Goal: Information Seeking & Learning: Learn about a topic

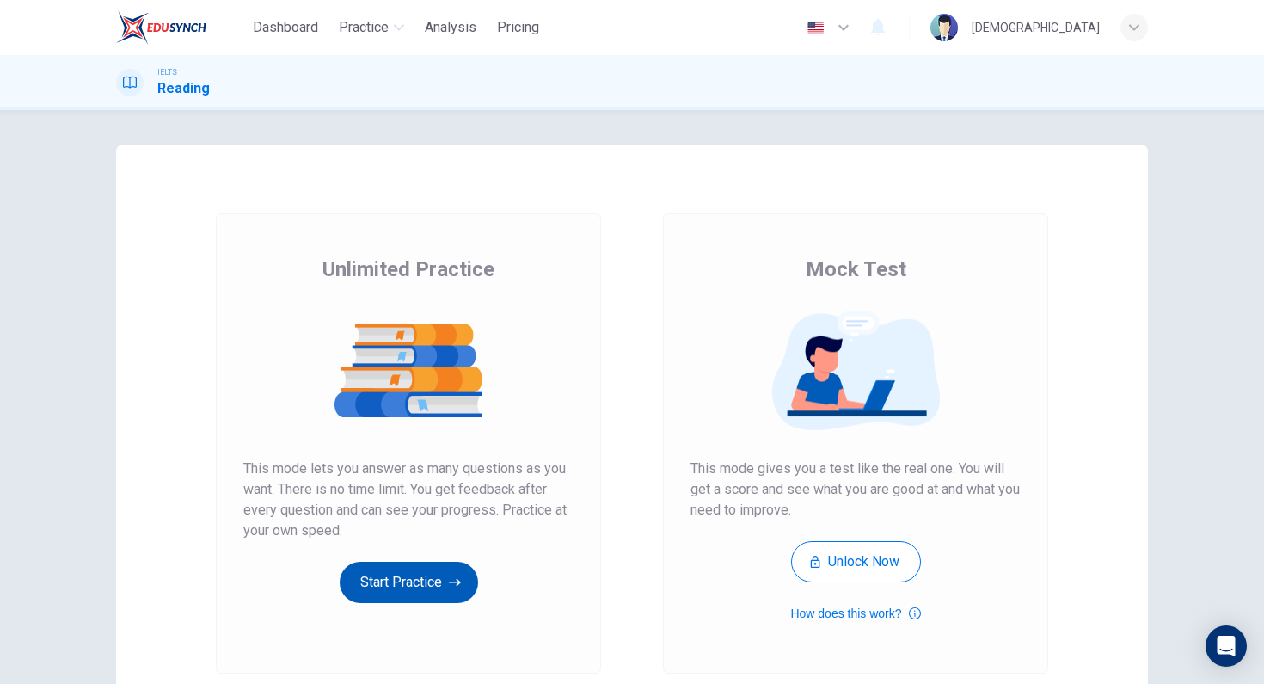
click at [396, 577] on button "Start Practice" at bounding box center [409, 581] width 138 height 41
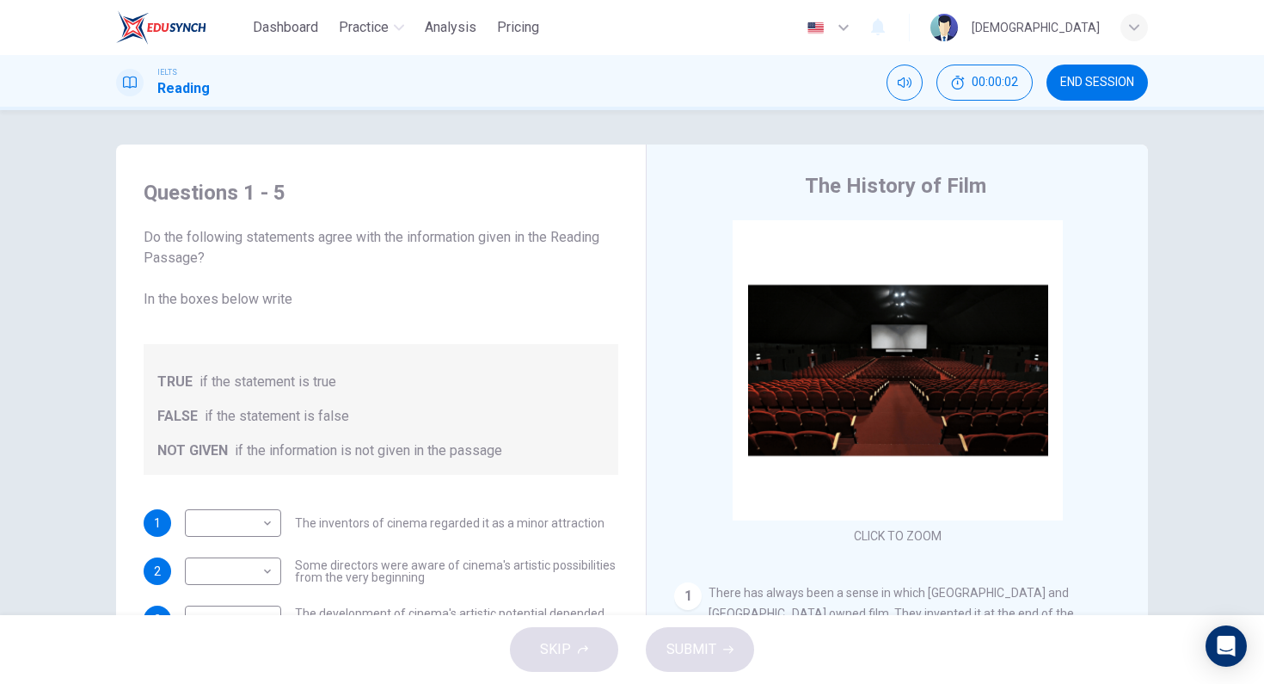
drag, startPoint x: 200, startPoint y: 237, endPoint x: 396, endPoint y: 237, distance: 196.0
click at [390, 243] on span "Do the following statements agree with the information given in the Reading Pas…" at bounding box center [381, 268] width 475 height 83
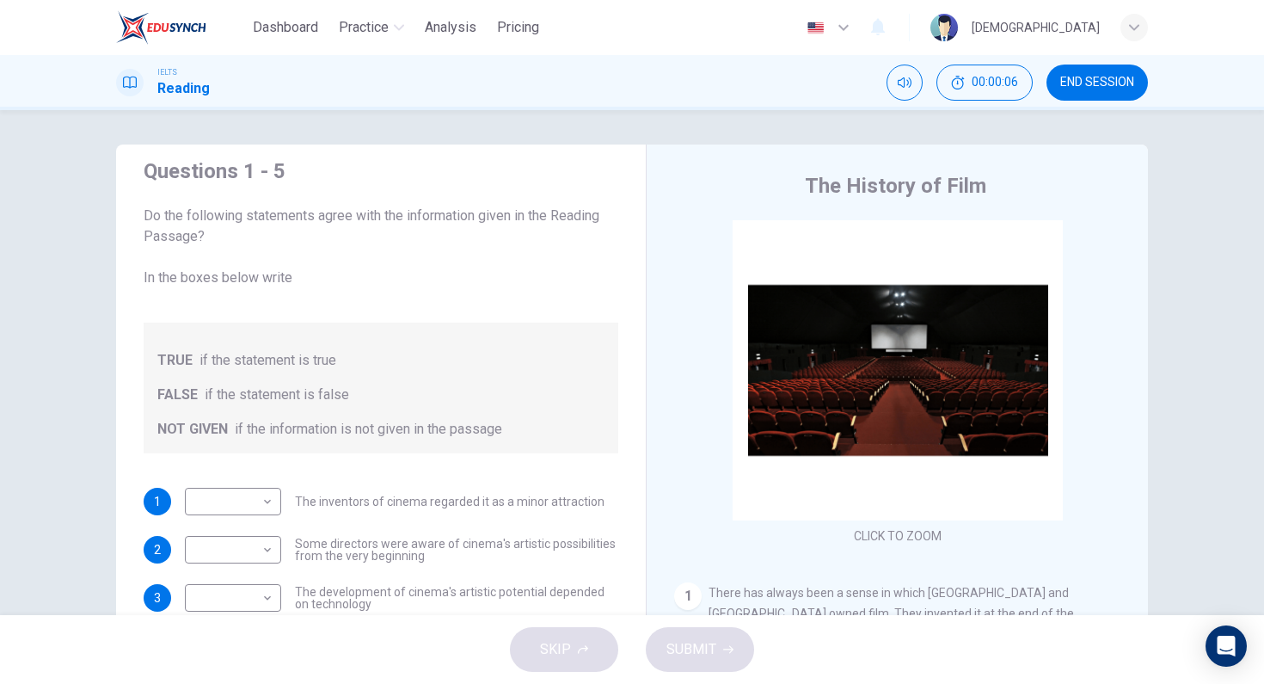
scroll to position [21, 0]
drag, startPoint x: 158, startPoint y: 277, endPoint x: 281, endPoint y: 283, distance: 123.1
click at [282, 283] on span "Do the following statements agree with the information given in the Reading Pas…" at bounding box center [381, 247] width 475 height 83
click at [603, 343] on div "TRUE if the statement is true FALSE if the statement is false NOT GIVEN if the …" at bounding box center [381, 387] width 475 height 131
click at [655, 478] on div "The History of Film CLICK TO ZOOM Click to Zoom 1 There has always been a sense…" at bounding box center [897, 456] width 502 height 625
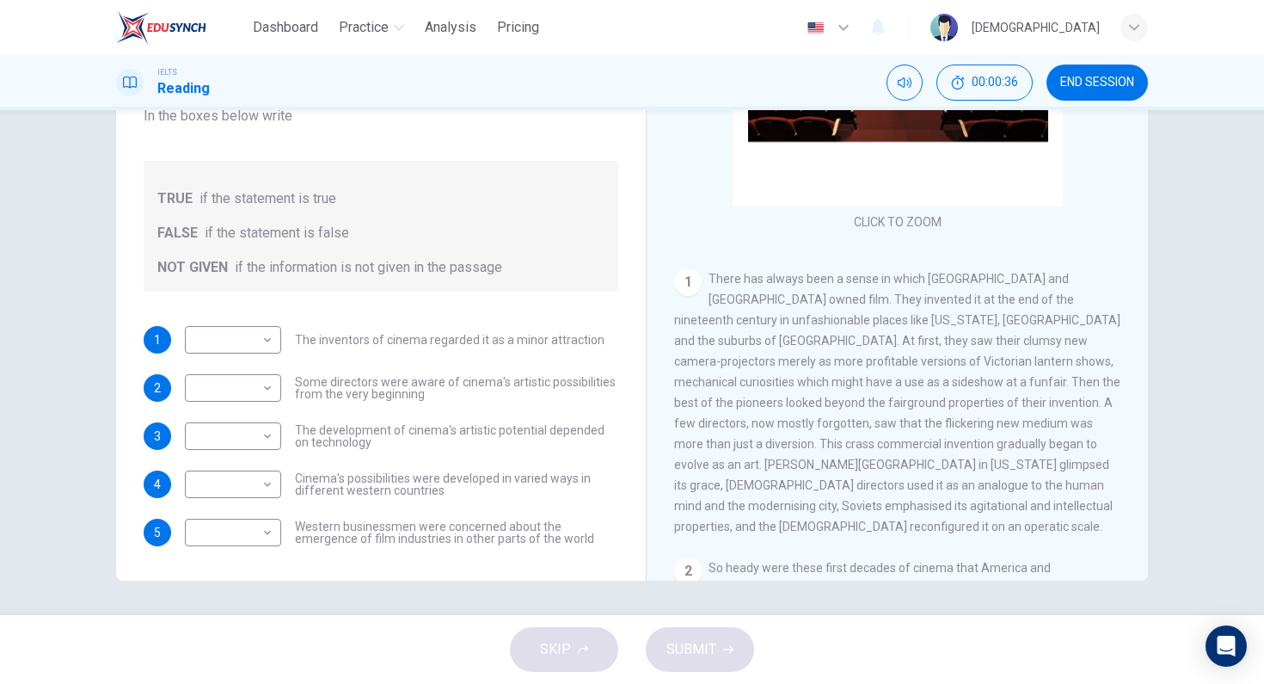
scroll to position [172, 0]
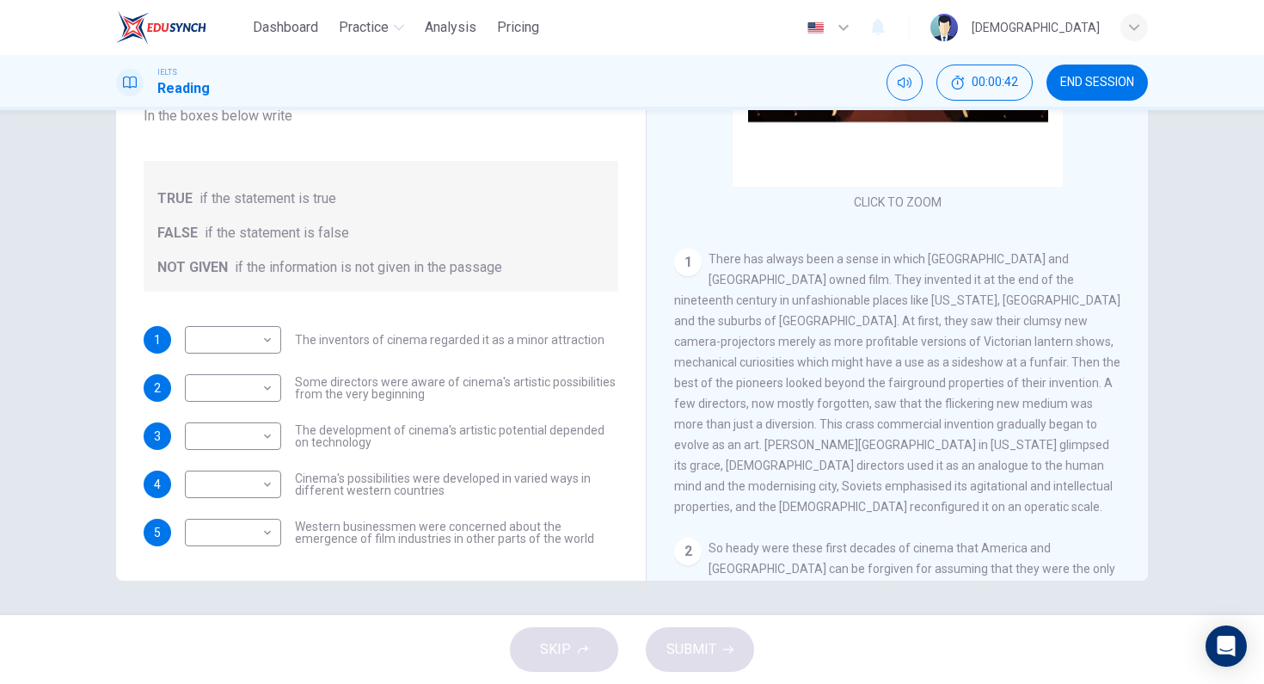
drag, startPoint x: 384, startPoint y: 478, endPoint x: 547, endPoint y: 479, distance: 162.5
click at [547, 479] on span "Cinema's possibilities were developed in varied ways in different western count…" at bounding box center [456, 484] width 323 height 24
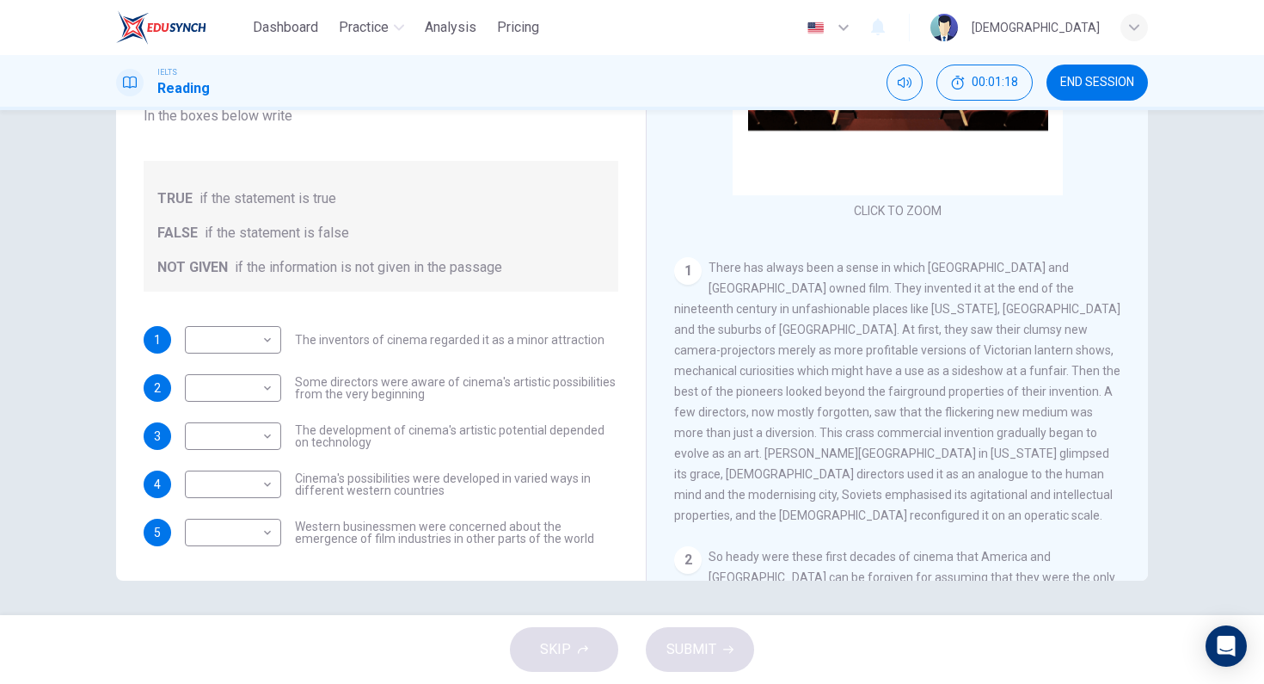
drag, startPoint x: 936, startPoint y: 325, endPoint x: 1035, endPoint y: 332, distance: 100.0
click at [1035, 333] on span "There has always been a sense in which [GEOGRAPHIC_DATA] and [GEOGRAPHIC_DATA] …" at bounding box center [897, 391] width 446 height 261
click at [1035, 332] on span "There has always been a sense in which [GEOGRAPHIC_DATA] and [GEOGRAPHIC_DATA] …" at bounding box center [897, 391] width 446 height 261
click at [276, 349] on div "​ ​" at bounding box center [233, 340] width 96 height 28
click at [268, 339] on body "Dashboard Practice Analysis Pricing English en ​ [PERSON_NAME] IELTS Reading 00…" at bounding box center [632, 342] width 1264 height 684
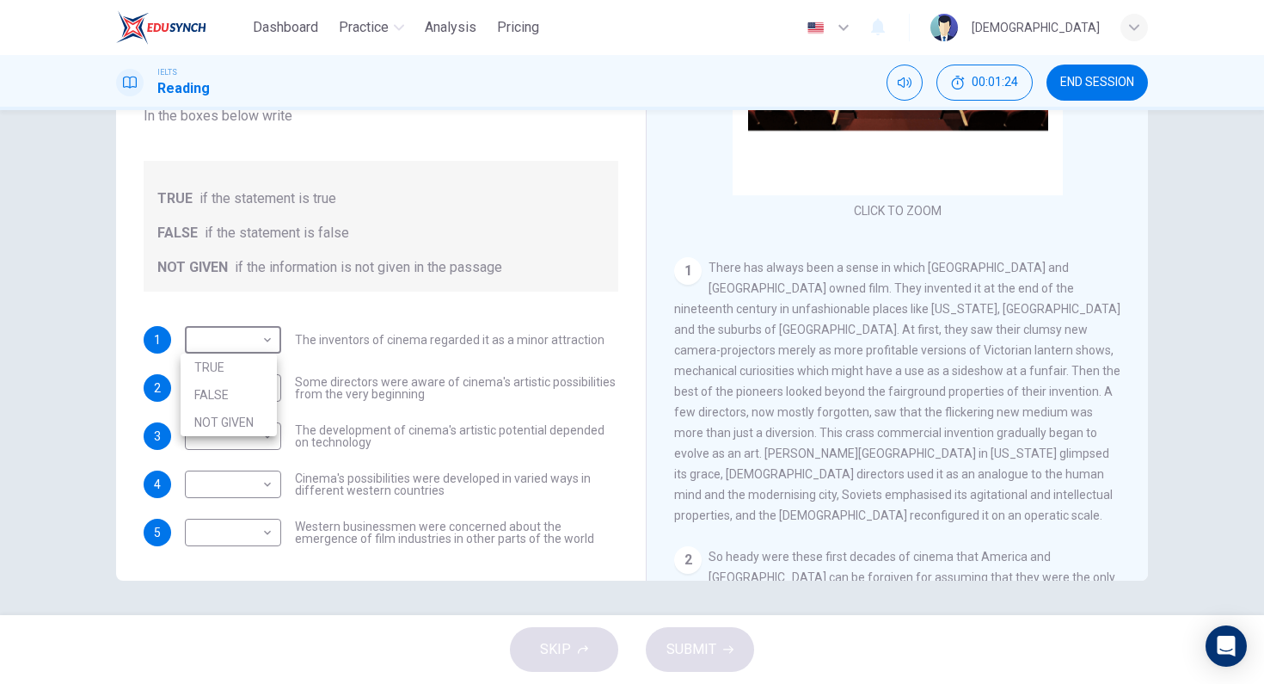
click at [247, 366] on li "TRUE" at bounding box center [229, 367] width 96 height 28
type input "TRUE"
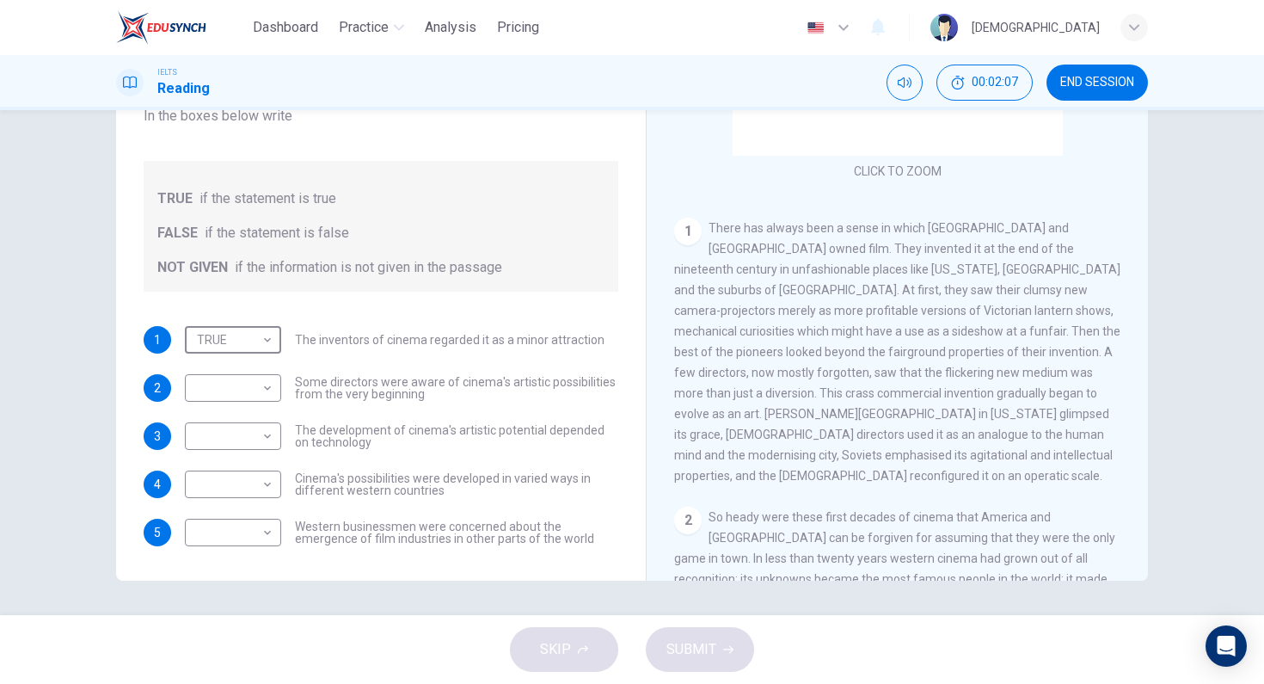
scroll to position [215, 0]
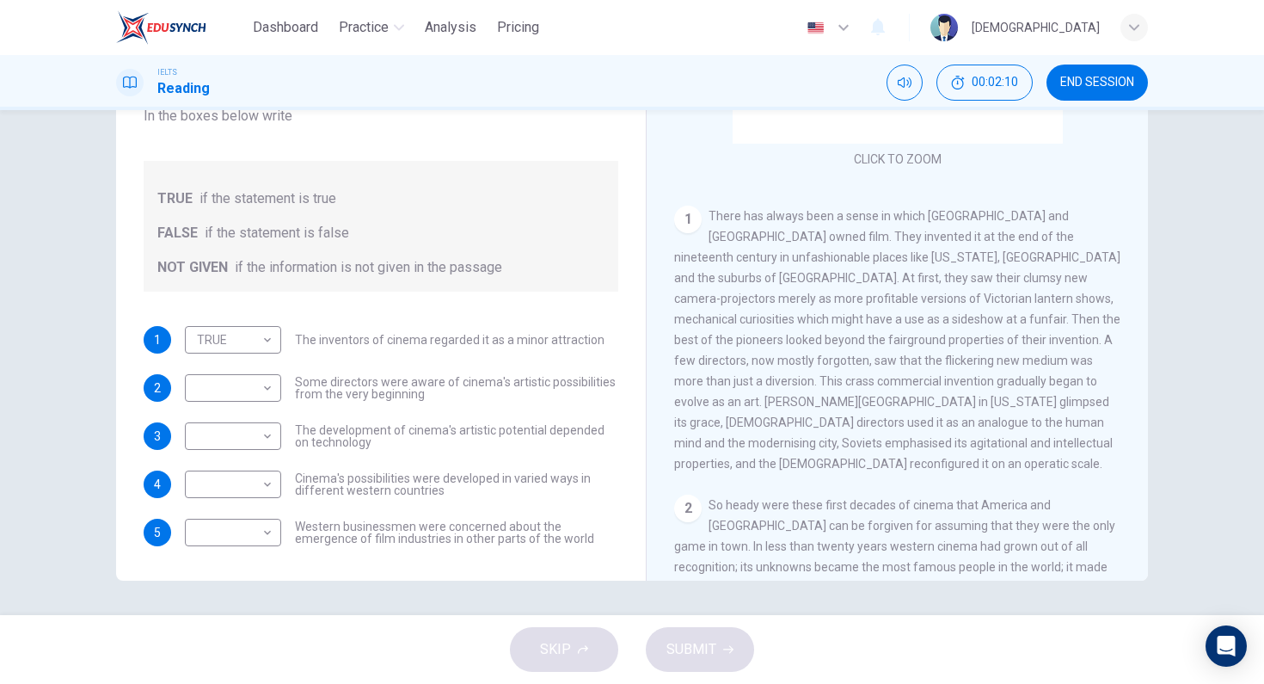
drag, startPoint x: 383, startPoint y: 386, endPoint x: 474, endPoint y: 391, distance: 91.3
click at [432, 389] on span "Some directors were aware of cinema's artistic possibilities from the very begi…" at bounding box center [456, 388] width 323 height 24
click at [518, 399] on span "Some directors were aware of cinema's artistic possibilities from the very begi…" at bounding box center [456, 388] width 323 height 24
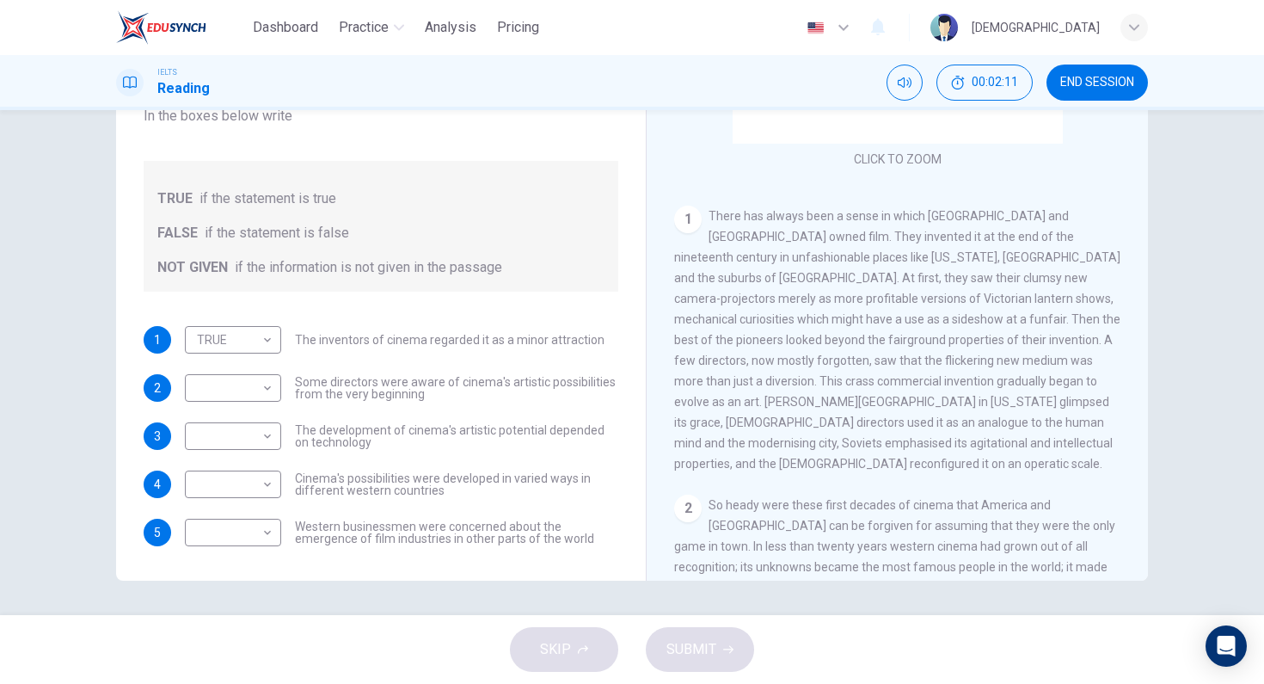
click at [518, 400] on div "​ ​ Some directors were aware of cinema's artistic possibilities from the very …" at bounding box center [401, 388] width 433 height 28
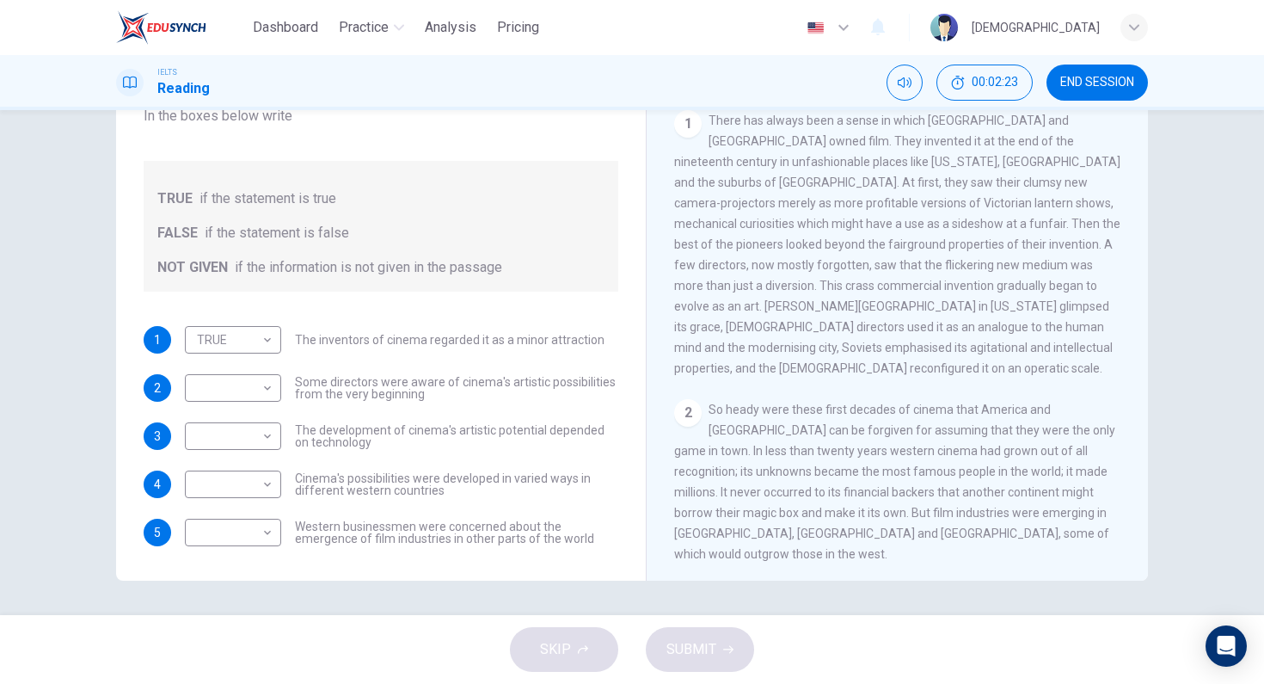
scroll to position [512, 0]
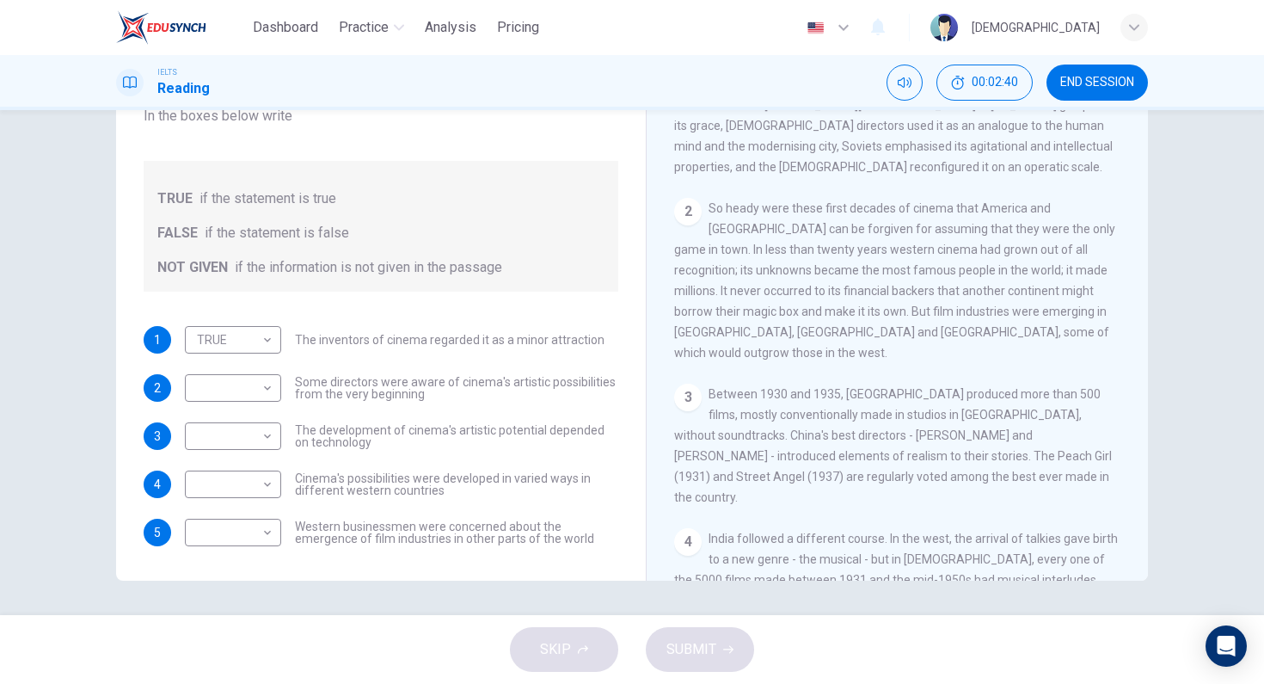
drag, startPoint x: 1039, startPoint y: 249, endPoint x: 1095, endPoint y: 240, distance: 57.5
click at [1092, 240] on div "2 So heady were these first decades of cinema that America and [GEOGRAPHIC_DATA…" at bounding box center [897, 280] width 447 height 165
click at [1098, 240] on div "2 So heady were these first decades of cinema that America and [GEOGRAPHIC_DATA…" at bounding box center [897, 280] width 447 height 165
click at [235, 390] on body "Dashboard Practice Analysis Pricing English en ​ [PERSON_NAME] IELTS Reading 00…" at bounding box center [632, 342] width 1264 height 684
click at [261, 418] on li "TRUE" at bounding box center [229, 416] width 96 height 28
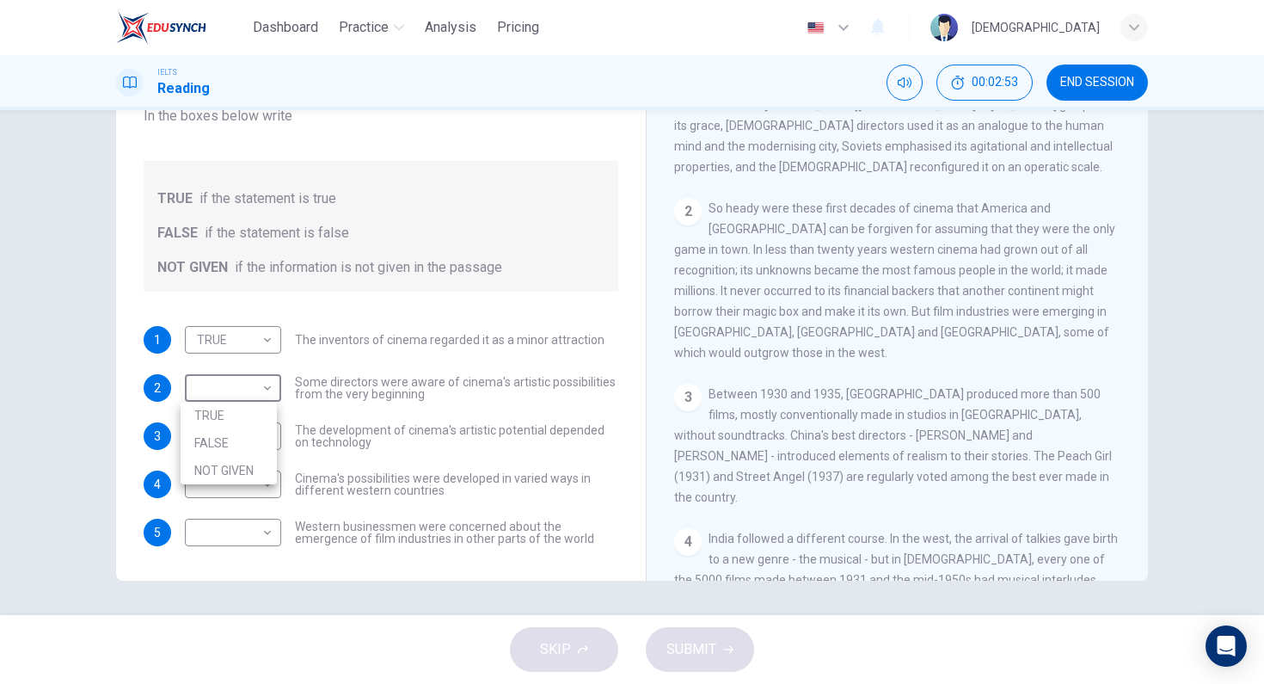
type input "TRUE"
drag, startPoint x: 332, startPoint y: 439, endPoint x: 322, endPoint y: 438, distance: 10.4
click at [323, 438] on span "The development of cinema's artistic potential depended on technology" at bounding box center [456, 436] width 323 height 24
click at [322, 438] on span "The development of cinema's artistic potential depended on technology" at bounding box center [456, 436] width 323 height 24
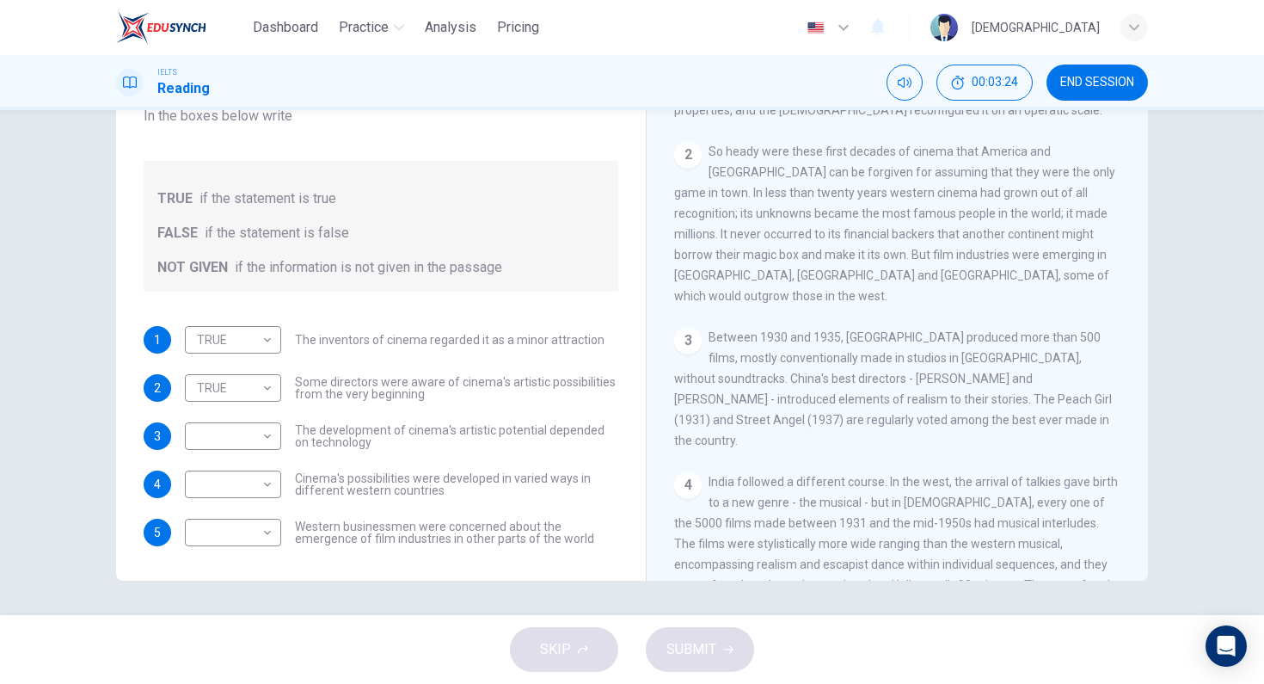
scroll to position [647, 0]
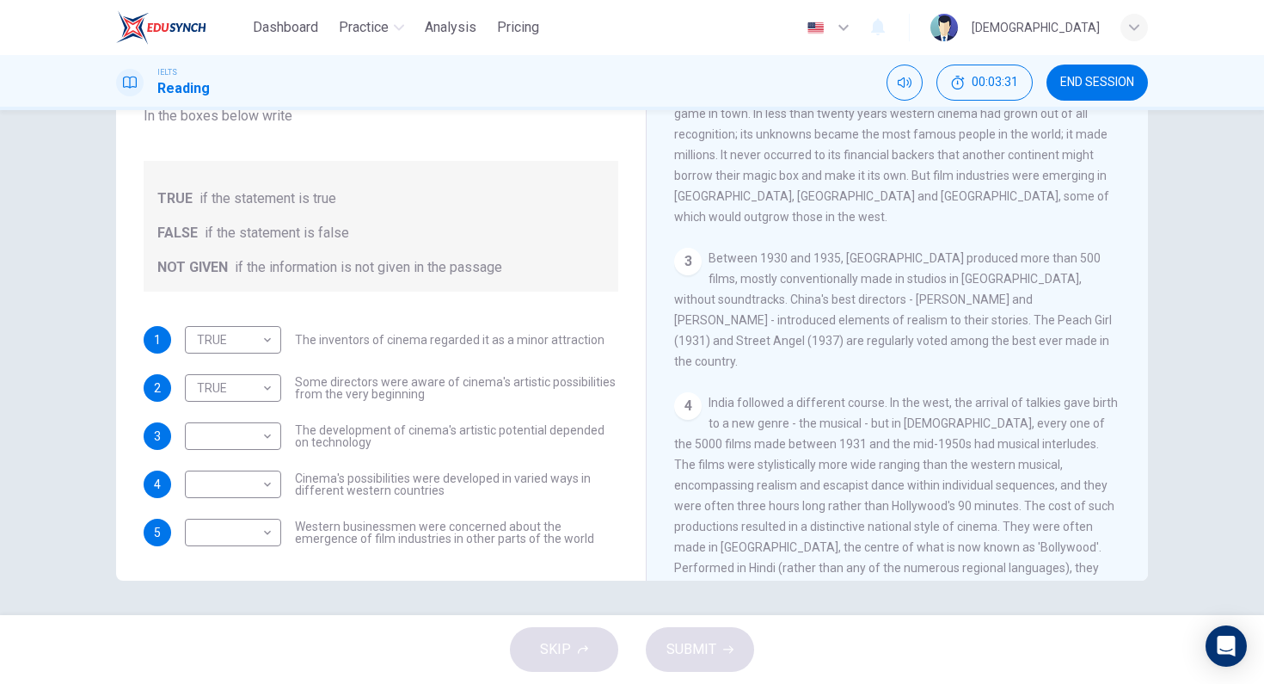
drag, startPoint x: 1028, startPoint y: 338, endPoint x: 1074, endPoint y: 333, distance: 46.7
click at [1074, 392] on div "4 India followed a different course. In the west, the arrival of talkies gave b…" at bounding box center [897, 516] width 447 height 248
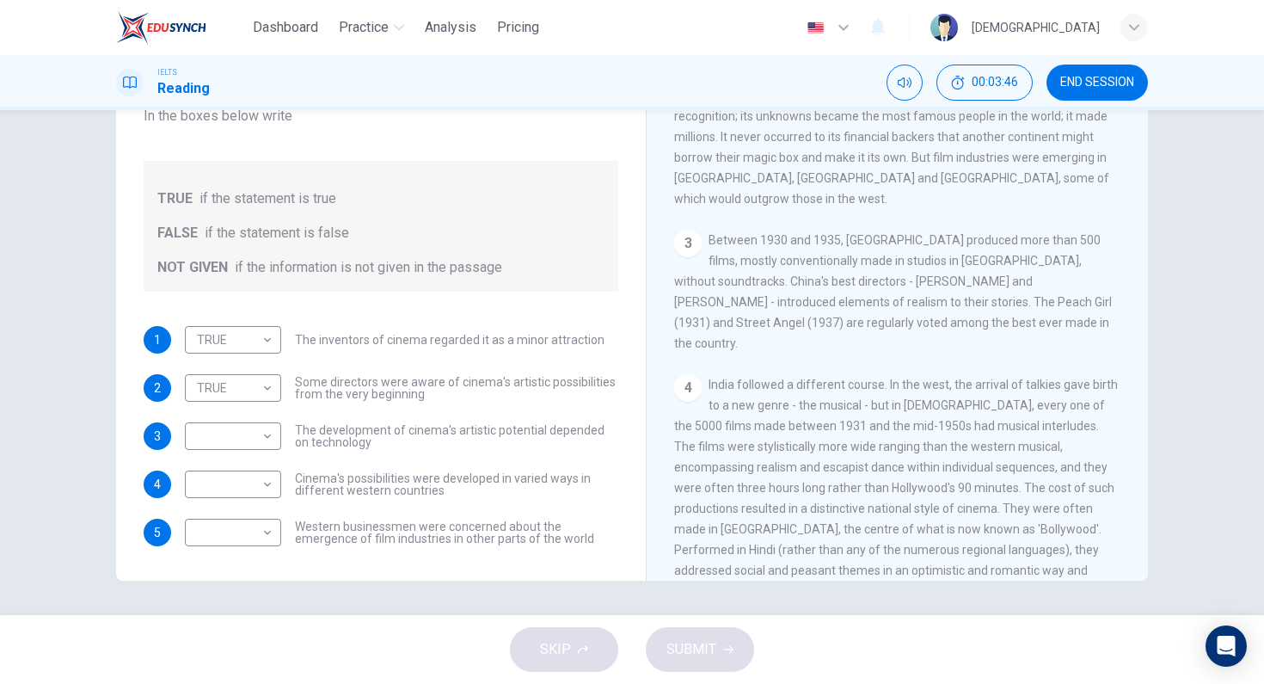
drag, startPoint x: 1021, startPoint y: 377, endPoint x: 1058, endPoint y: 387, distance: 38.2
click at [1058, 387] on span "India followed a different course. In the west, the arrival of talkies gave bir…" at bounding box center [896, 497] width 444 height 241
click at [259, 458] on body "Dashboard Practice Analysis Pricing English en ​ [PERSON_NAME] IELTS Reading 00…" at bounding box center [632, 342] width 1264 height 684
click at [406, 425] on div at bounding box center [632, 342] width 1264 height 684
click at [246, 433] on body "Dashboard Practice Analysis Pricing English en ​ [PERSON_NAME] IELTS Reading 00…" at bounding box center [632, 342] width 1264 height 684
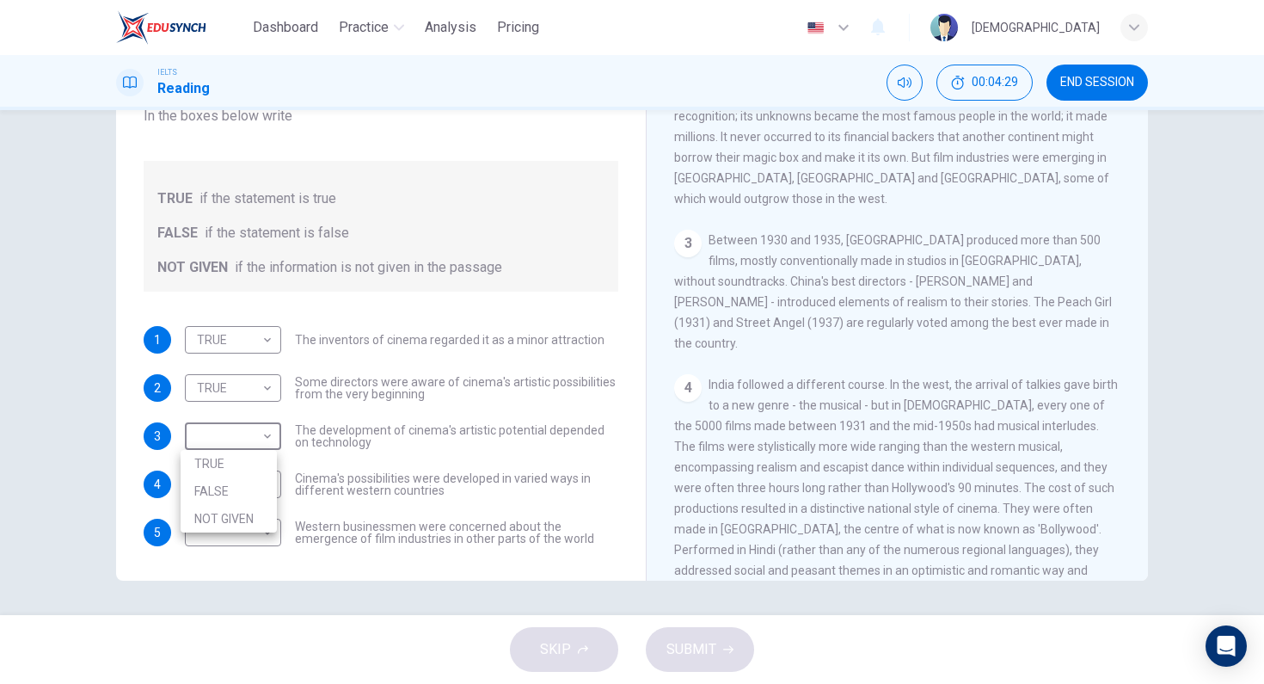
click at [249, 508] on li "NOT GIVEN" at bounding box center [229, 519] width 96 height 28
type input "NOT GIVEN"
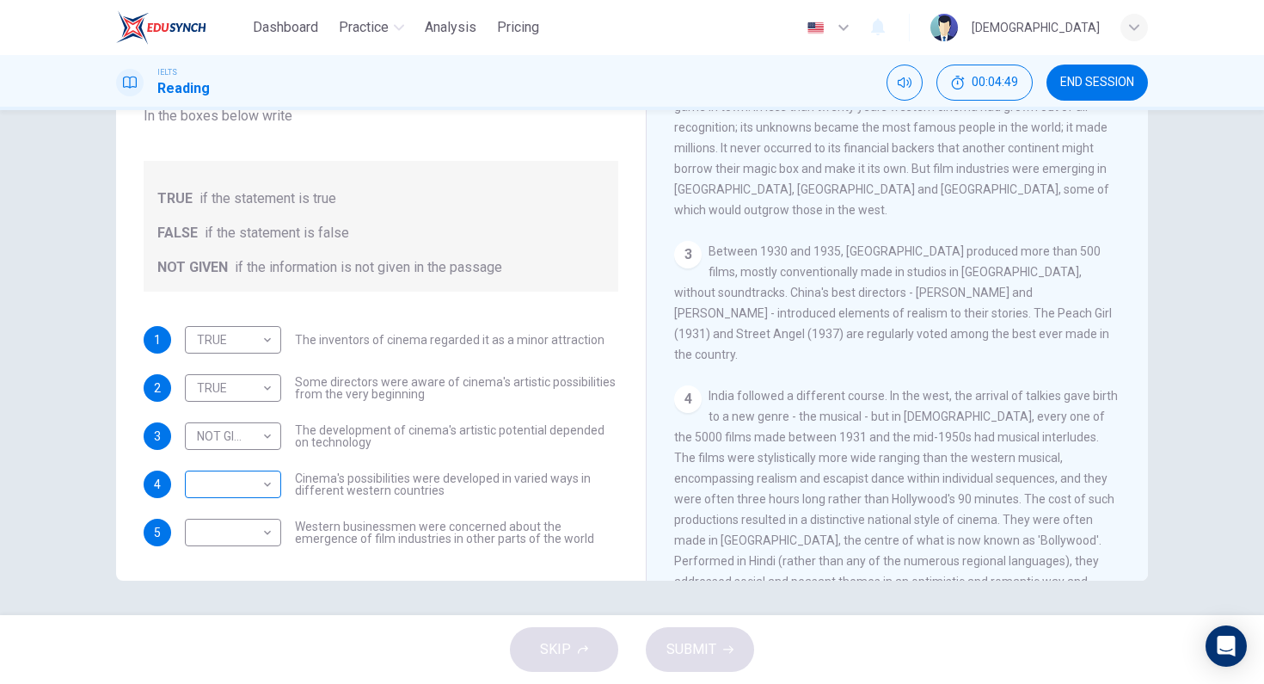
click at [243, 479] on body "Dashboard Practice Analysis Pricing English en ​ [PERSON_NAME] IELTS Reading 00…" at bounding box center [632, 342] width 1264 height 684
click at [260, 506] on li "TRUE" at bounding box center [229, 512] width 96 height 28
type input "TRUE"
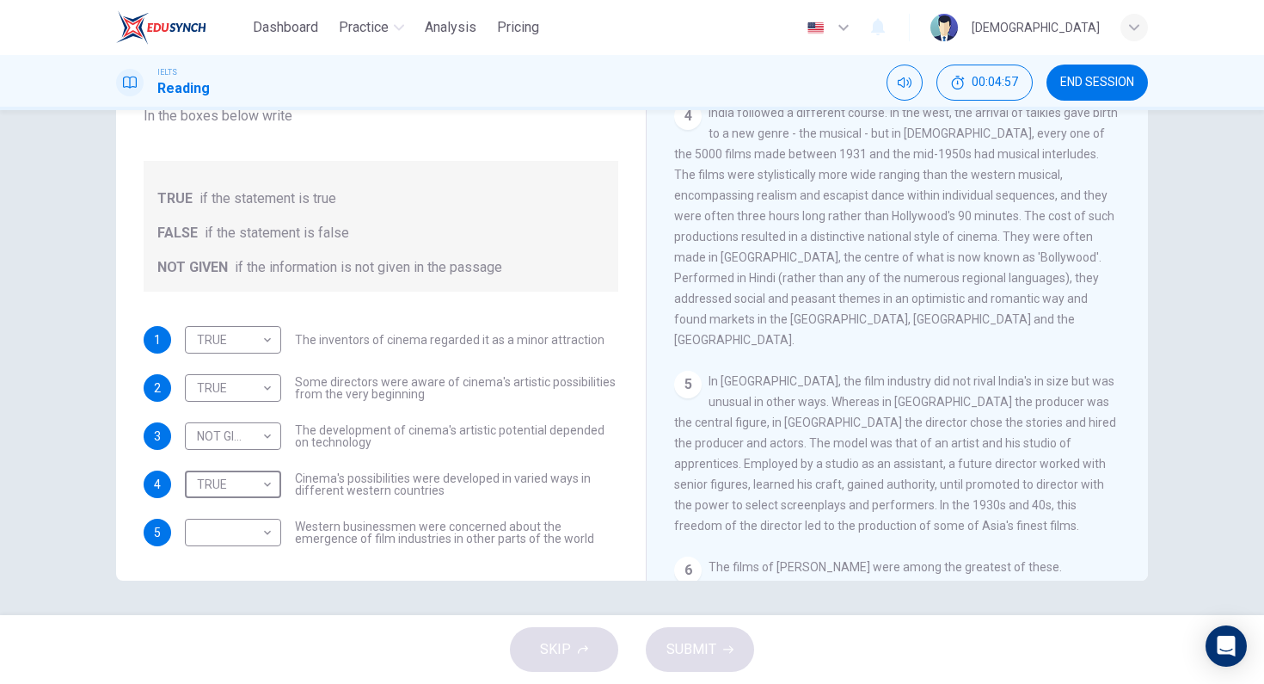
scroll to position [941, 0]
drag, startPoint x: 827, startPoint y: 286, endPoint x: 999, endPoint y: 285, distance: 172.0
click at [991, 284] on div "CLICK TO ZOOM Click to Zoom 1 There has always been a sense in which America an…" at bounding box center [908, 319] width 469 height 522
click at [1007, 371] on span "In [GEOGRAPHIC_DATA], the film industry did not rival India's in size but was u…" at bounding box center [895, 450] width 442 height 158
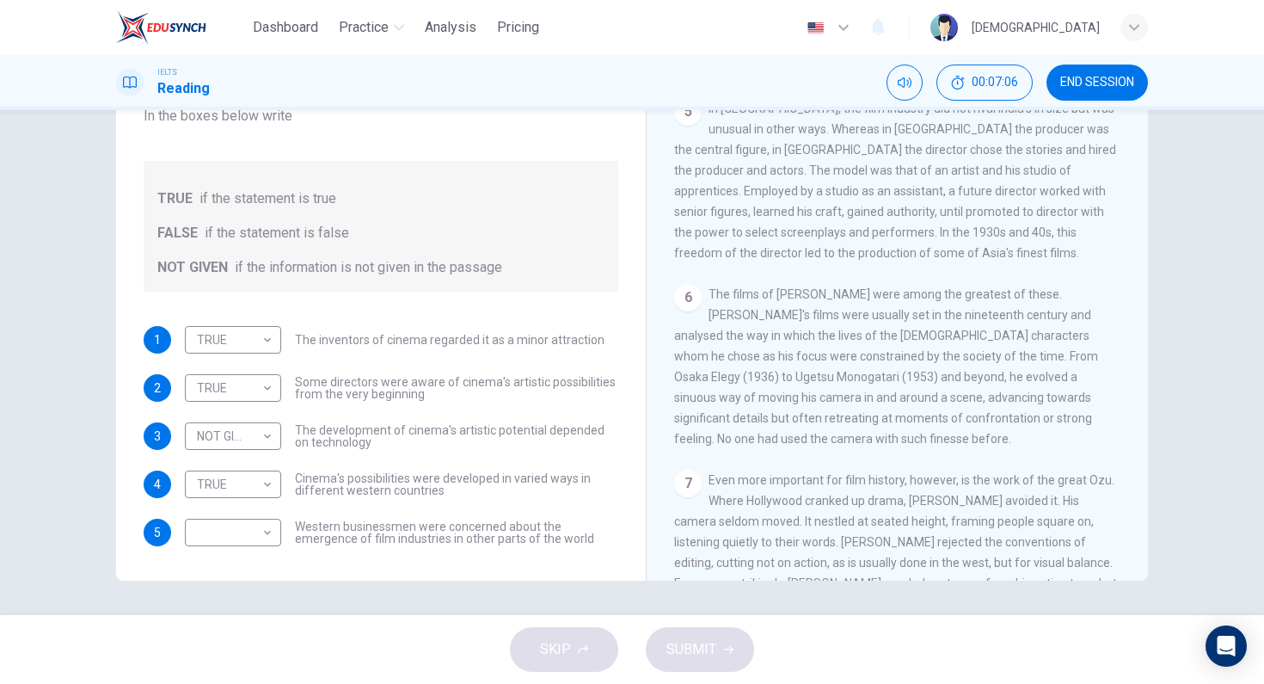
scroll to position [1062, 0]
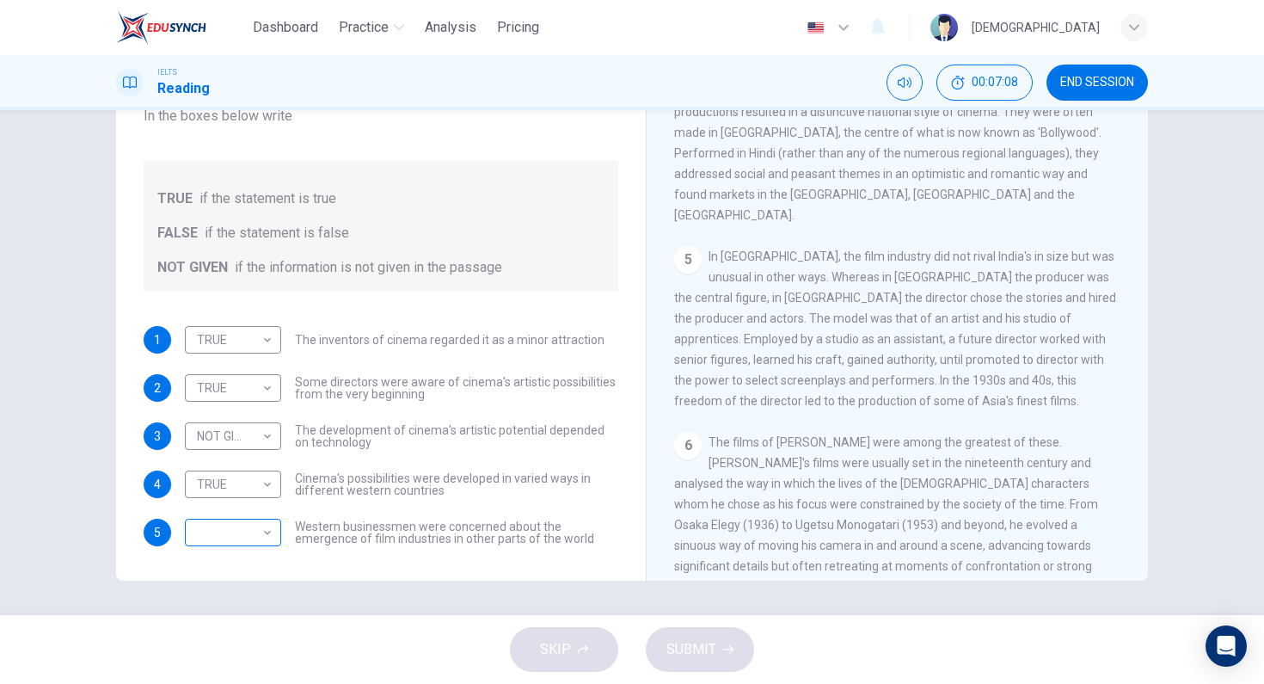
click at [270, 520] on div "​ ​" at bounding box center [233, 532] width 96 height 28
click at [270, 539] on body "Dashboard Practice Analysis Pricing English en ​ [PERSON_NAME] IELTS Reading 00…" at bounding box center [632, 342] width 1264 height 684
click at [252, 609] on li "NOT GIVEN" at bounding box center [229, 615] width 96 height 28
type input "NOT GIVEN"
click at [674, 630] on button "SUBMIT" at bounding box center [700, 649] width 108 height 45
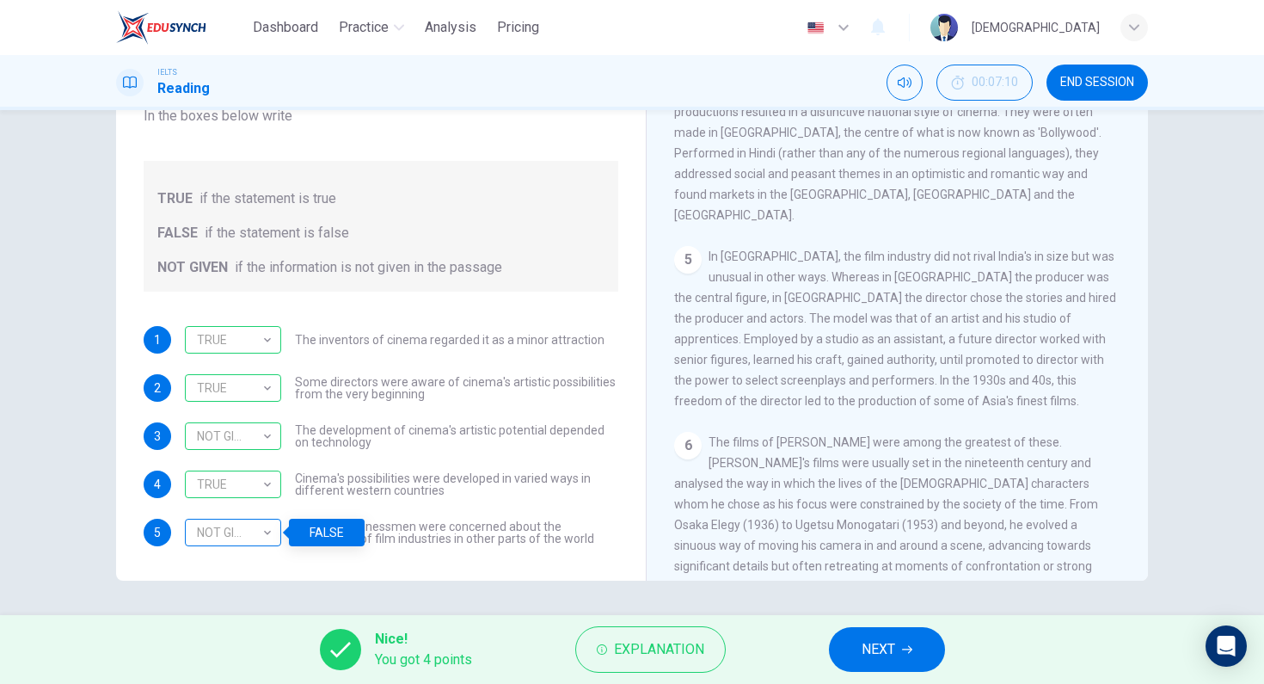
click at [258, 537] on div "NOT GIVEN" at bounding box center [230, 532] width 90 height 49
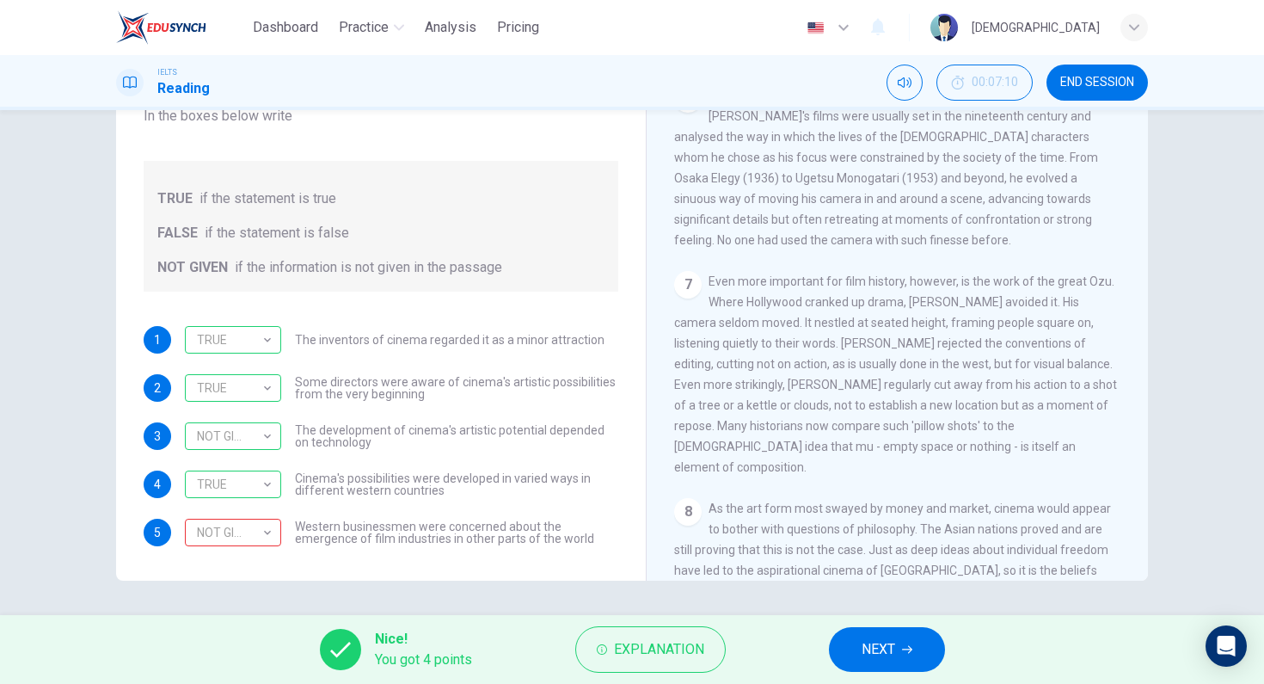
click at [893, 641] on span "NEXT" at bounding box center [879, 649] width 34 height 24
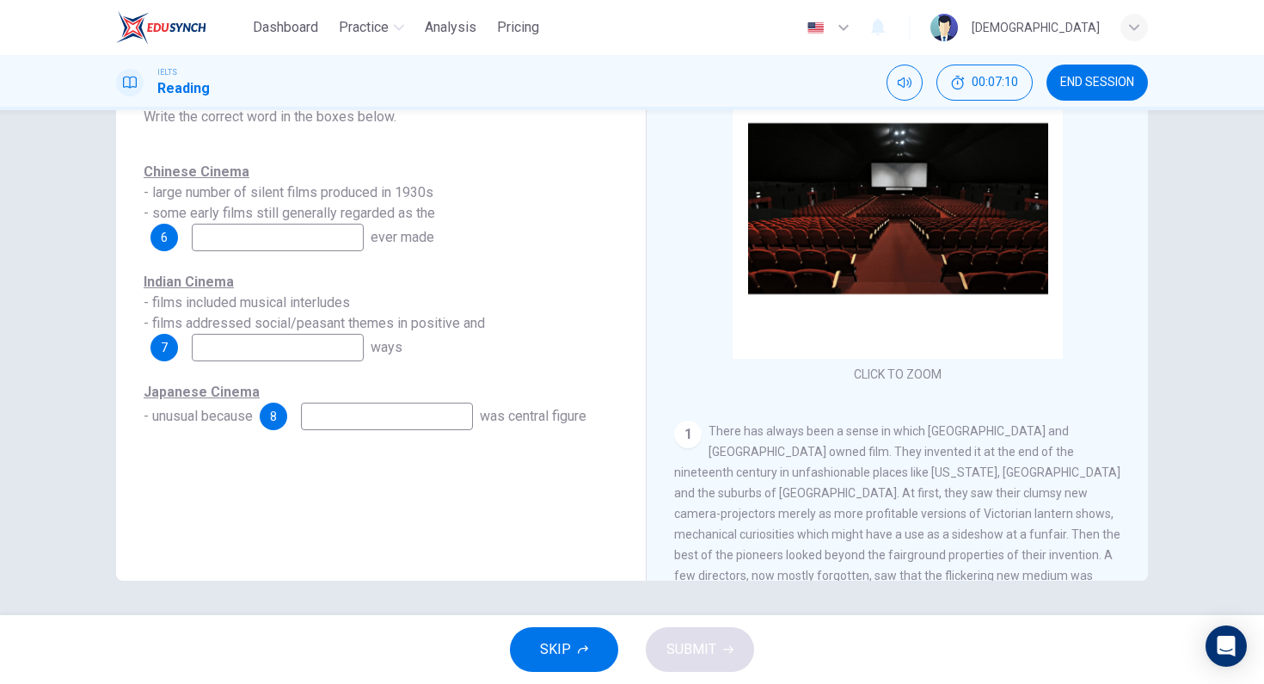
scroll to position [45, 0]
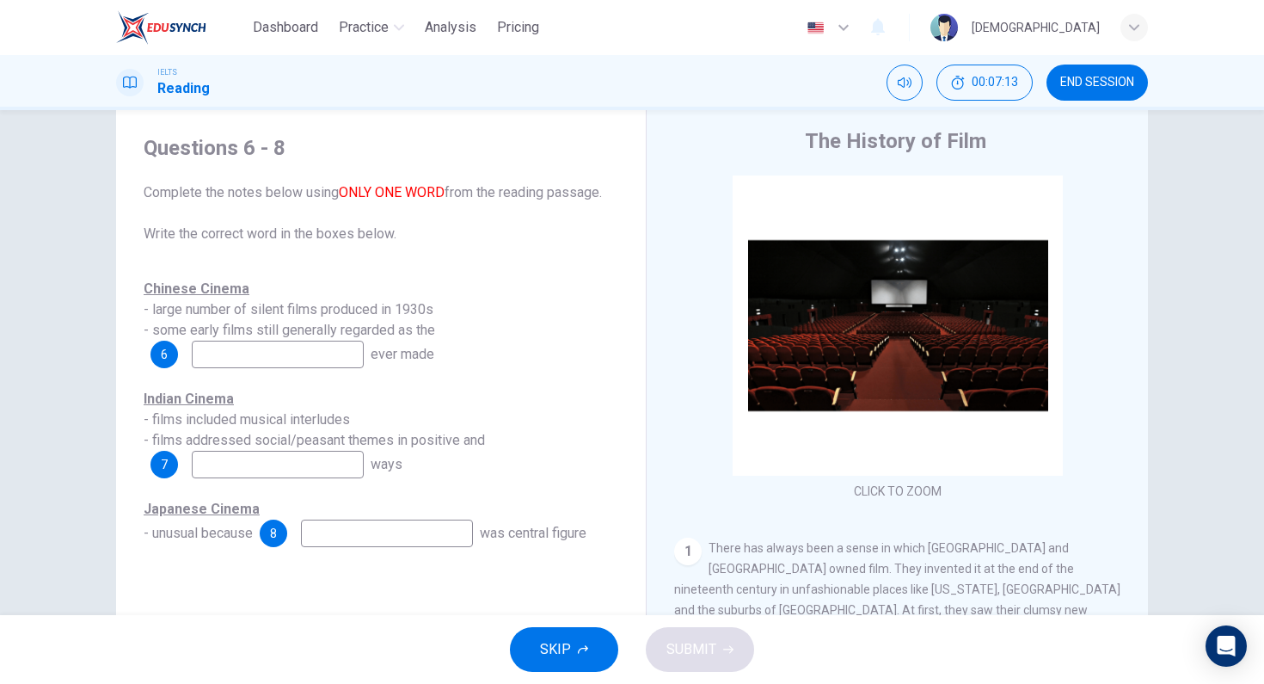
drag, startPoint x: 212, startPoint y: 317, endPoint x: 365, endPoint y: 313, distance: 153.1
click at [307, 304] on div "Chinese Cinema - large number of silent films produced in 1930s - some early fi…" at bounding box center [381, 323] width 475 height 89
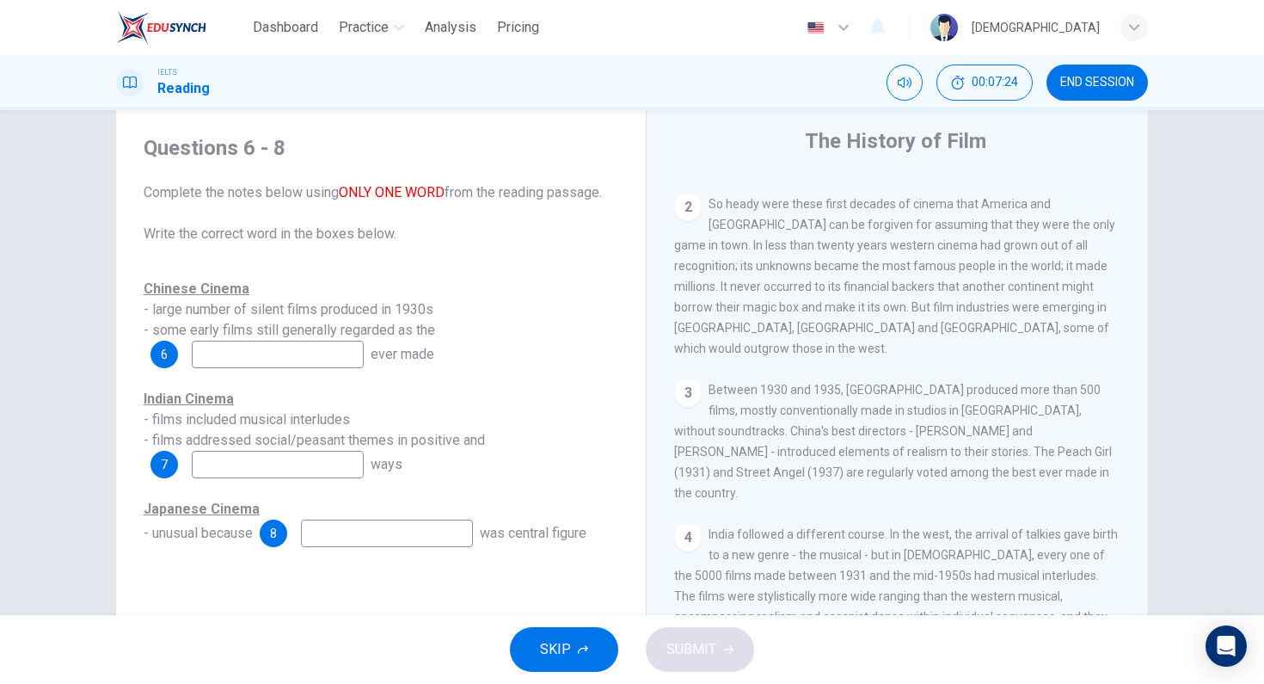
scroll to position [657, 0]
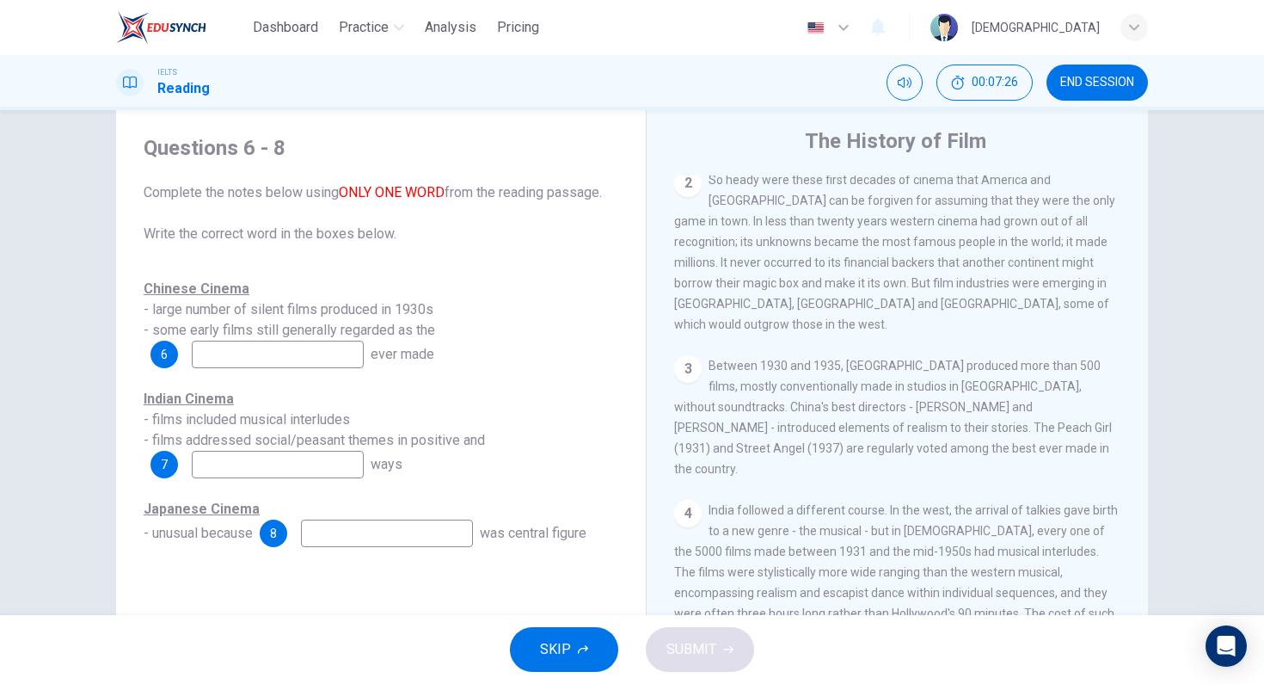
click at [332, 352] on input at bounding box center [278, 355] width 172 height 28
type input "best"
click at [463, 329] on div "Chinese Cinema - large number of silent films produced in 1930s - some early fi…" at bounding box center [381, 323] width 475 height 89
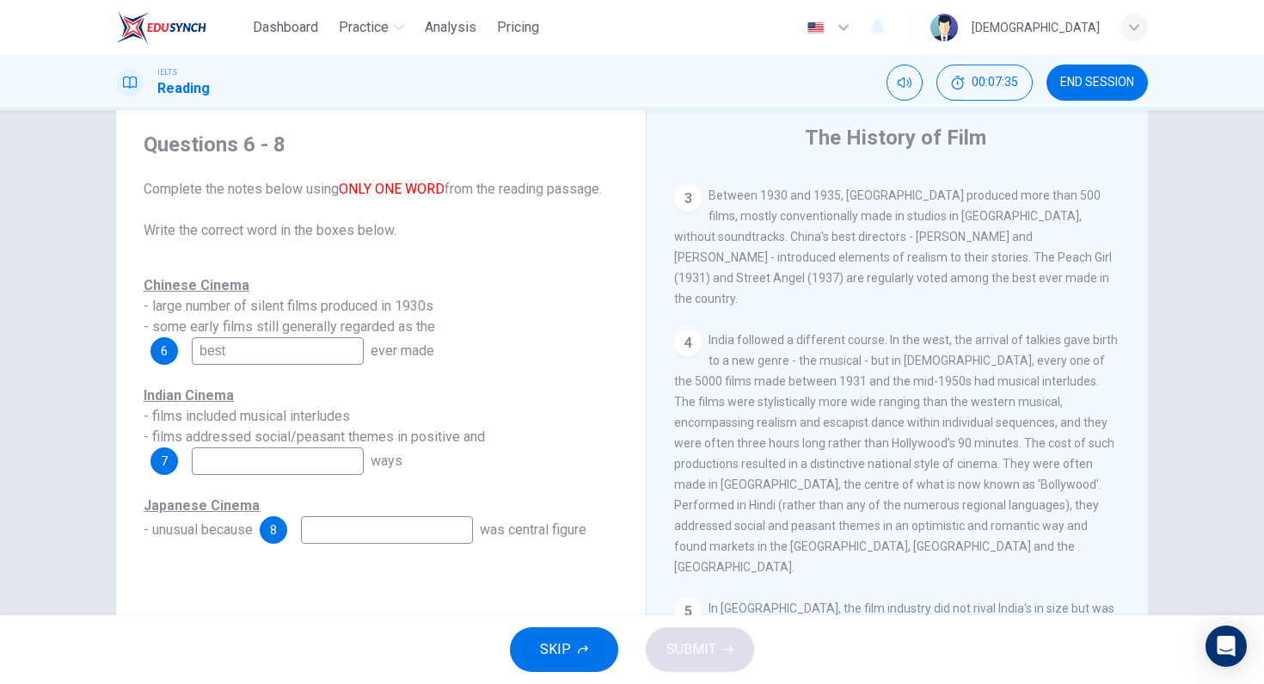
scroll to position [900, 0]
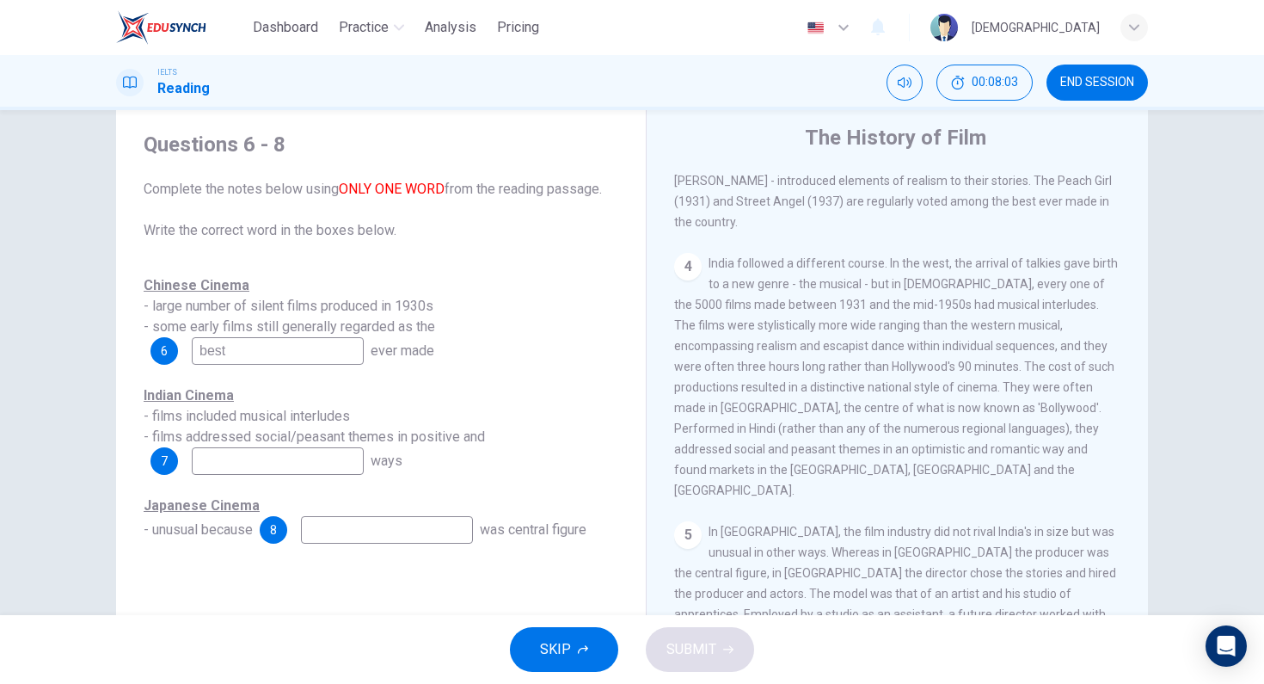
click at [340, 465] on input at bounding box center [278, 461] width 172 height 28
type input "romantic"
click at [667, 430] on div "The History of Film CLICK TO ZOOM Click to Zoom 1 There has always been a sense…" at bounding box center [897, 408] width 502 height 625
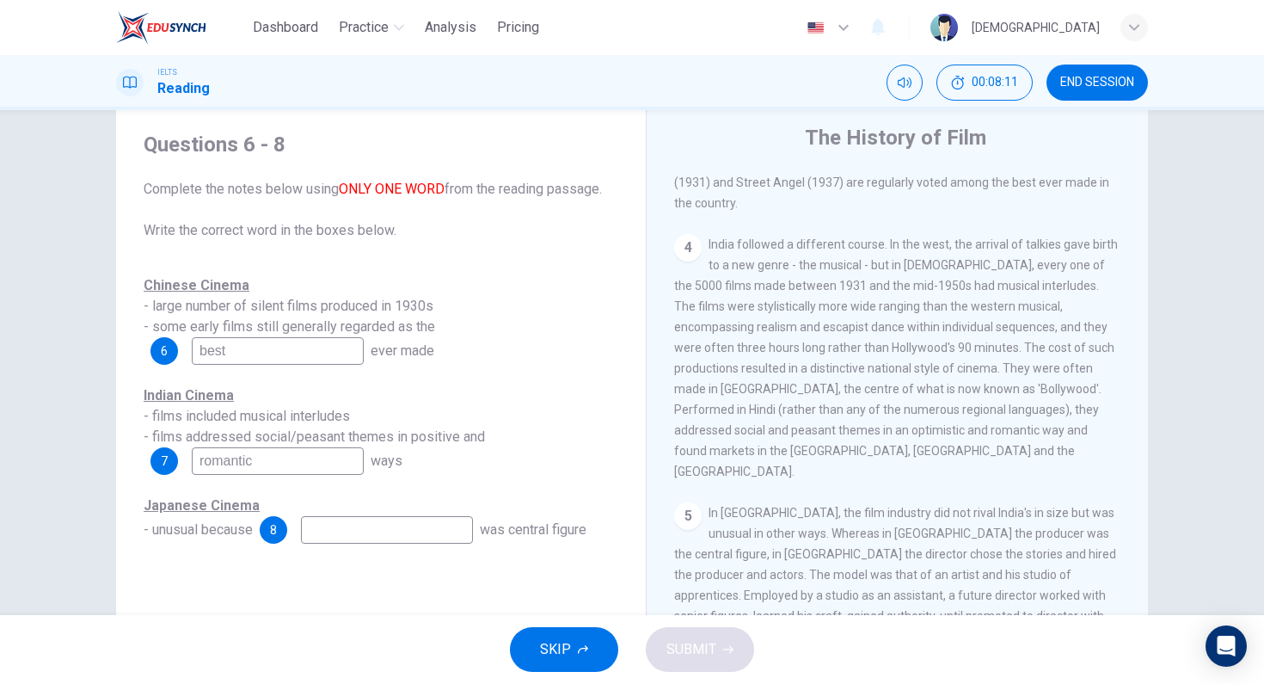
scroll to position [1063, 0]
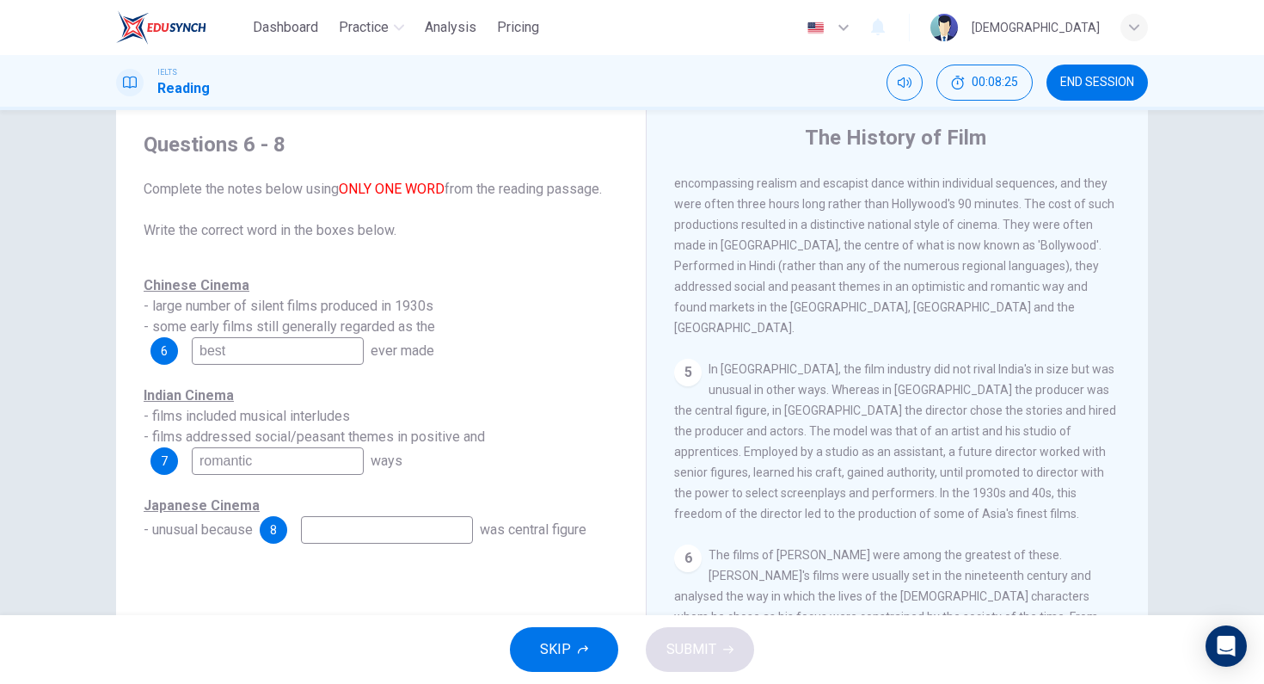
click at [390, 538] on input at bounding box center [387, 530] width 172 height 28
type input "the director"
click at [672, 661] on button "SUBMIT" at bounding box center [700, 649] width 108 height 45
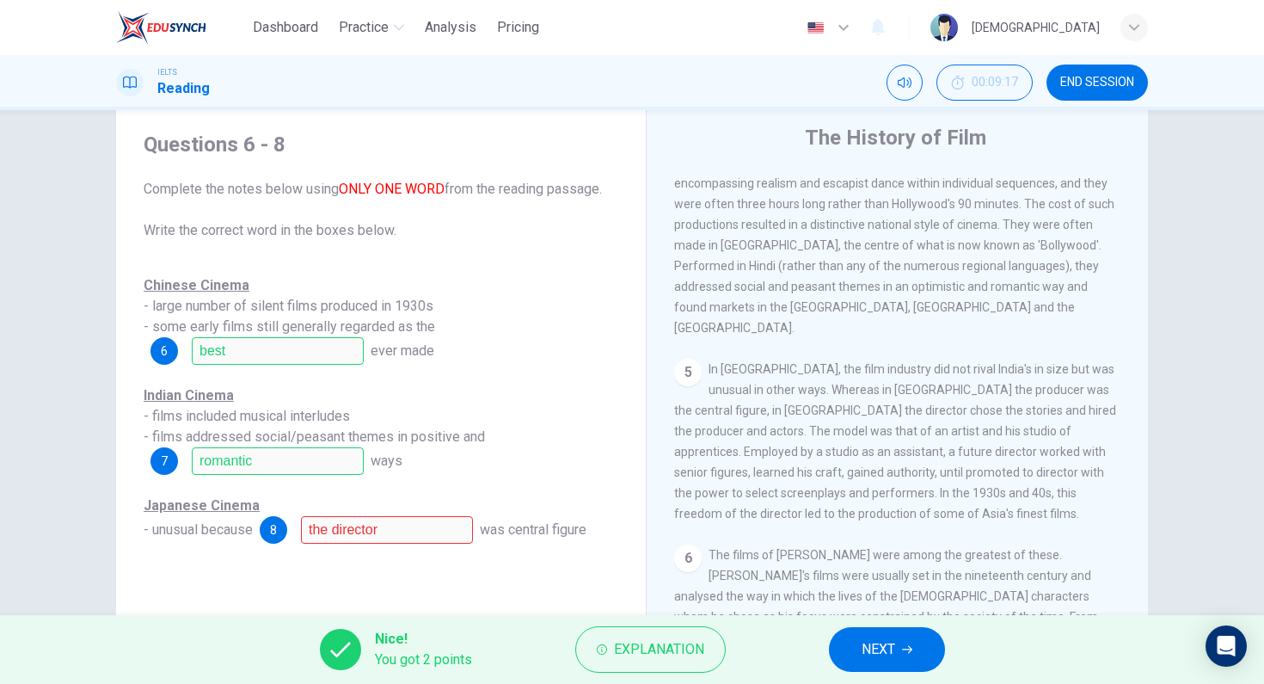
drag, startPoint x: 312, startPoint y: 190, endPoint x: 560, endPoint y: 224, distance: 249.9
click at [560, 224] on span "Complete the notes below using ONLY ONE WORD from the reading passage. Write th…" at bounding box center [381, 210] width 475 height 62
click at [555, 224] on span "Complete the notes below using ONLY ONE WORD from the reading passage. Write th…" at bounding box center [381, 210] width 475 height 62
click at [880, 636] on button "NEXT" at bounding box center [887, 649] width 116 height 45
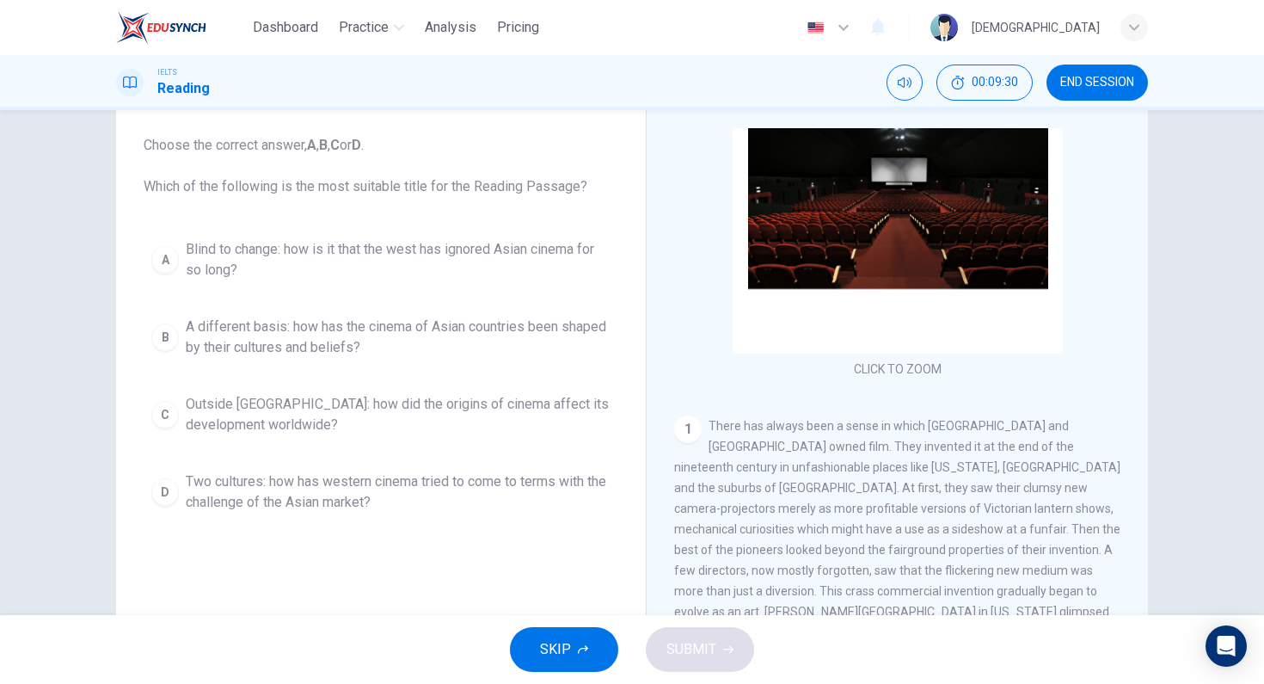
scroll to position [0, 0]
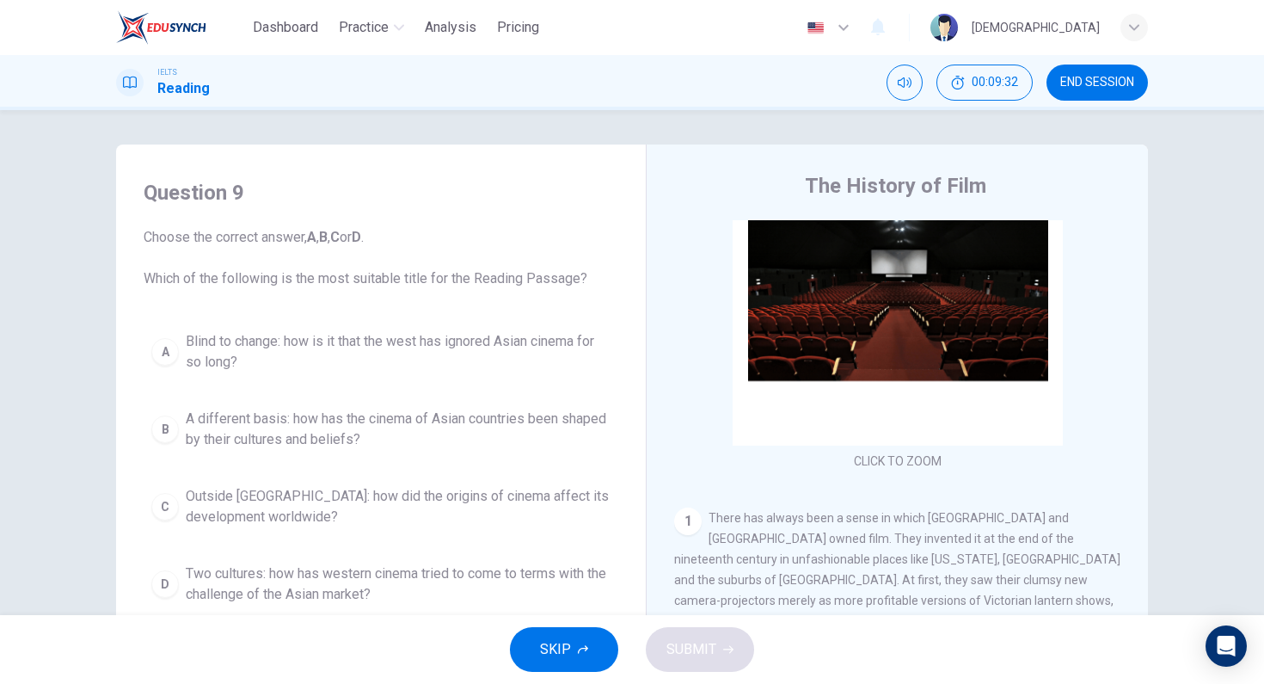
drag, startPoint x: 158, startPoint y: 273, endPoint x: 487, endPoint y: 237, distance: 330.4
click at [464, 222] on div "Question 9 Choose the correct answer, A , B , C or D . Which of the following i…" at bounding box center [381, 234] width 475 height 110
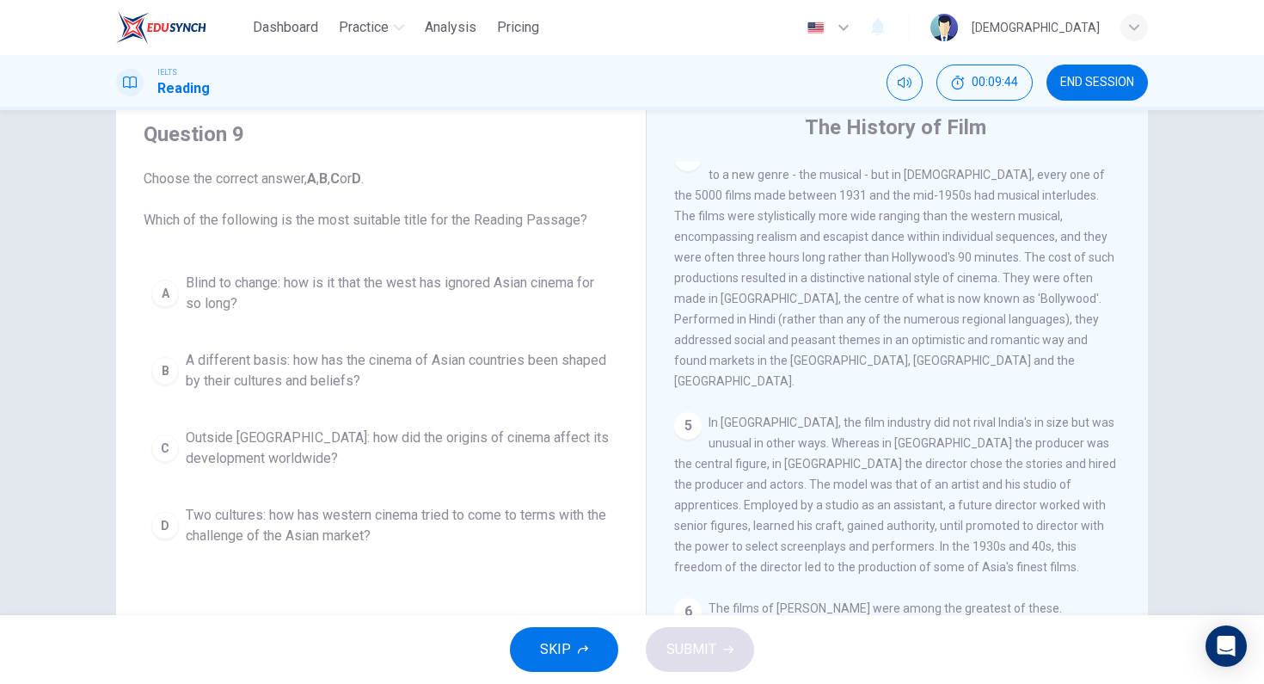
scroll to position [1127, 0]
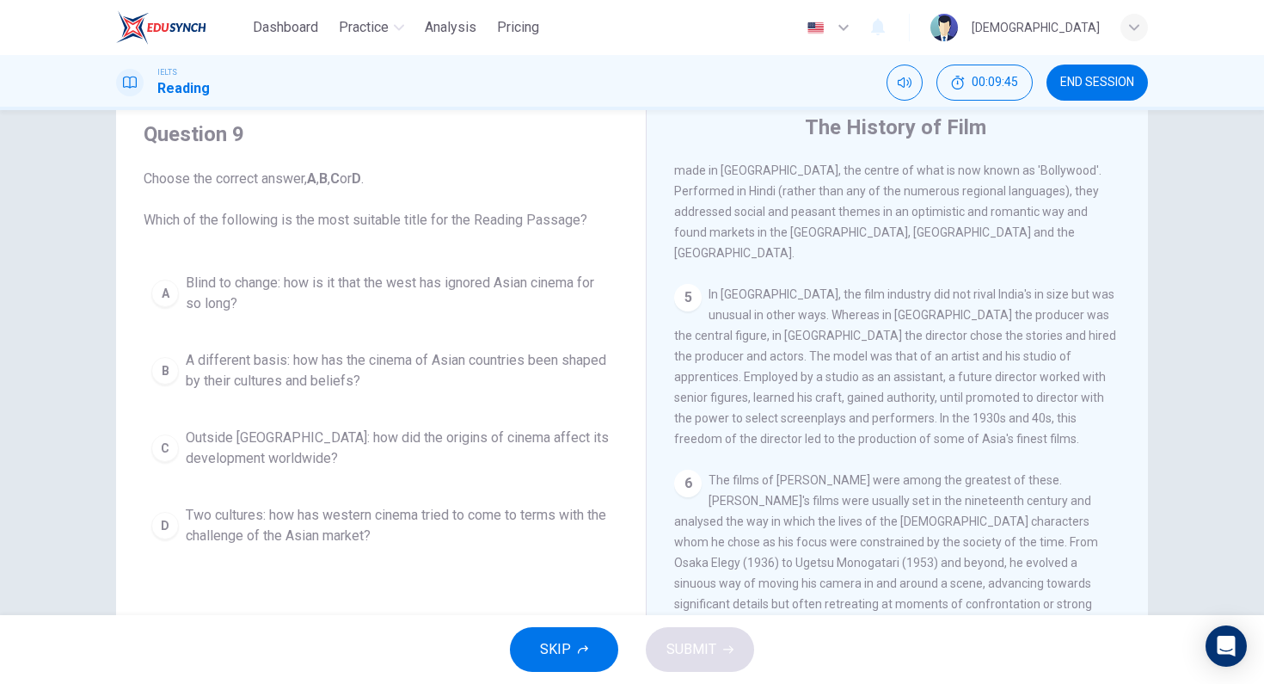
click at [860, 339] on span "In [GEOGRAPHIC_DATA], the film industry did not rival India's in size but was u…" at bounding box center [895, 366] width 442 height 158
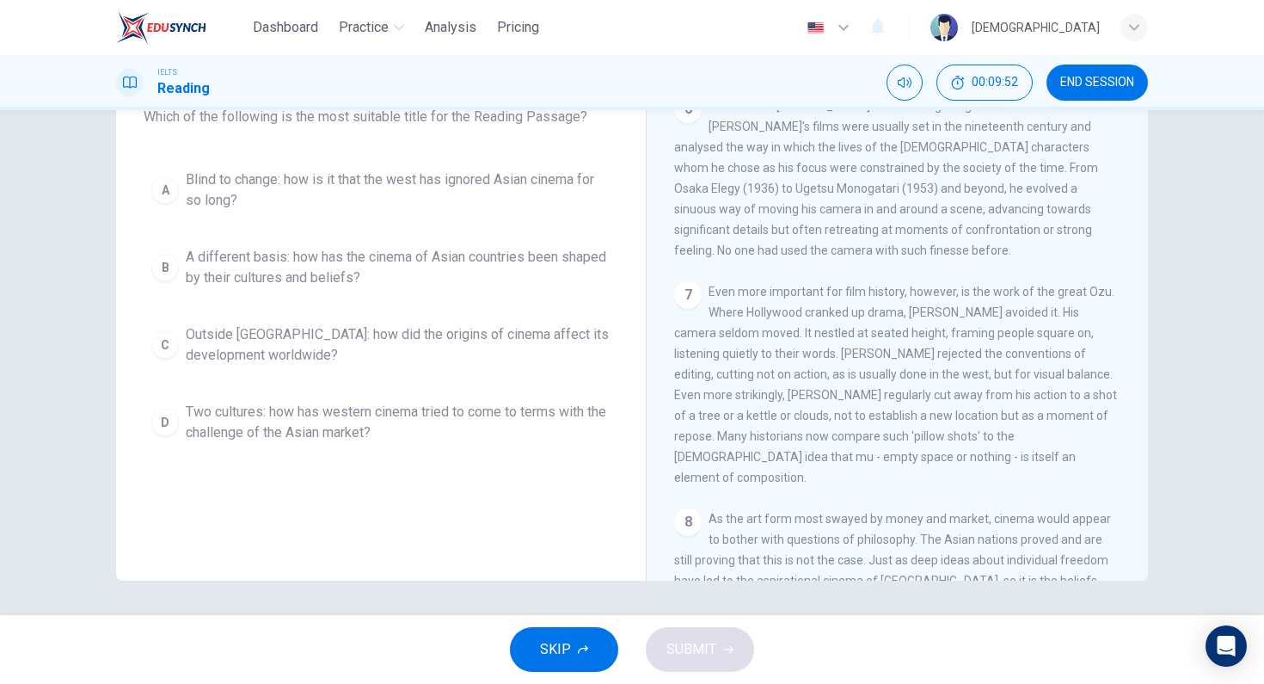
scroll to position [1395, 0]
click at [469, 273] on span "A different basis: how has the cinema of Asian countries been shaped by their c…" at bounding box center [398, 267] width 425 height 41
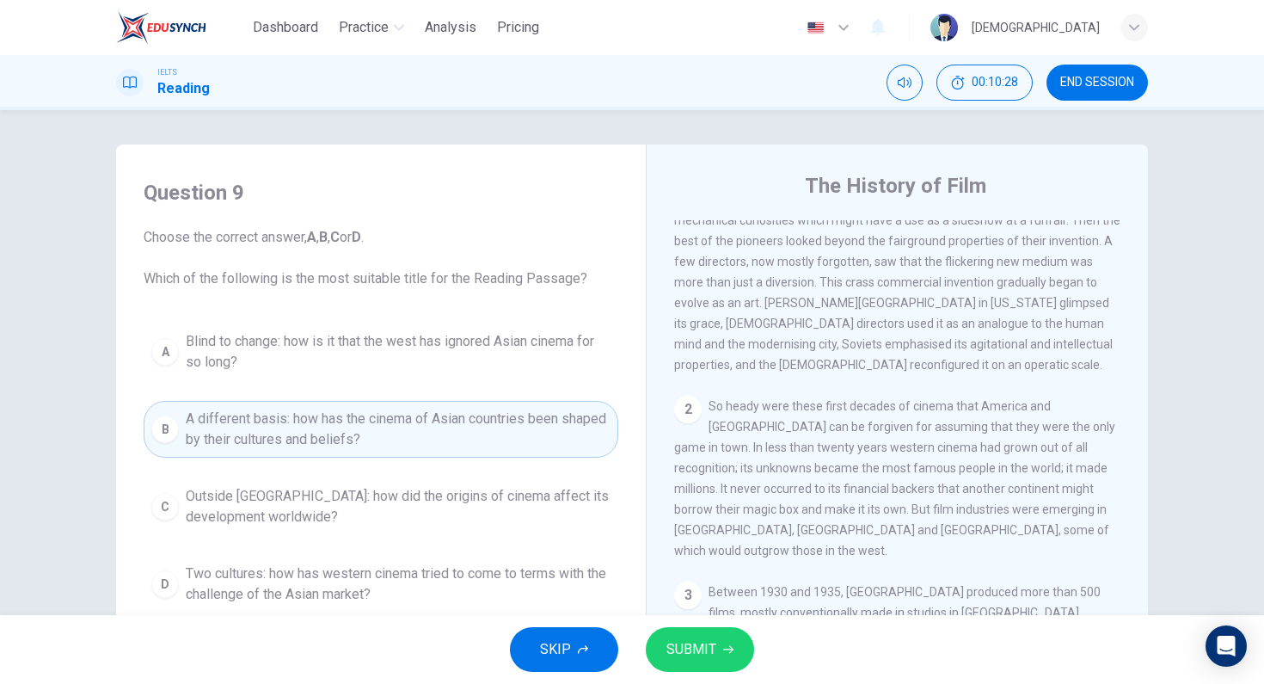
scroll to position [20, 0]
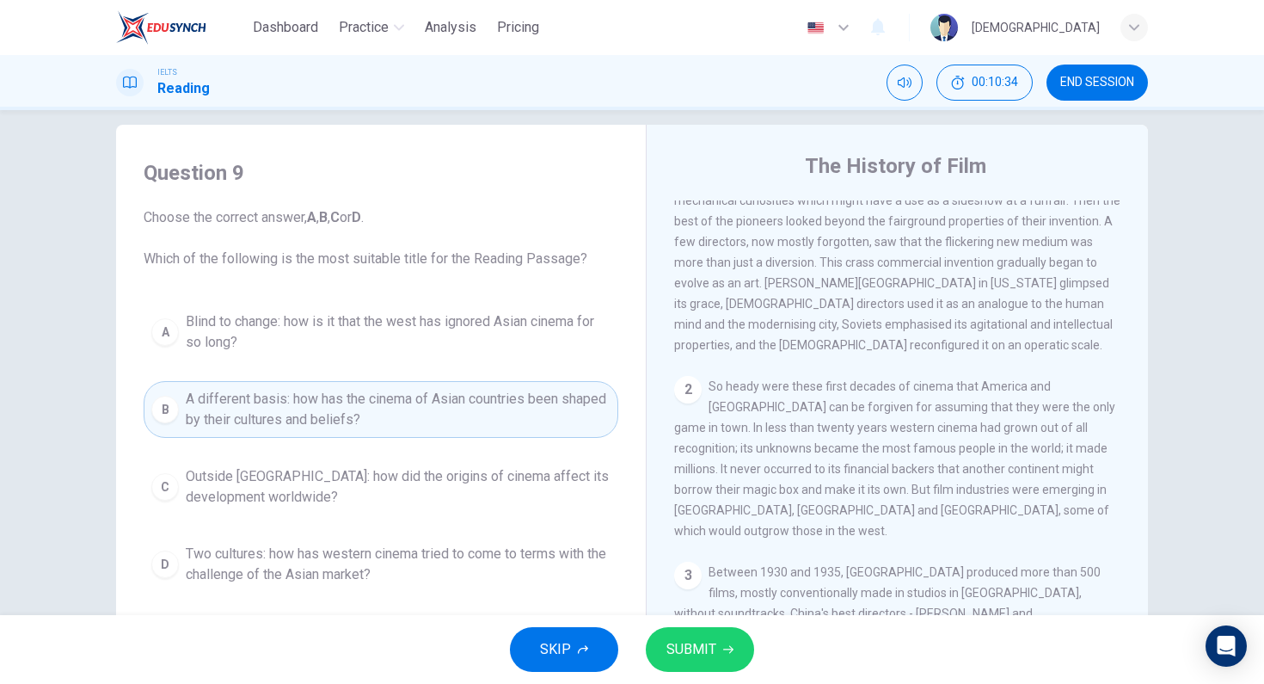
click at [307, 343] on span "Blind to change: how is it that the west has ignored Asian cinema for so long?" at bounding box center [398, 331] width 425 height 41
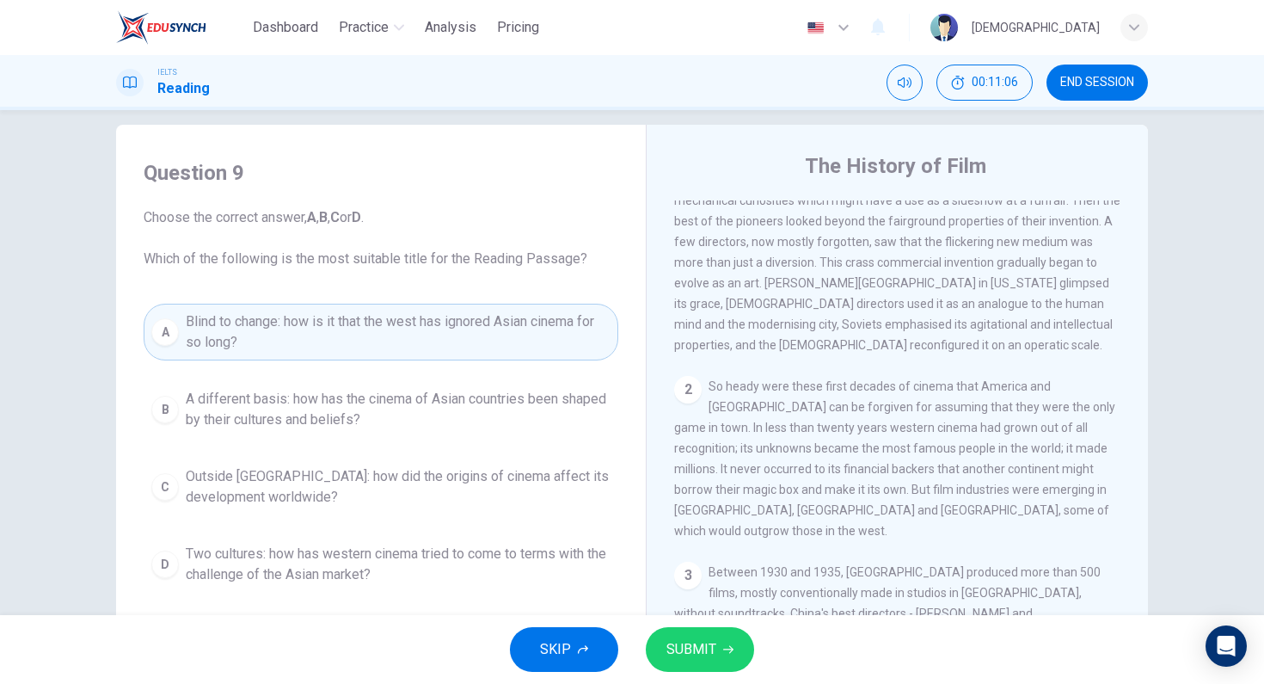
click at [682, 637] on span "SUBMIT" at bounding box center [691, 649] width 50 height 24
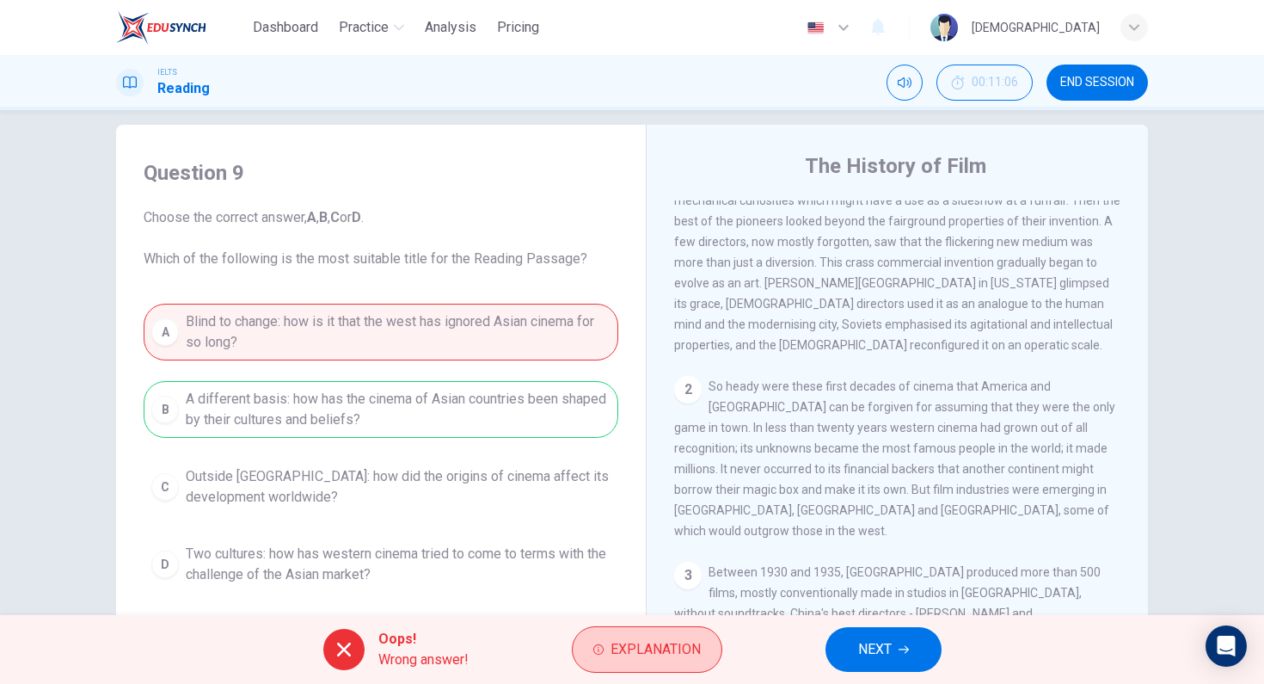
click at [685, 659] on span "Explanation" at bounding box center [656, 649] width 90 height 24
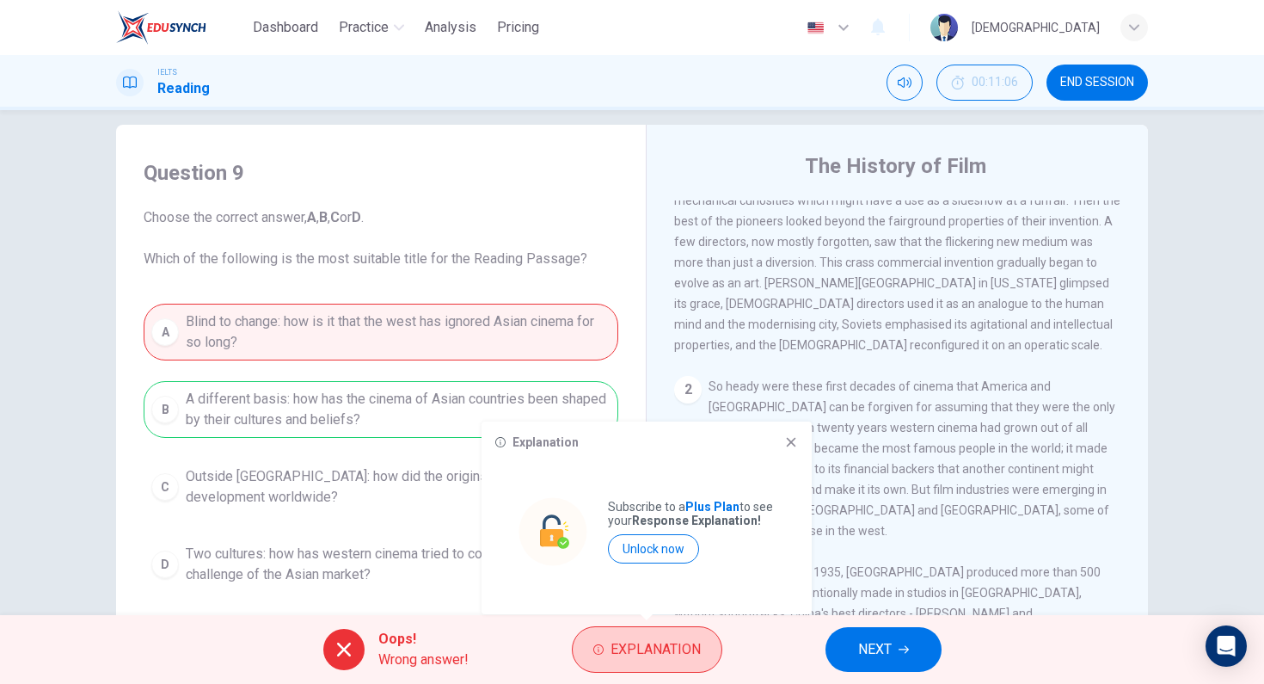
click at [669, 655] on span "Explanation" at bounding box center [656, 649] width 90 height 24
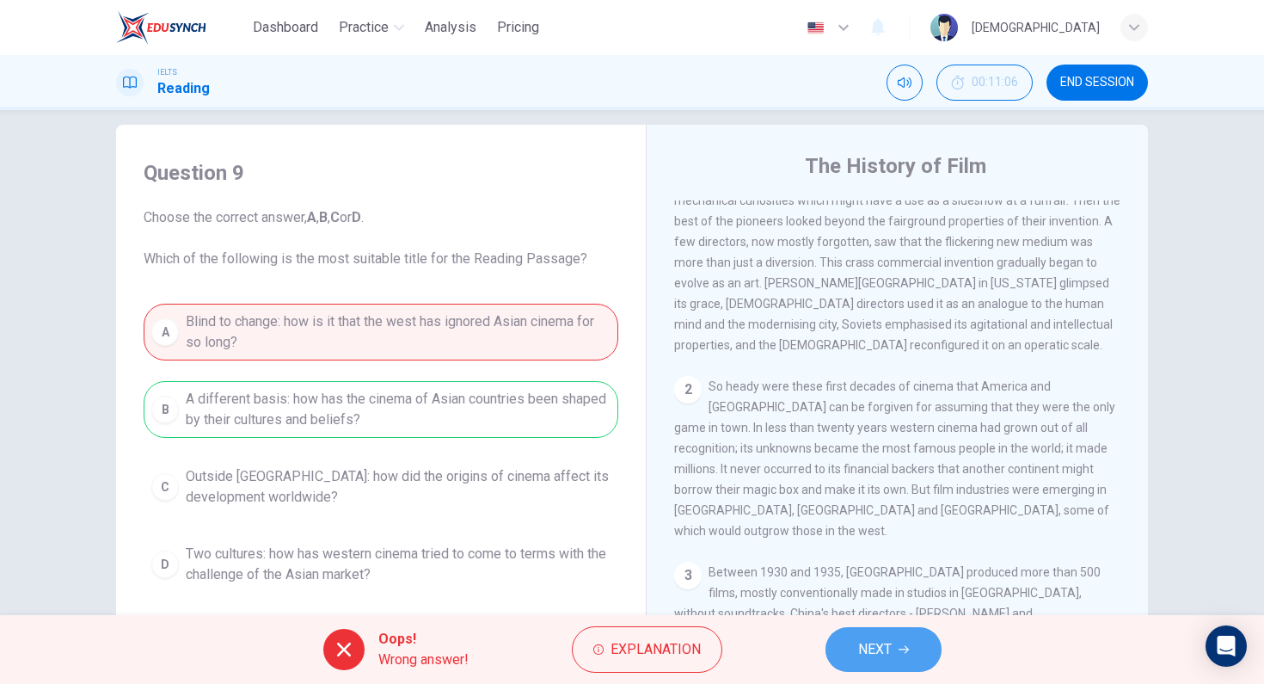
click at [908, 665] on button "NEXT" at bounding box center [883, 649] width 116 height 45
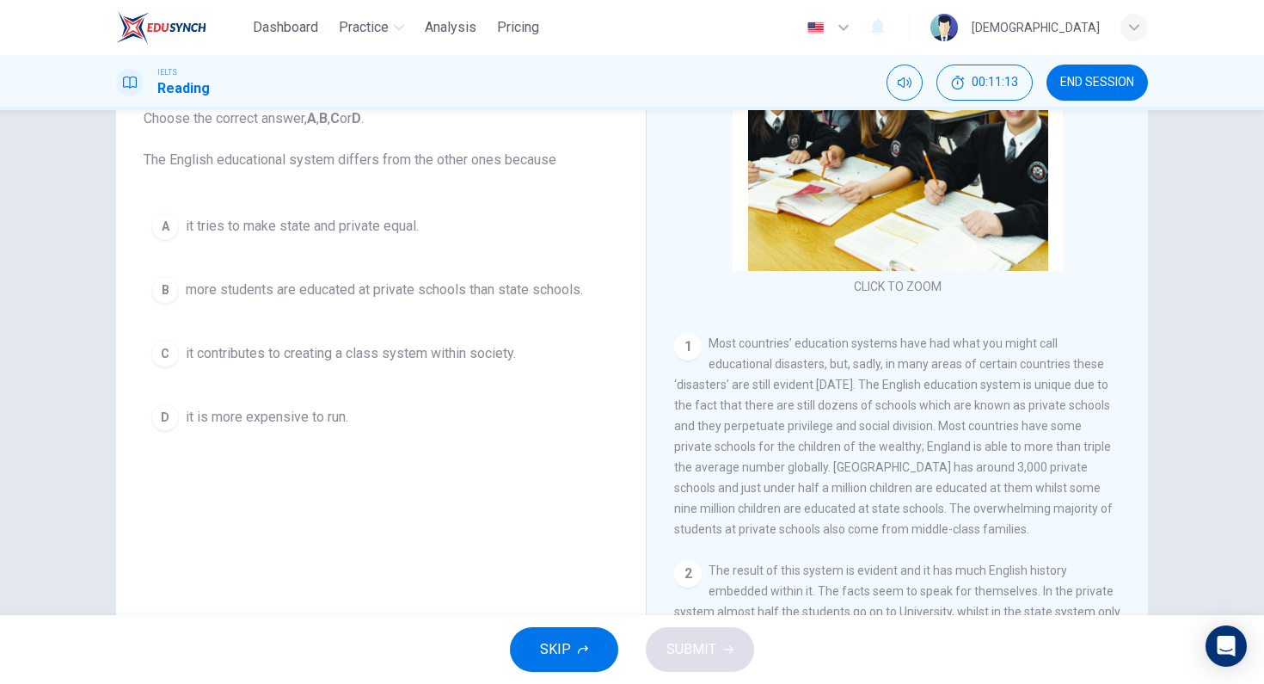
scroll to position [156, 0]
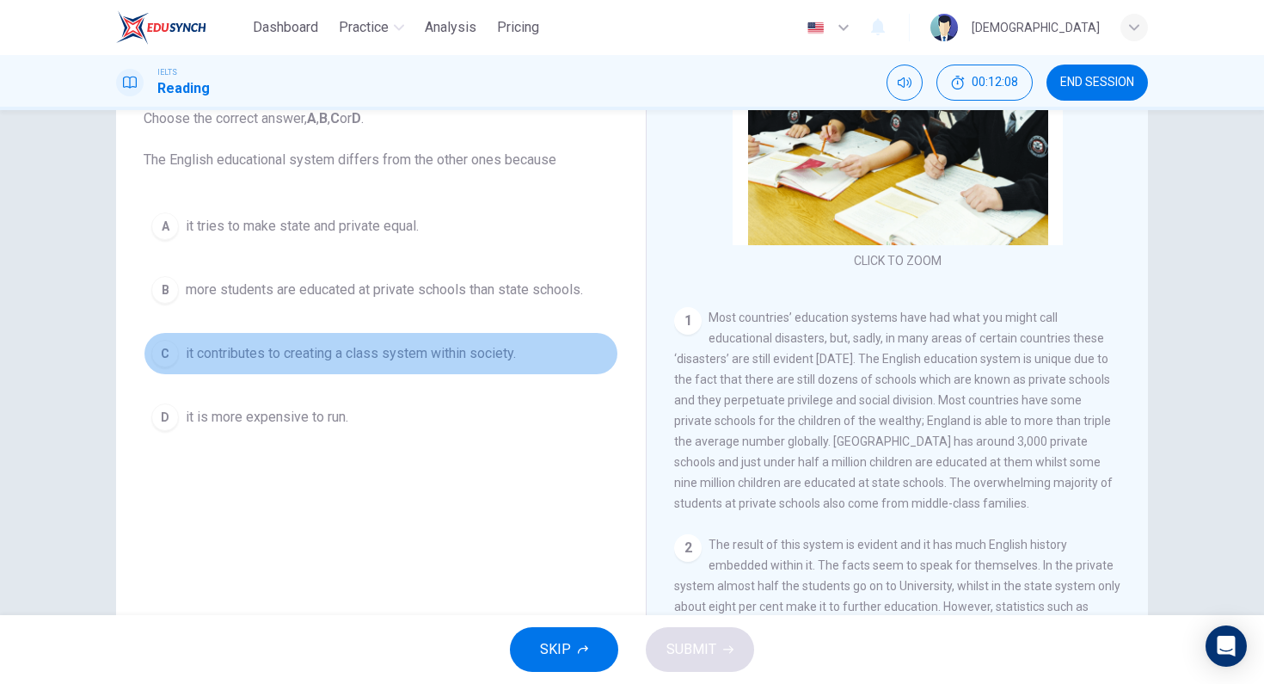
click at [299, 353] on span "it contributes to creating a class system within society." at bounding box center [351, 353] width 330 height 21
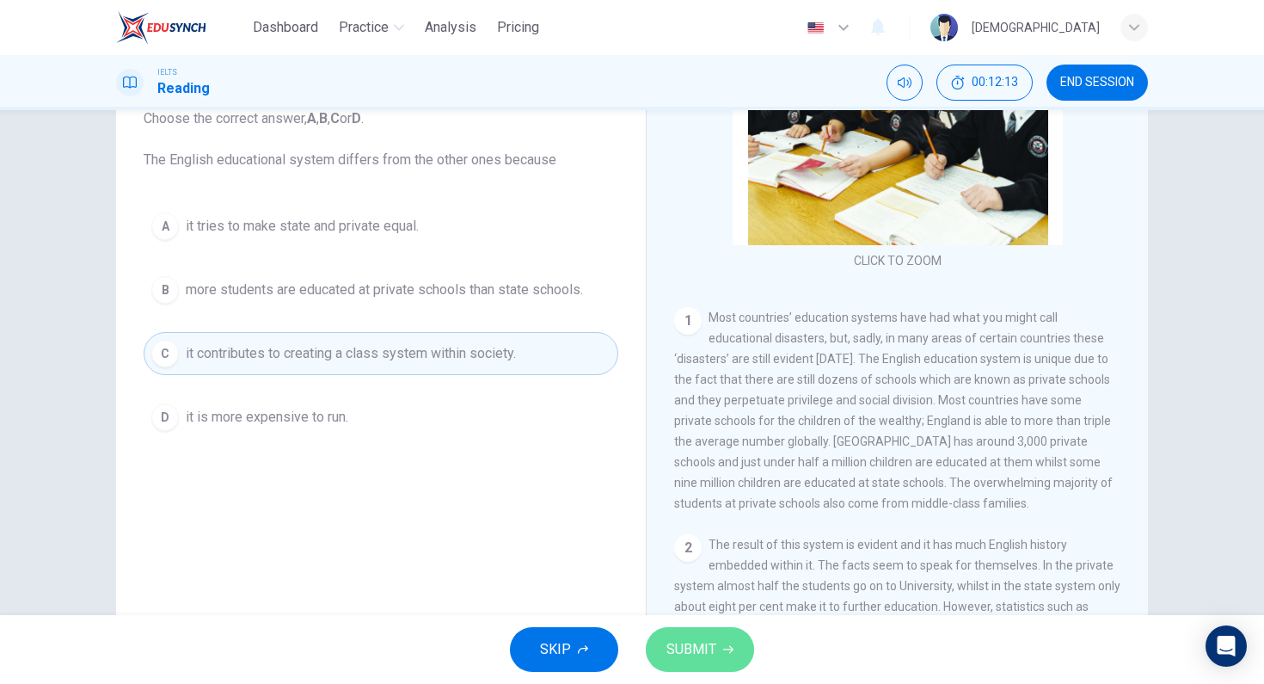
click at [713, 630] on button "SUBMIT" at bounding box center [700, 649] width 108 height 45
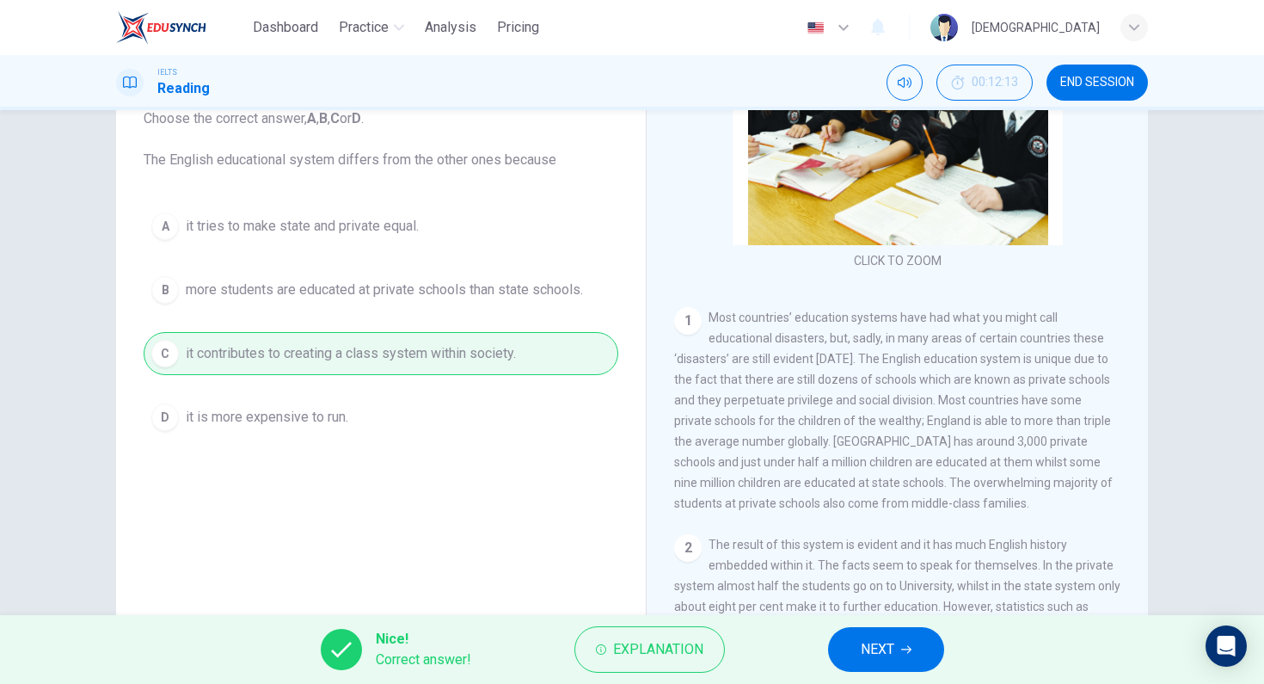
click at [921, 647] on button "NEXT" at bounding box center [886, 649] width 116 height 45
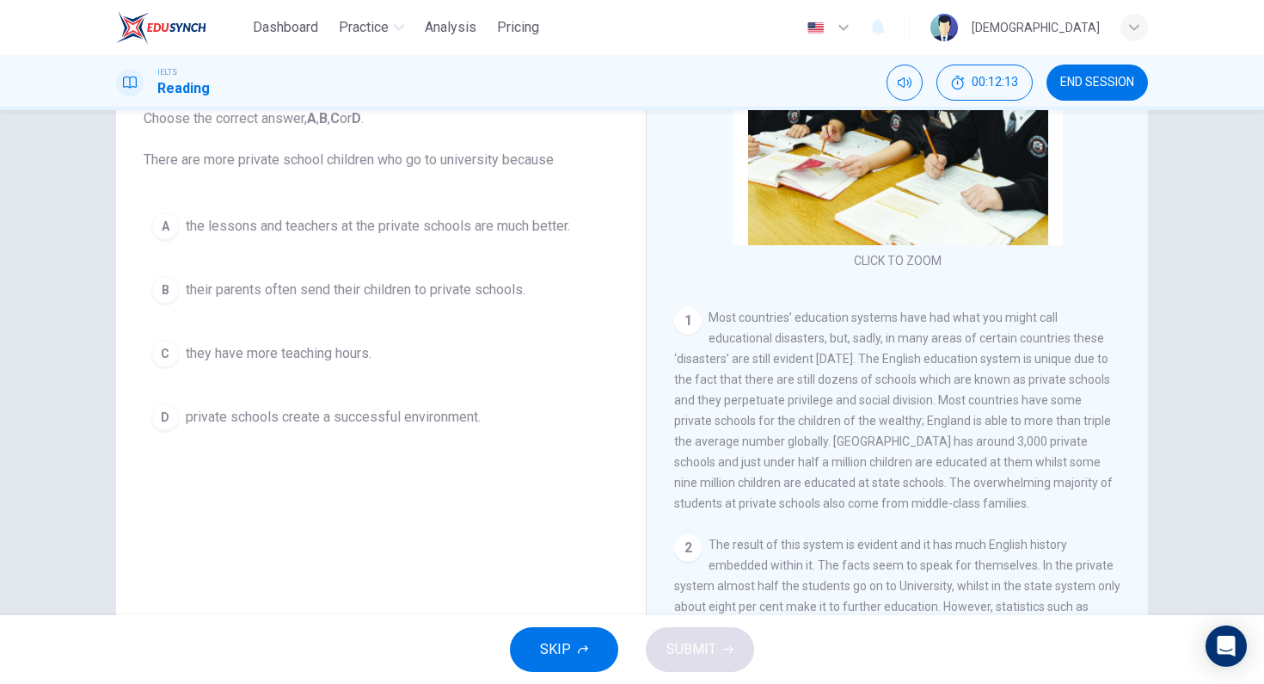
scroll to position [95, 0]
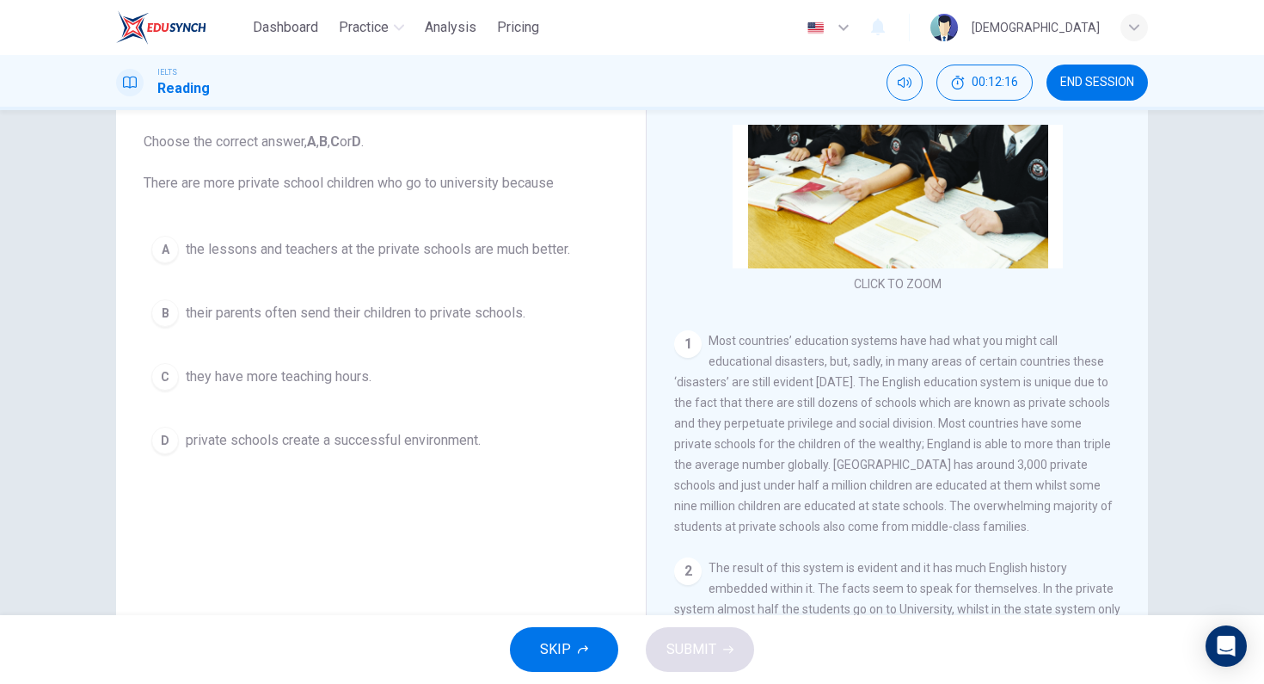
drag, startPoint x: 467, startPoint y: 185, endPoint x: 547, endPoint y: 209, distance: 83.5
click at [469, 186] on span "Choose the correct answer, A , B , C or D . There are more private school child…" at bounding box center [381, 163] width 475 height 62
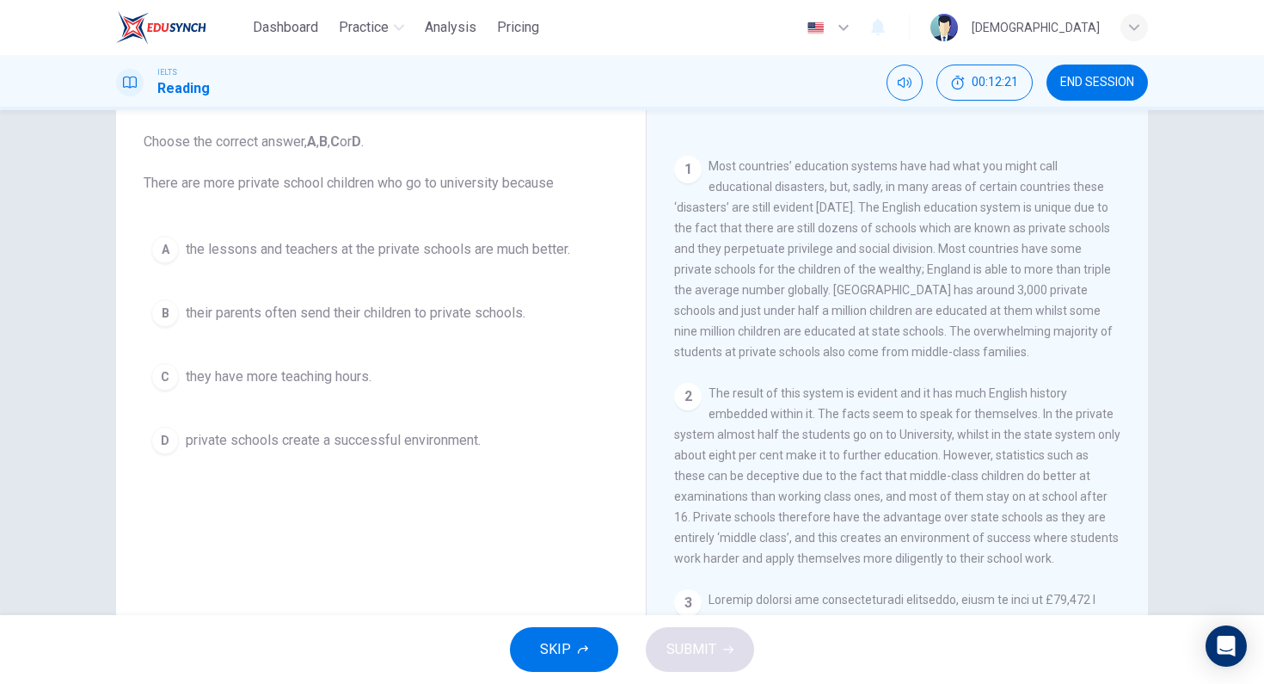
scroll to position [341, 0]
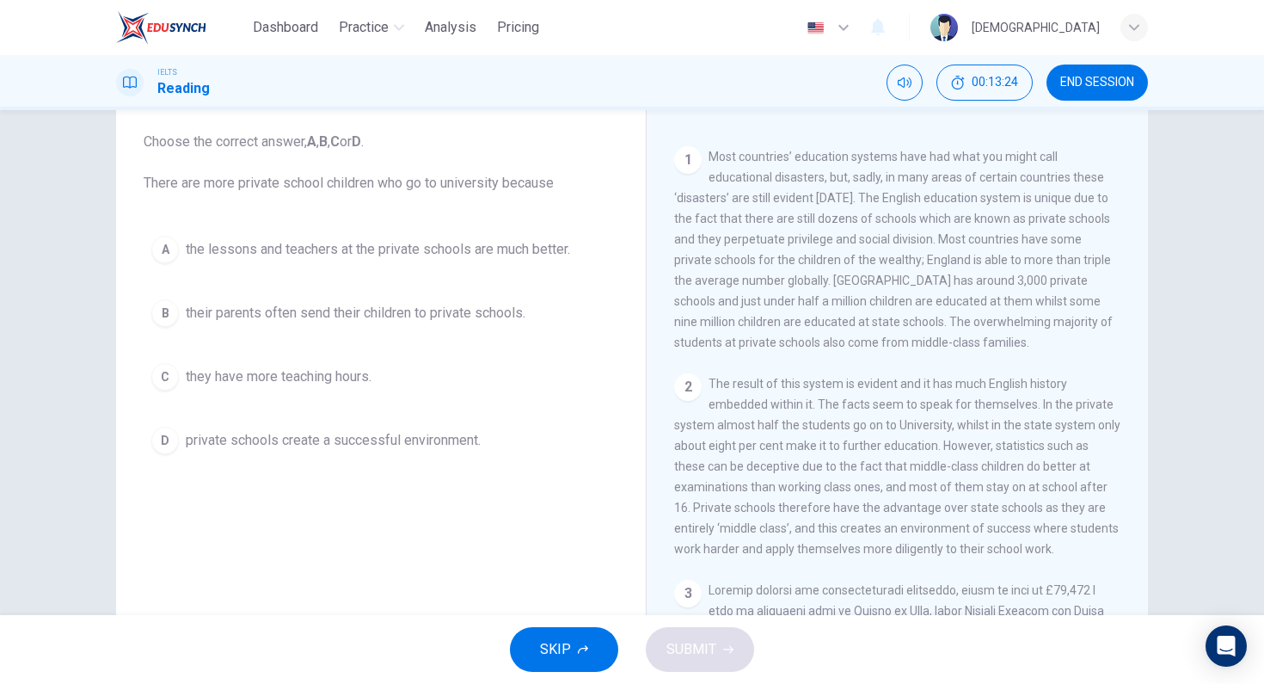
click at [507, 390] on button "C they have more teaching hours." at bounding box center [381, 376] width 475 height 43
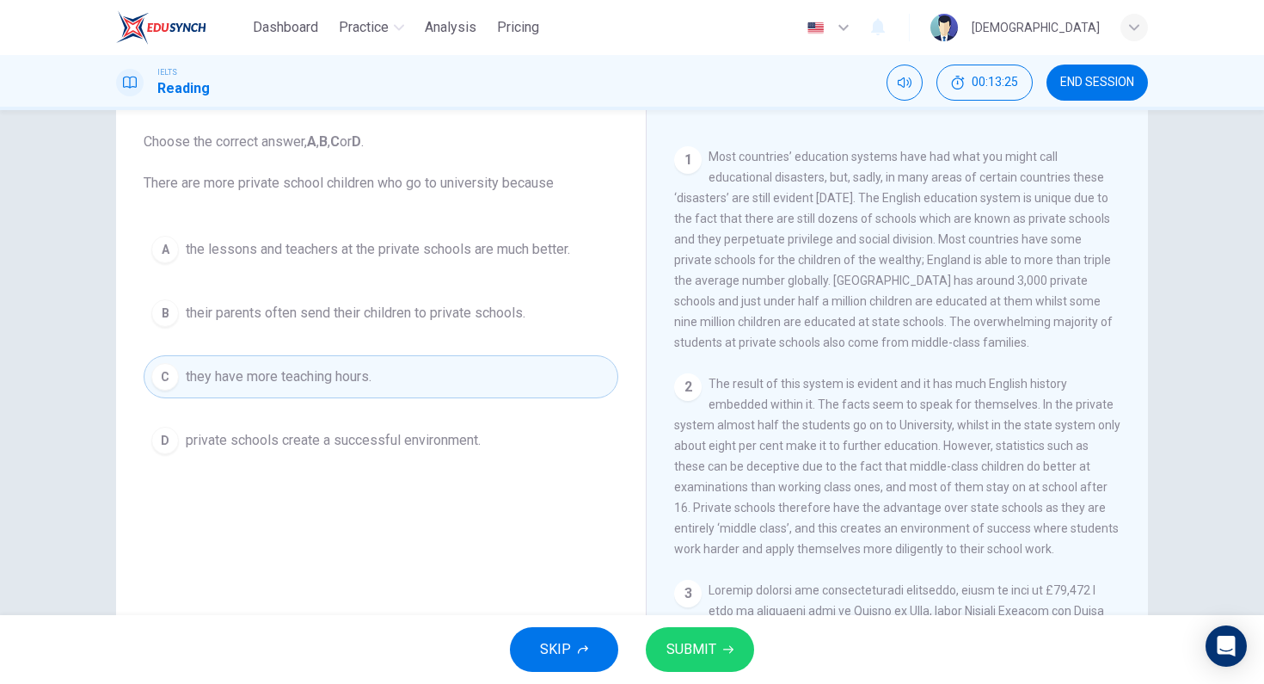
click at [322, 428] on button "D private schools create a successful environment." at bounding box center [381, 440] width 475 height 43
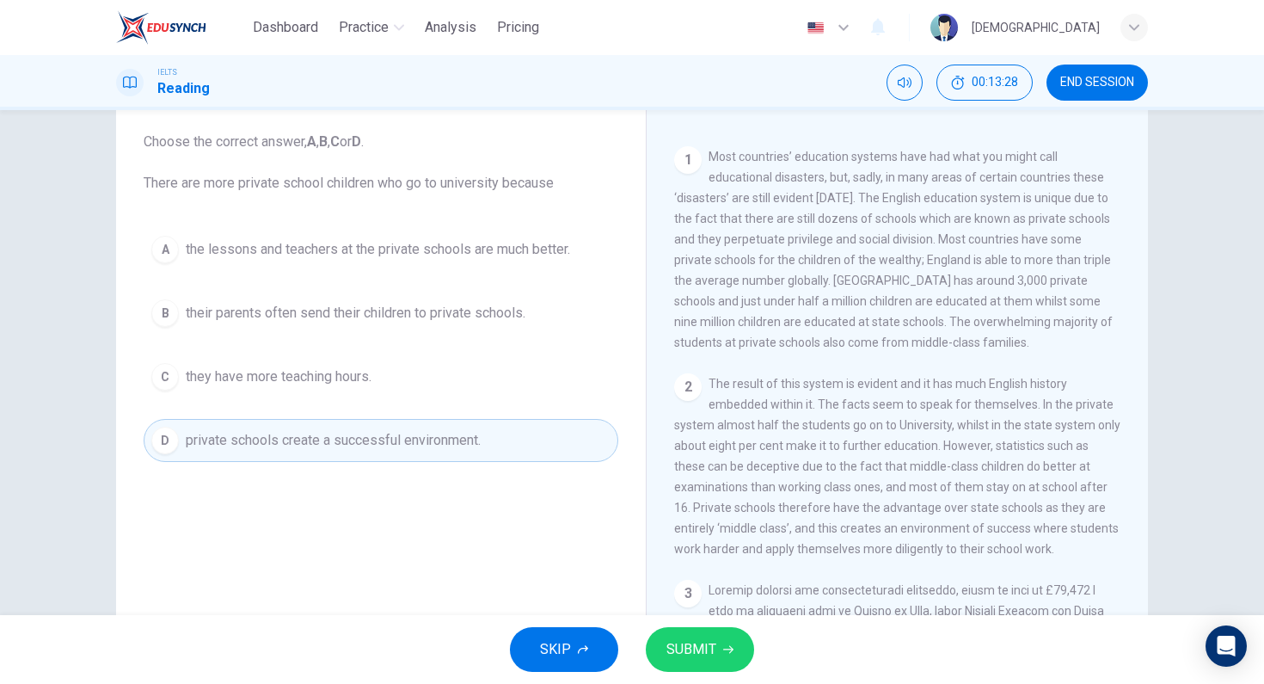
click at [726, 644] on icon "button" at bounding box center [728, 649] width 10 height 10
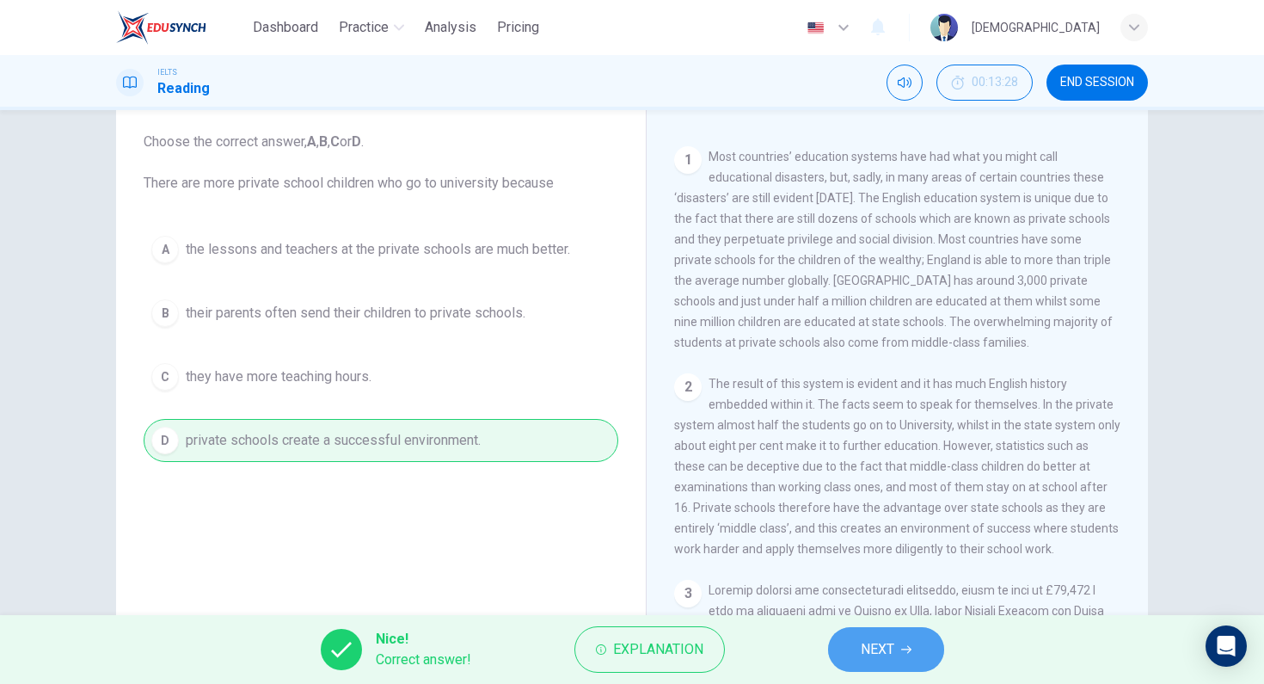
click at [923, 646] on button "NEXT" at bounding box center [886, 649] width 116 height 45
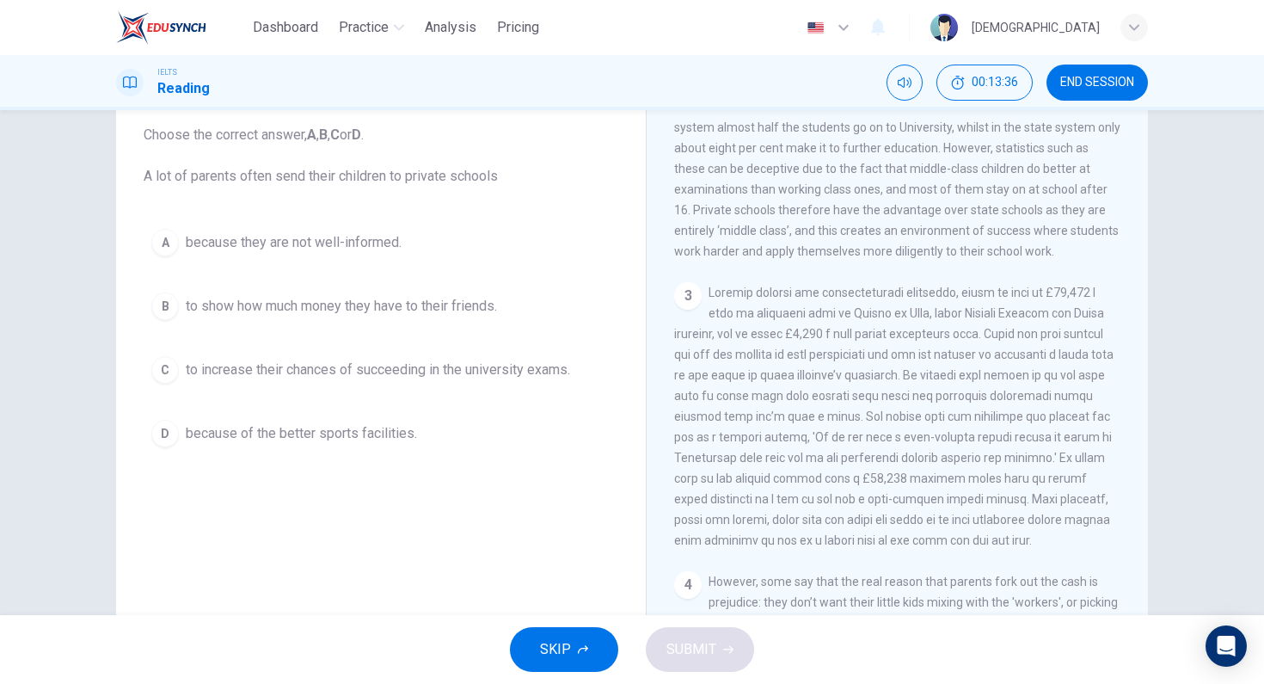
scroll to position [623, 0]
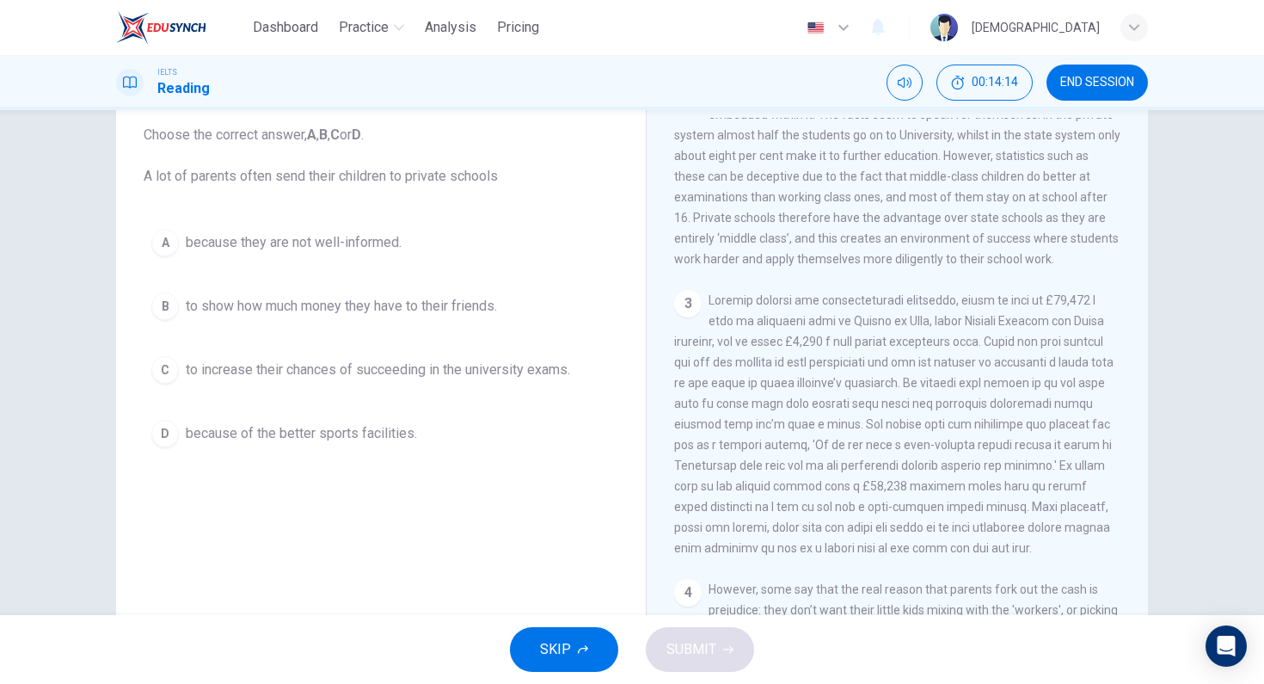
click at [262, 390] on button "C to increase their chances of succeeding in the university exams." at bounding box center [381, 369] width 475 height 43
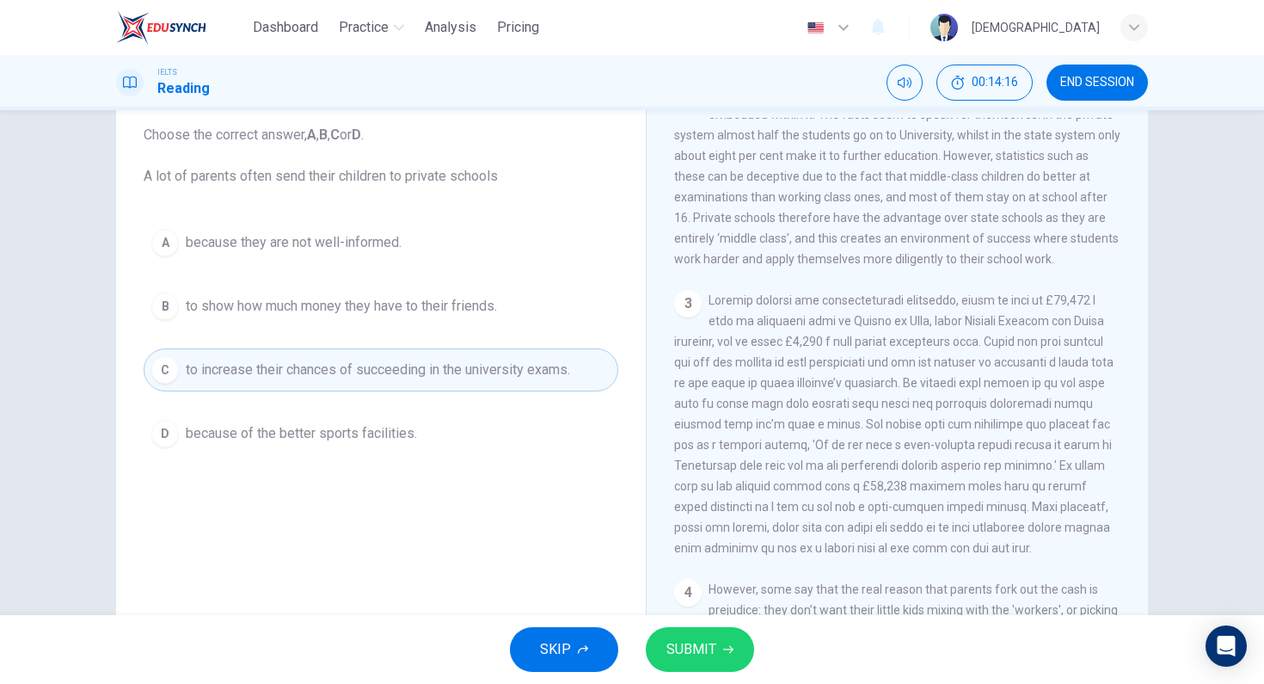
click at [694, 635] on button "SUBMIT" at bounding box center [700, 649] width 108 height 45
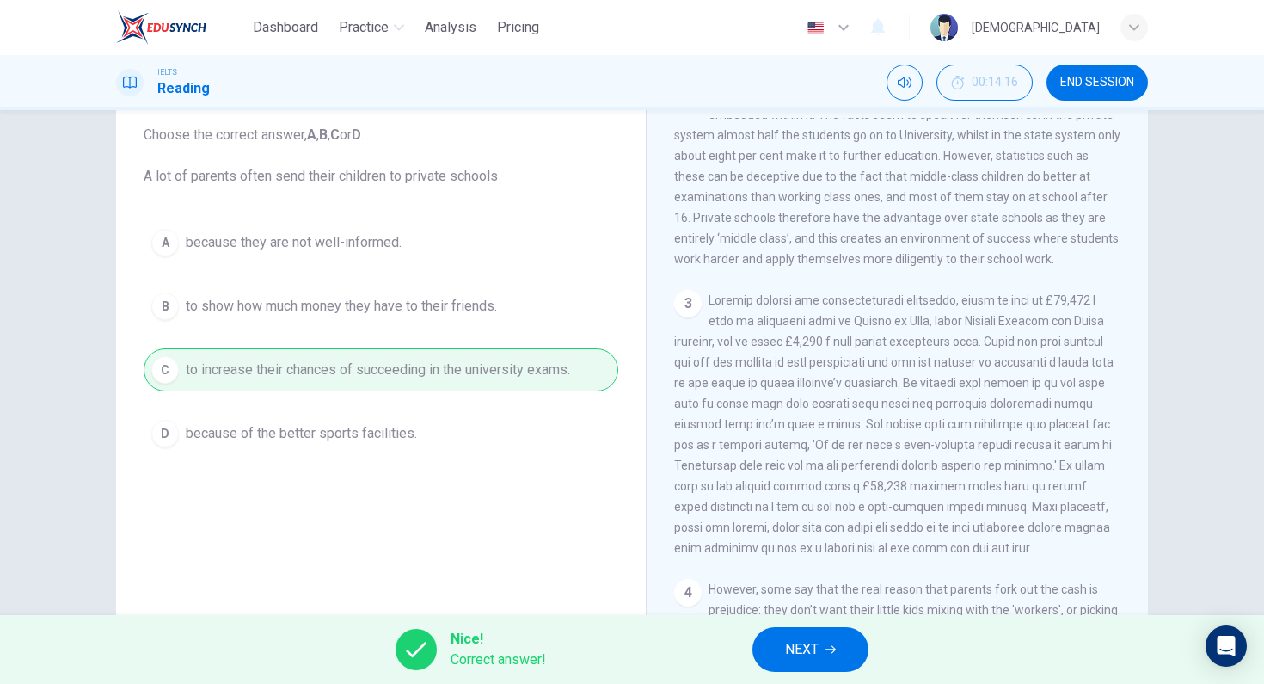
click at [826, 638] on button "NEXT" at bounding box center [810, 649] width 116 height 45
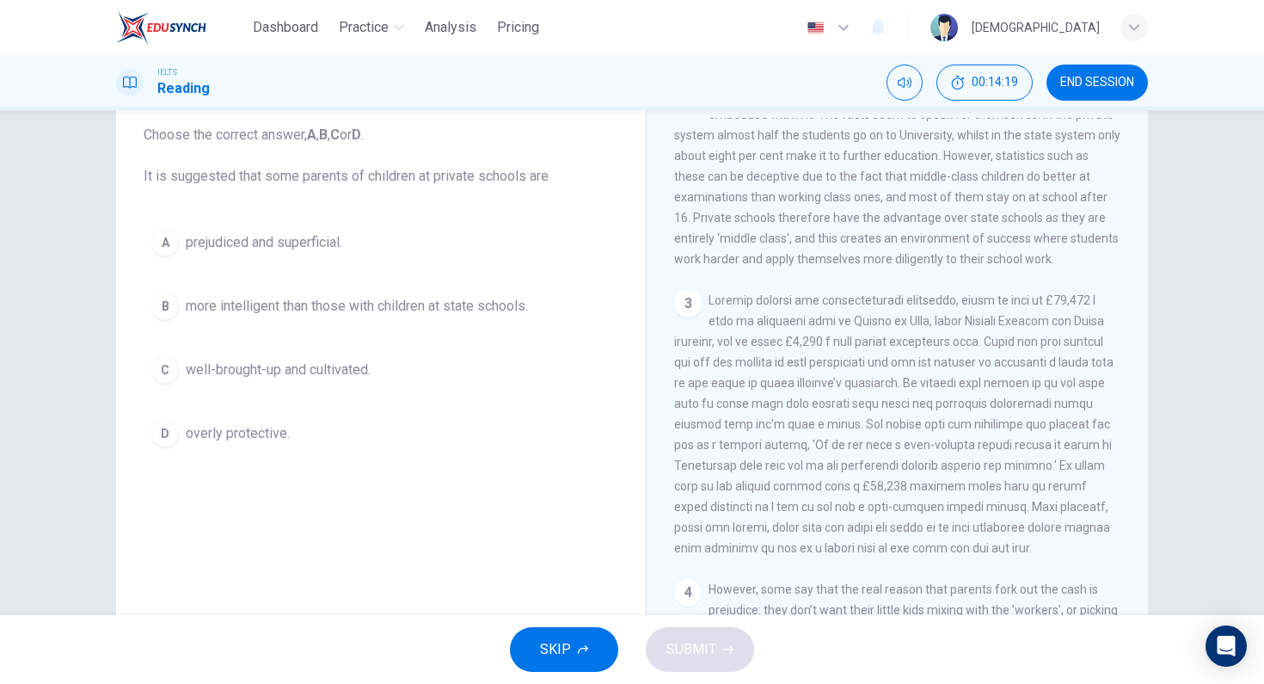
drag, startPoint x: 411, startPoint y: 175, endPoint x: 584, endPoint y: 179, distance: 172.9
click at [561, 181] on span "Choose the correct answer, A , B , C or D . It is suggested that some parents o…" at bounding box center [381, 156] width 475 height 62
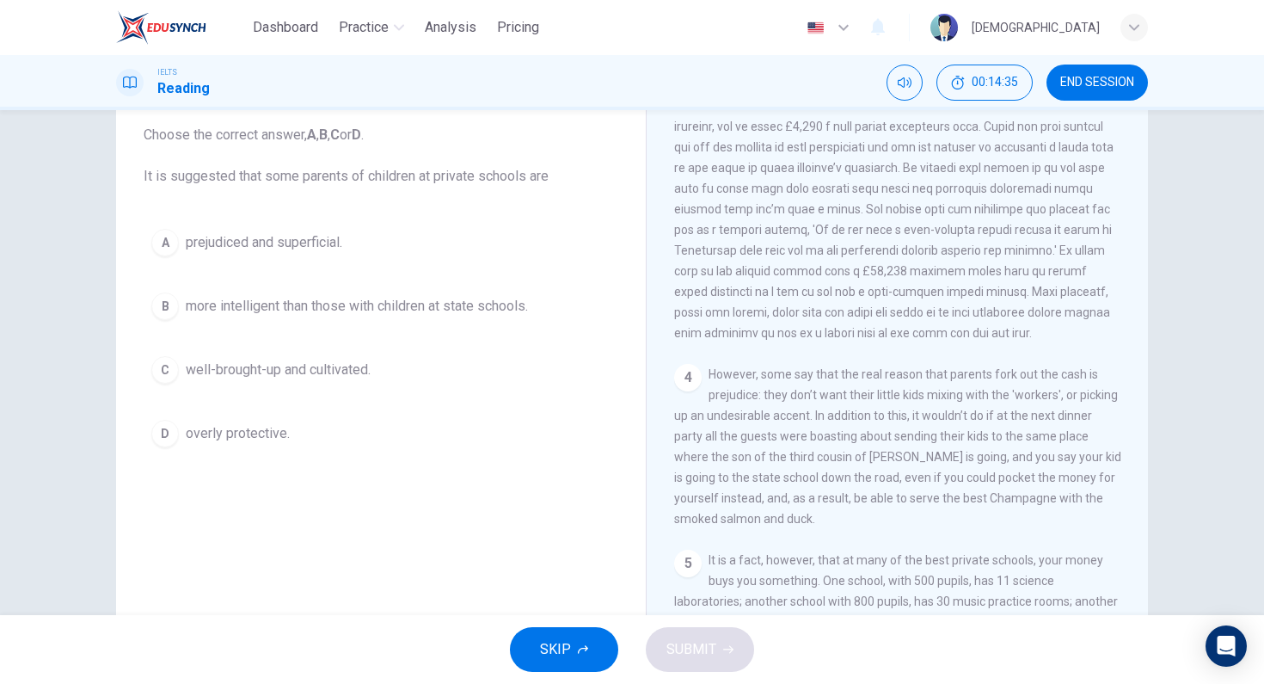
scroll to position [842, 0]
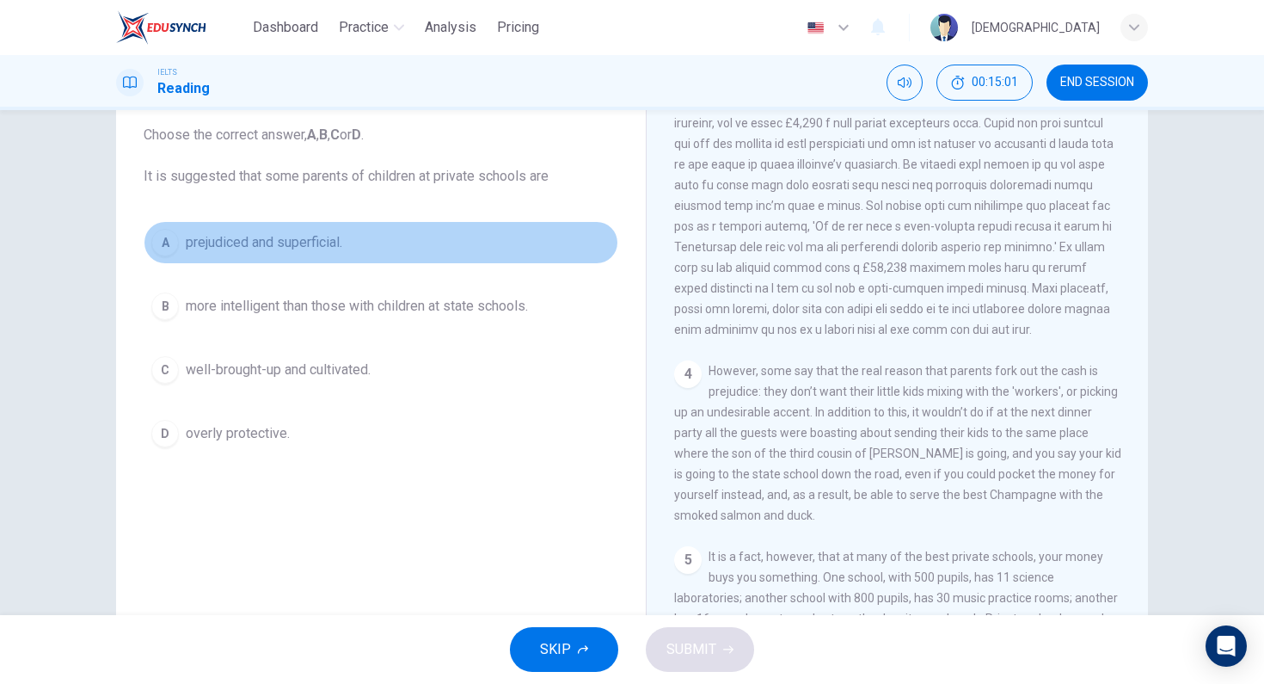
click at [298, 261] on button "A prejudiced and superficial." at bounding box center [381, 242] width 475 height 43
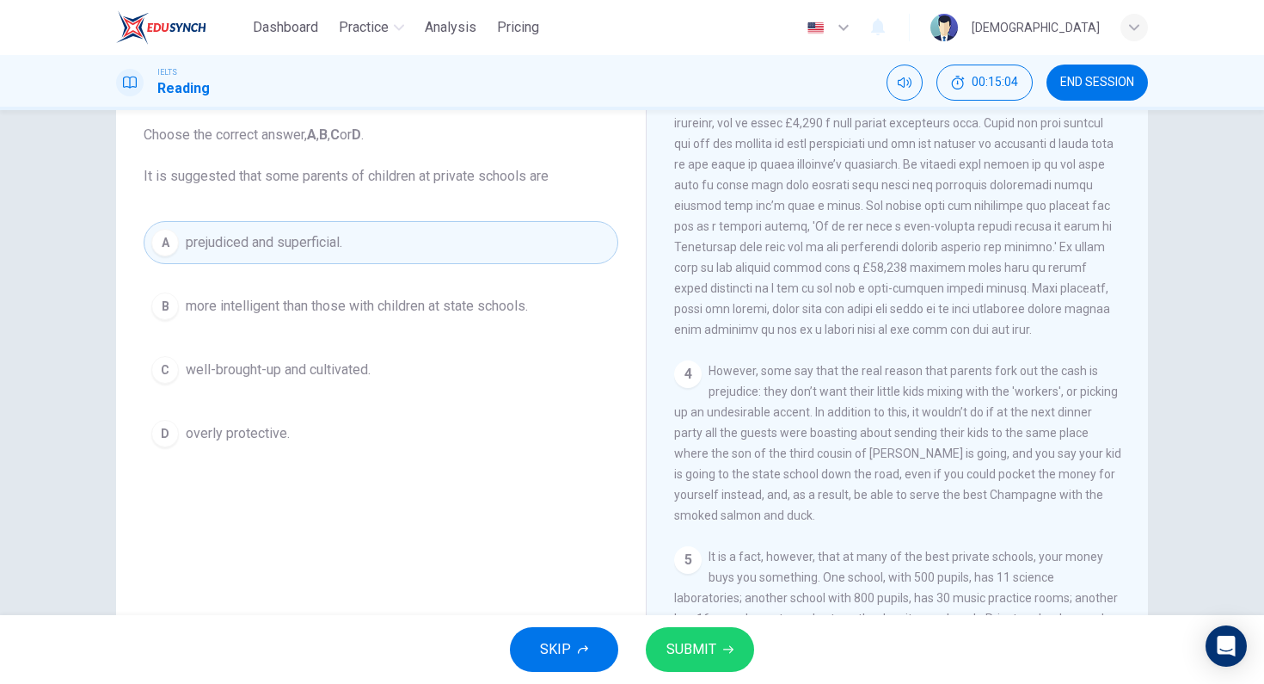
click at [715, 658] on button "SUBMIT" at bounding box center [700, 649] width 108 height 45
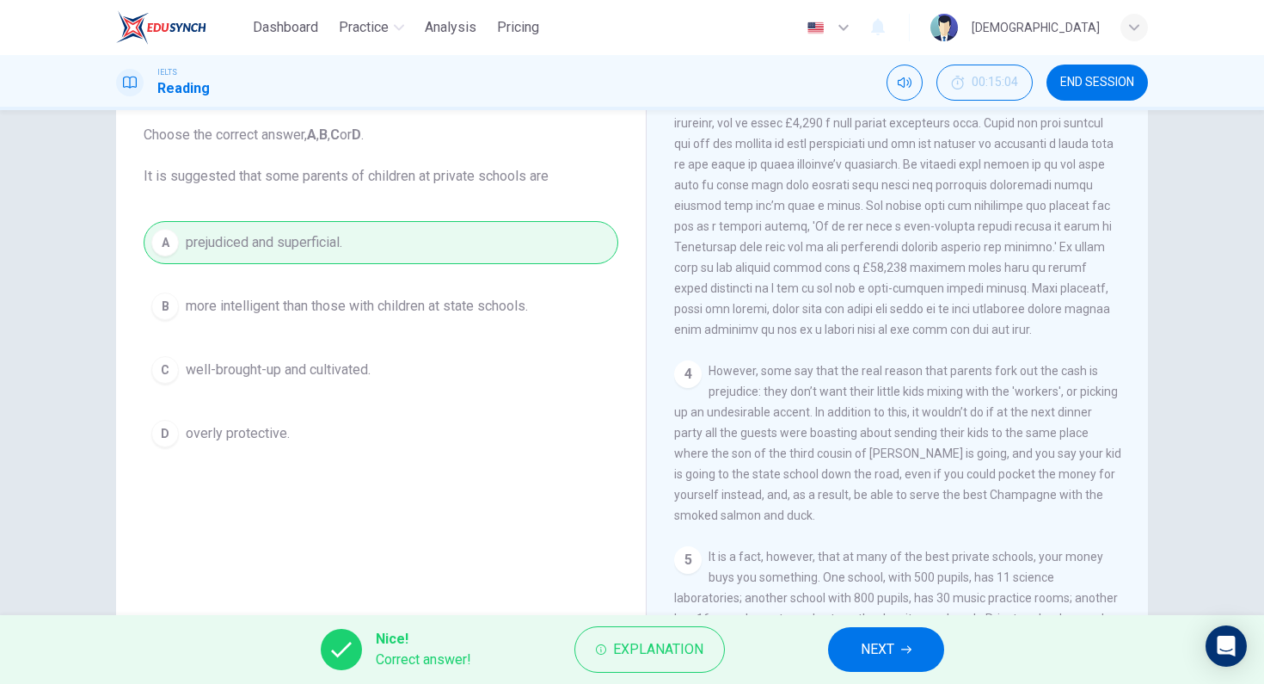
click at [872, 659] on span "NEXT" at bounding box center [878, 649] width 34 height 24
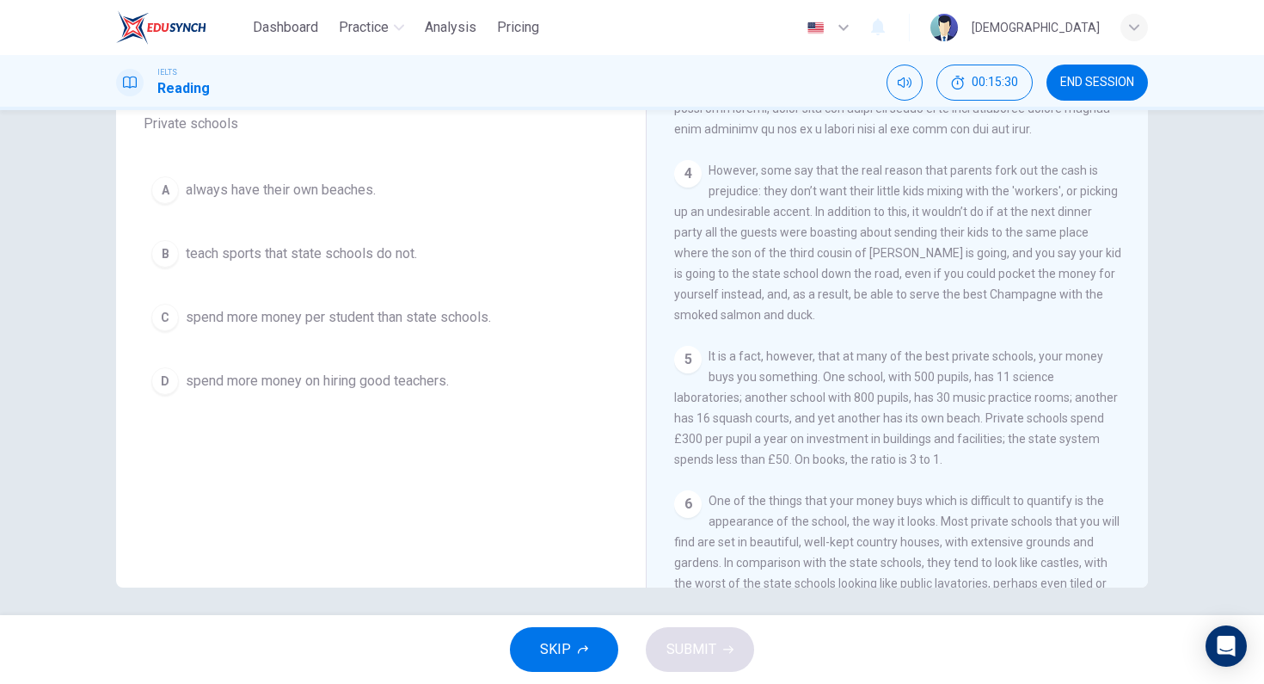
scroll to position [148, 0]
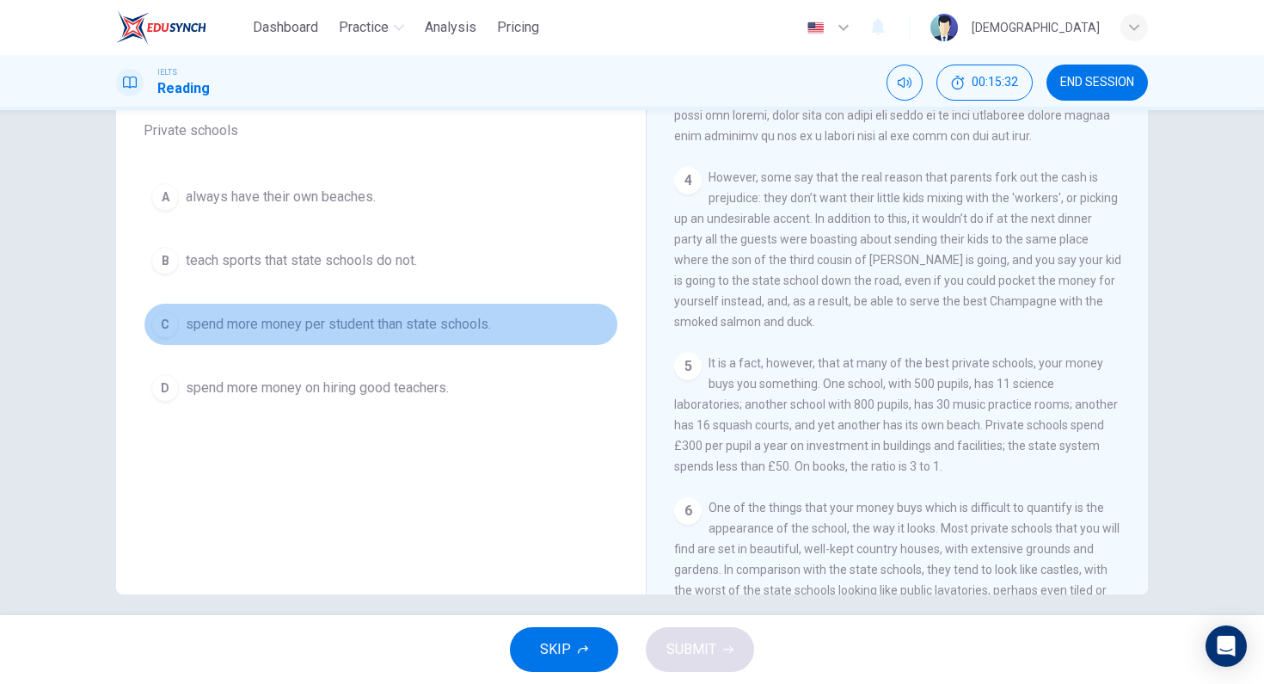
click at [433, 334] on button "C spend more money per student than state schools." at bounding box center [381, 324] width 475 height 43
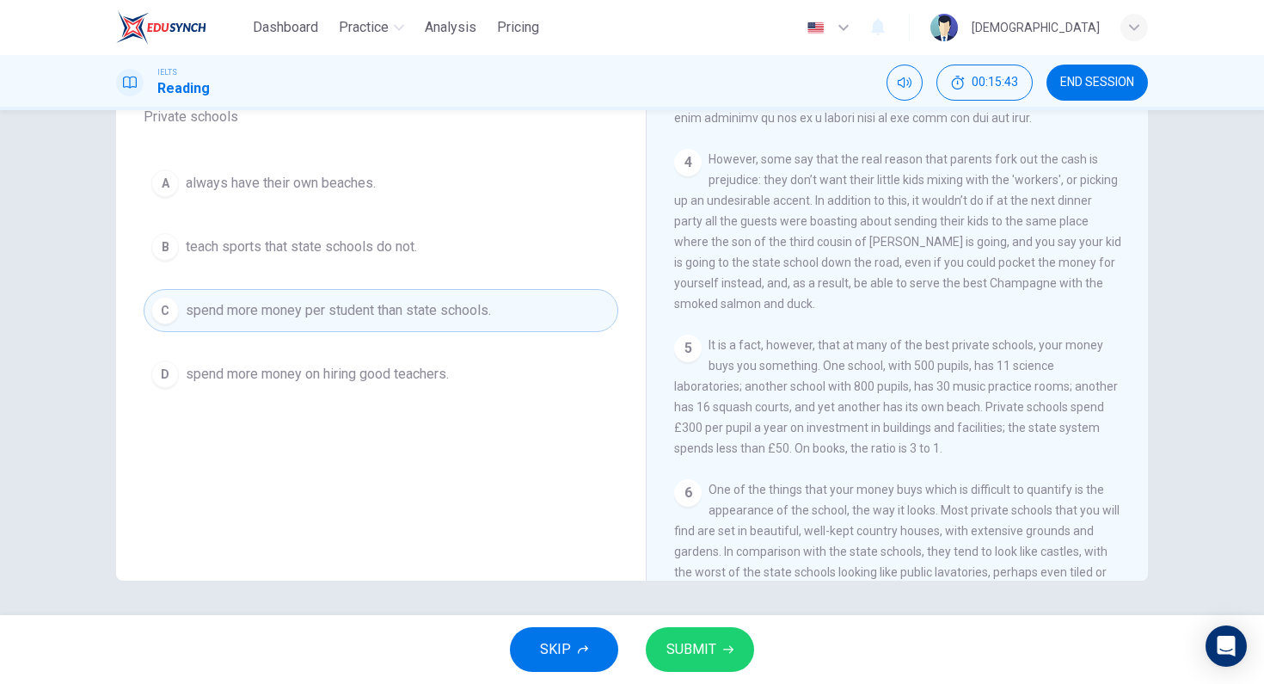
scroll to position [1014, 0]
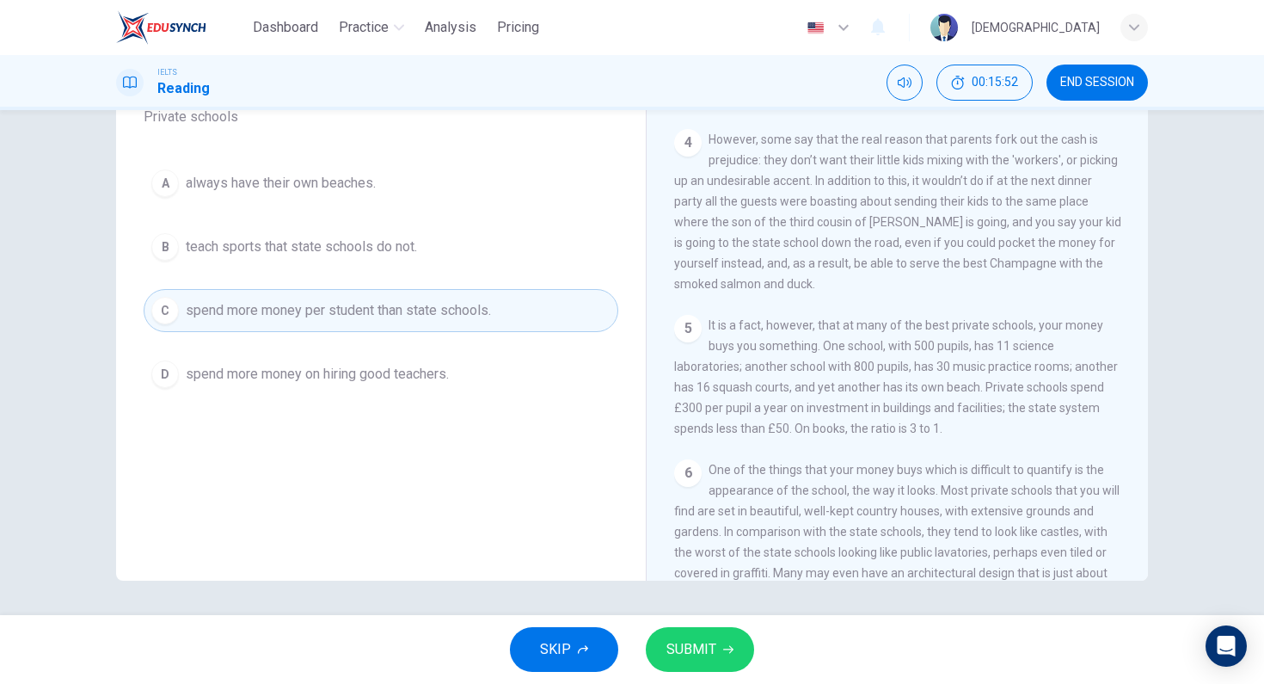
click at [679, 639] on span "SUBMIT" at bounding box center [691, 649] width 50 height 24
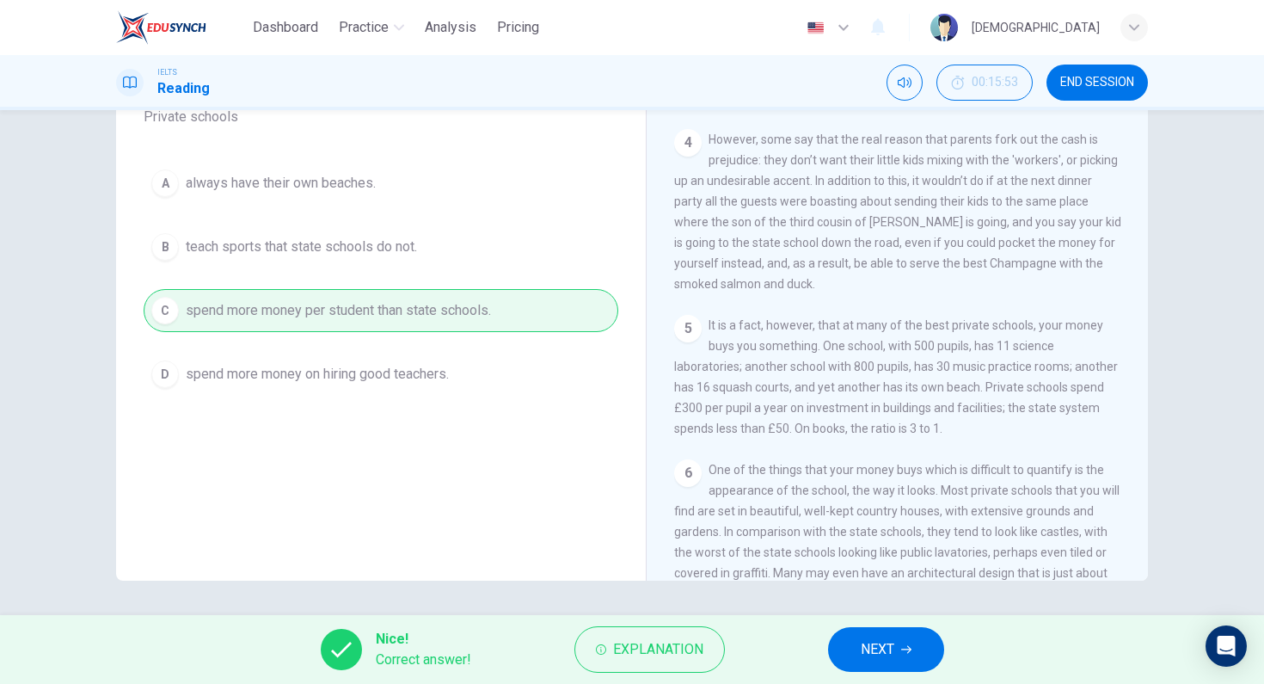
click at [856, 643] on button "NEXT" at bounding box center [886, 649] width 116 height 45
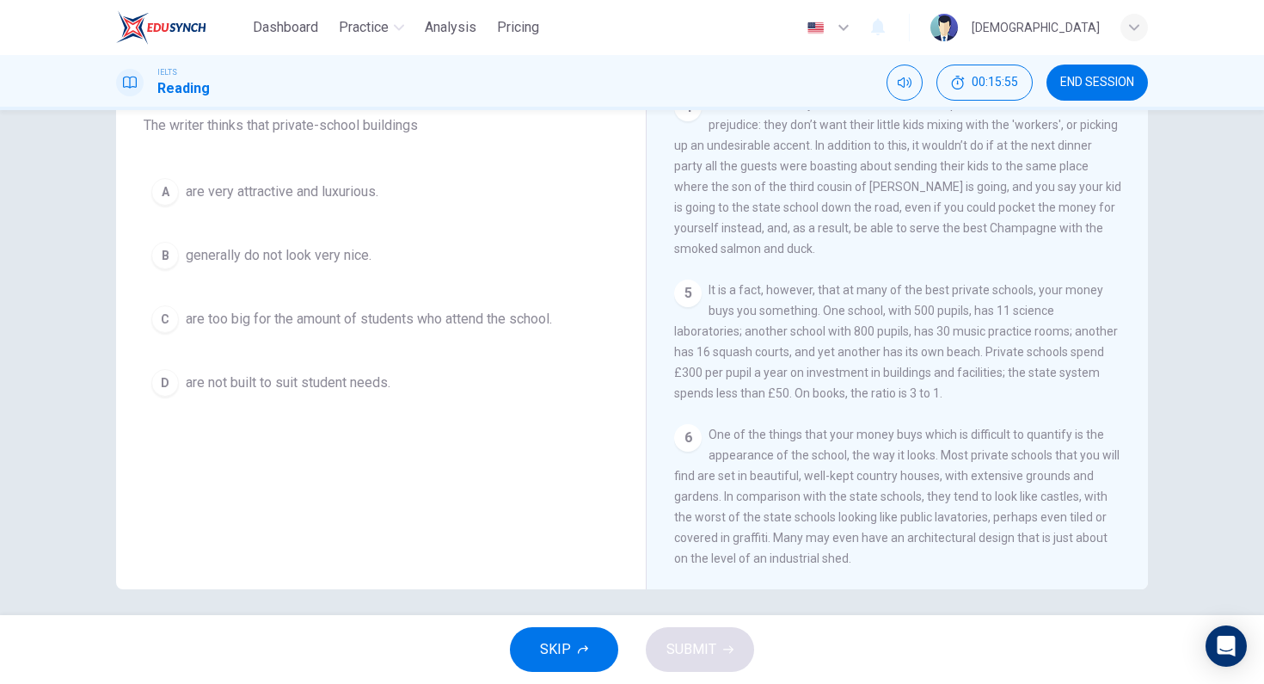
scroll to position [162, 0]
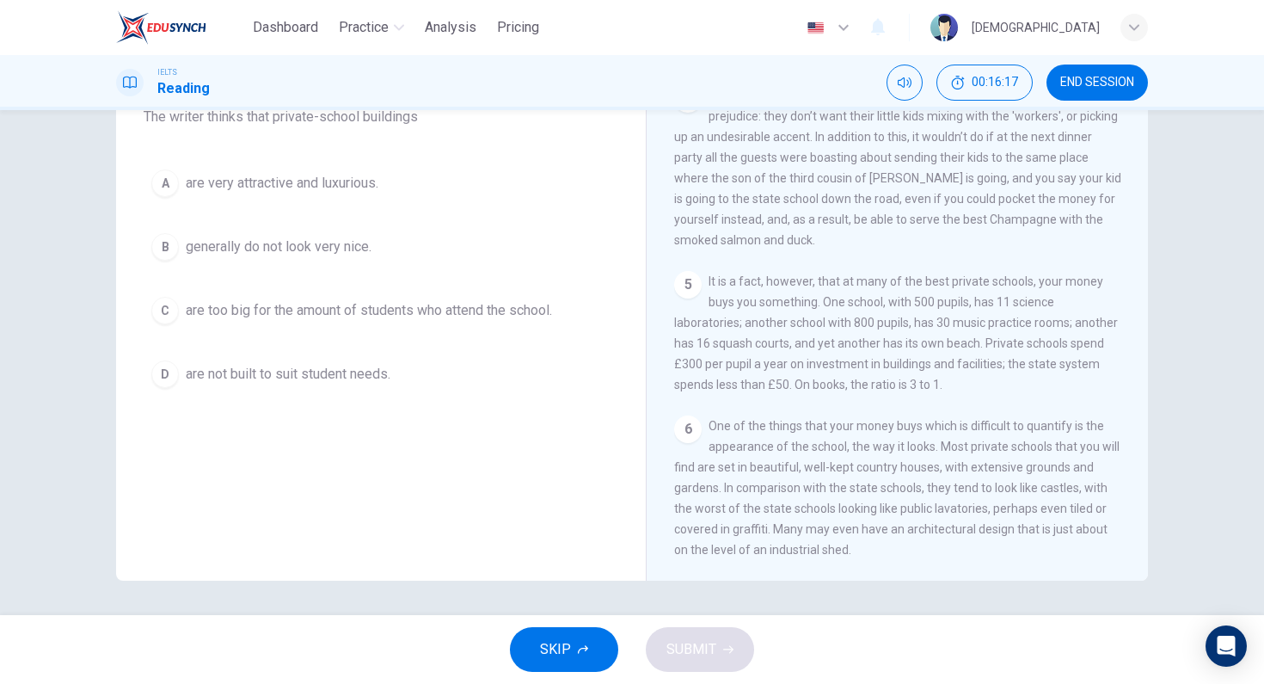
click at [321, 252] on span "generally do not look very nice." at bounding box center [279, 246] width 186 height 21
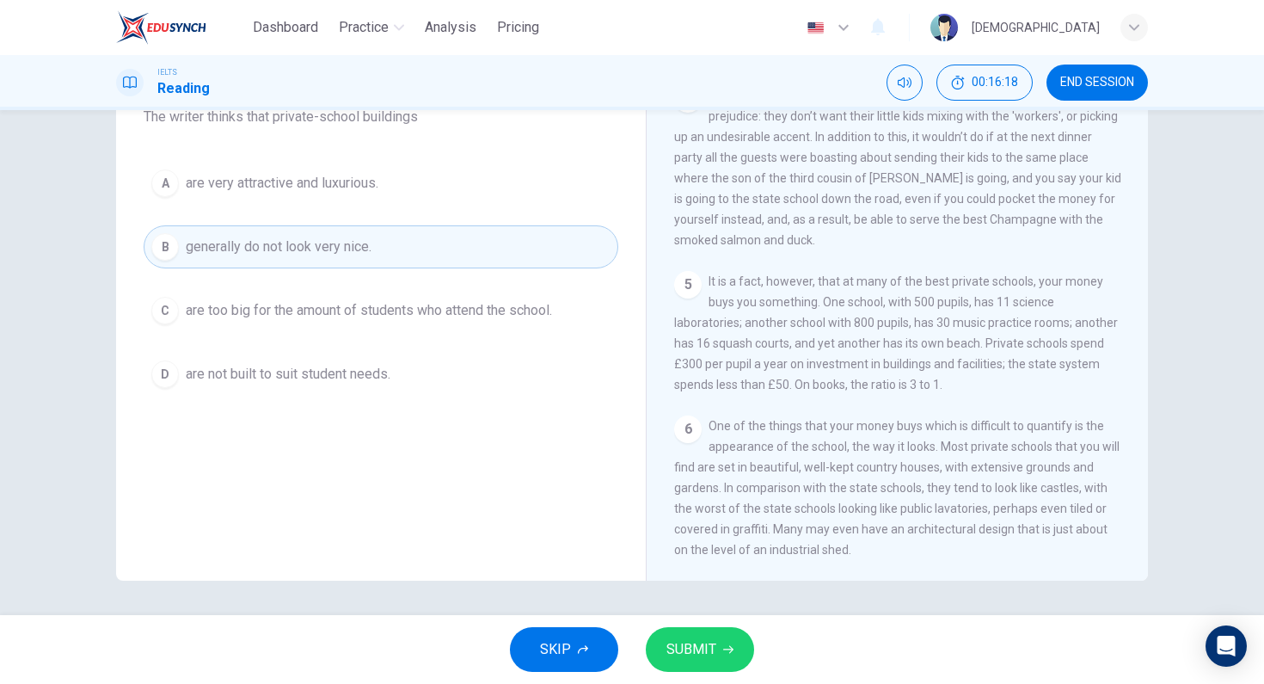
click at [341, 203] on button "A are very attractive and luxurious." at bounding box center [381, 183] width 475 height 43
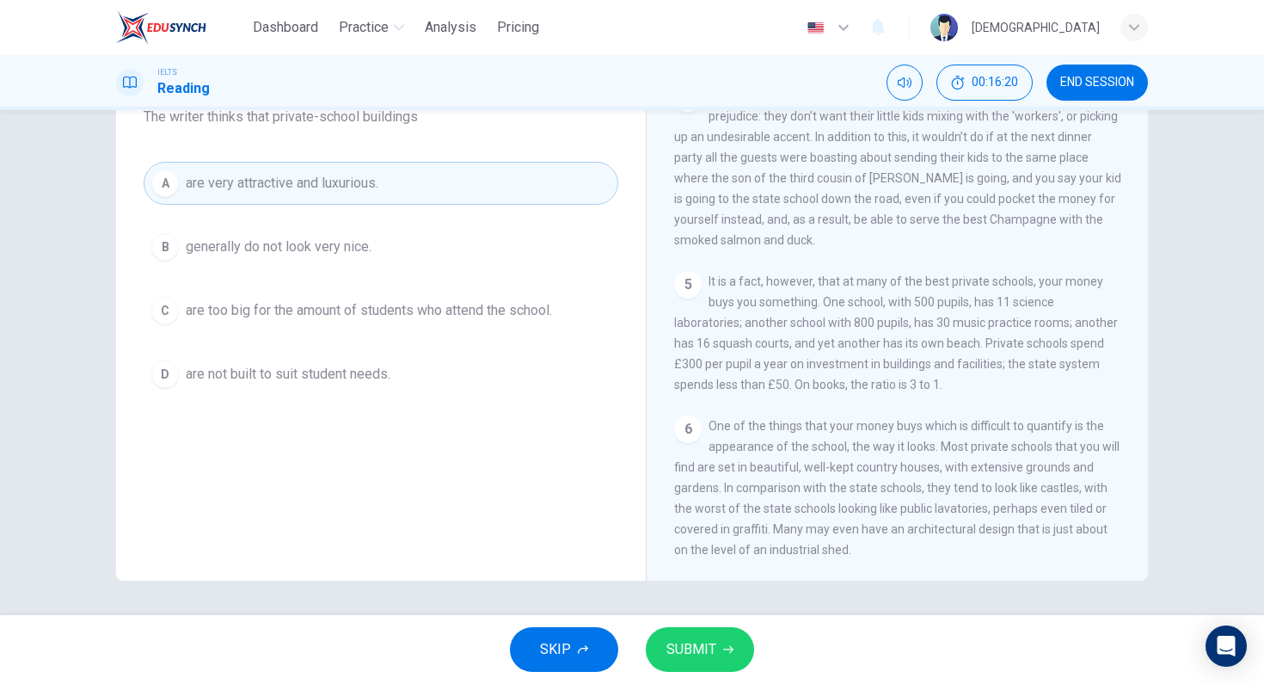
click at [733, 651] on button "SUBMIT" at bounding box center [700, 649] width 108 height 45
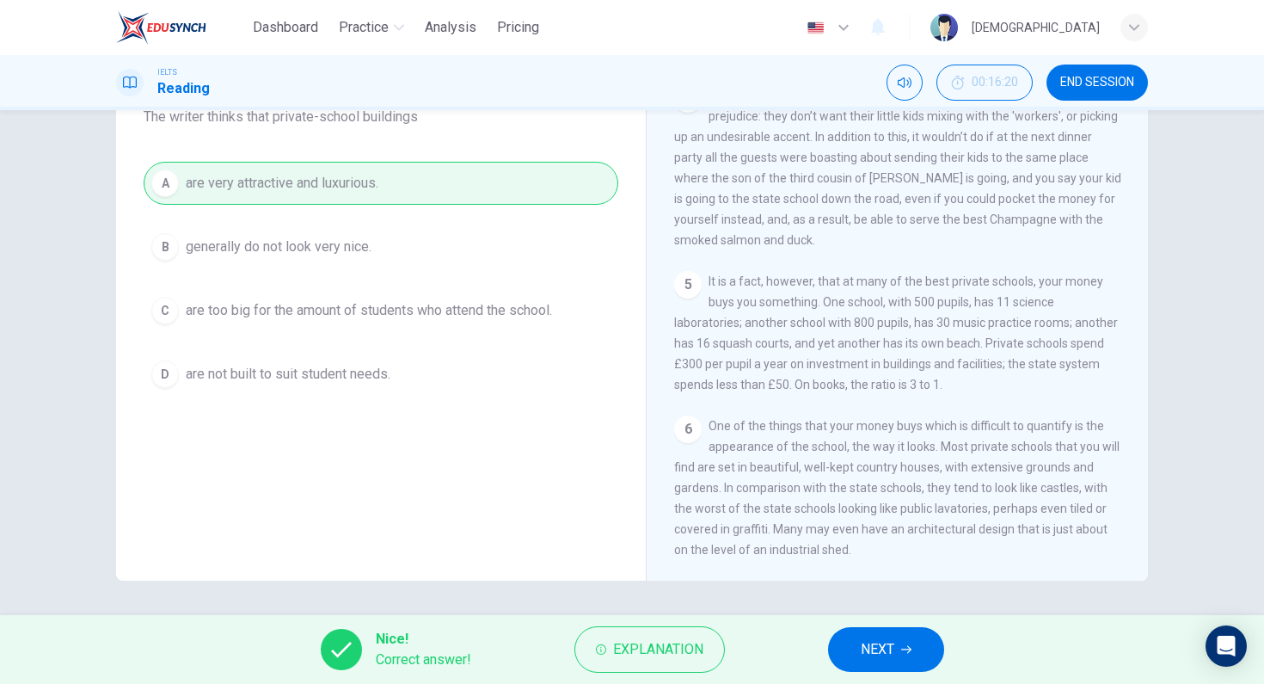
click at [866, 642] on span "NEXT" at bounding box center [878, 649] width 34 height 24
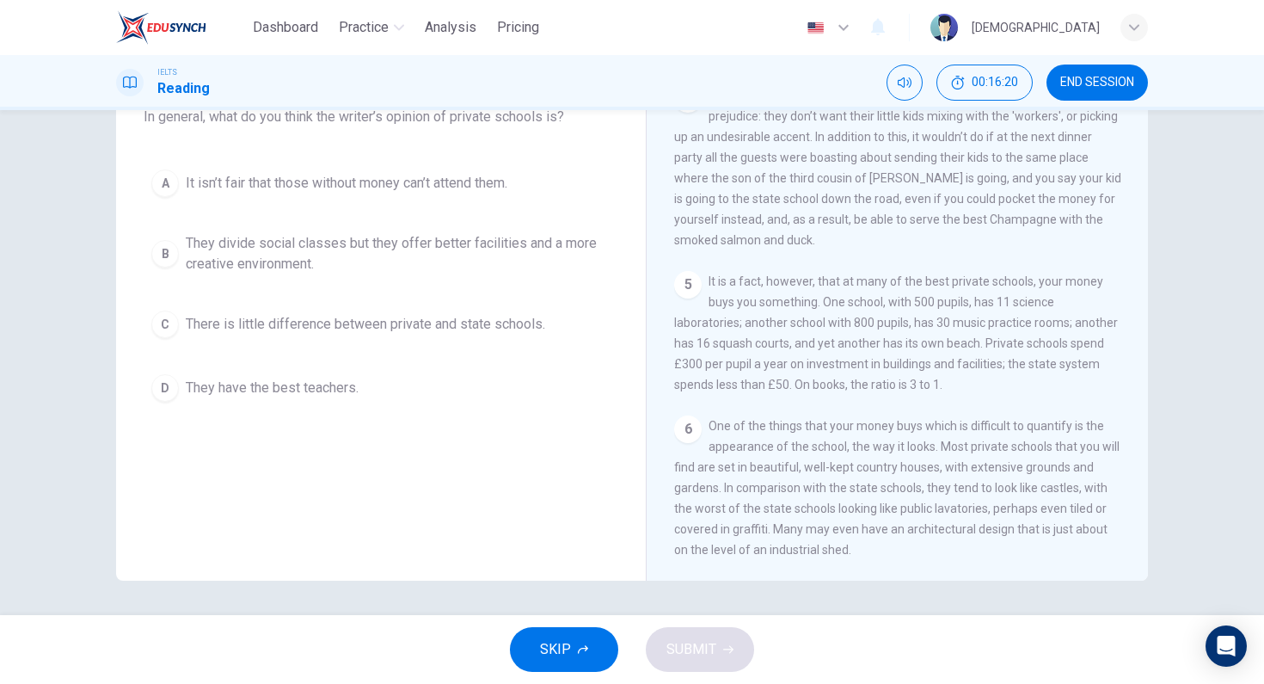
scroll to position [40, 0]
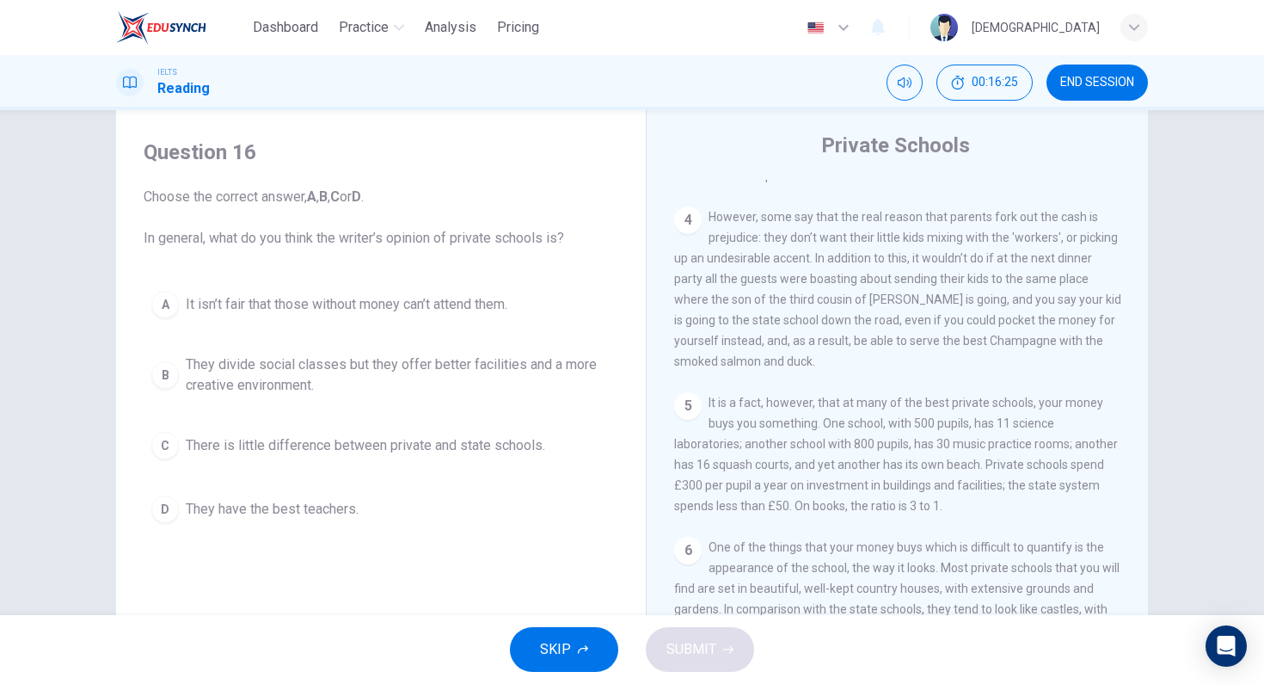
click at [325, 380] on span "They divide social classes but they offer better facilities and a more creative…" at bounding box center [398, 374] width 425 height 41
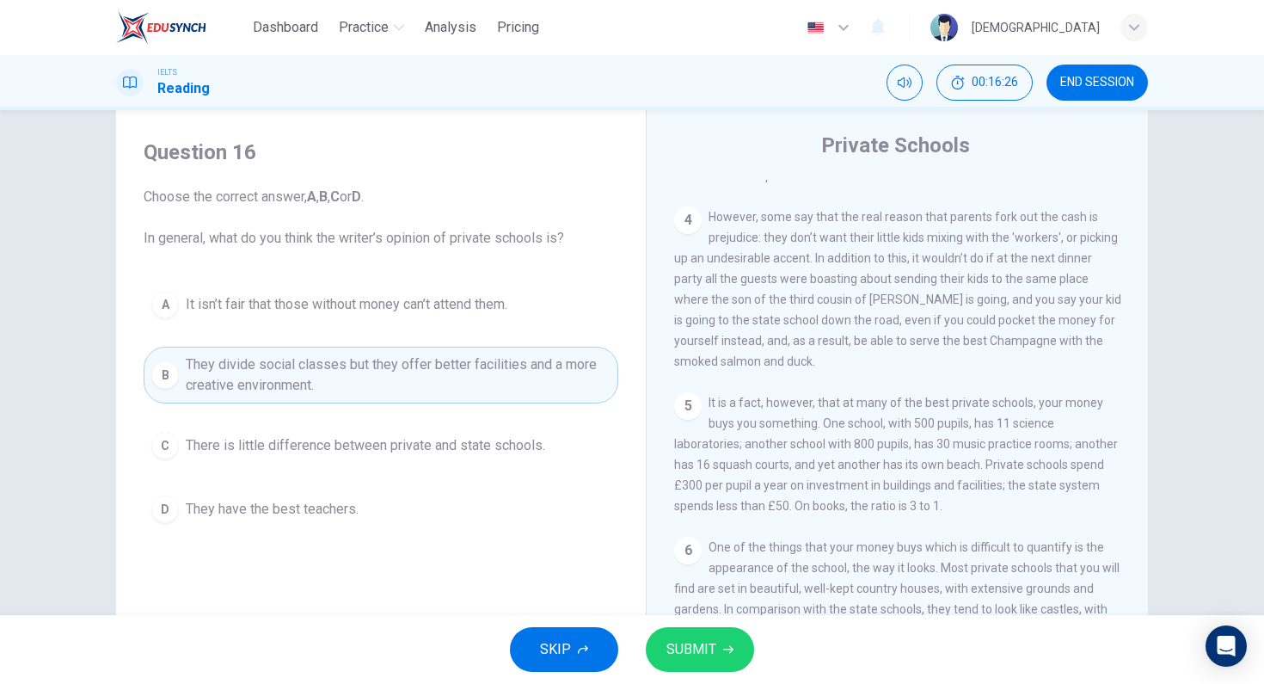
scroll to position [60, 0]
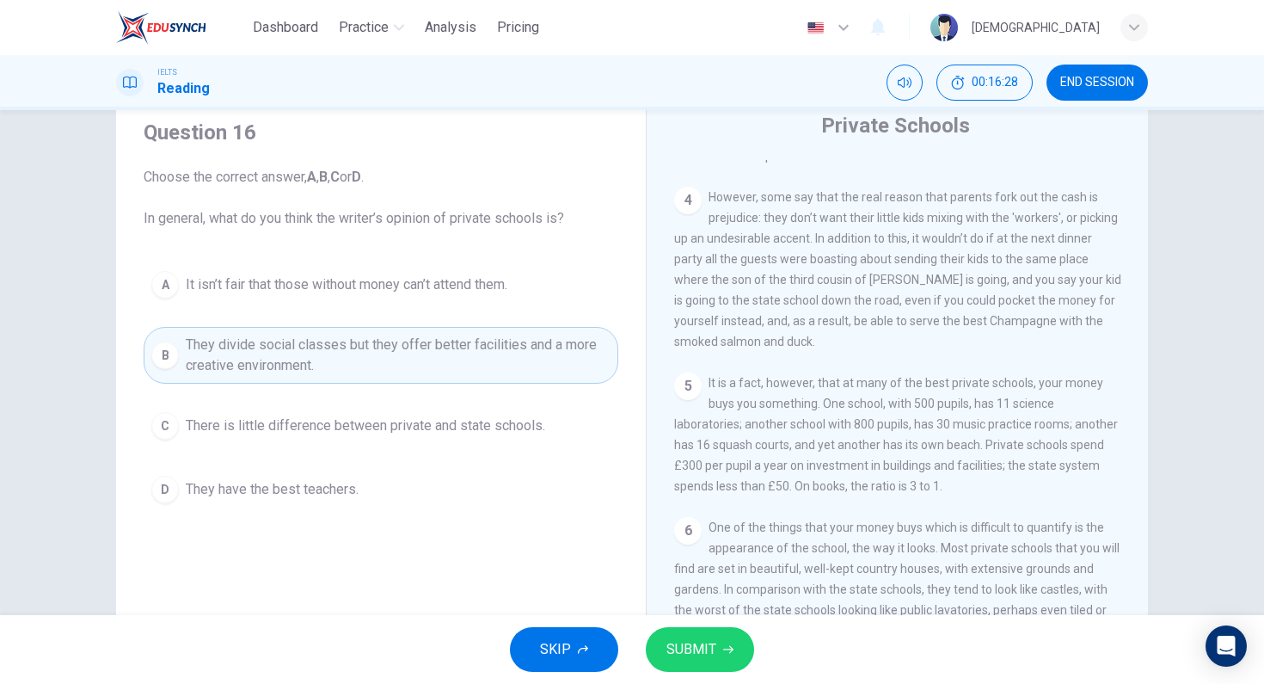
click at [697, 638] on span "SUBMIT" at bounding box center [691, 649] width 50 height 24
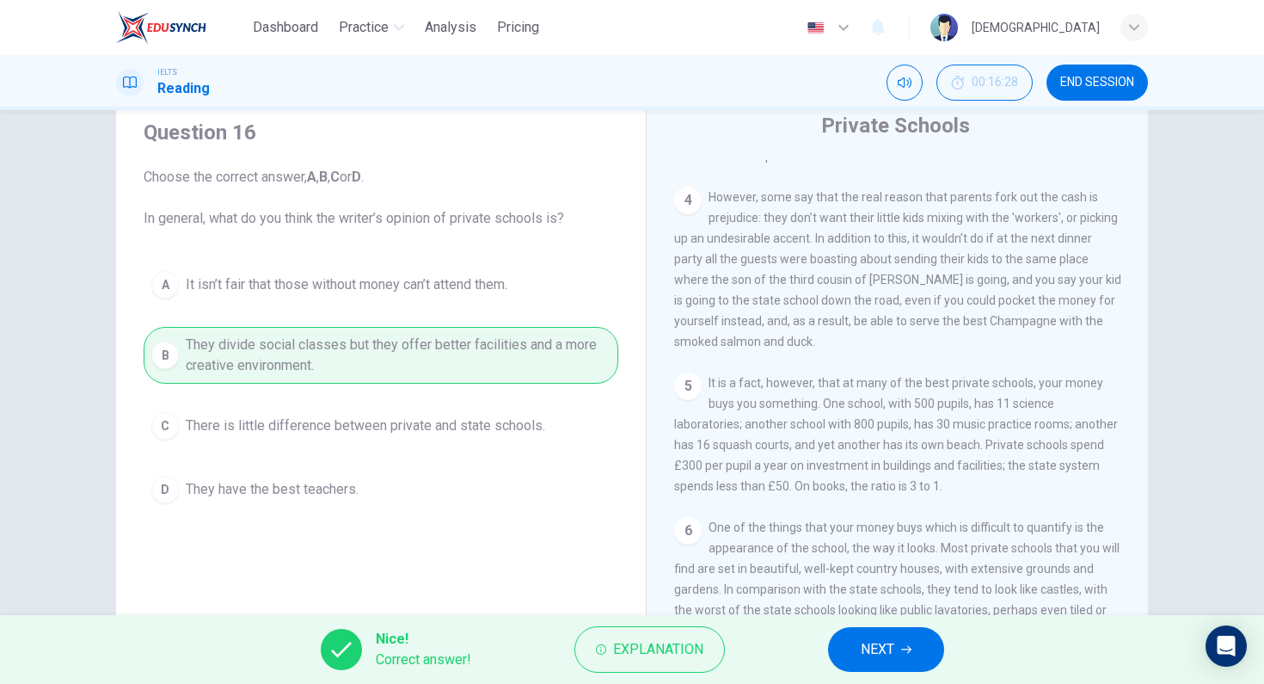
click at [814, 645] on div "Nice! Correct answer! Explanation NEXT" at bounding box center [632, 649] width 1264 height 69
click at [847, 647] on button "NEXT" at bounding box center [886, 649] width 116 height 45
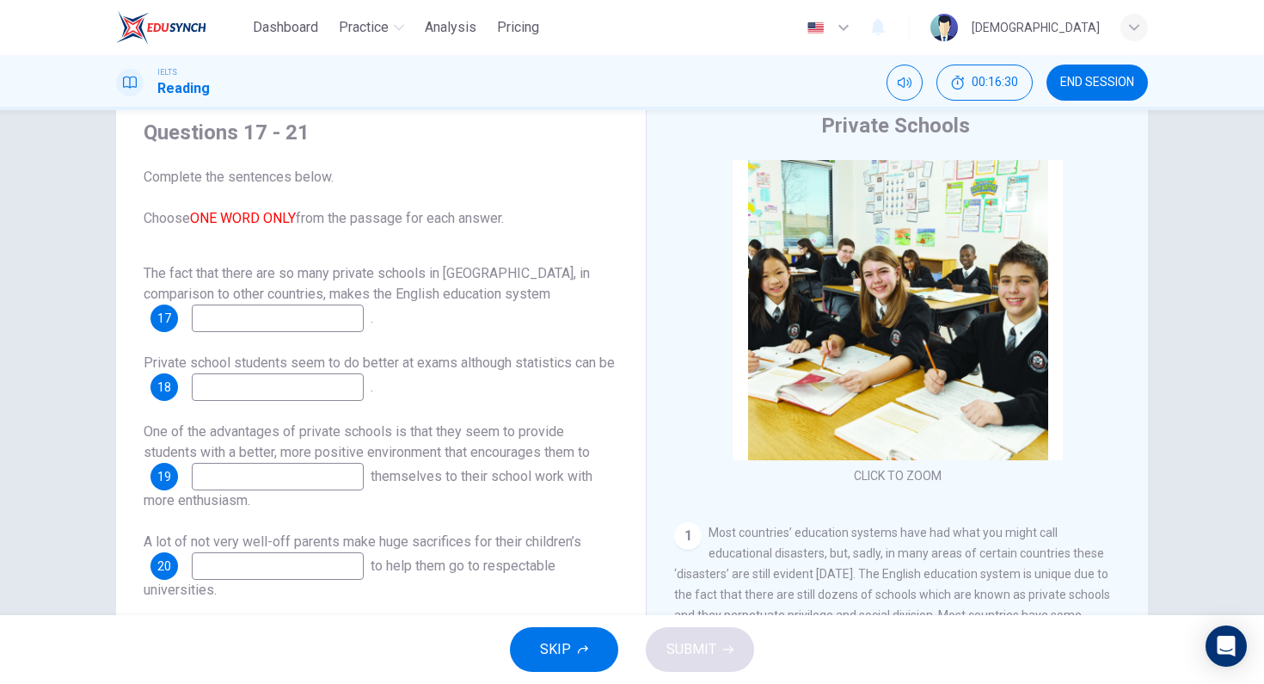
click at [289, 316] on input at bounding box center [278, 318] width 172 height 28
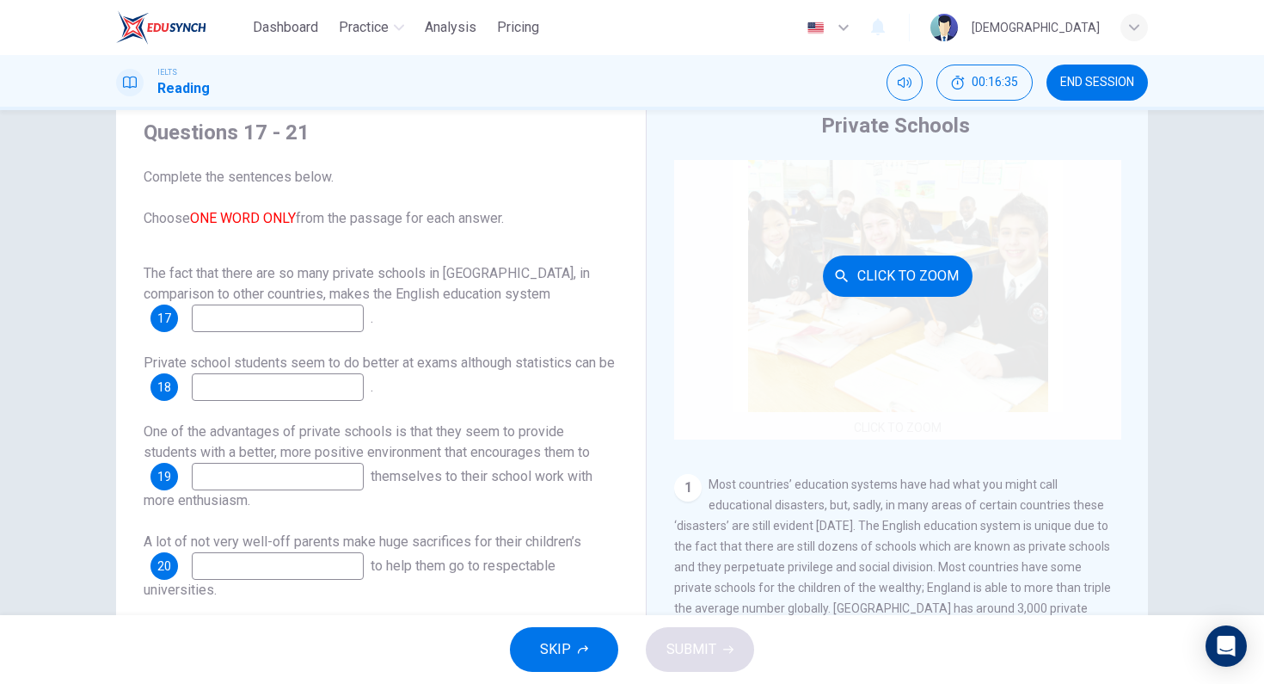
scroll to position [138, 0]
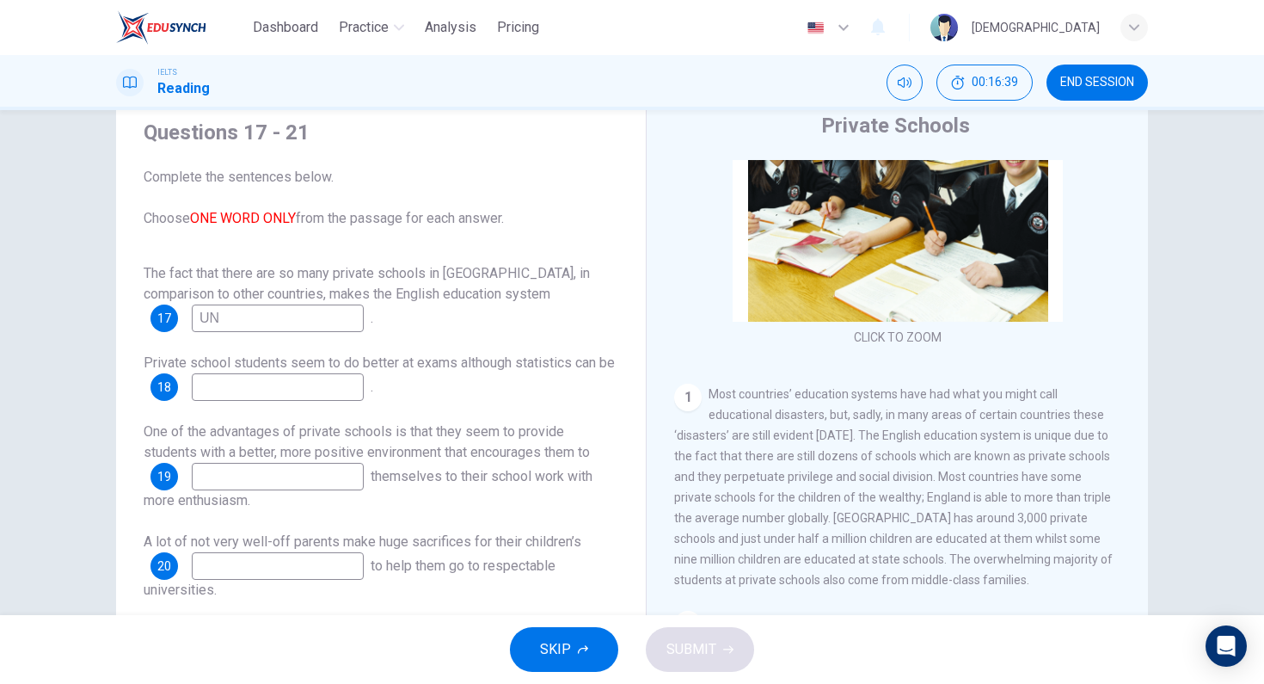
type input "U"
type input "unique"
click at [339, 374] on input at bounding box center [278, 387] width 172 height 28
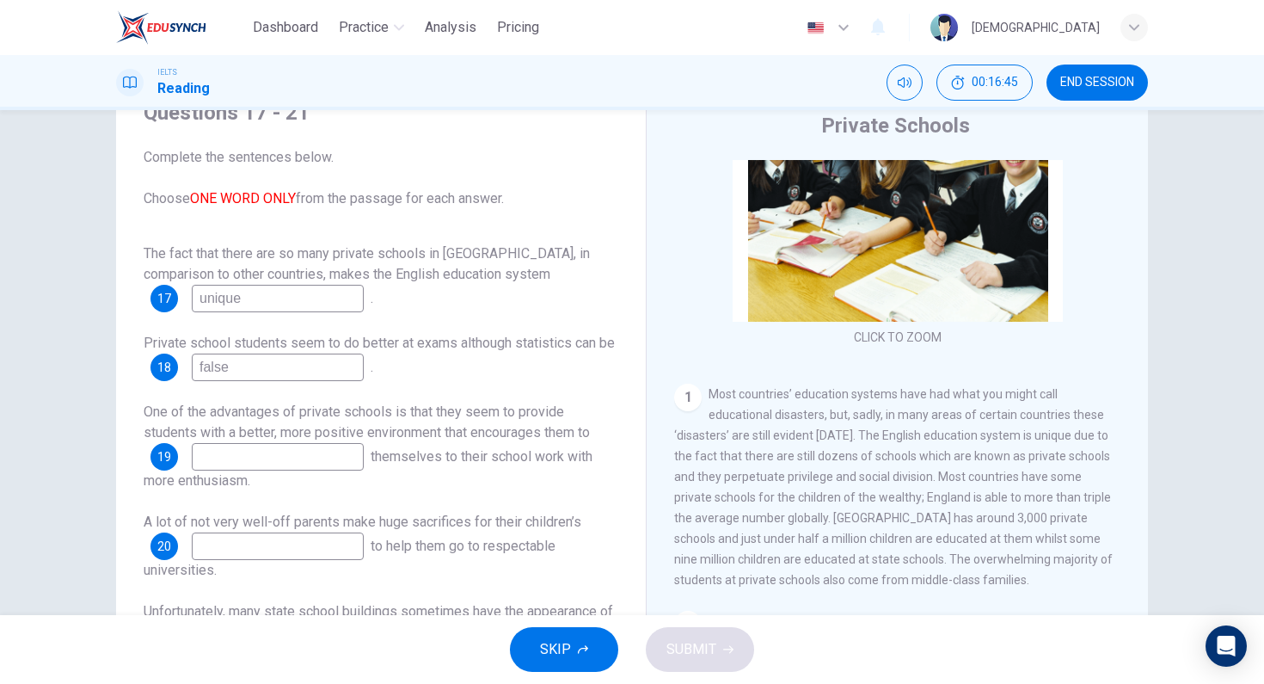
click at [1016, 561] on span "Most countries’ education systems have had what you might call educational disa…" at bounding box center [893, 486] width 439 height 199
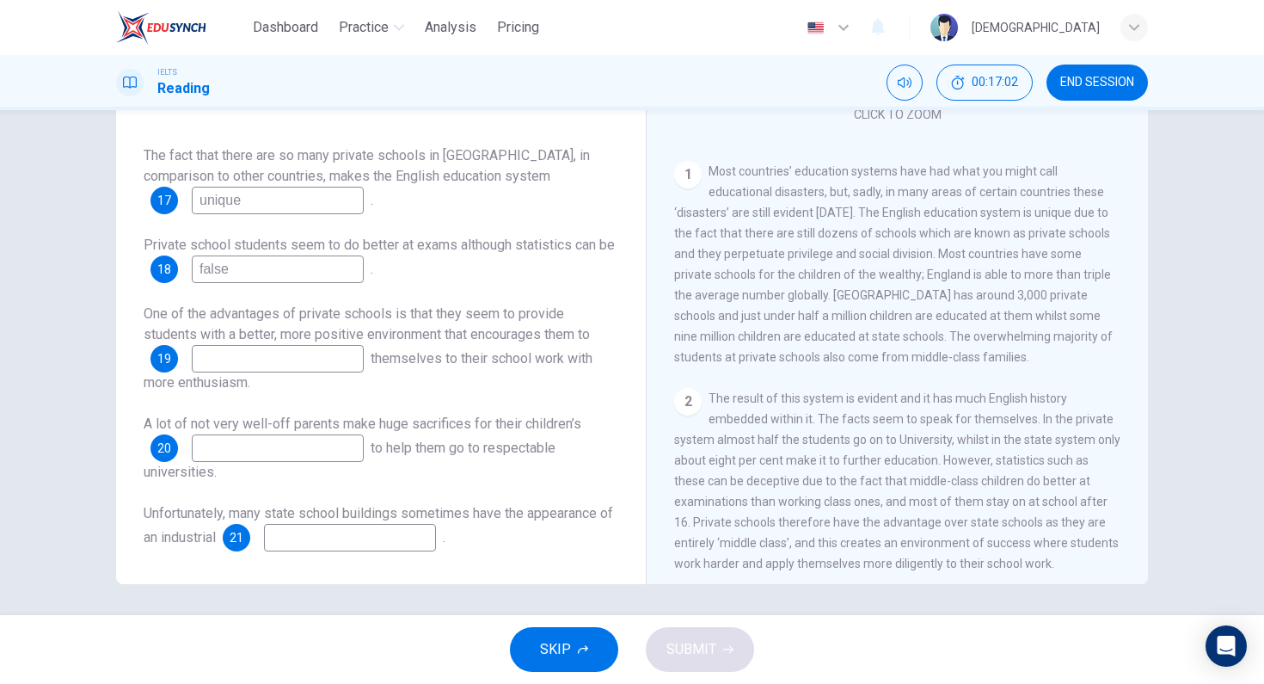
scroll to position [288, 0]
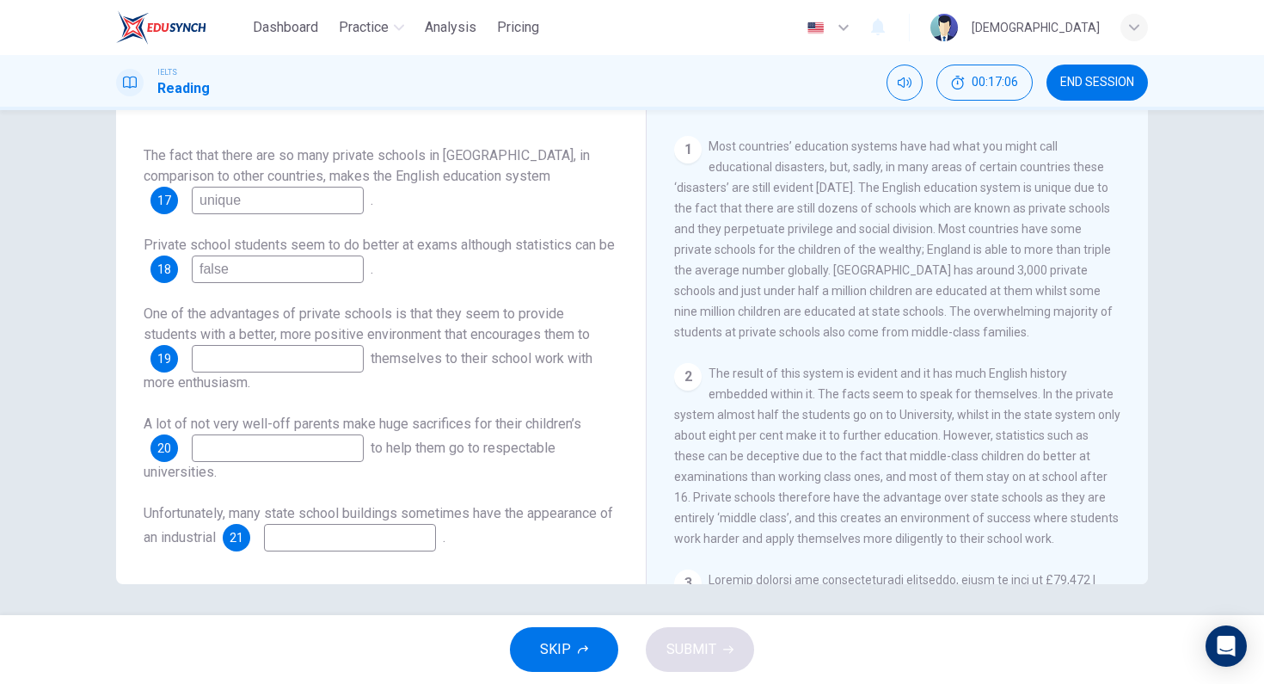
click at [361, 280] on input "false" at bounding box center [278, 269] width 172 height 28
type input "deceptive"
click at [280, 364] on input at bounding box center [278, 359] width 172 height 28
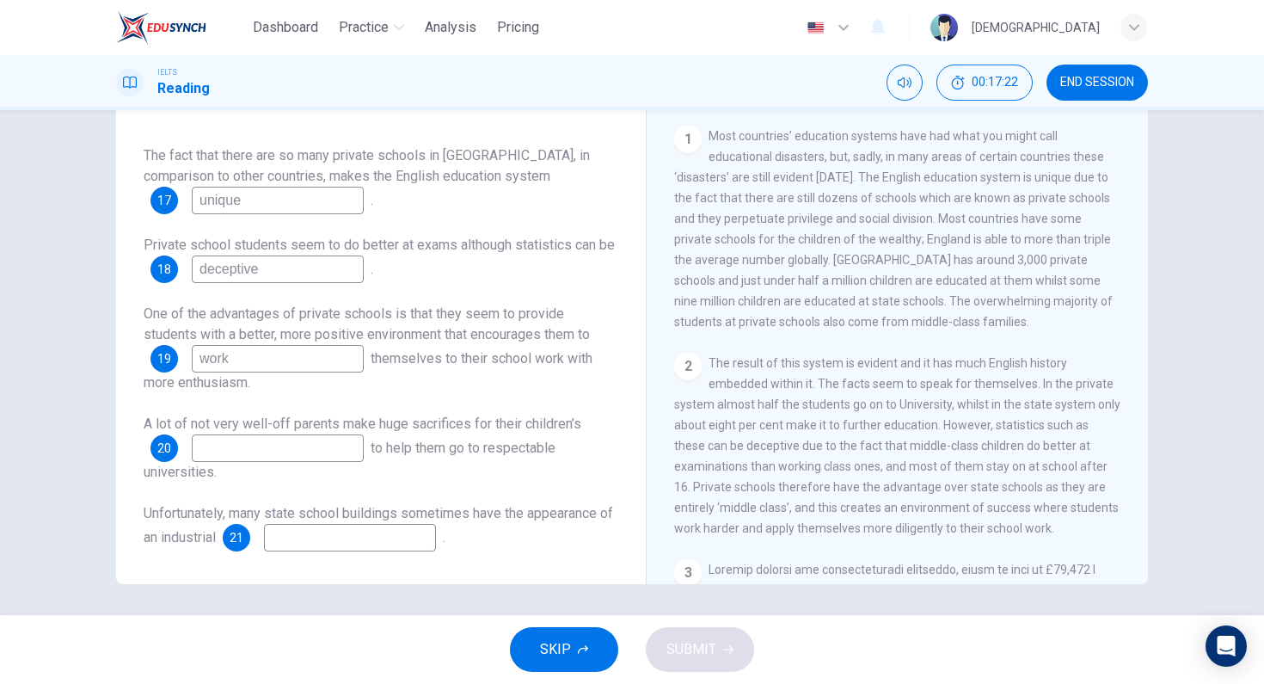
scroll to position [326, 0]
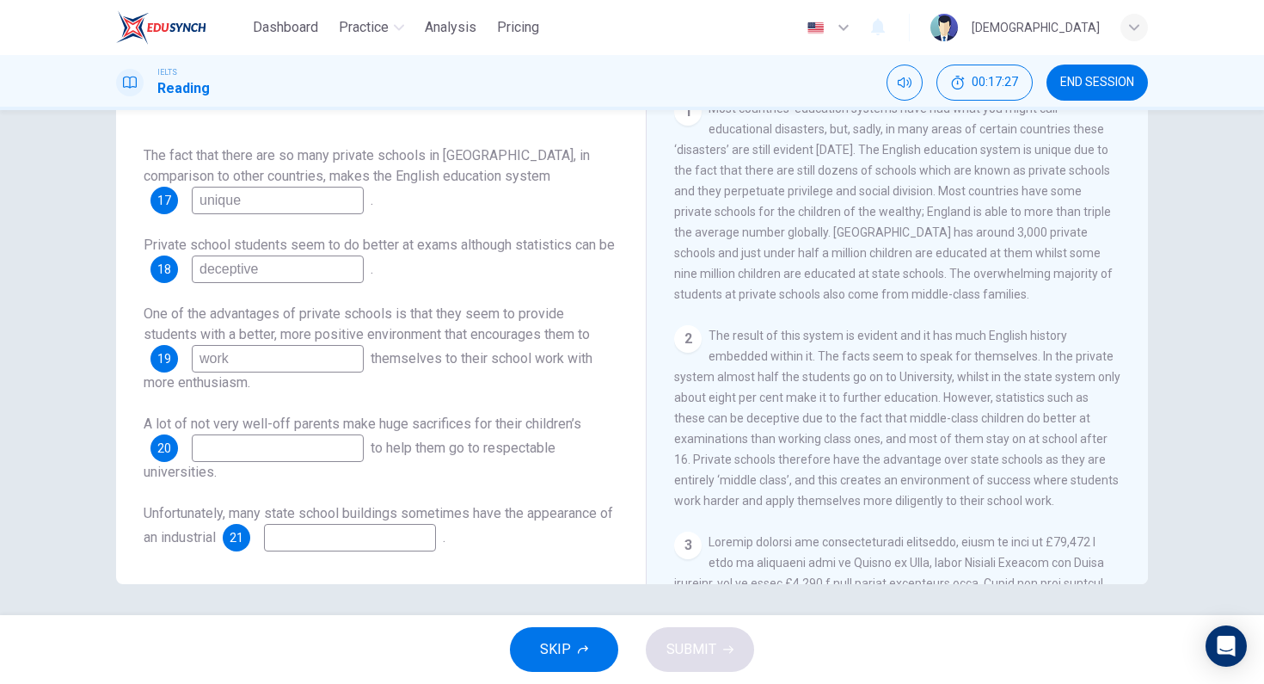
click at [429, 370] on div "One of the advantages of private schools is that they seem to provide students …" at bounding box center [381, 348] width 475 height 89
click at [303, 359] on input "work" at bounding box center [278, 359] width 172 height 28
type input "apply"
click at [331, 419] on span "A lot of not very well-off parents make huge sacrifices for their children’s" at bounding box center [363, 423] width 438 height 16
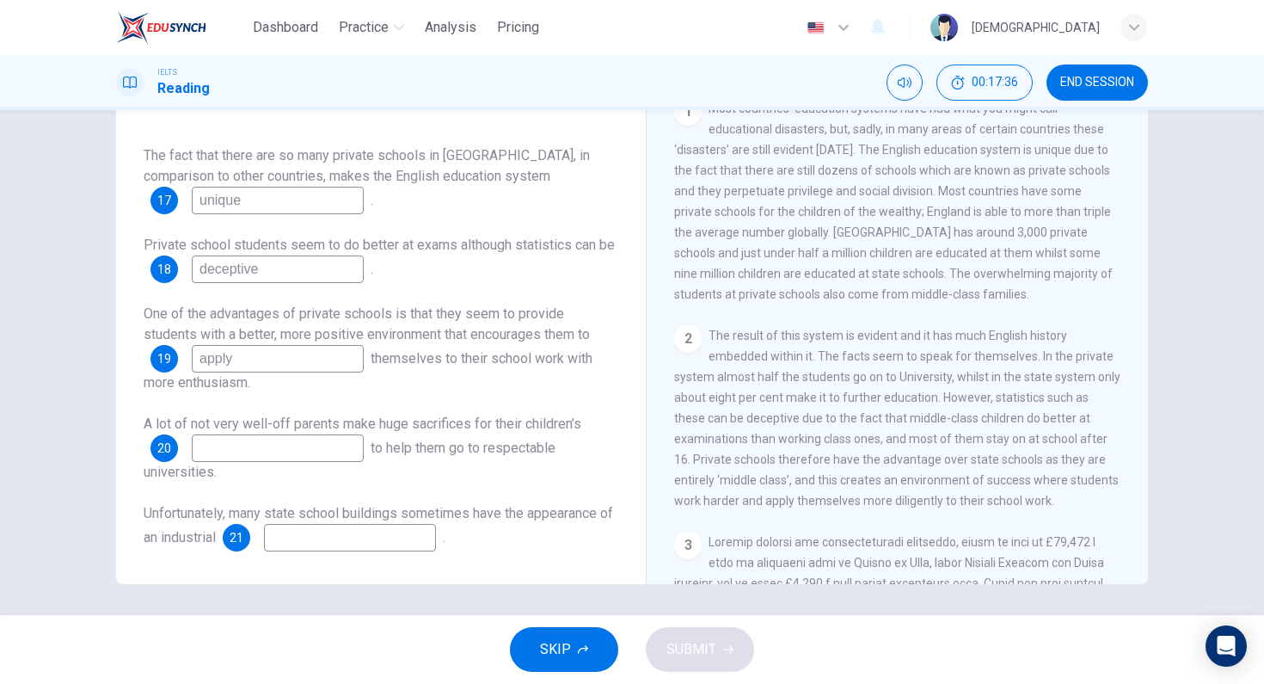
click at [315, 458] on input at bounding box center [278, 448] width 172 height 28
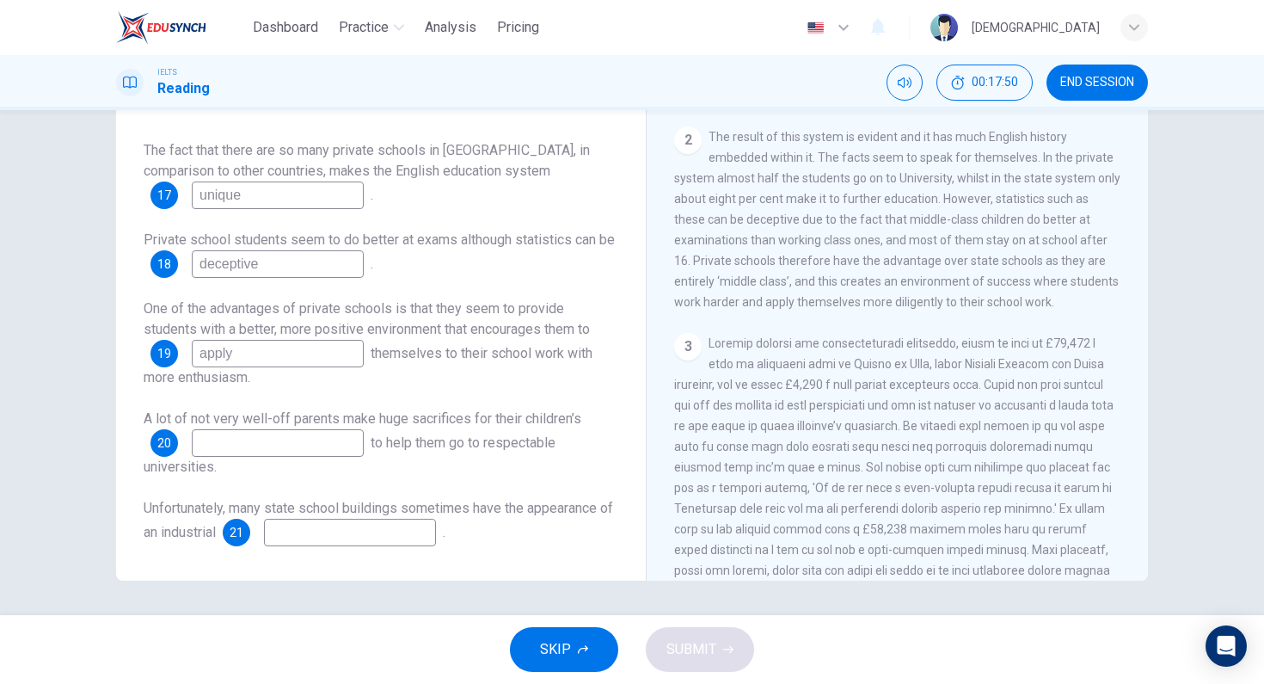
scroll to position [525, 0]
type input "s"
type input "schooling"
click at [378, 552] on div "Questions 17 - 21 Complete the sentences below. Choose ONE WORD ONLY from the p…" at bounding box center [381, 271] width 502 height 585
click at [397, 518] on div "Unfortunately, many state school buildings sometimes have the appearance of an …" at bounding box center [381, 522] width 475 height 48
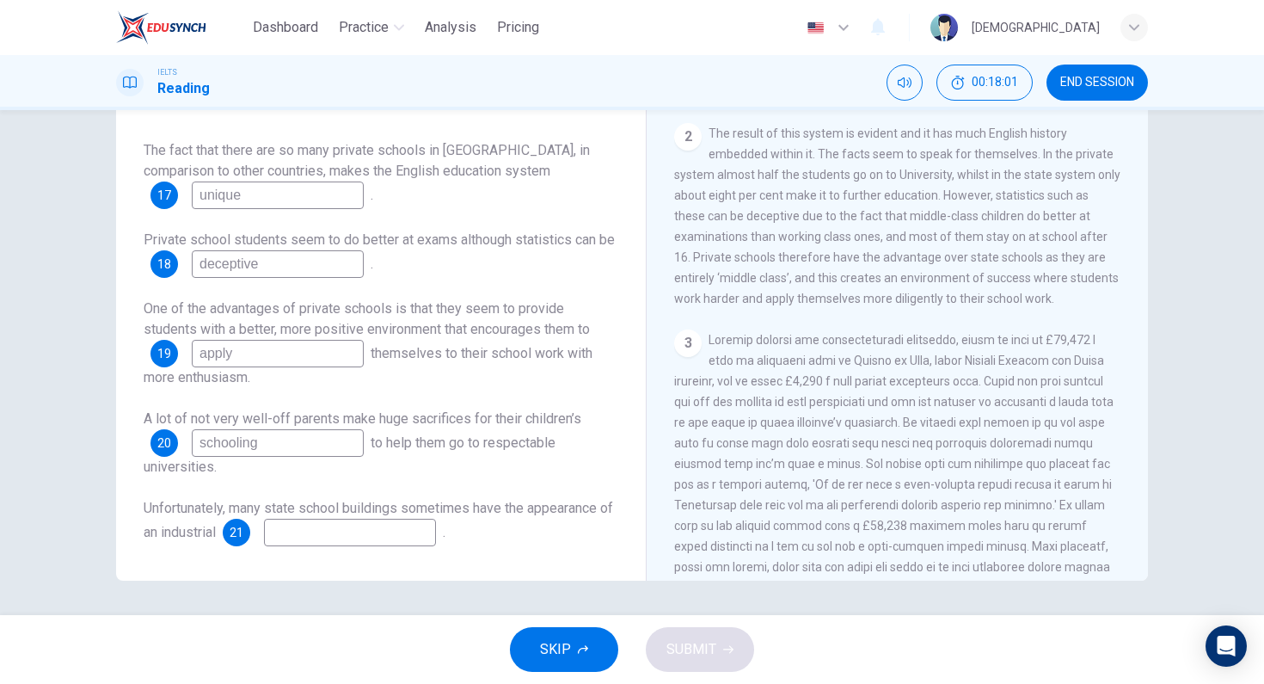
click at [396, 518] on input at bounding box center [350, 532] width 172 height 28
click at [381, 529] on input at bounding box center [350, 532] width 172 height 28
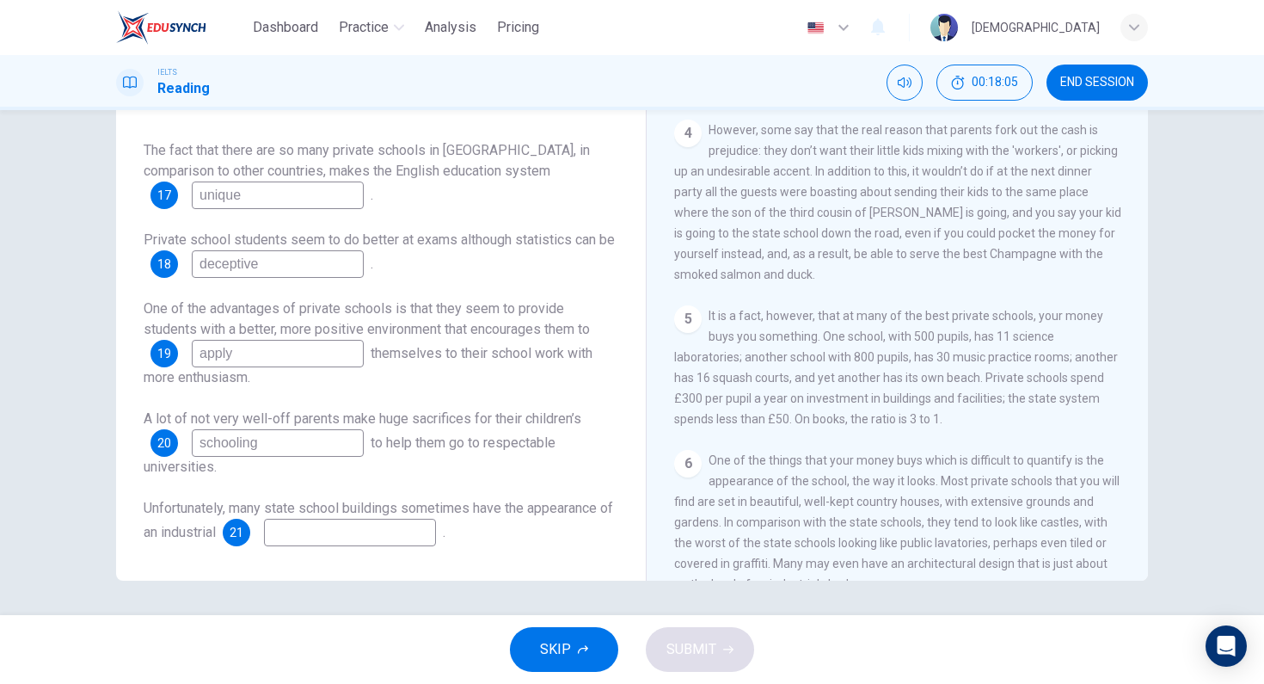
scroll to position [1058, 0]
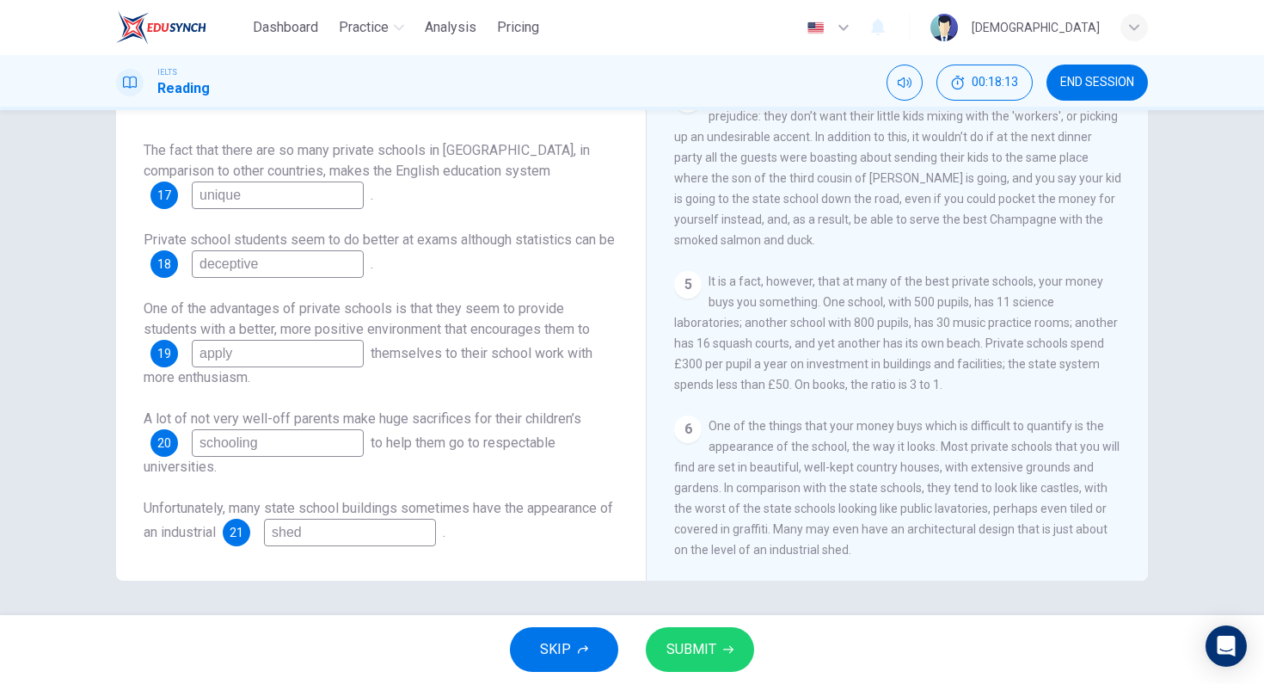
type input "shed"
click at [690, 658] on span "SUBMIT" at bounding box center [691, 649] width 50 height 24
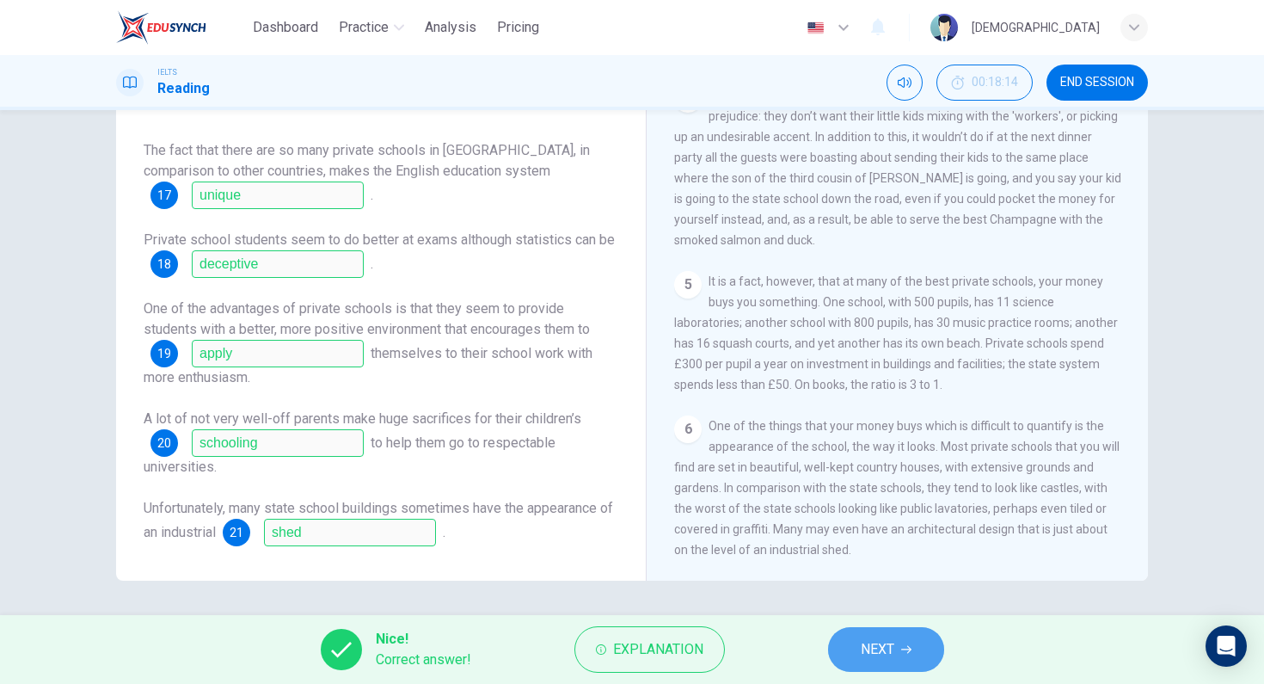
click at [888, 647] on span "NEXT" at bounding box center [878, 649] width 34 height 24
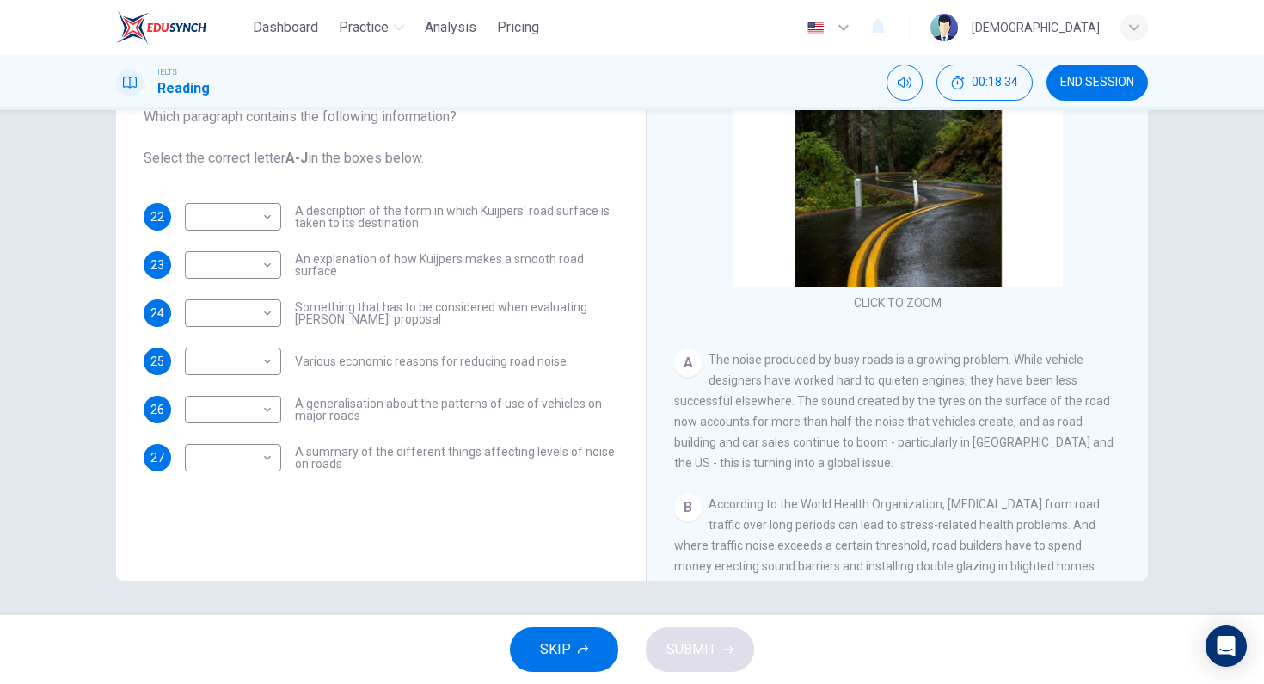
scroll to position [140, 0]
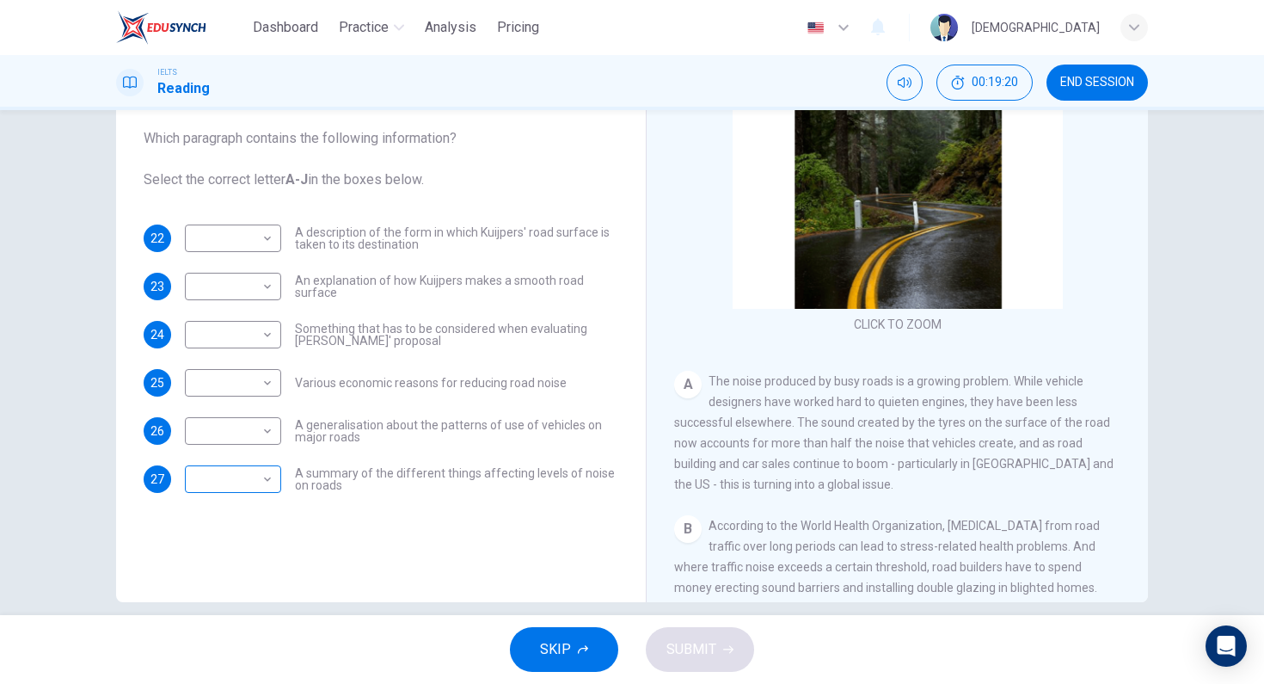
click at [263, 473] on body "Dashboard Practice Analysis Pricing English en ​ [PERSON_NAME] IELTS Reading 00…" at bounding box center [632, 342] width 1264 height 684
click at [243, 414] on li "A" at bounding box center [229, 409] width 96 height 28
type input "A"
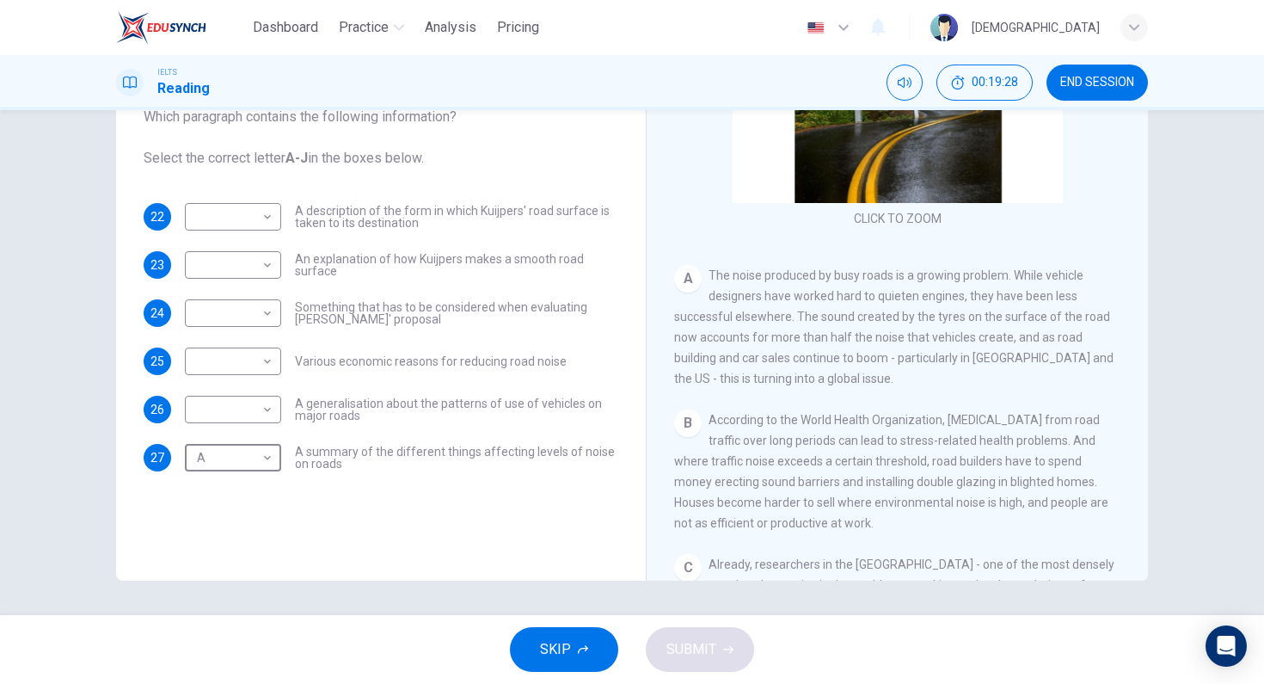
scroll to position [169, 0]
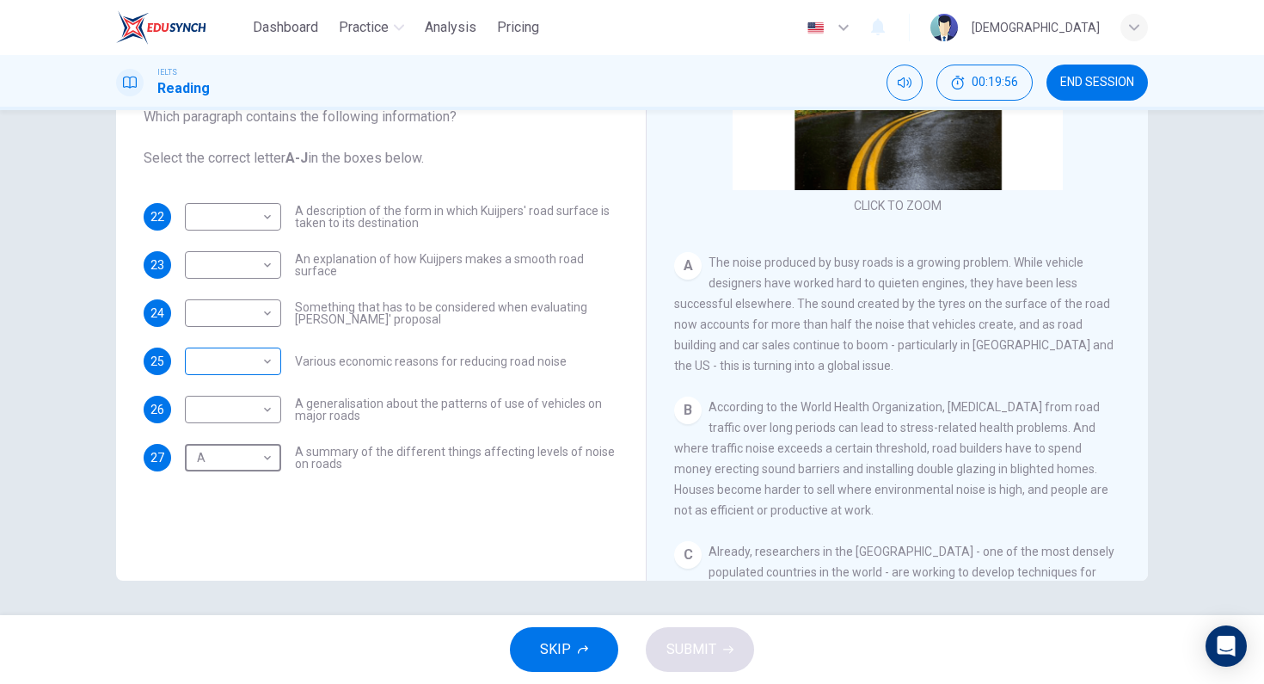
click at [243, 362] on body "Dashboard Practice Analysis Pricing English en ​ [PERSON_NAME] IELTS Reading 00…" at bounding box center [632, 342] width 1264 height 684
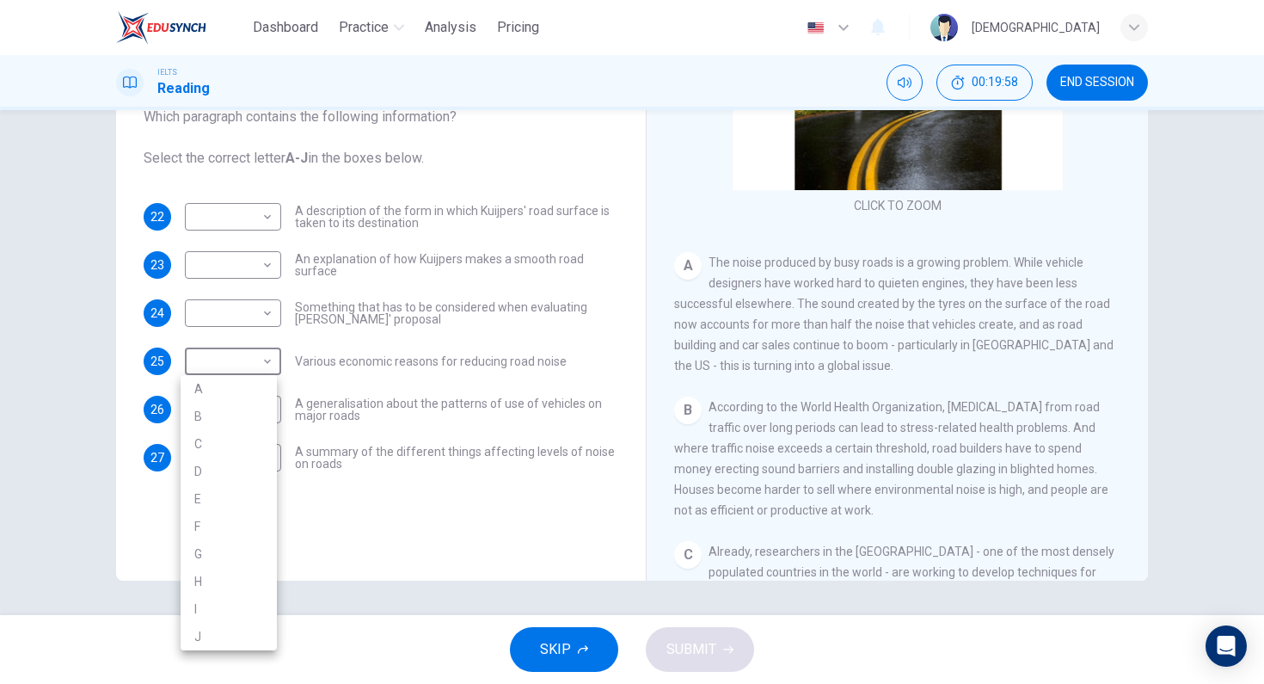
click at [244, 421] on li "B" at bounding box center [229, 416] width 96 height 28
type input "B"
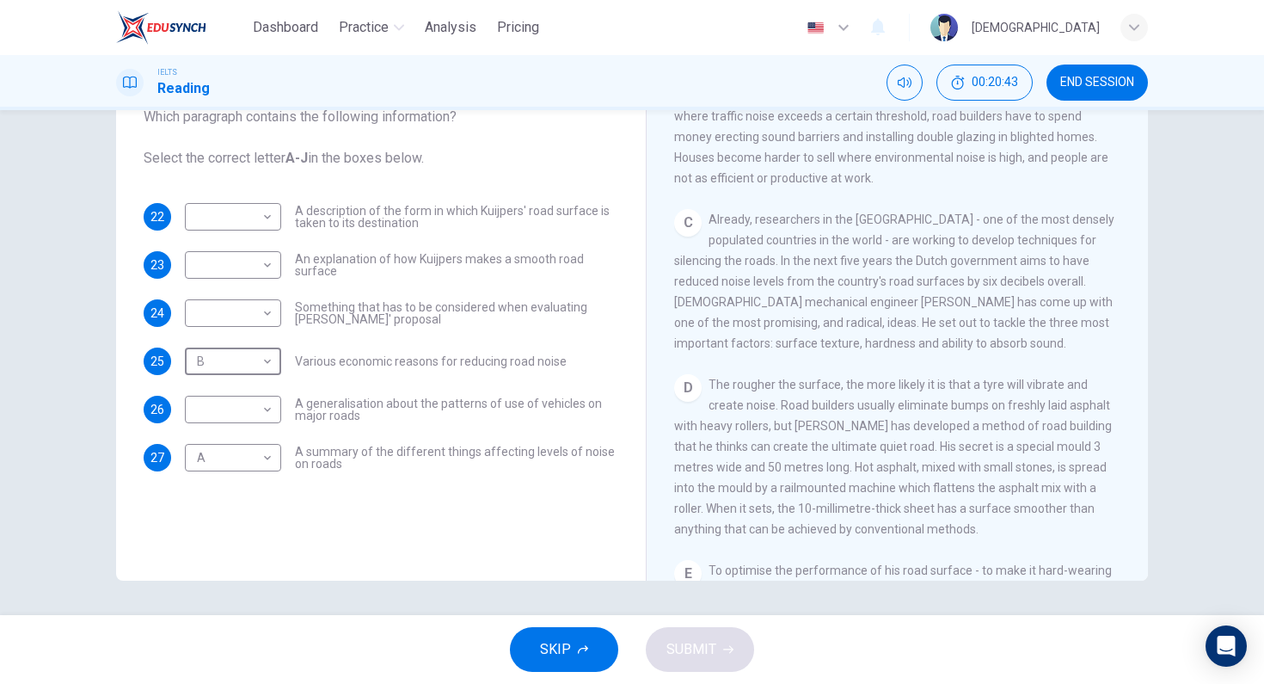
scroll to position [504, 0]
click at [265, 270] on body "Dashboard Practice Analysis Pricing English en ​ [PERSON_NAME] IELTS Reading 00…" at bounding box center [632, 342] width 1264 height 684
click at [234, 365] on li "D" at bounding box center [229, 375] width 96 height 28
type input "D"
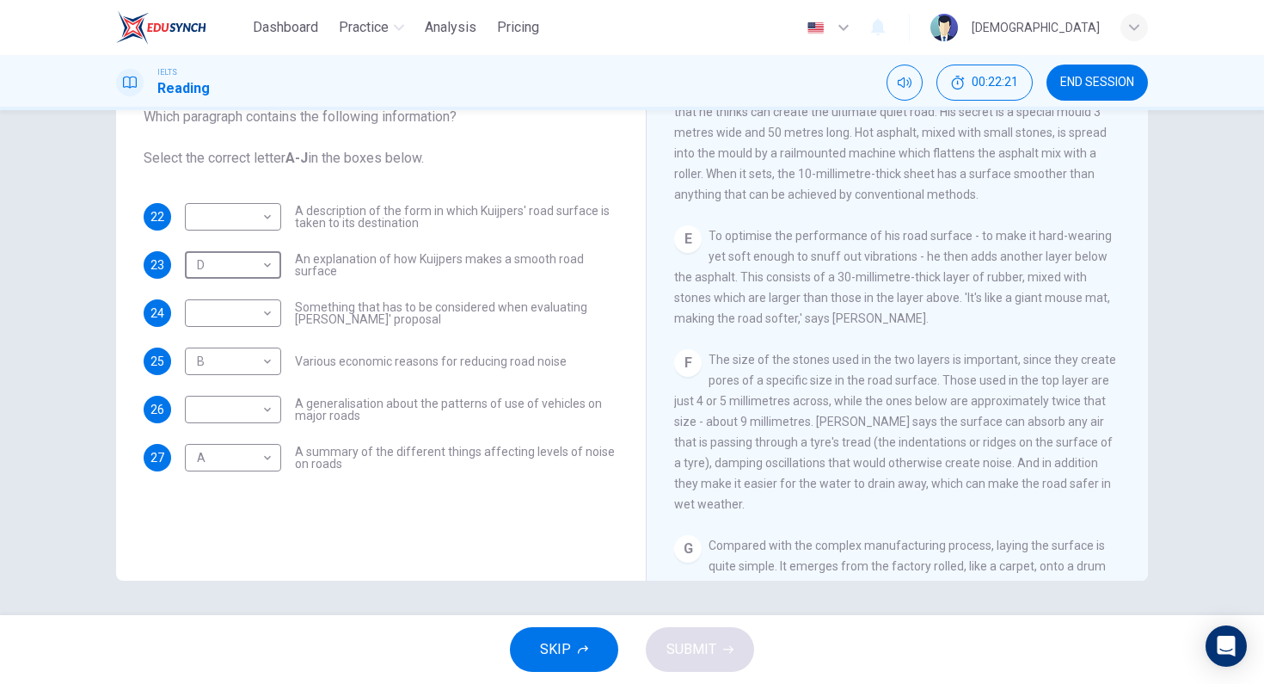
scroll to position [675, 0]
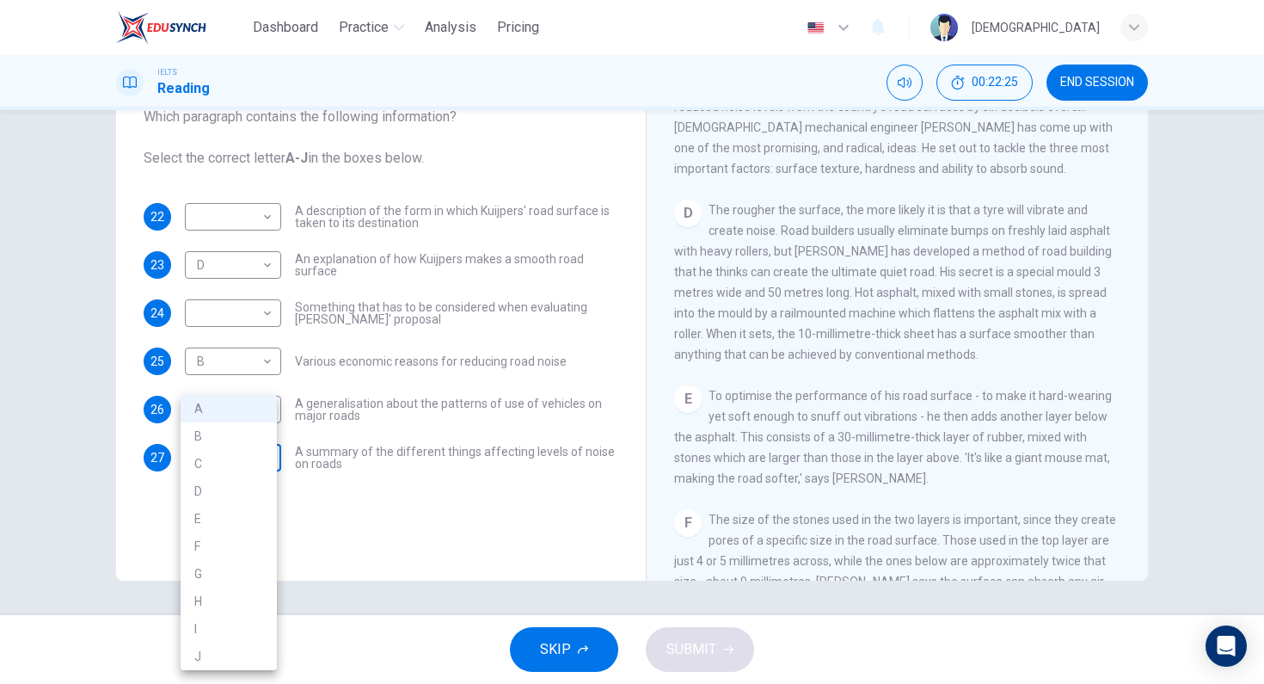
click at [255, 452] on body "Dashboard Practice Analysis Pricing English en ​ [PERSON_NAME] IELTS Reading 00…" at bounding box center [632, 342] width 1264 height 684
click at [222, 492] on li "D" at bounding box center [229, 491] width 96 height 28
type input "D"
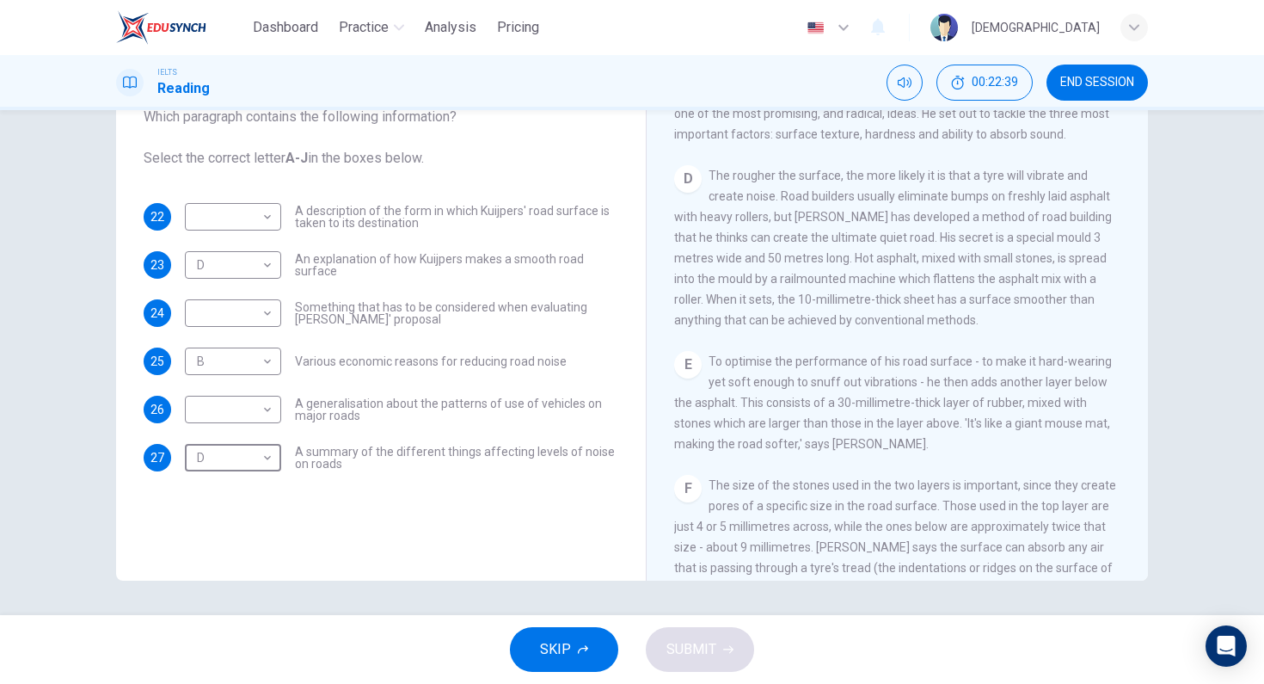
scroll to position [817, 0]
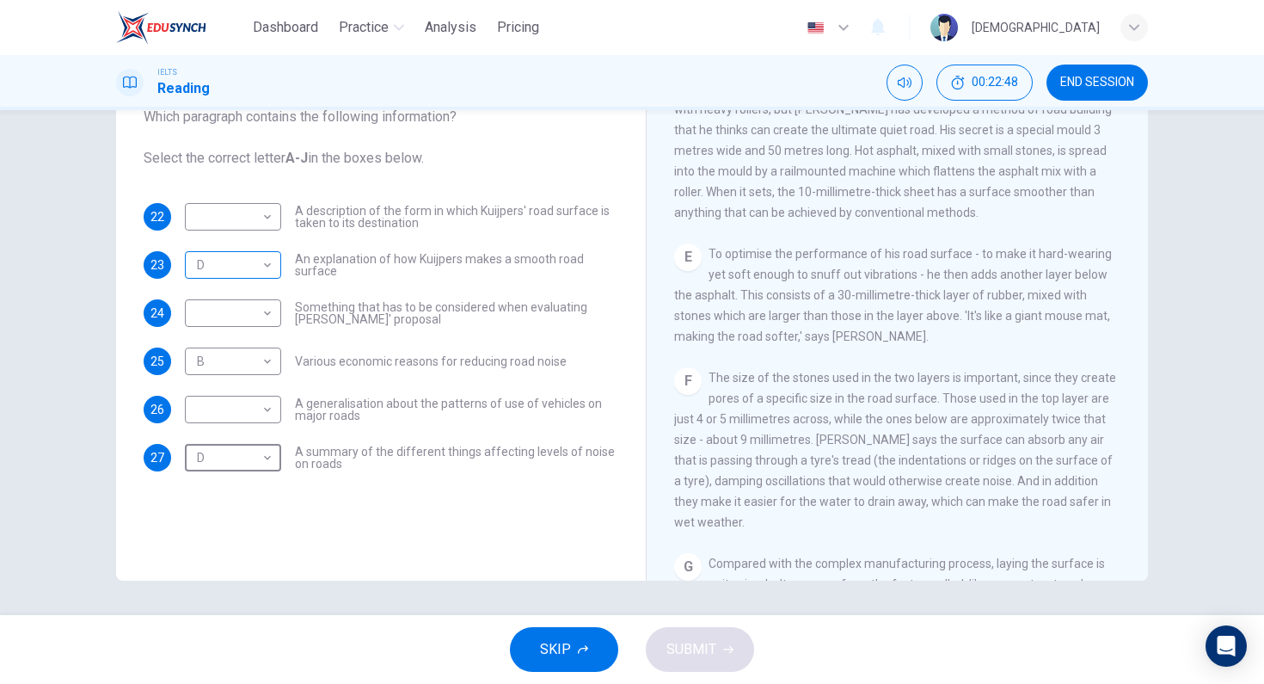
click at [257, 253] on body "Dashboard Practice Analysis Pricing English en ​ [PERSON_NAME] IELTS Reading 00…" at bounding box center [632, 342] width 1264 height 684
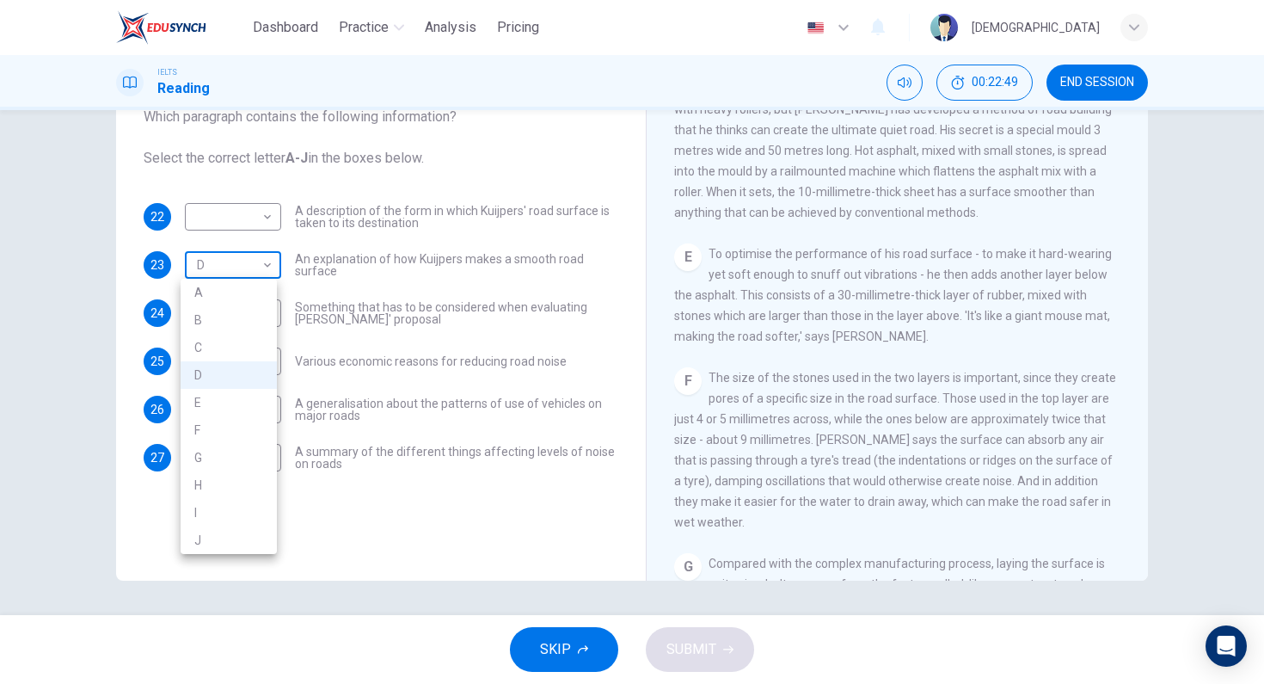
click at [257, 253] on div at bounding box center [632, 342] width 1264 height 684
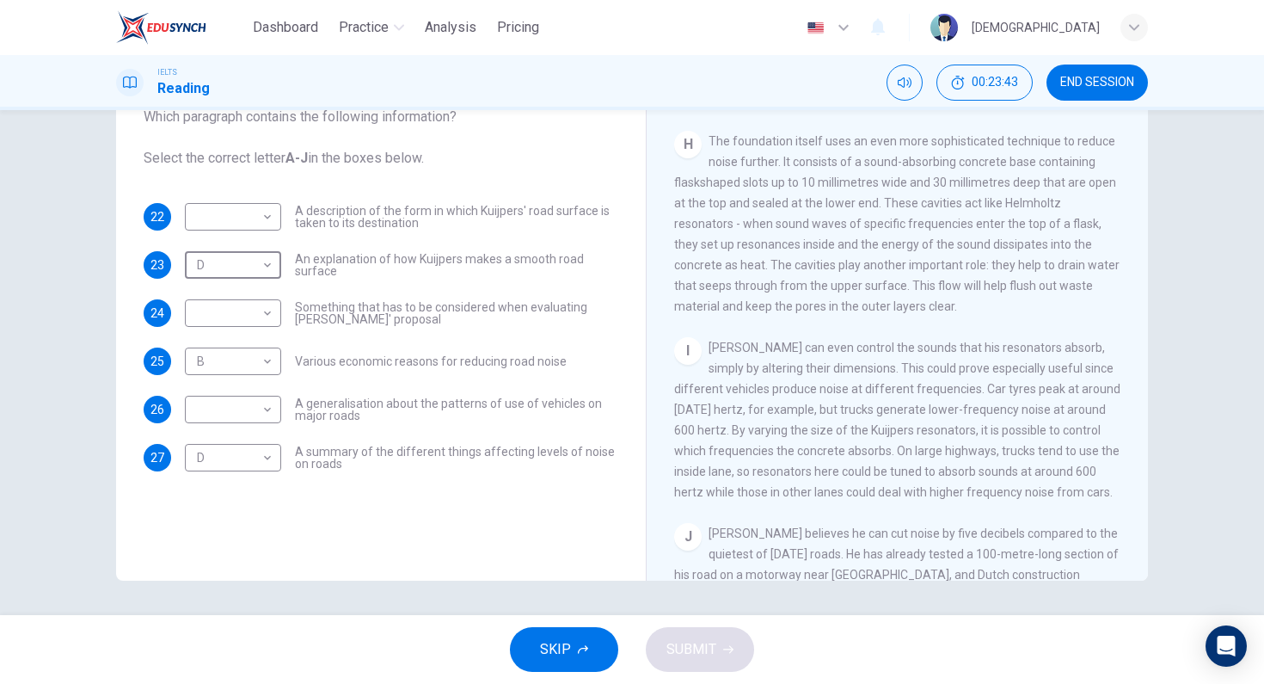
scroll to position [1346, 0]
click at [277, 406] on div "​ ​ A generalisation about the patterns of use of vehicles on major roads" at bounding box center [401, 410] width 433 height 28
click at [261, 420] on body "Dashboard Practice Analysis Pricing English en ​ [PERSON_NAME] IELTS Reading 00…" at bounding box center [632, 342] width 1264 height 684
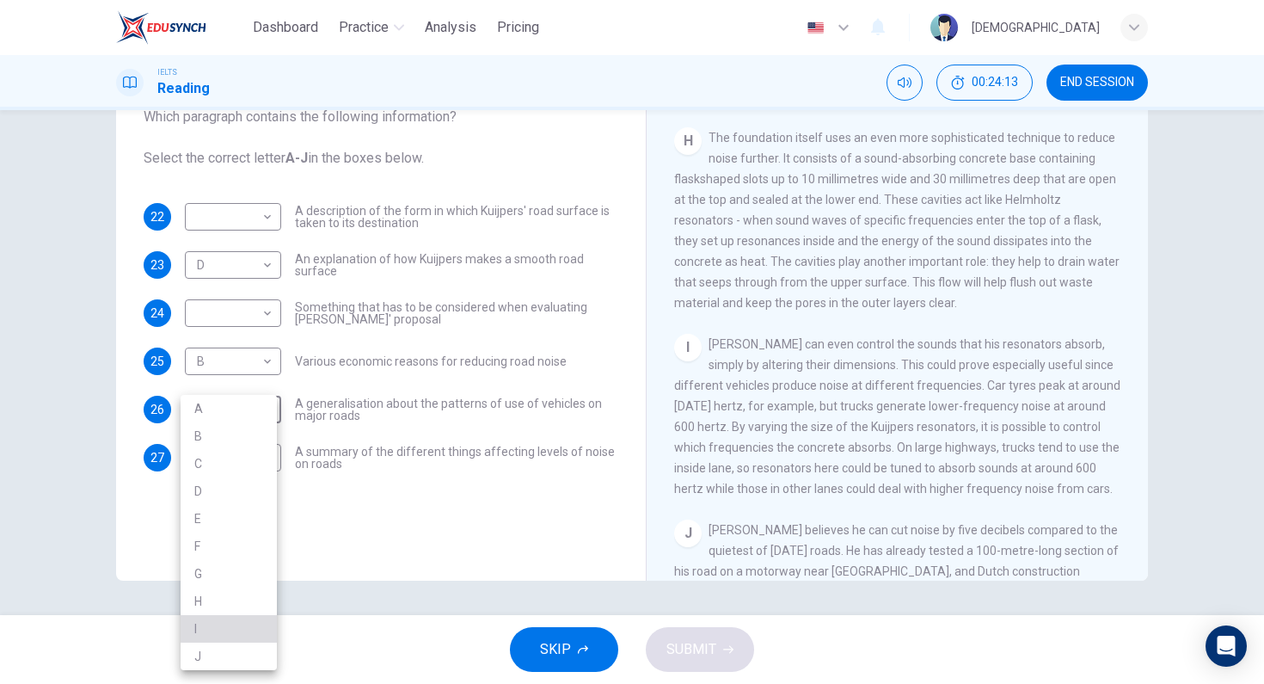
click at [238, 626] on li "I" at bounding box center [229, 629] width 96 height 28
type input "I"
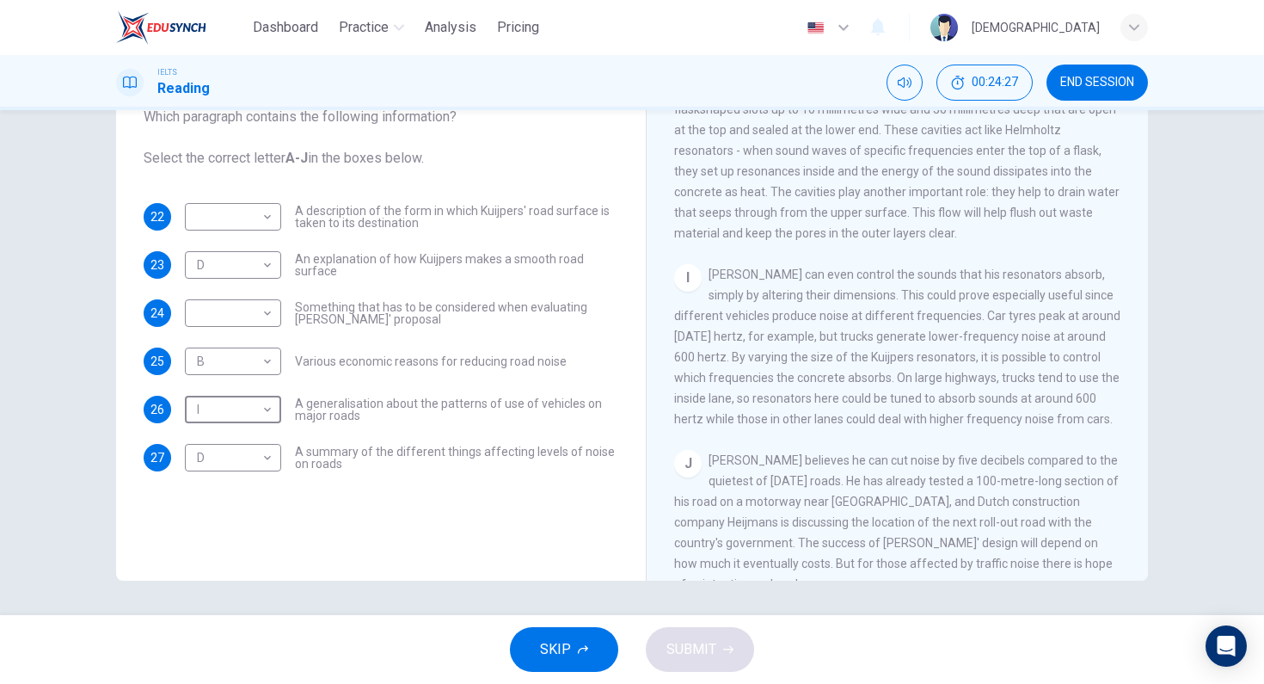
scroll to position [1422, 0]
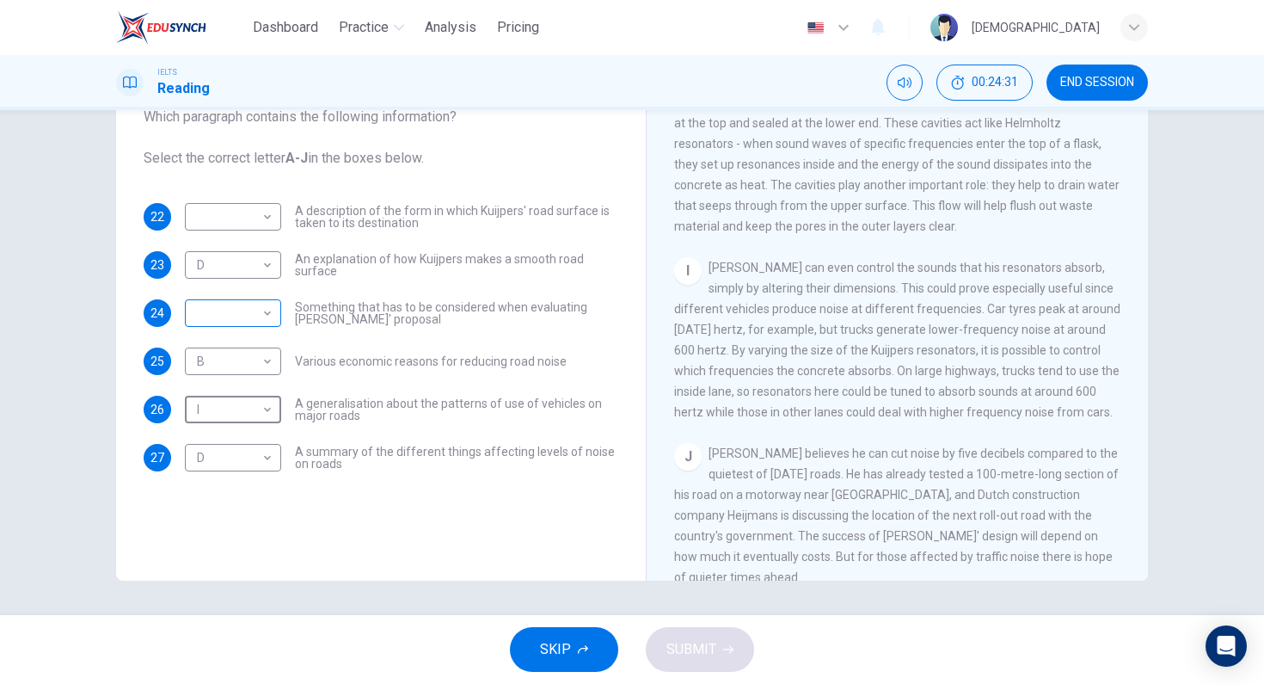
click at [261, 304] on body "Dashboard Practice Analysis Pricing English en ​ [PERSON_NAME] IELTS Reading 00…" at bounding box center [632, 342] width 1264 height 684
click at [226, 577] on li "J" at bounding box center [229, 588] width 96 height 28
type input "J"
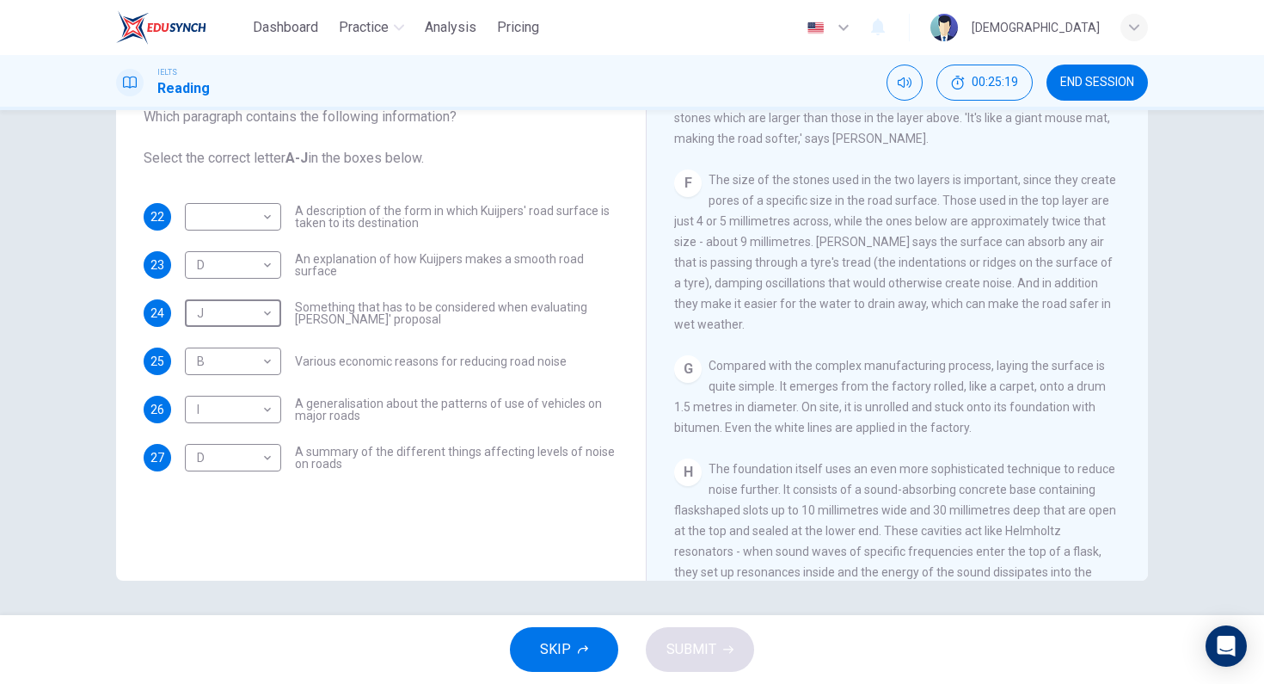
scroll to position [849, 0]
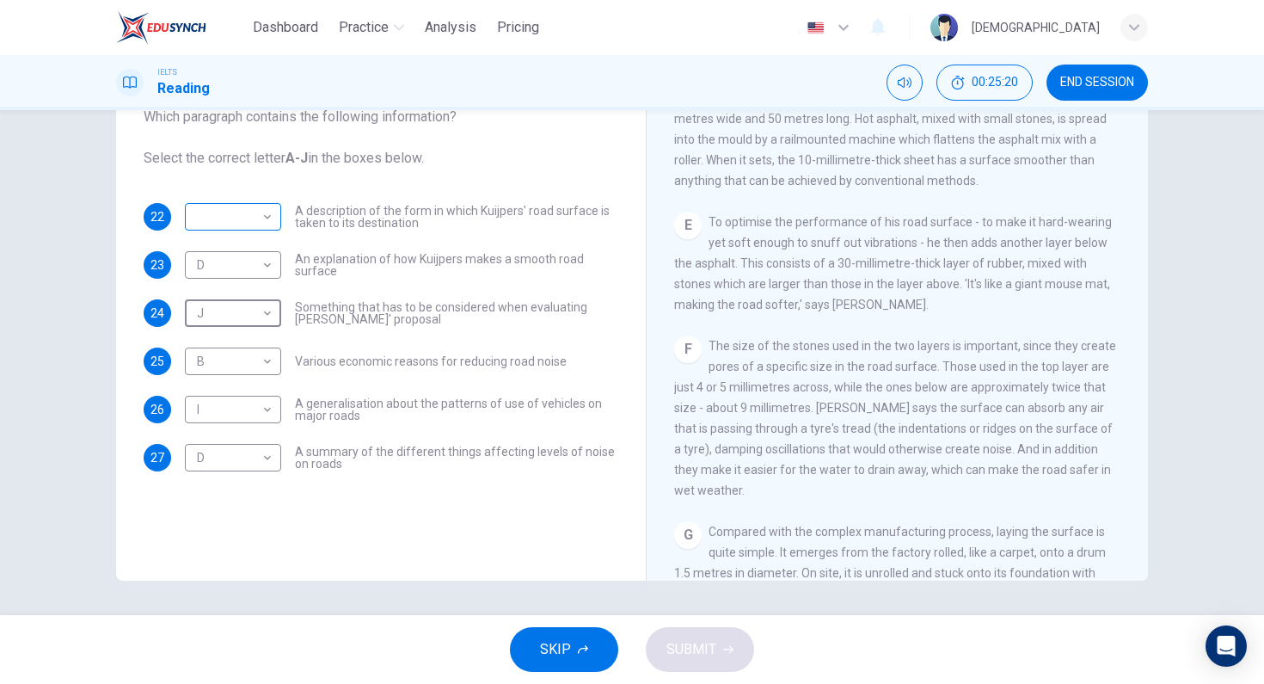
click at [258, 217] on body "Dashboard Practice Analysis Pricing English en ​ [PERSON_NAME] IELTS Reading 00…" at bounding box center [632, 342] width 1264 height 684
click at [733, 298] on div at bounding box center [632, 342] width 1264 height 684
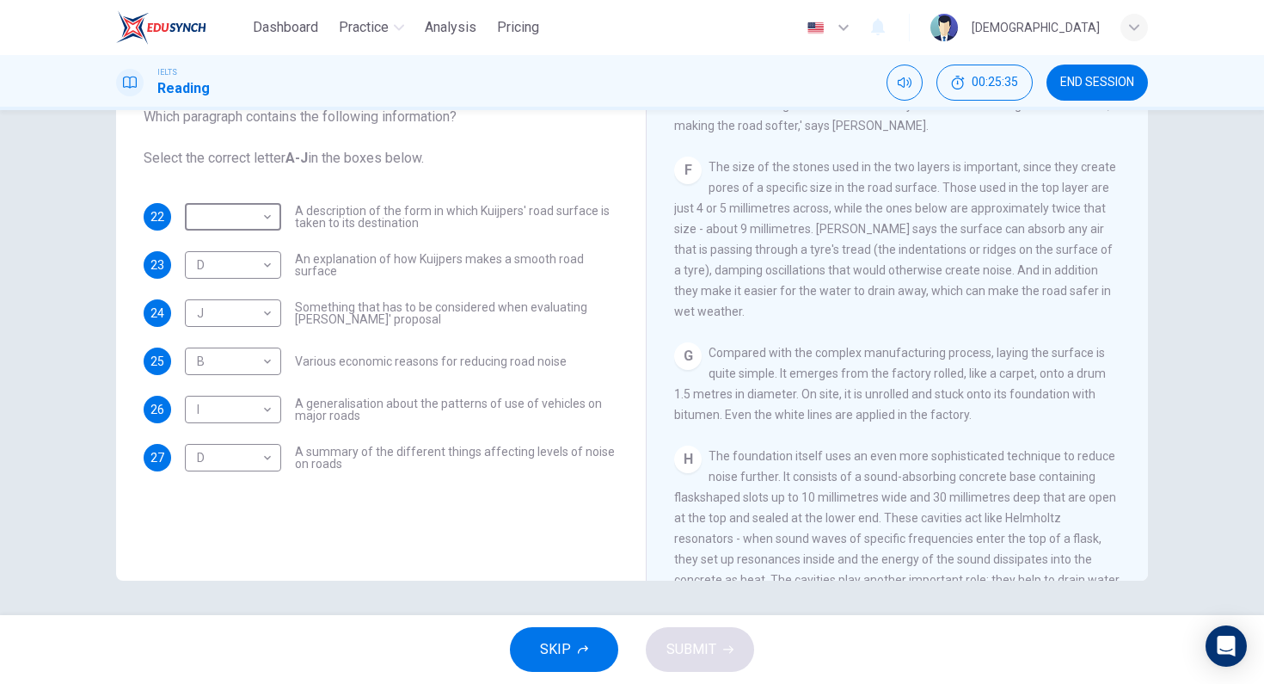
scroll to position [1024, 0]
click at [267, 212] on body "Dashboard Practice Analysis Pricing English en ​ [PERSON_NAME] IELTS Reading 00…" at bounding box center [632, 342] width 1264 height 684
click at [230, 371] on li "F" at bounding box center [229, 382] width 96 height 28
type input "F"
click at [706, 645] on span "SUBMIT" at bounding box center [691, 649] width 50 height 24
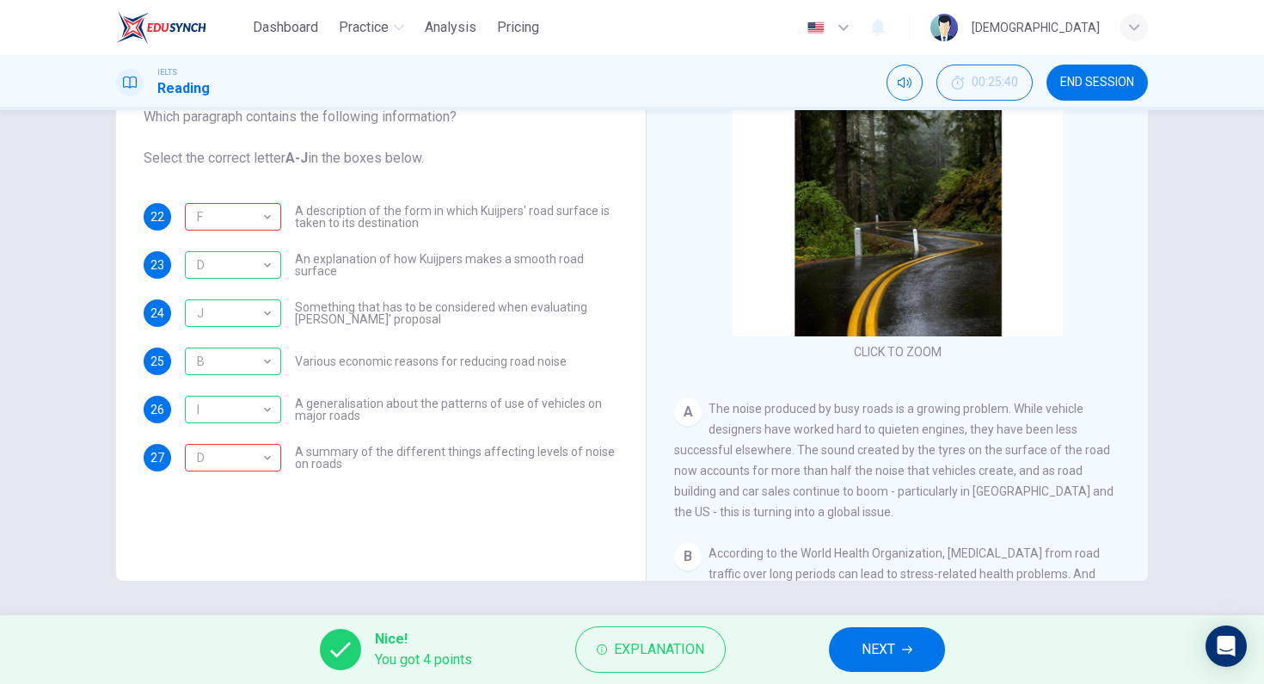
scroll to position [184, 0]
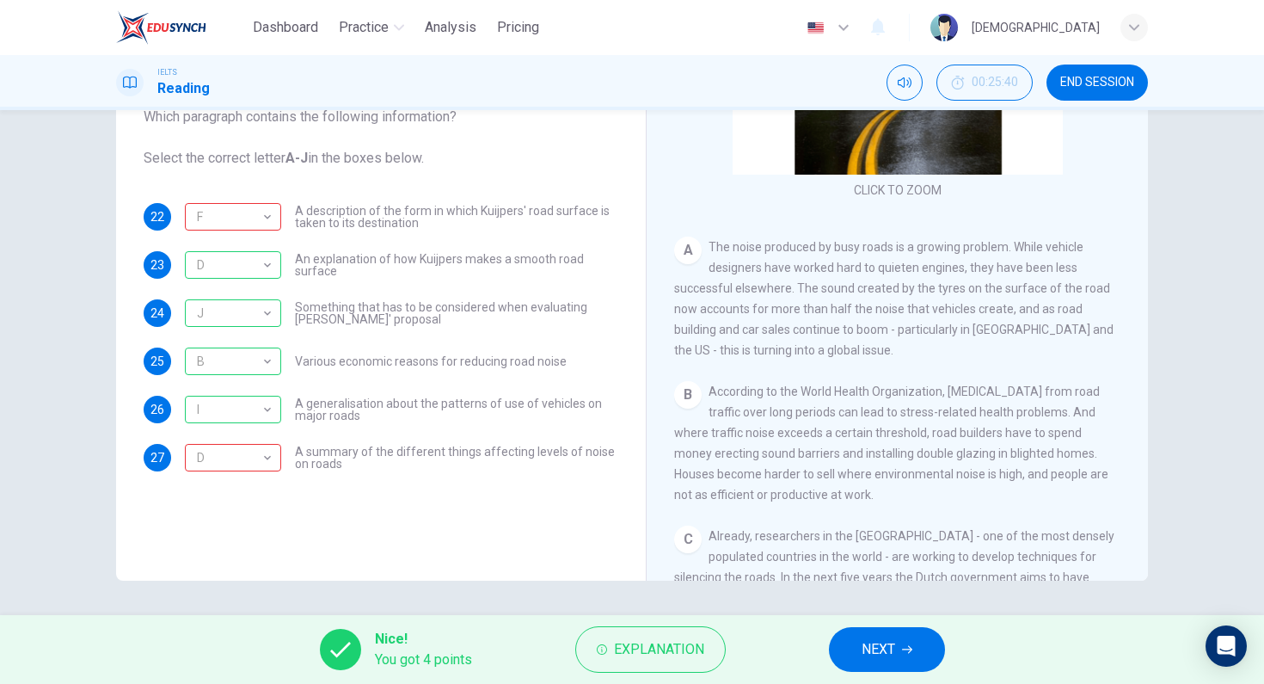
click at [912, 393] on span "According to the World Health Organization, [MEDICAL_DATA] from road traffic ov…" at bounding box center [891, 442] width 434 height 117
drag, startPoint x: 880, startPoint y: 476, endPoint x: 1093, endPoint y: 482, distance: 213.4
click at [1093, 482] on div "B According to the World Health Organization, [MEDICAL_DATA] from road traffic …" at bounding box center [897, 443] width 447 height 124
drag, startPoint x: 900, startPoint y: 487, endPoint x: 874, endPoint y: 487, distance: 26.7
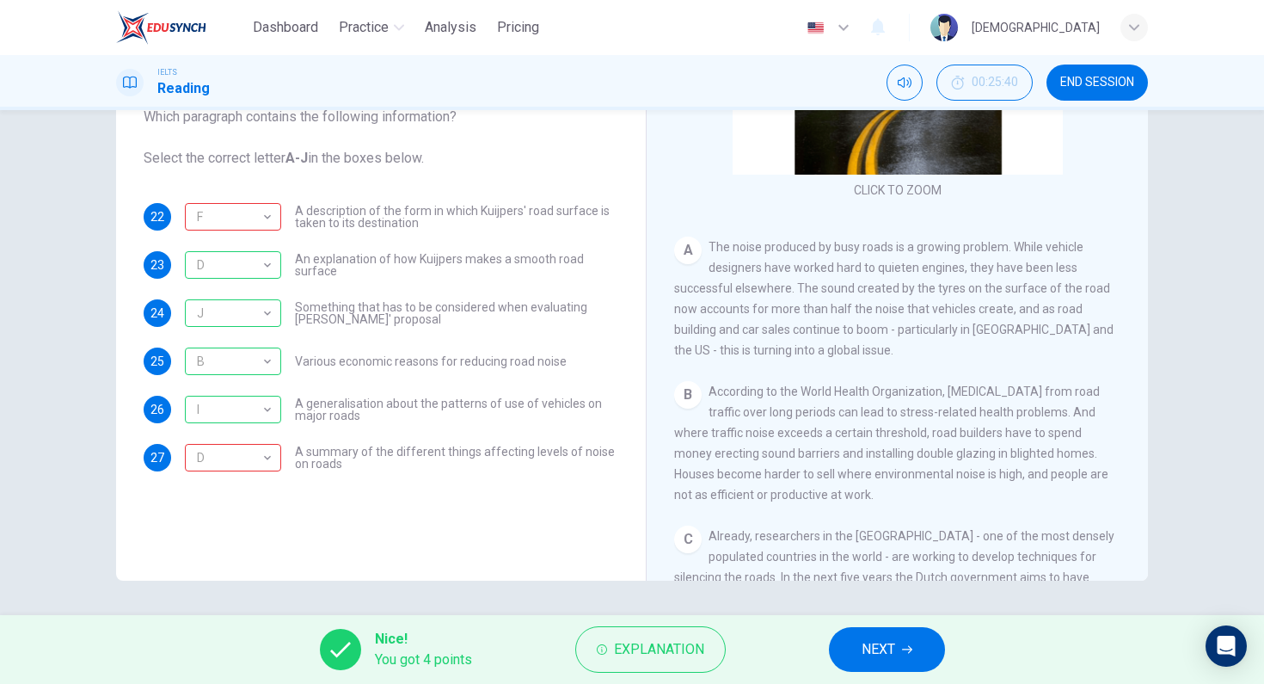
click at [874, 487] on div "B According to the World Health Organization, [MEDICAL_DATA] from road traffic …" at bounding box center [897, 443] width 447 height 124
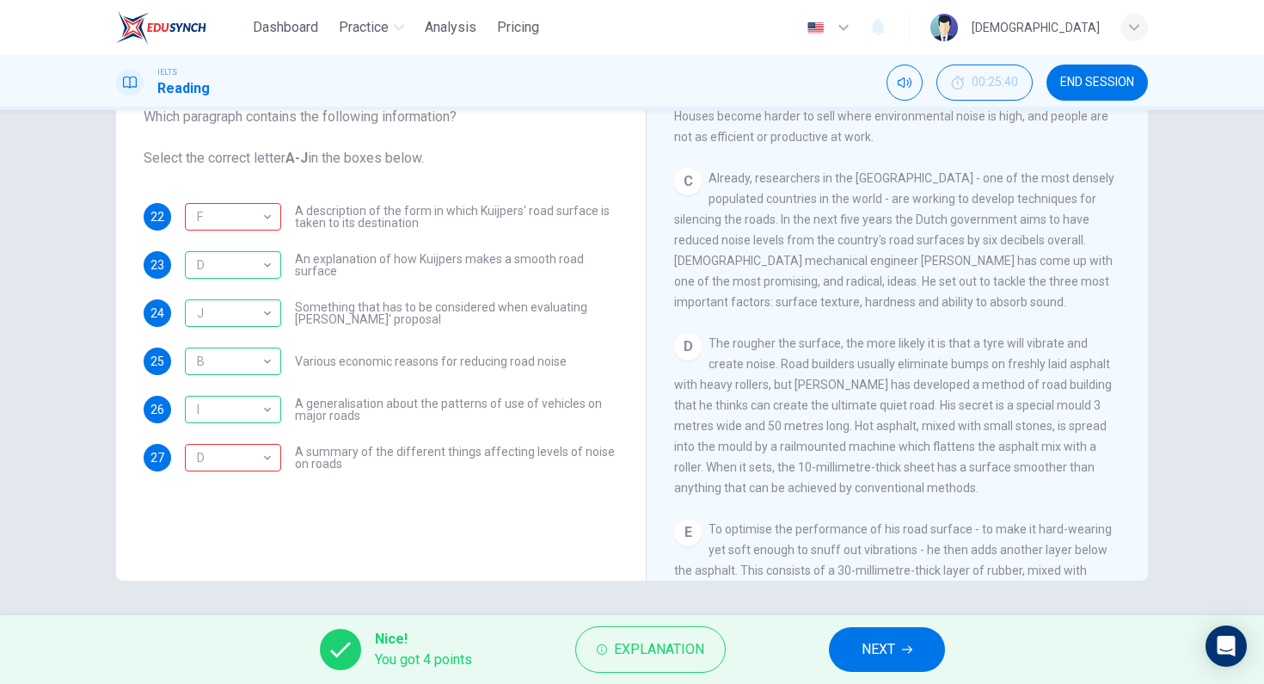
scroll to position [523, 0]
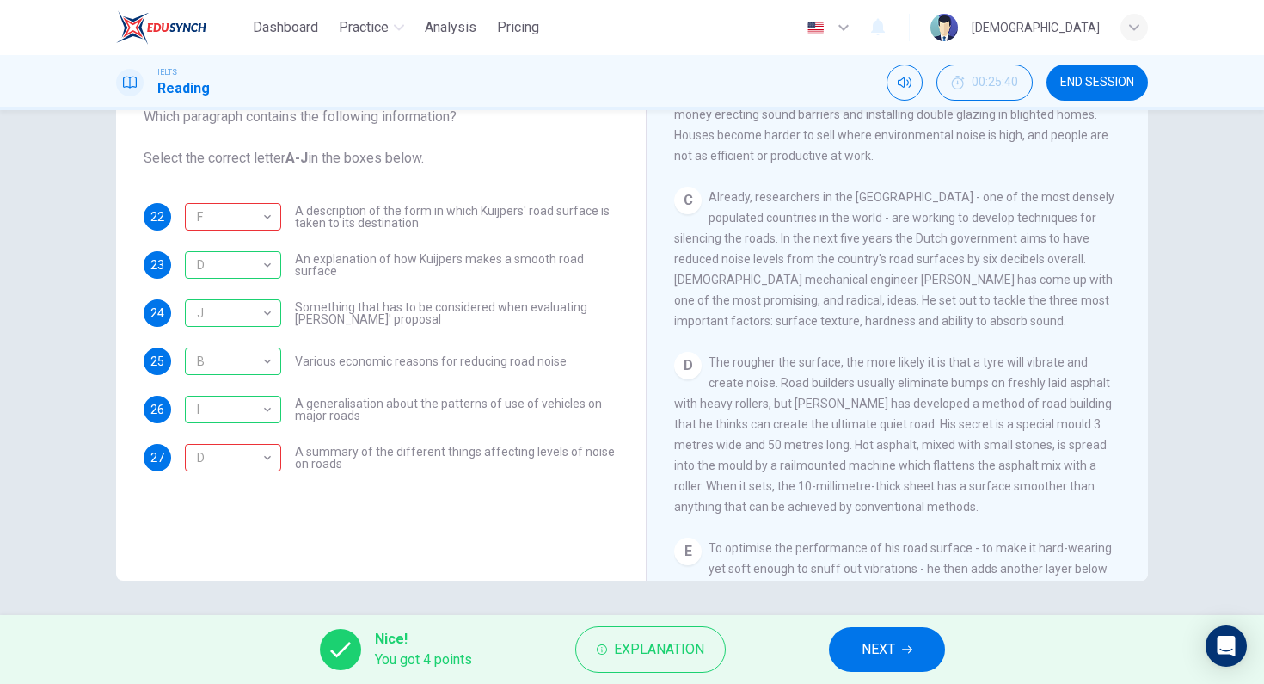
click at [863, 653] on span "NEXT" at bounding box center [879, 649] width 34 height 24
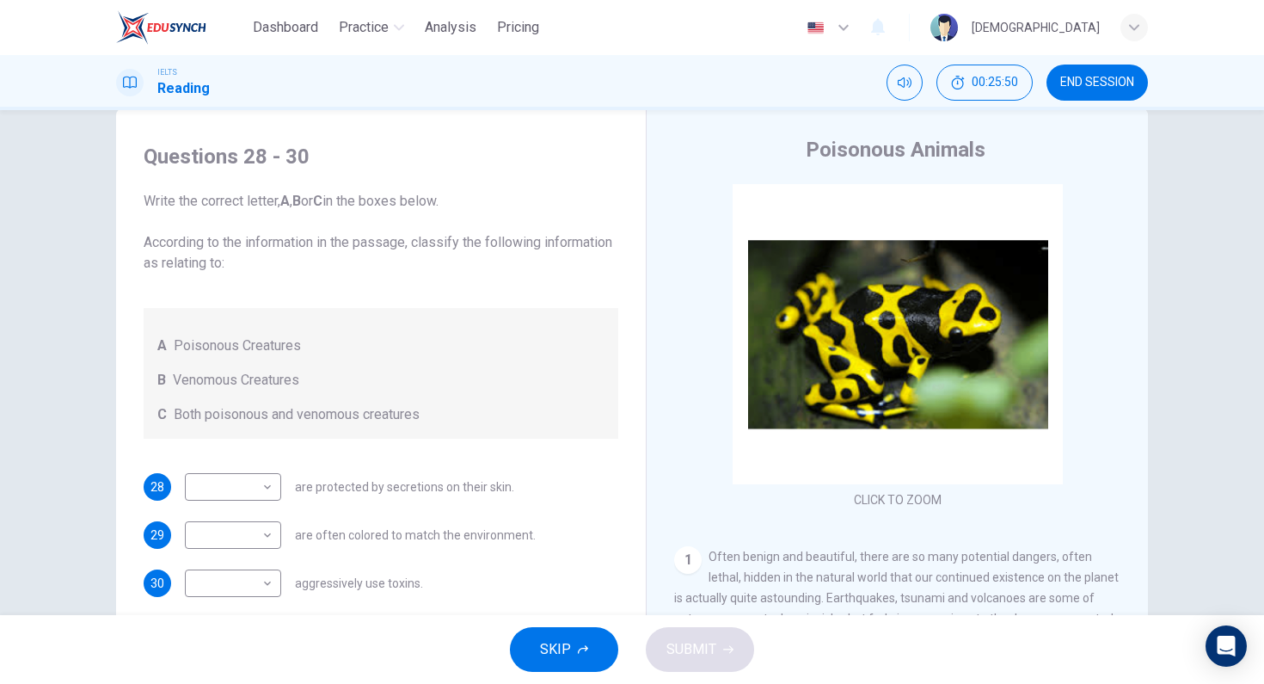
scroll to position [42, 0]
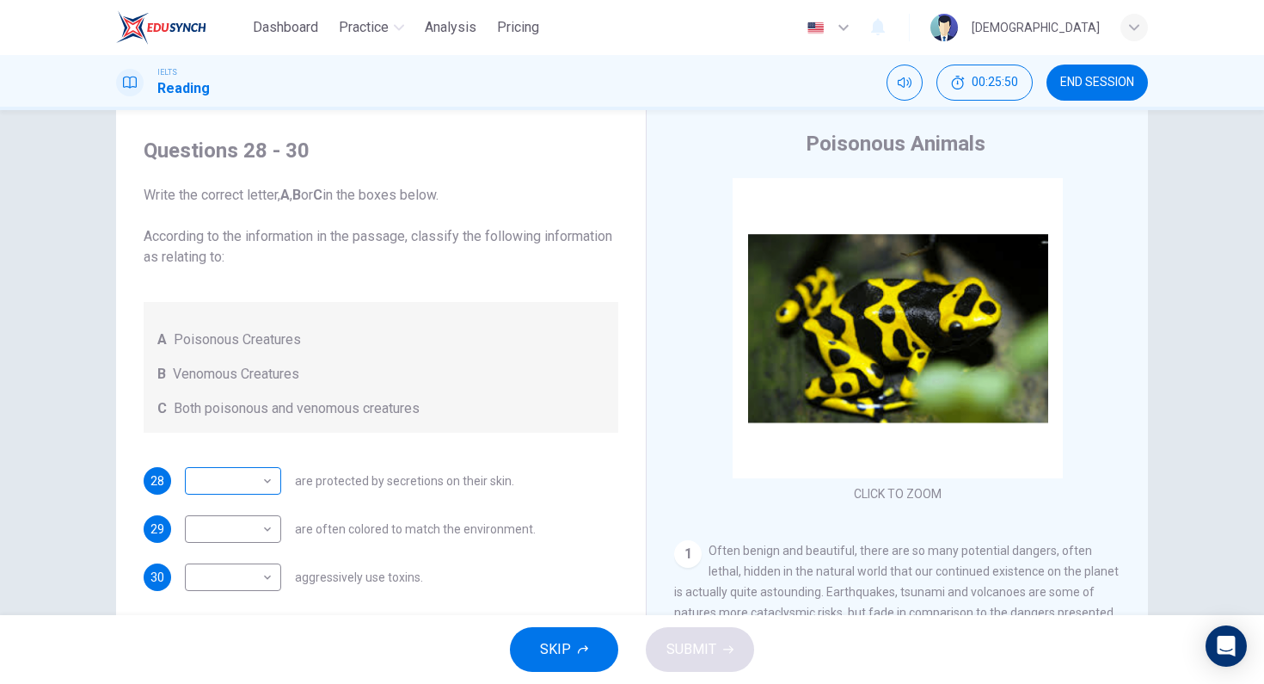
click at [225, 483] on body "Dashboard Practice Analysis Pricing English en ​ [PERSON_NAME] IELTS Reading 00…" at bounding box center [632, 342] width 1264 height 684
click at [225, 483] on div at bounding box center [632, 342] width 1264 height 684
click at [234, 574] on body "Dashboard Practice Analysis Pricing English en ​ [PERSON_NAME] IELTS Reading 00…" at bounding box center [632, 342] width 1264 height 684
click at [211, 652] on li "C" at bounding box center [229, 656] width 96 height 28
type input "C"
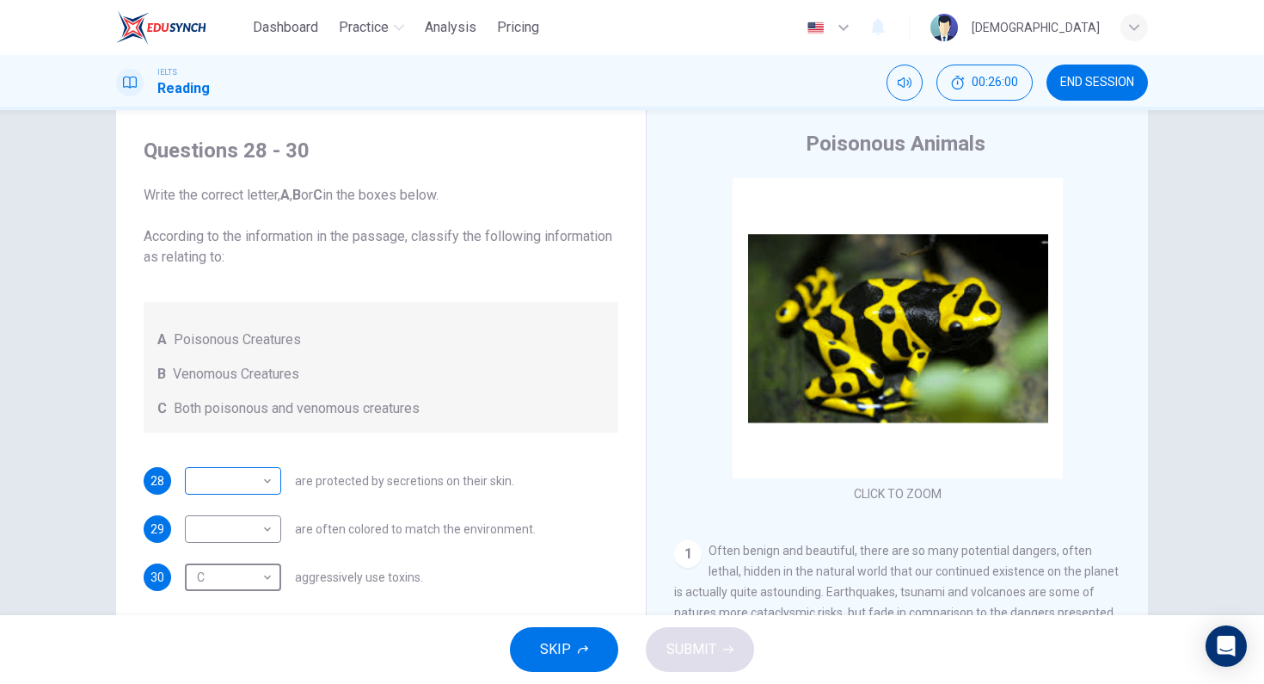
click at [255, 467] on body "Dashboard Practice Analysis Pricing English en ​ [PERSON_NAME] IELTS Reading 00…" at bounding box center [632, 342] width 1264 height 684
click at [218, 562] on li "C" at bounding box center [229, 563] width 96 height 28
type input "C"
click at [261, 532] on body "Dashboard Practice Analysis Pricing English en ​ [PERSON_NAME] IELTS Reading 00…" at bounding box center [632, 342] width 1264 height 684
click at [249, 572] on li "B" at bounding box center [229, 584] width 96 height 28
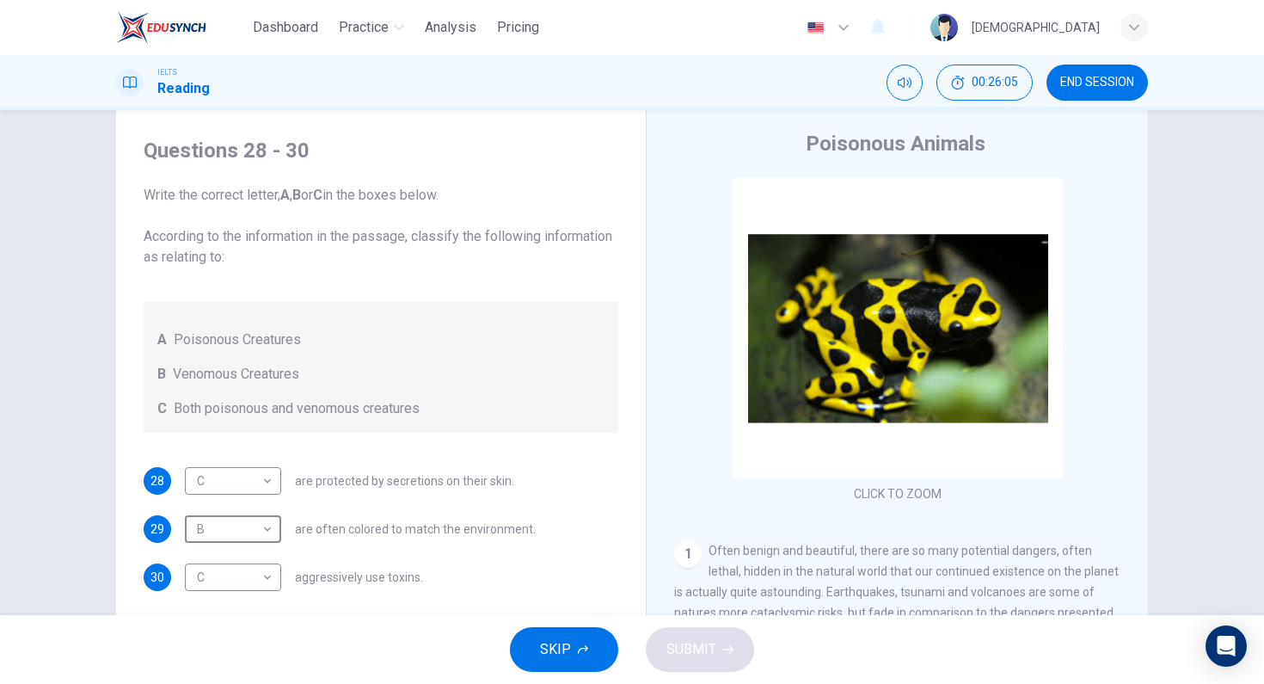
type input "B"
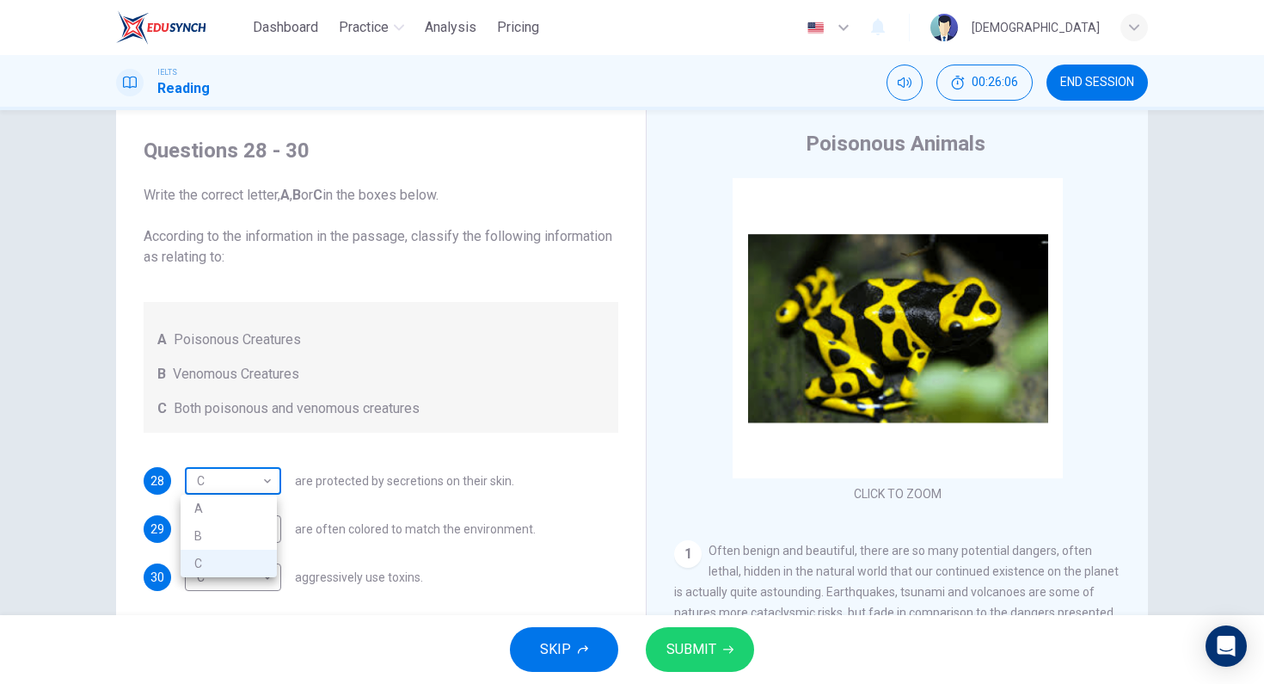
click at [270, 476] on body "Dashboard Practice Analysis Pricing English en ​ [PERSON_NAME] IELTS Reading 00…" at bounding box center [632, 342] width 1264 height 684
click at [236, 506] on li "A" at bounding box center [229, 508] width 96 height 28
type input "A"
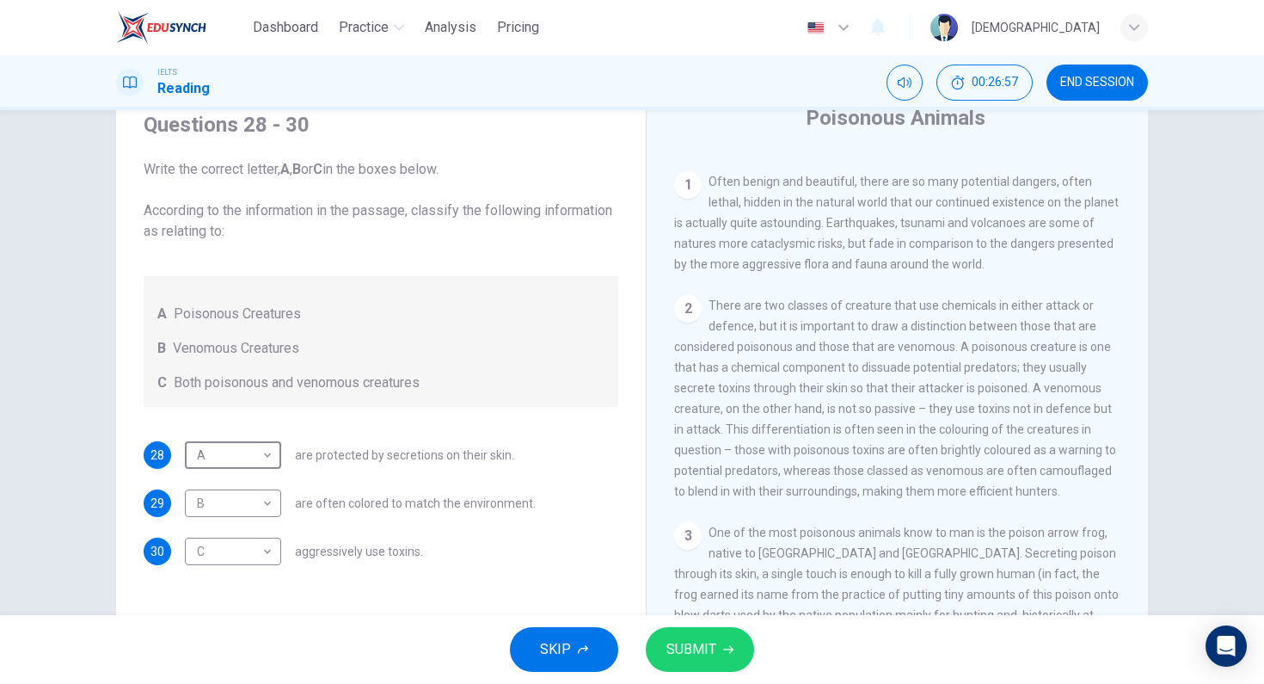
scroll to position [343, 0]
click at [695, 627] on button "SUBMIT" at bounding box center [700, 649] width 108 height 45
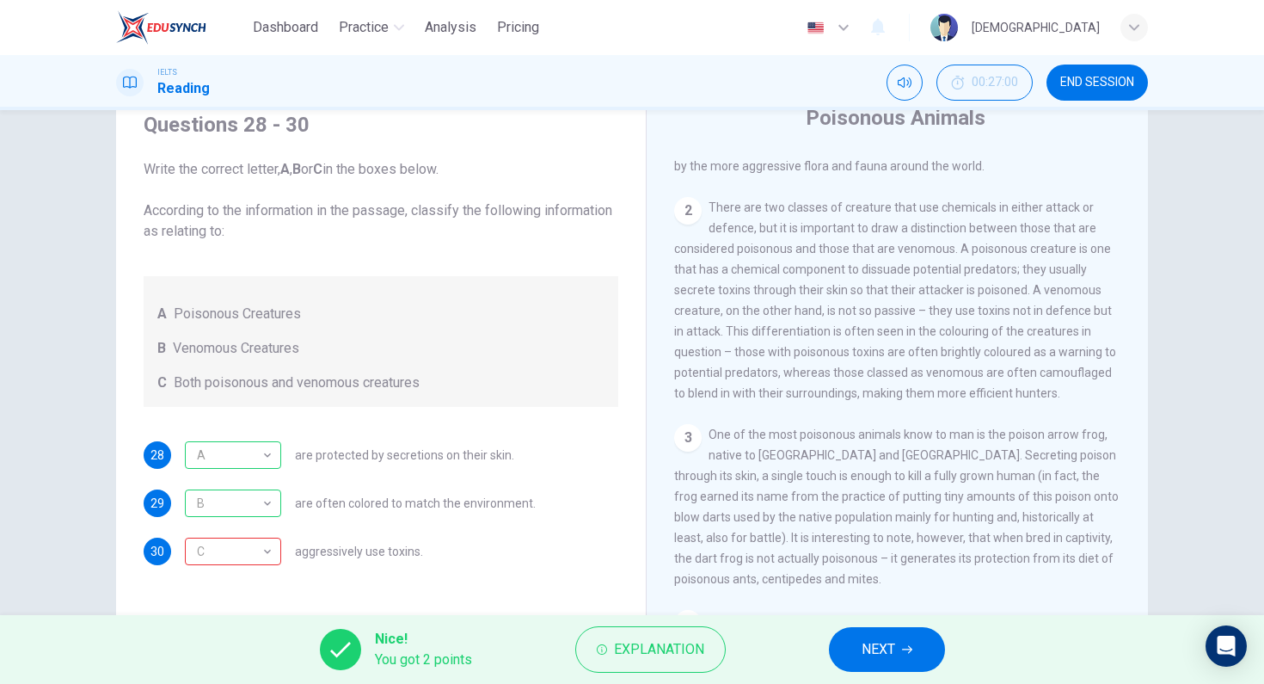
scroll to position [449, 0]
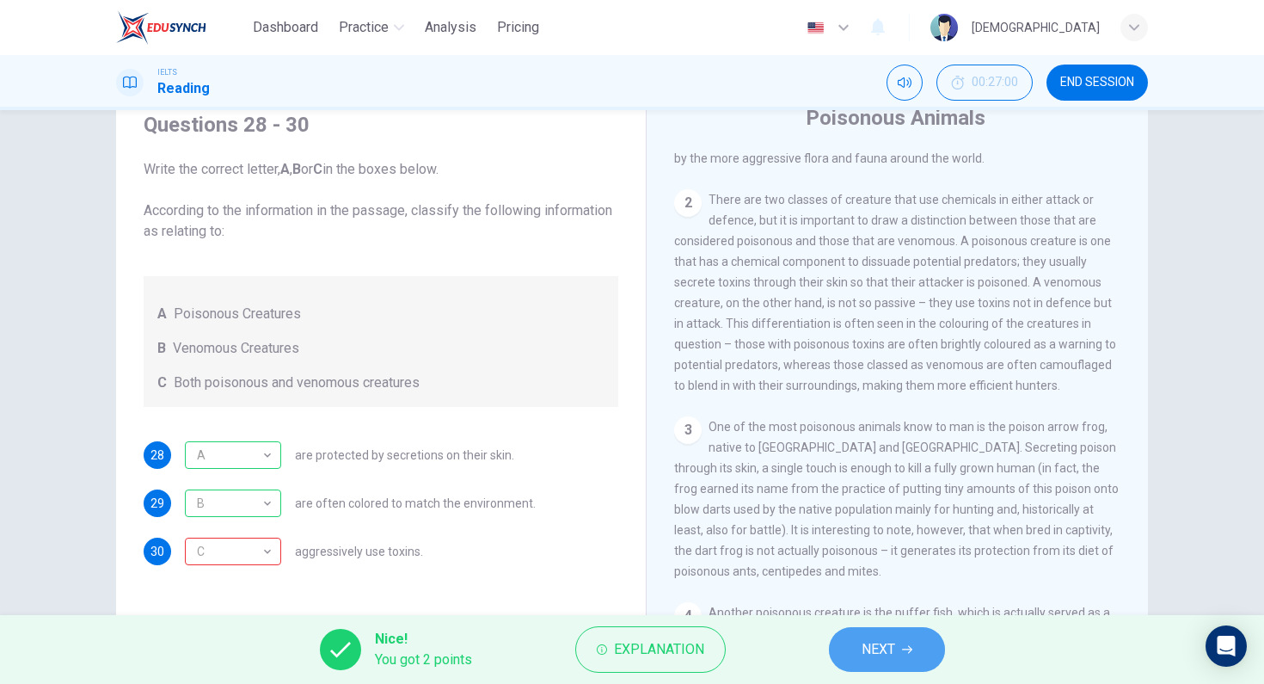
click at [883, 642] on span "NEXT" at bounding box center [879, 649] width 34 height 24
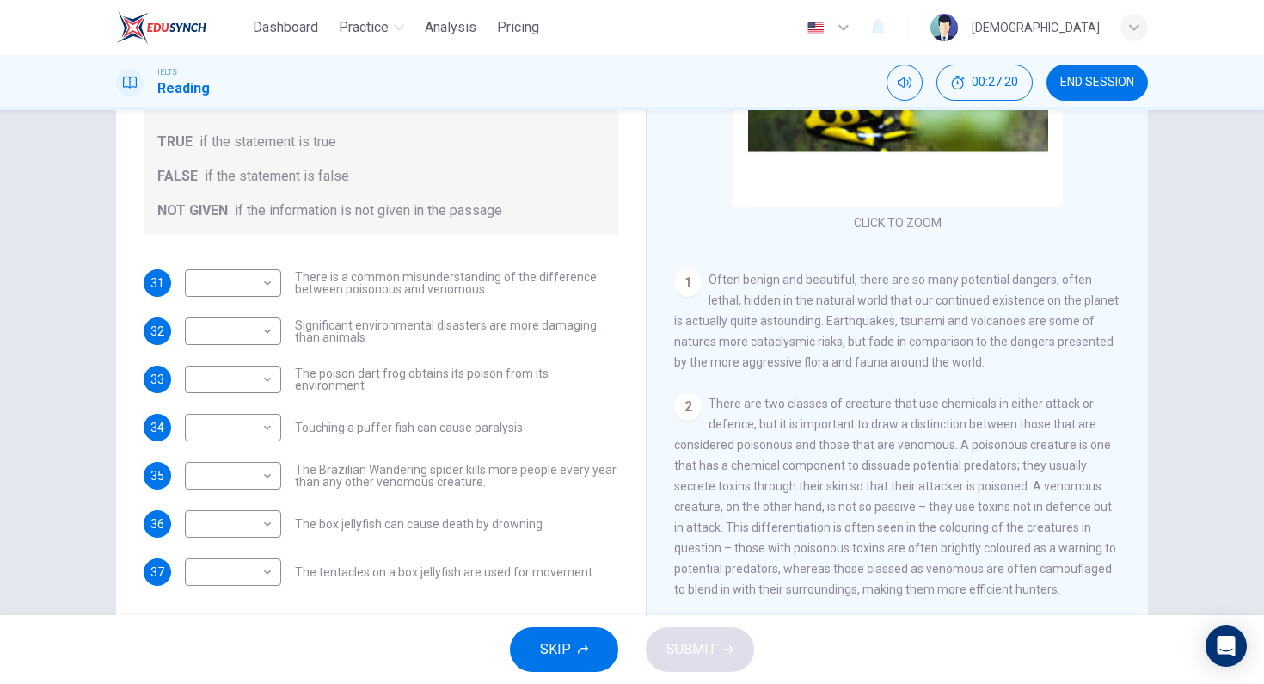
scroll to position [187, 0]
click at [270, 330] on body "Dashboard Practice Analysis Pricing English en ​ [PERSON_NAME] IELTS Reading 00…" at bounding box center [632, 342] width 1264 height 684
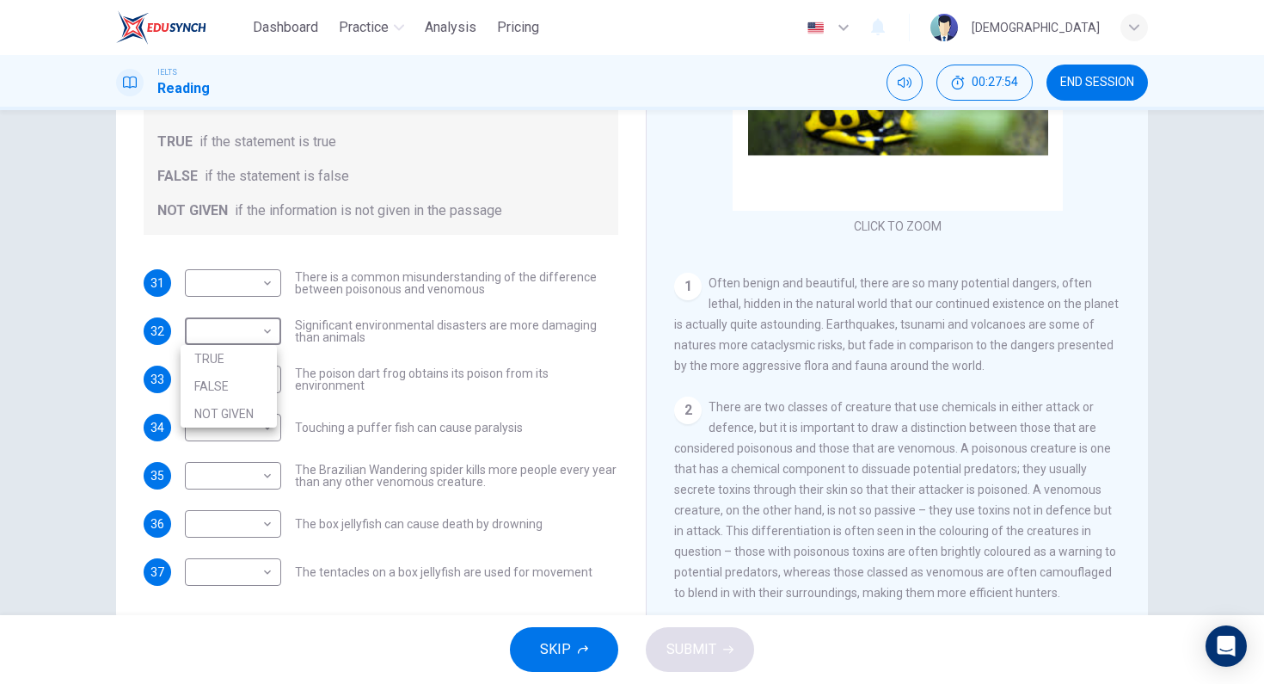
click at [257, 390] on li "FALSE" at bounding box center [229, 386] width 96 height 28
type input "FALSE"
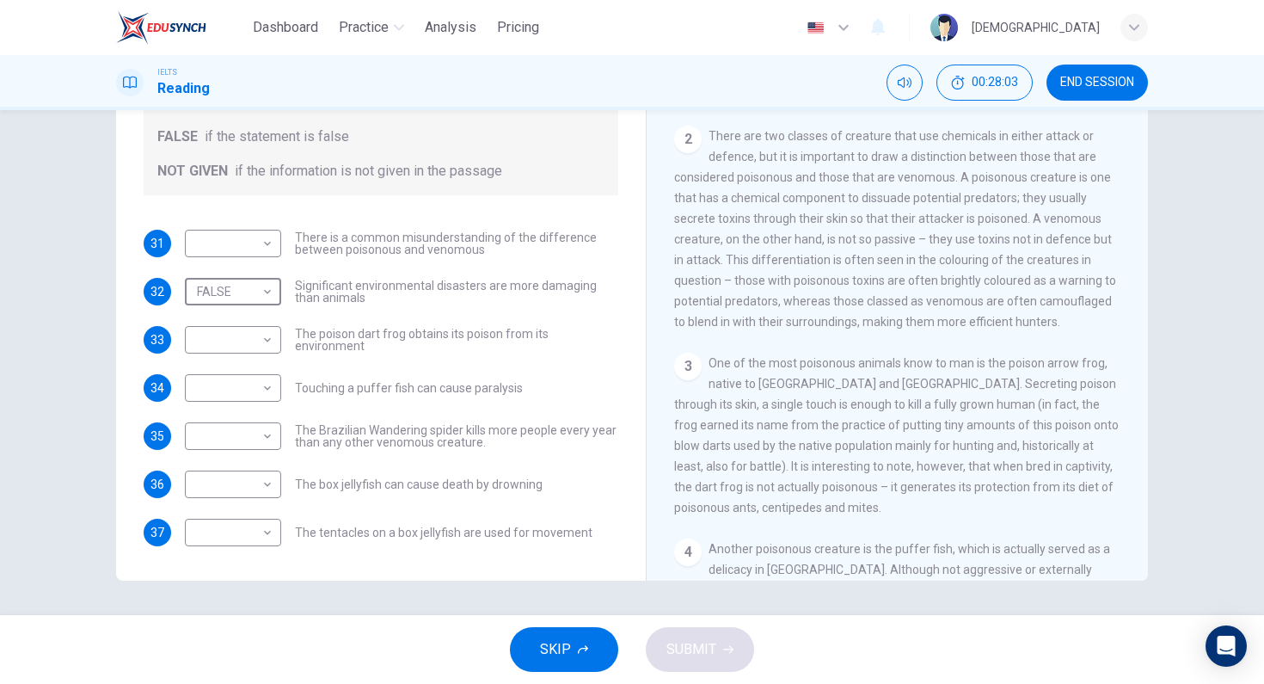
scroll to position [439, 0]
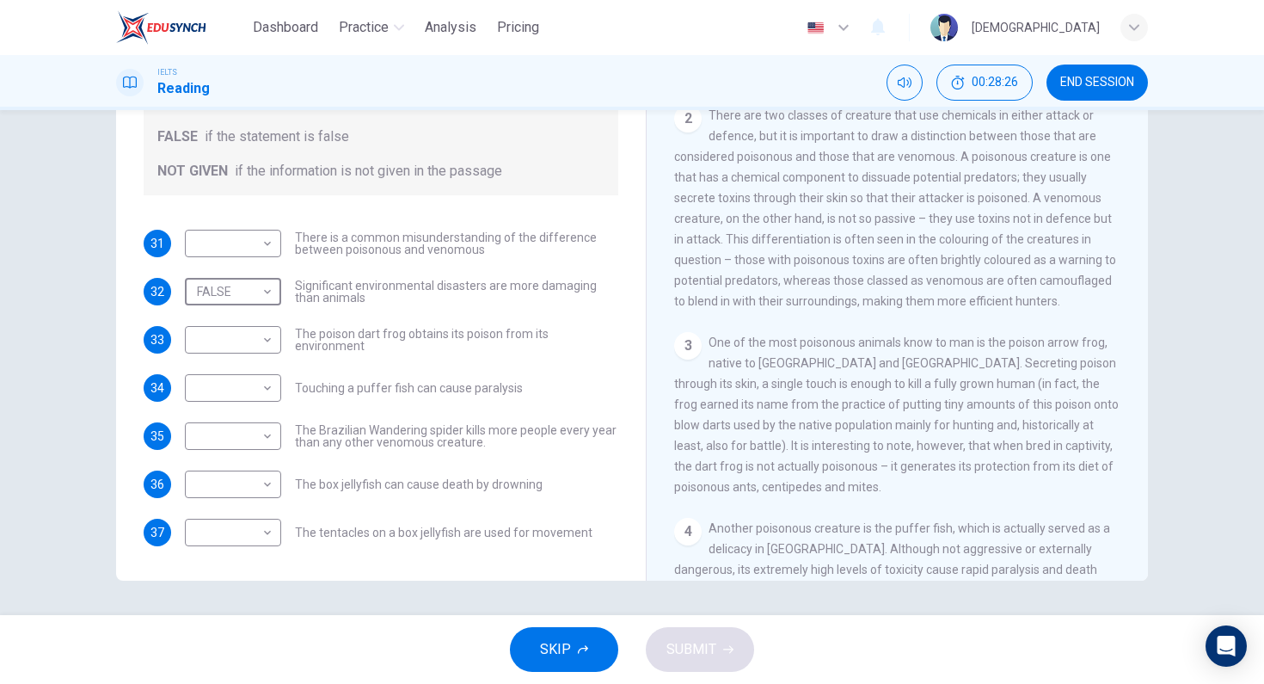
click at [853, 464] on span "One of the most poisonous animals know to man is the poison arrow frog, native …" at bounding box center [896, 414] width 445 height 158
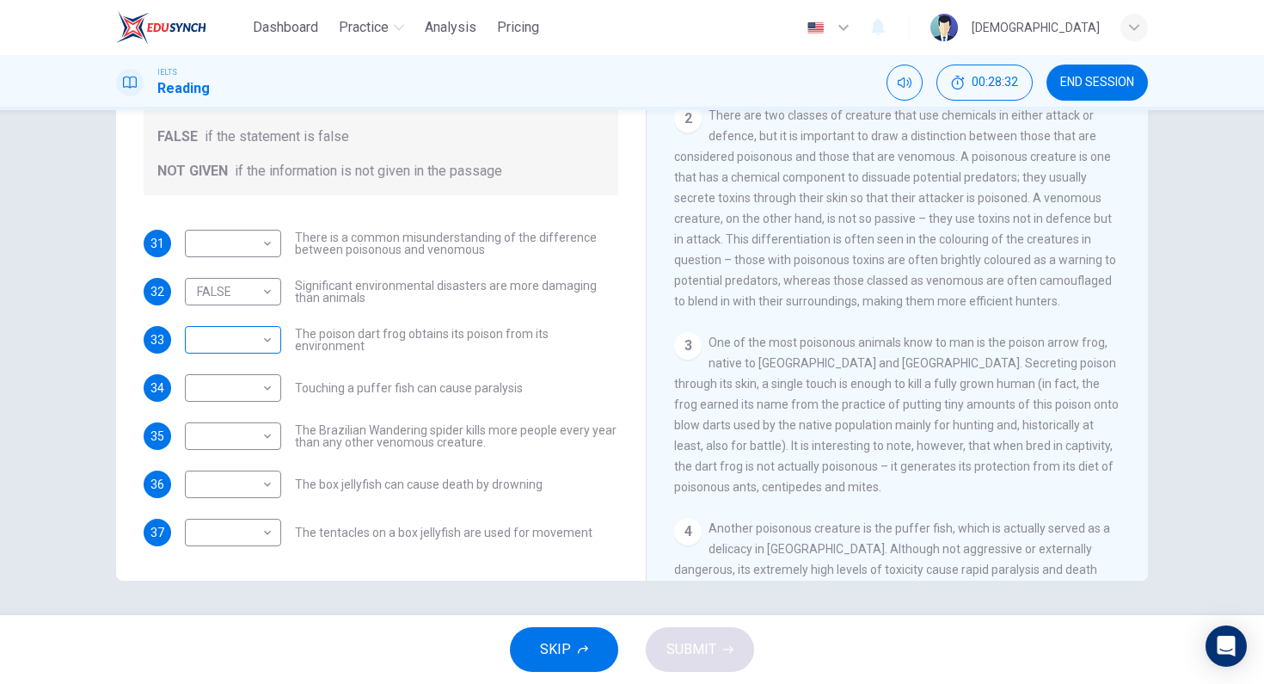
click at [250, 341] on body "Dashboard Practice Analysis Pricing English en ​ [PERSON_NAME] IELTS Reading 00…" at bounding box center [632, 342] width 1264 height 684
click at [249, 364] on li "TRUE" at bounding box center [229, 367] width 96 height 28
type input "TRUE"
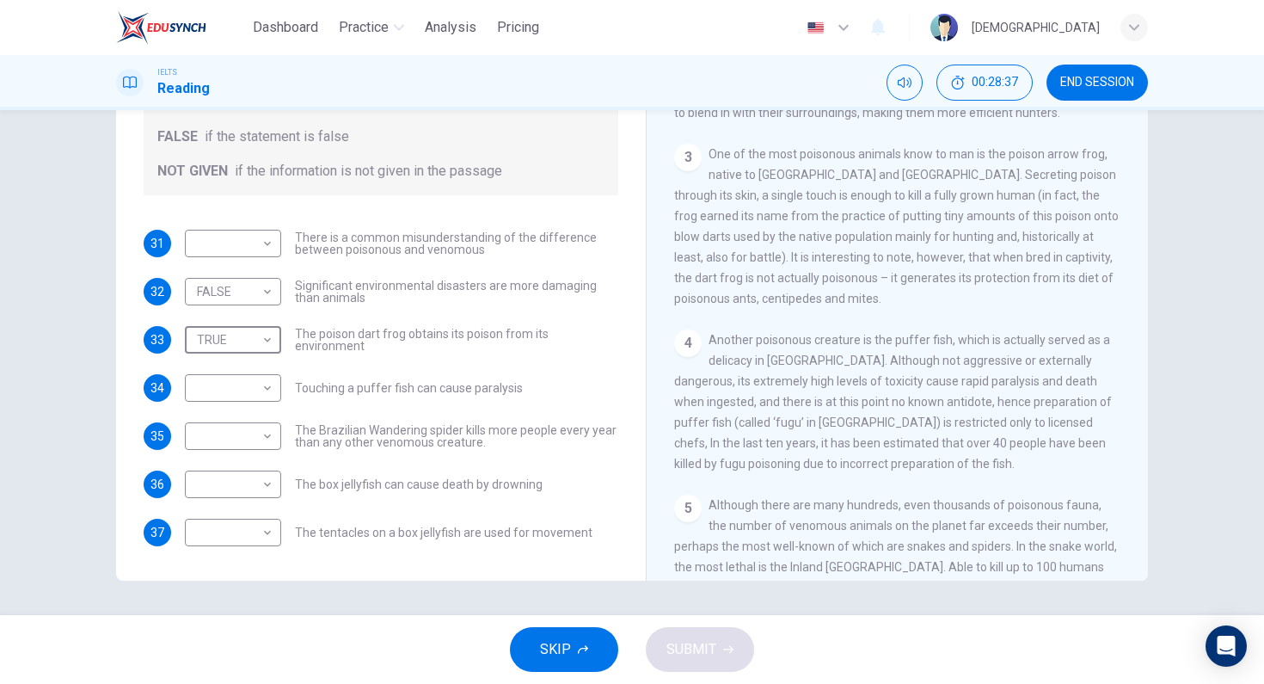
scroll to position [631, 0]
click at [278, 392] on div "​ ​ Touching a puffer fish can cause [MEDICAL_DATA]" at bounding box center [354, 388] width 338 height 28
click at [276, 391] on div "​ ​" at bounding box center [233, 388] width 96 height 28
click at [260, 391] on body "Dashboard Practice Analysis Pricing English en ​ [PERSON_NAME] IELTS Reading 00…" at bounding box center [632, 342] width 1264 height 684
click at [250, 451] on li "FALSE" at bounding box center [229, 443] width 96 height 28
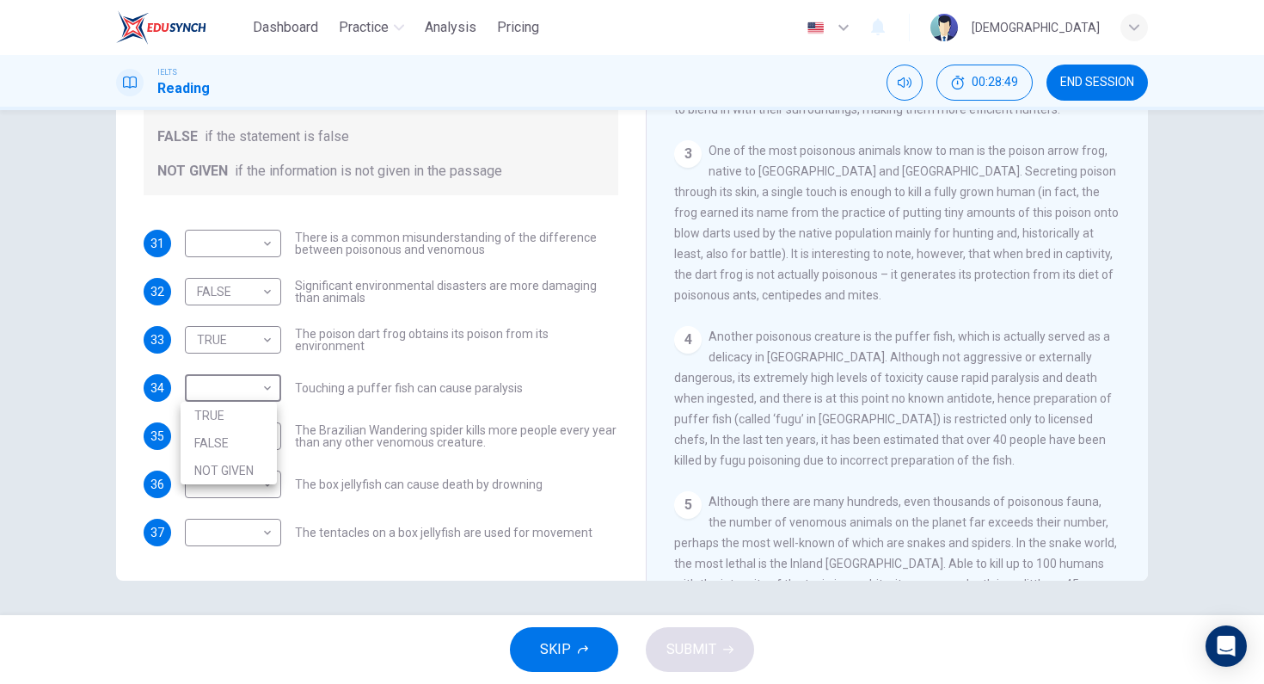
type input "FALSE"
click at [970, 391] on span "Another poisonous creature is the puffer fish, which is actually served as a de…" at bounding box center [893, 398] width 438 height 138
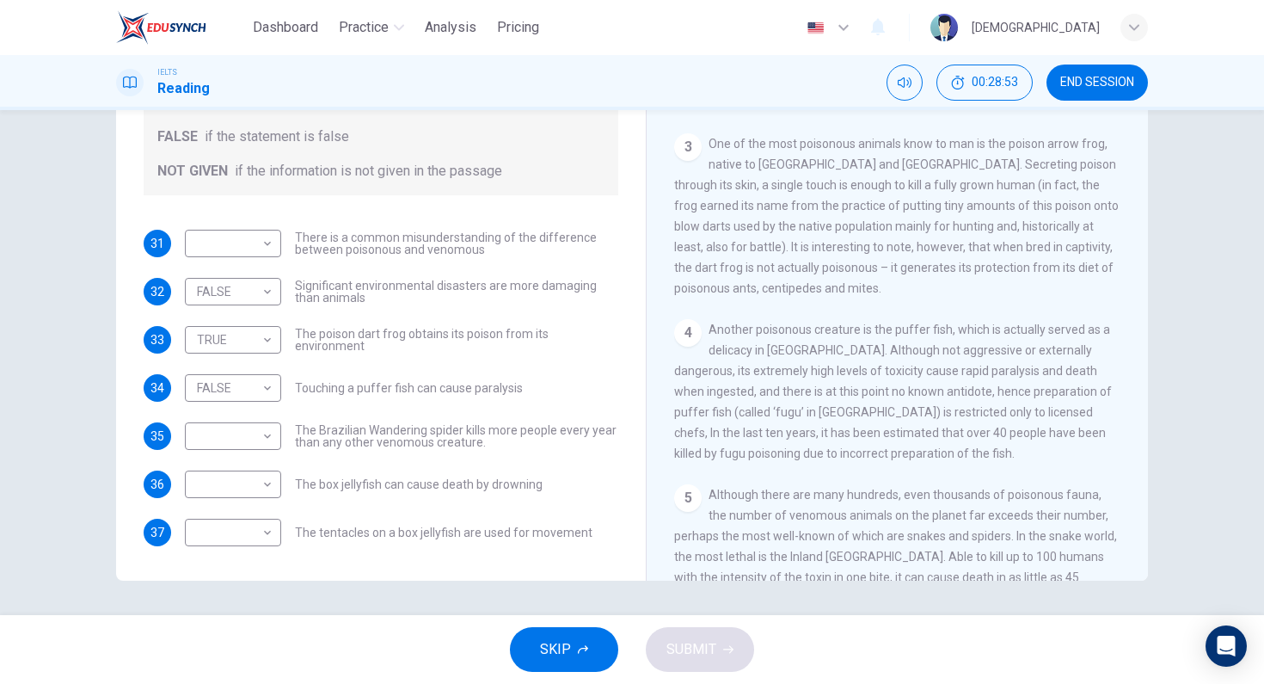
scroll to position [641, 0]
click at [1047, 365] on span "Another poisonous creature is the puffer fish, which is actually served as a de…" at bounding box center [893, 388] width 438 height 138
click at [1048, 365] on span "Another poisonous creature is the puffer fish, which is actually served as a de…" at bounding box center [893, 388] width 438 height 138
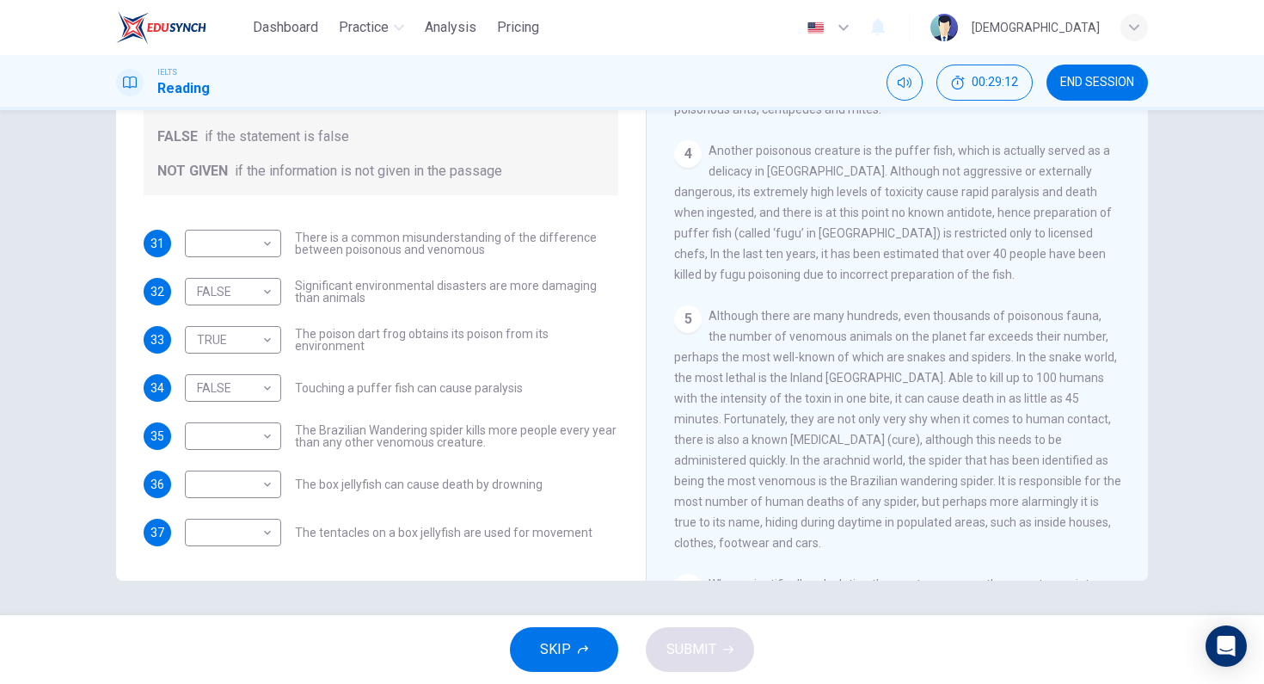
scroll to position [884, 0]
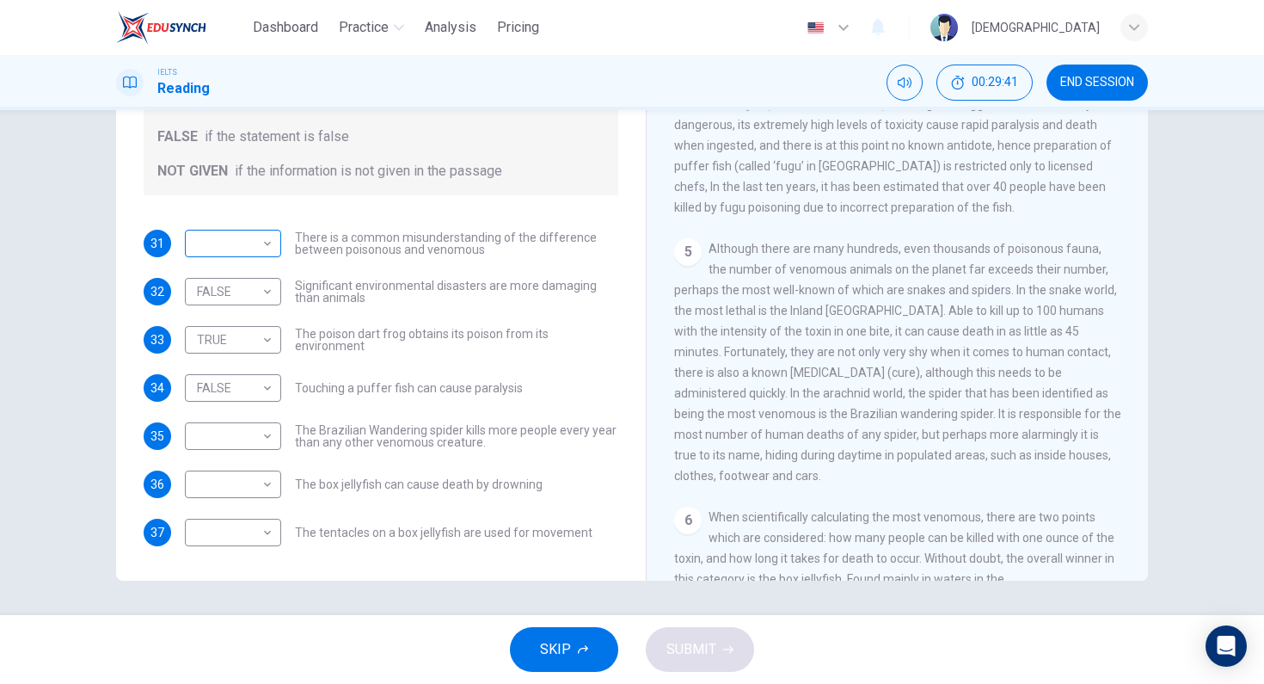
click at [275, 234] on div "​ ​" at bounding box center [233, 244] width 96 height 28
click at [266, 244] on body "Dashboard Practice Analysis Pricing English en ​ [PERSON_NAME] IELTS Reading 00…" at bounding box center [632, 342] width 1264 height 684
click at [370, 273] on div at bounding box center [632, 342] width 1264 height 684
click at [252, 225] on body "Dashboard Practice Analysis Pricing English en ​ [PERSON_NAME] IELTS Reading 00…" at bounding box center [632, 342] width 1264 height 684
click at [245, 334] on li "NOT GIVEN" at bounding box center [229, 326] width 96 height 28
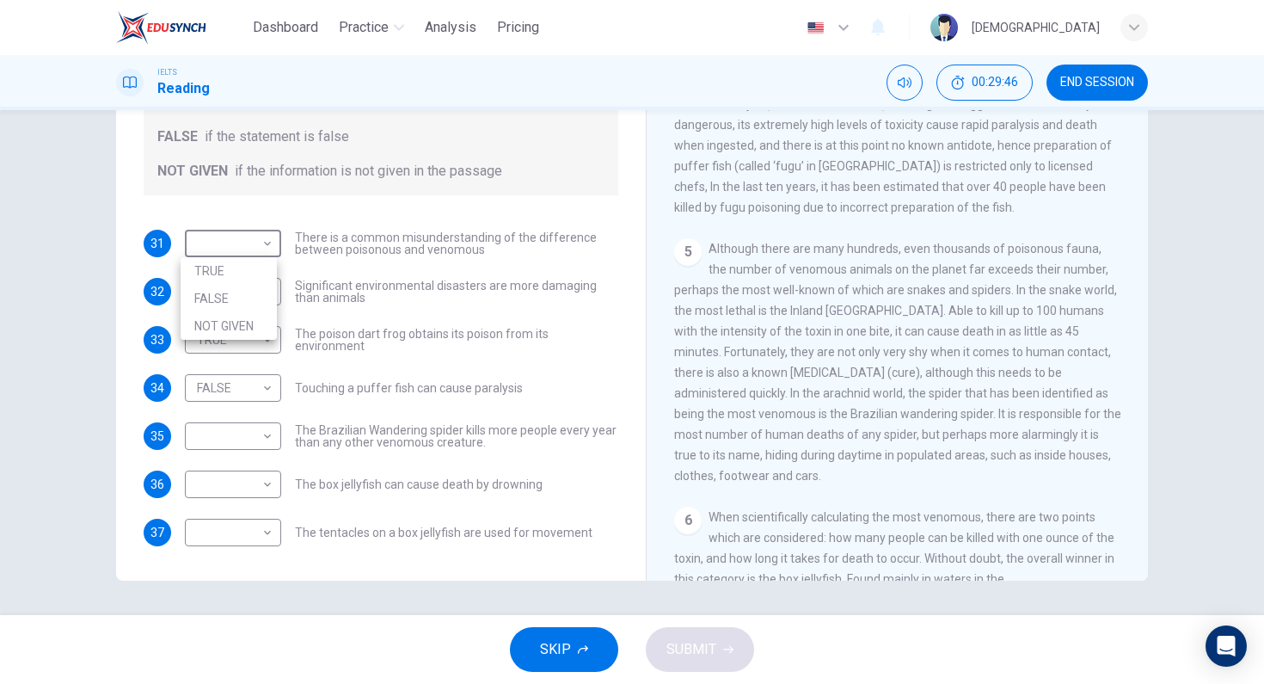
type input "NOT GIVEN"
click at [267, 449] on body "Dashboard Practice Analysis Pricing English en ​ [PERSON_NAME] IELTS Reading 00…" at bounding box center [632, 342] width 1264 height 684
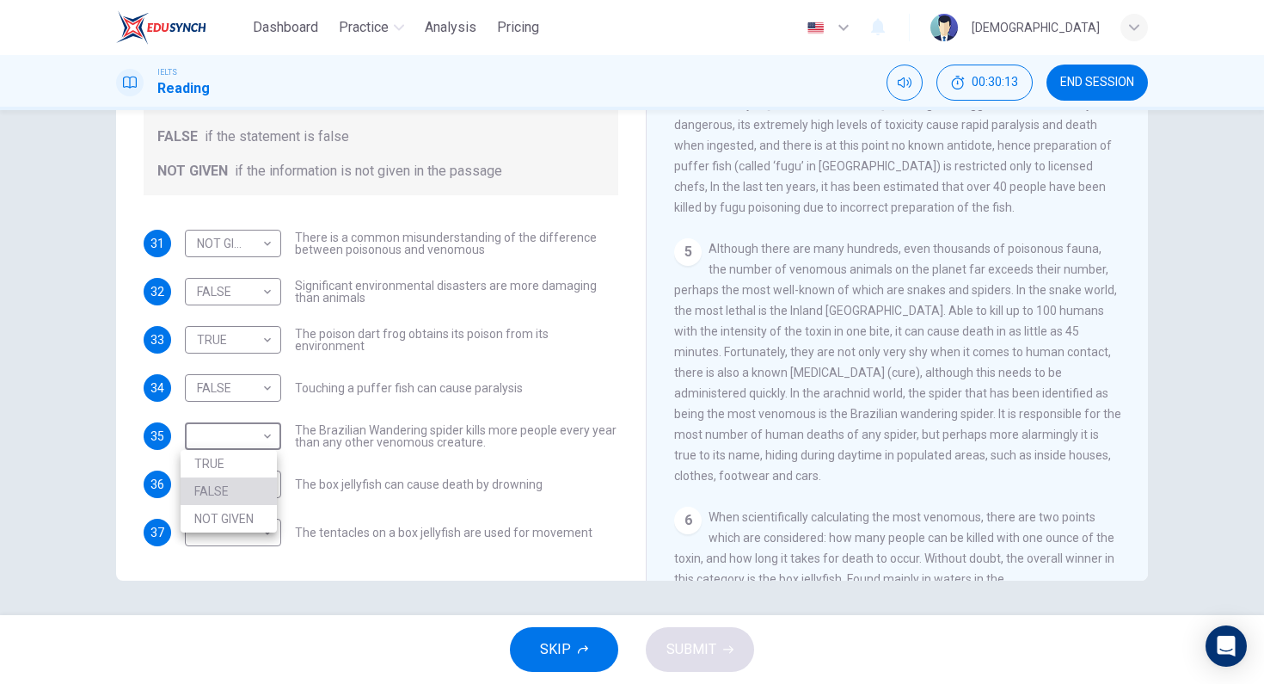
click at [230, 491] on li "FALSE" at bounding box center [229, 491] width 96 height 28
type input "FALSE"
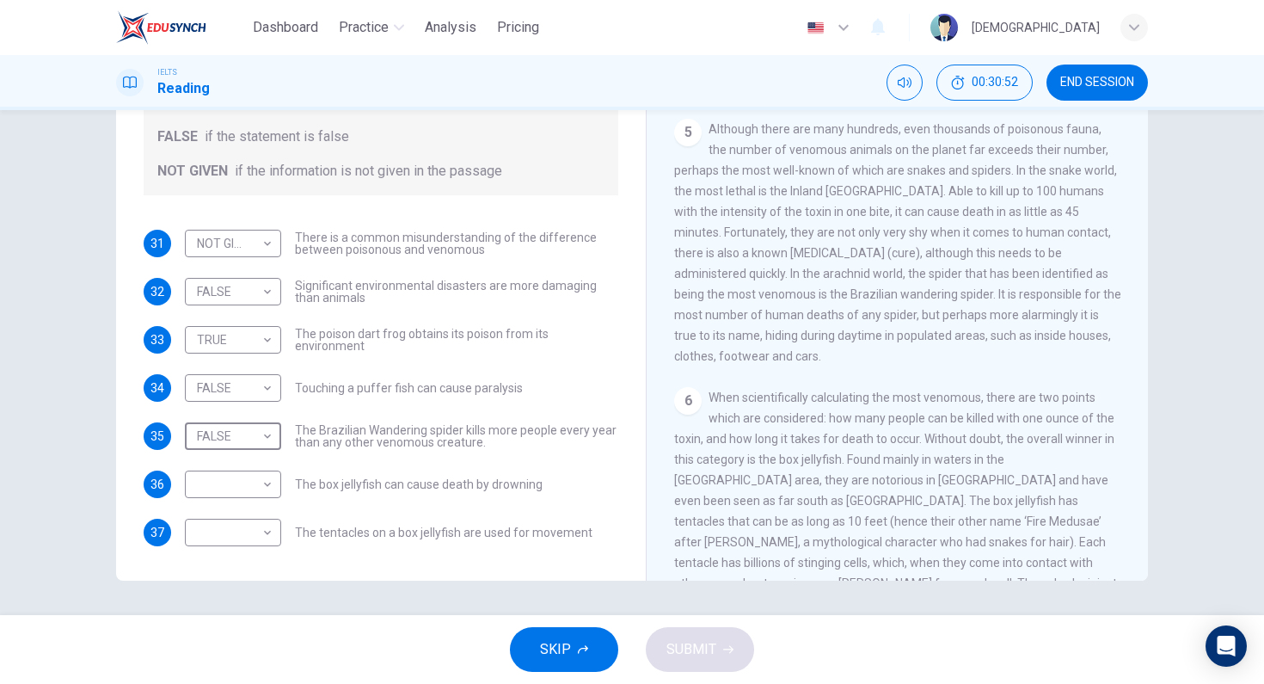
scroll to position [1078, 0]
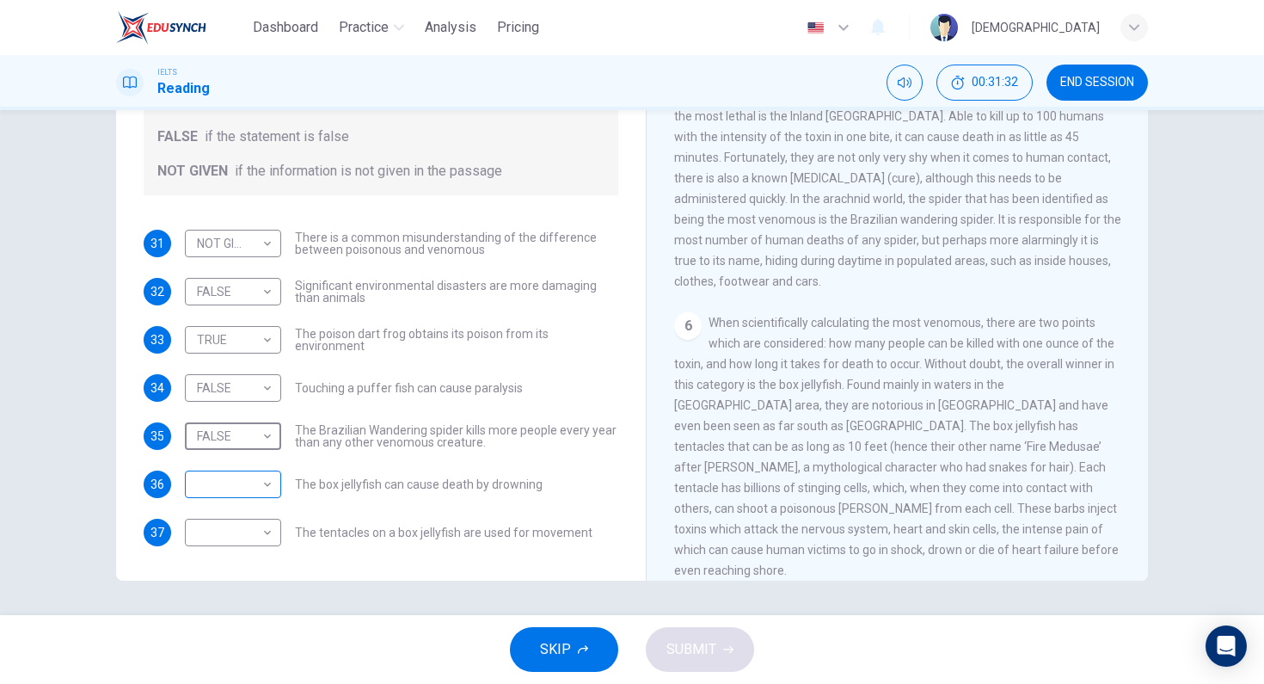
click at [262, 486] on body "Dashboard Practice Analysis Pricing English en ​ [PERSON_NAME] IELTS Reading 00…" at bounding box center [632, 342] width 1264 height 684
click at [264, 512] on li "TRUE" at bounding box center [229, 512] width 96 height 28
type input "TRUE"
click at [859, 529] on span "When scientifically calculating the most venomous, there are two points which a…" at bounding box center [896, 446] width 445 height 261
click at [255, 551] on body "Dashboard Practice Analysis Pricing English en ​ [PERSON_NAME] IELTS Reading 00…" at bounding box center [632, 342] width 1264 height 684
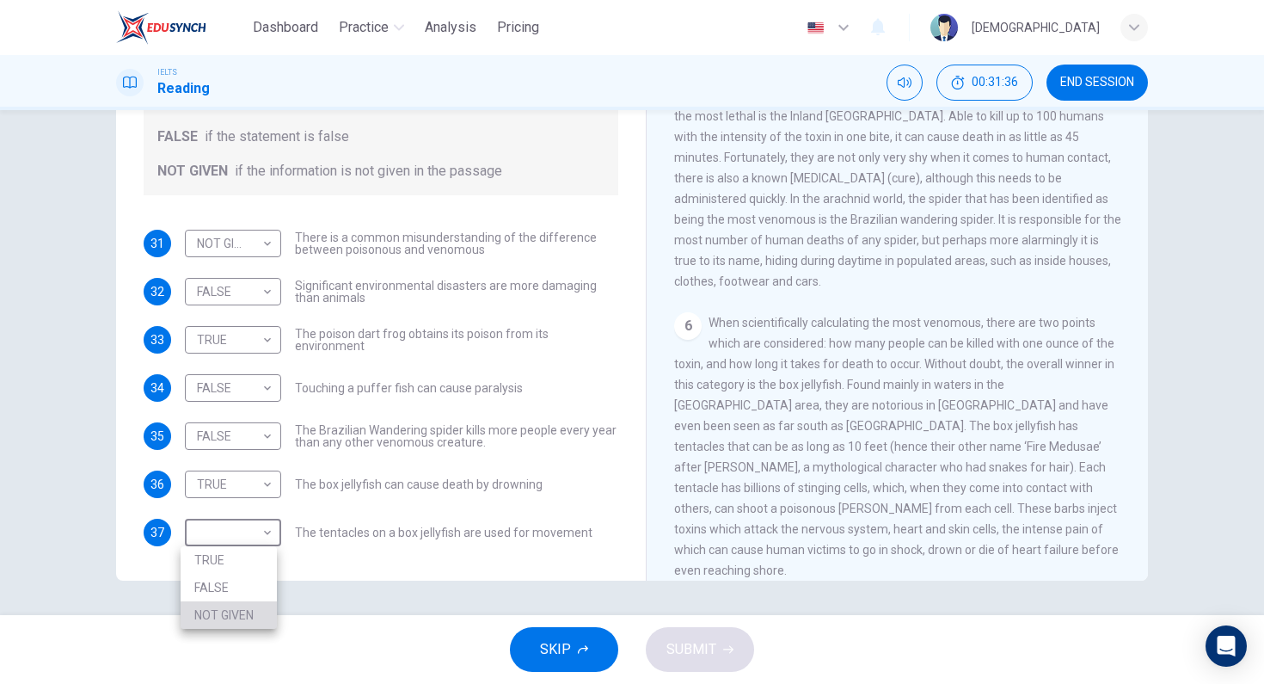
click at [267, 602] on li "NOT GIVEN" at bounding box center [229, 615] width 96 height 28
type input "NOT GIVEN"
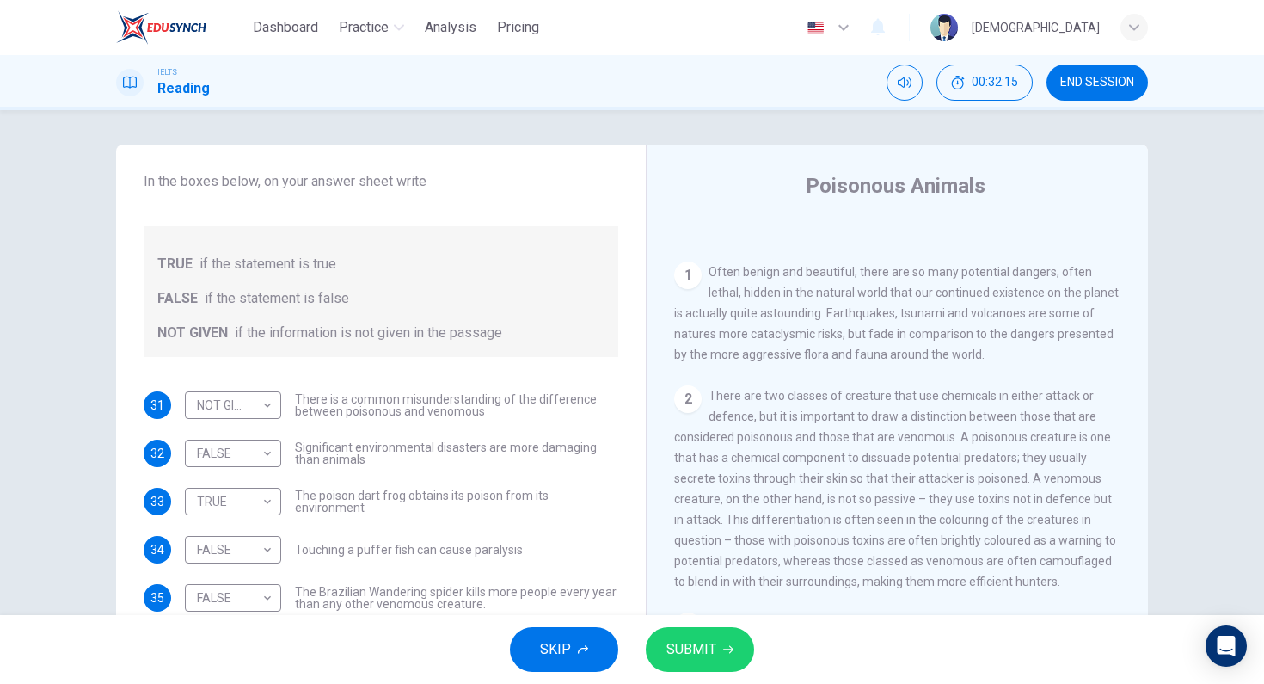
scroll to position [324, 0]
click at [697, 641] on span "SUBMIT" at bounding box center [691, 649] width 50 height 24
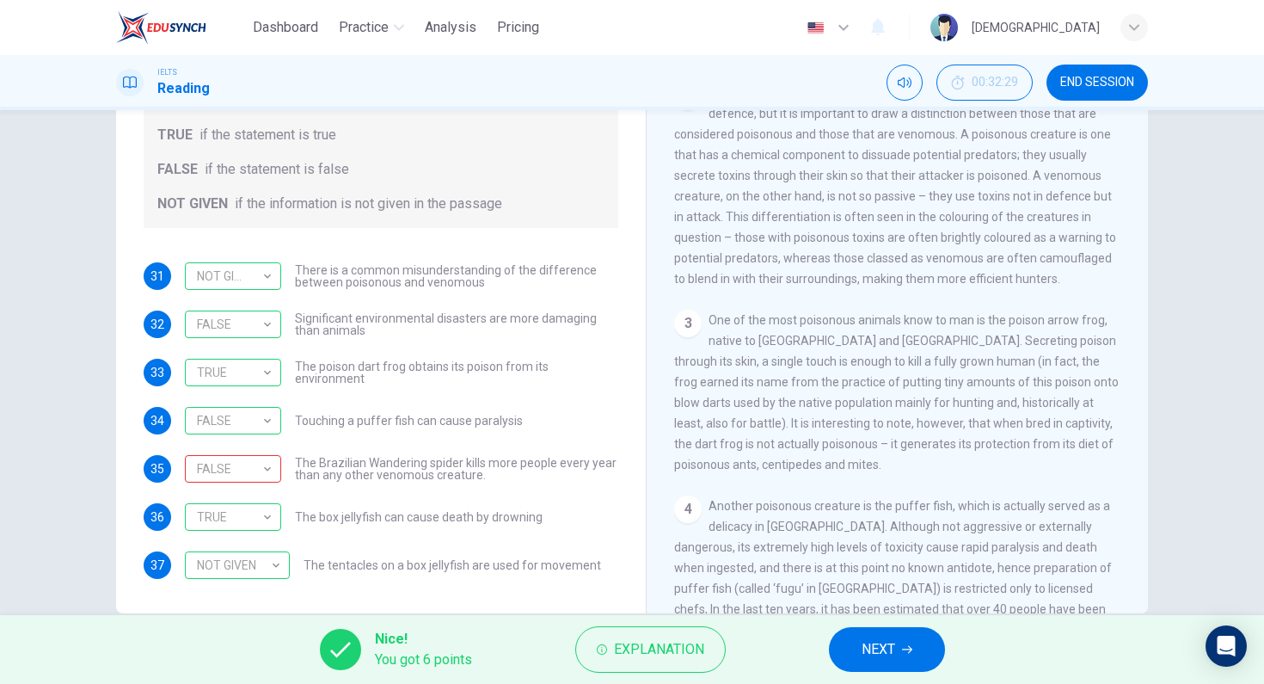
scroll to position [148, 0]
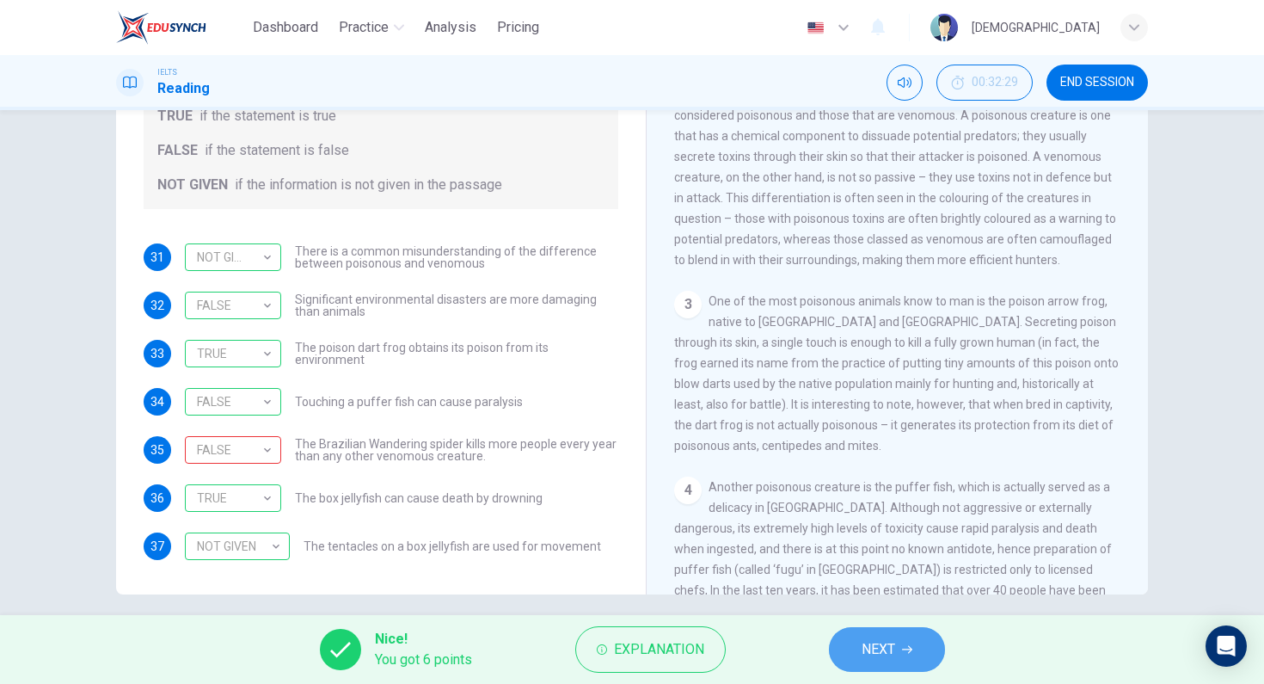
click at [894, 653] on span "NEXT" at bounding box center [879, 649] width 34 height 24
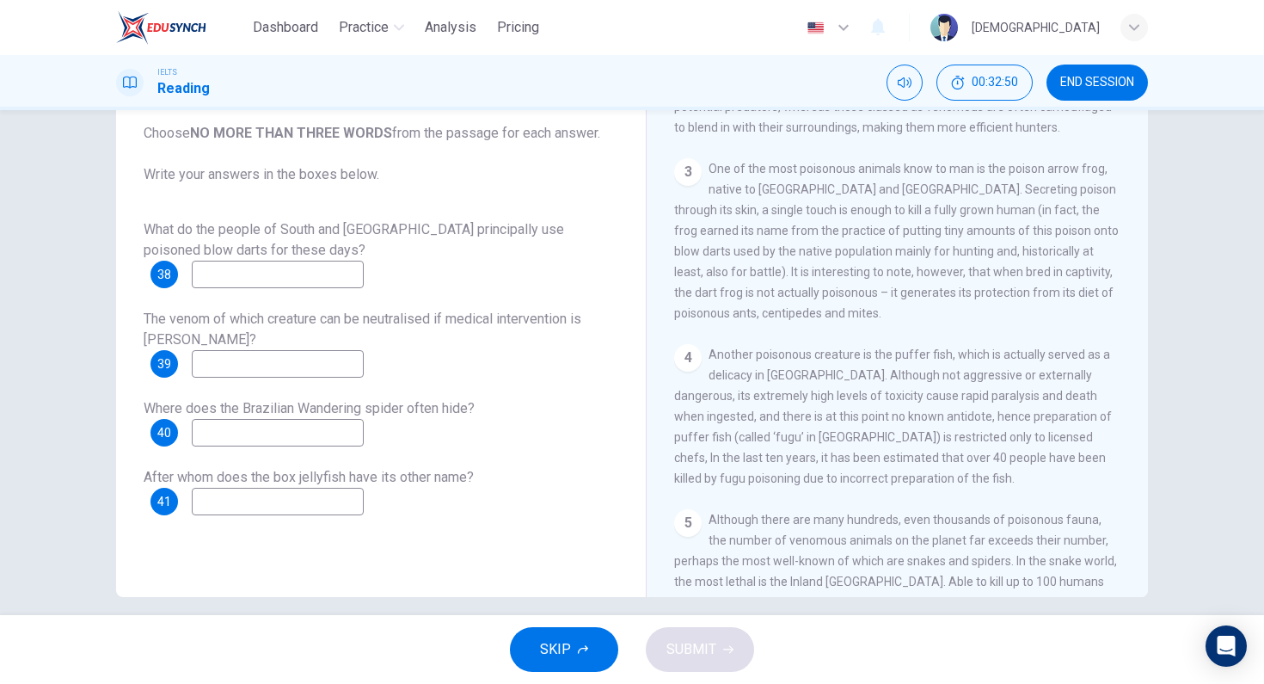
scroll to position [482, 0]
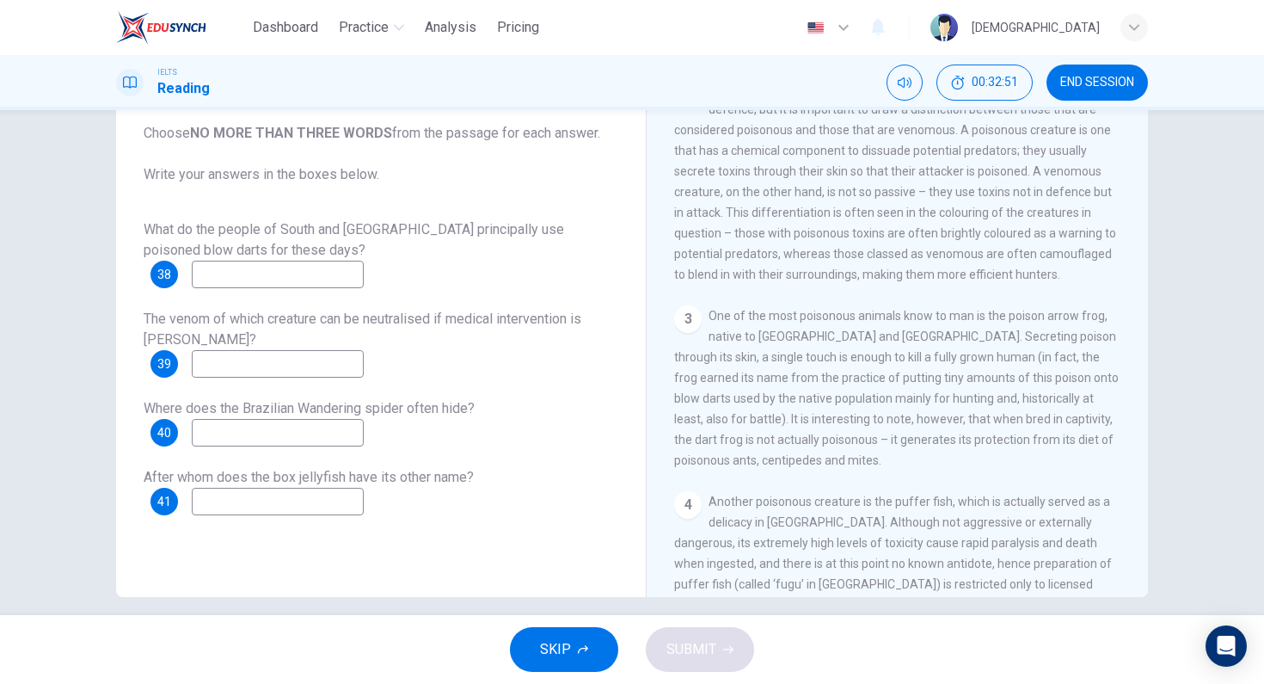
click at [742, 312] on span "One of the most poisonous animals know to man is the poison arrow frog, native …" at bounding box center [896, 388] width 445 height 158
click at [324, 267] on input at bounding box center [278, 275] width 172 height 28
type input "h"
type input "mainly for hunting"
click at [208, 353] on input at bounding box center [278, 364] width 172 height 28
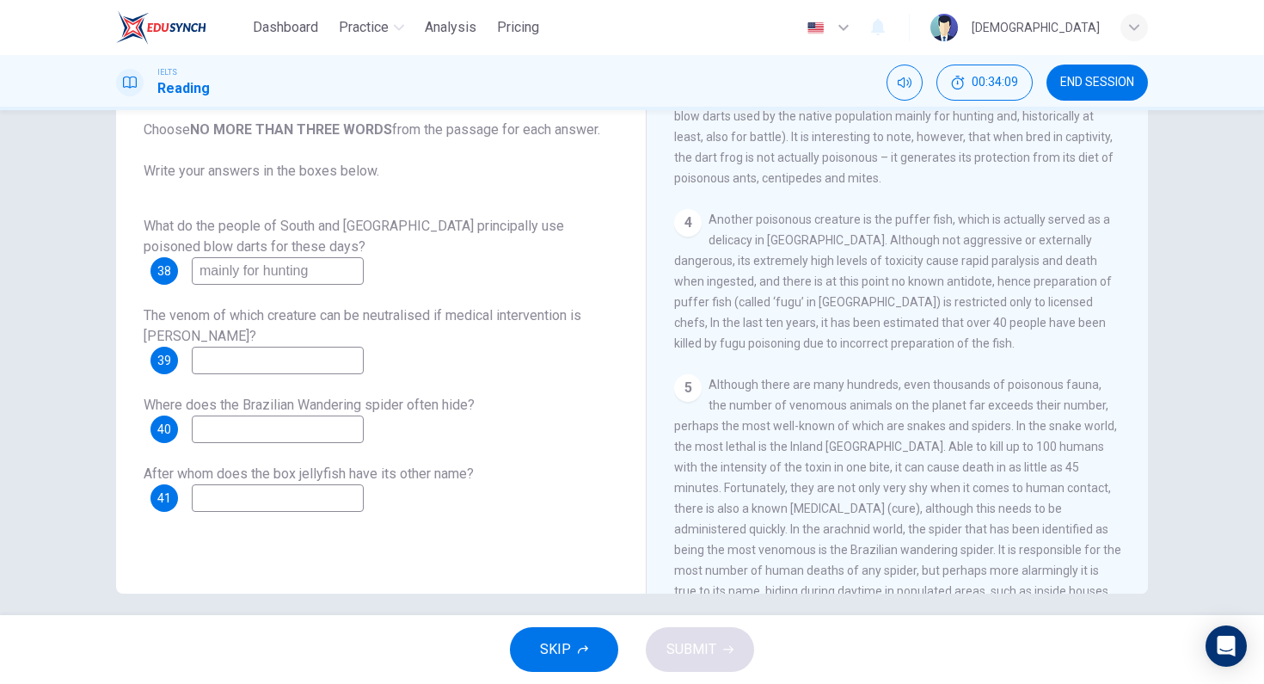
scroll to position [764, 0]
type input "Inland [GEOGRAPHIC_DATA]"
click at [323, 419] on input at bounding box center [278, 429] width 172 height 28
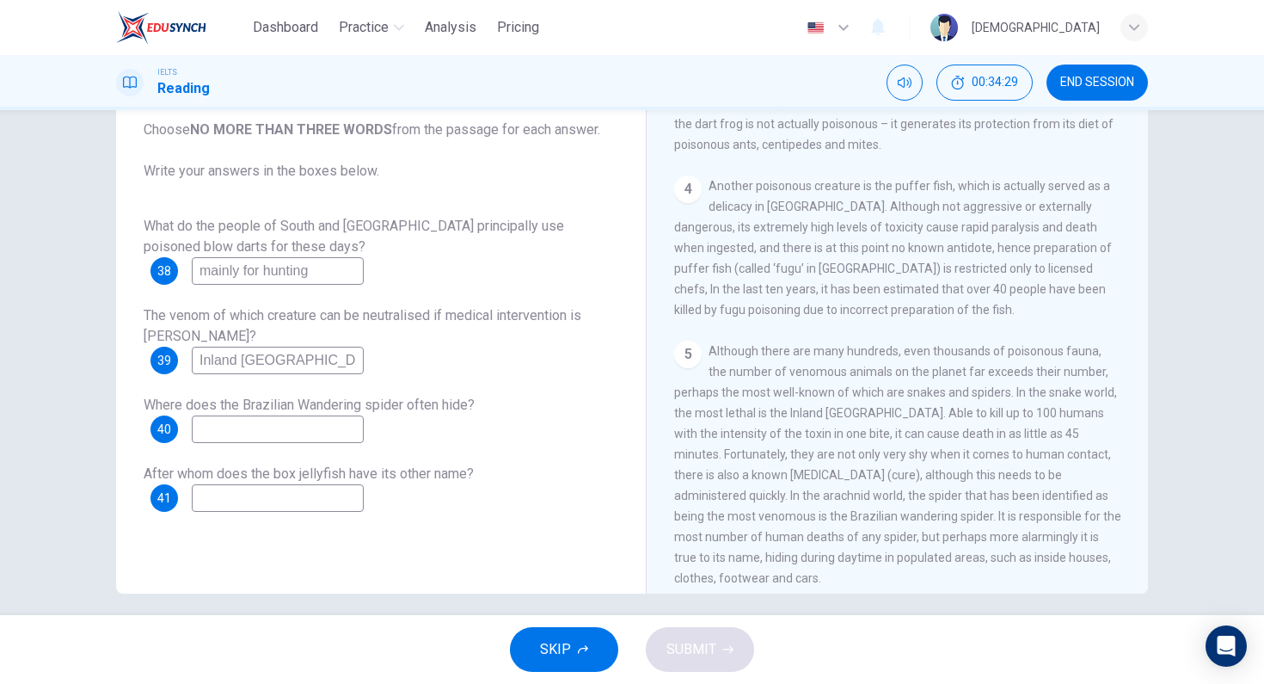
scroll to position [801, 0]
type input "d"
type input "in populated areas"
click at [265, 494] on input at bounding box center [278, 498] width 172 height 28
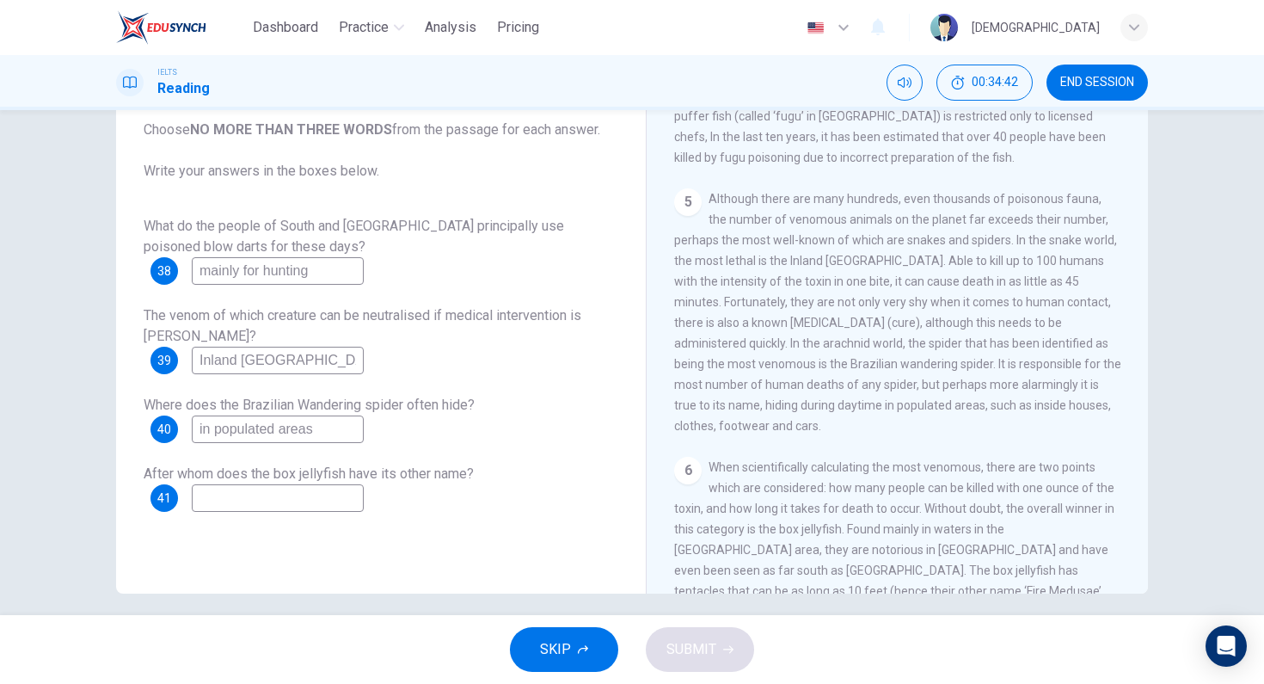
scroll to position [162, 0]
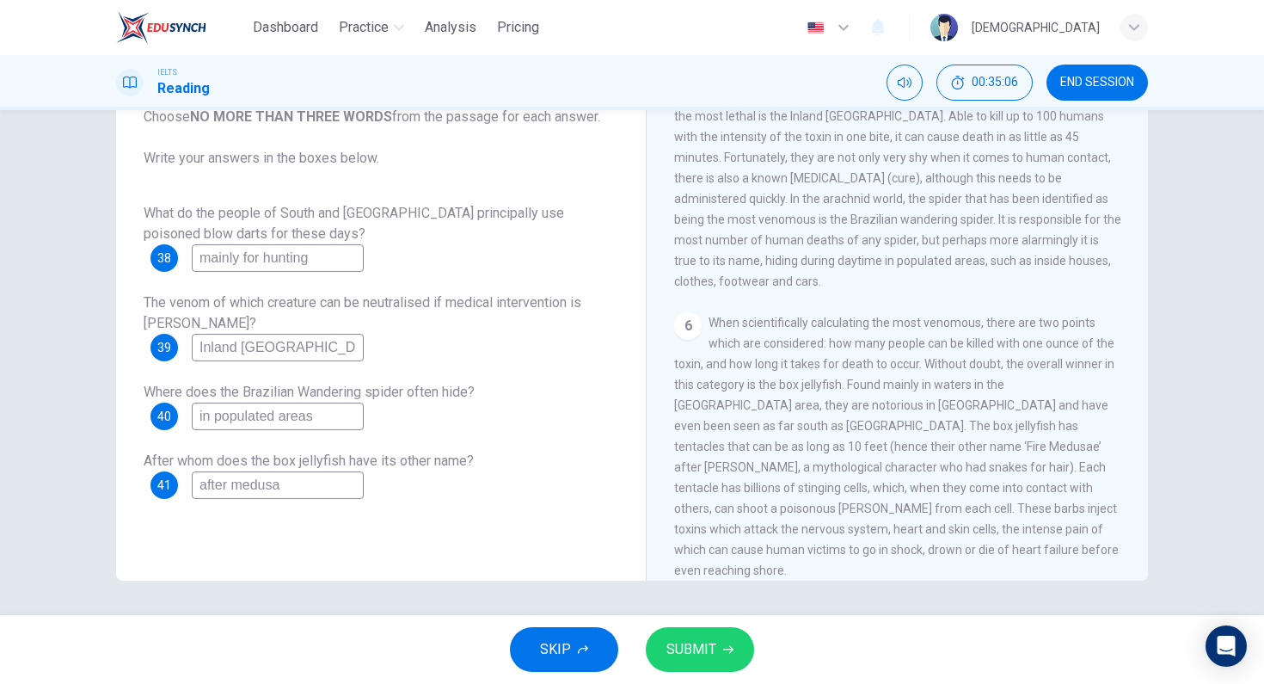
click at [226, 472] on input "after medusa" at bounding box center [278, 485] width 172 height 28
click at [226, 475] on input "after medusa" at bounding box center [278, 485] width 172 height 28
type input "medusa"
click at [739, 647] on button "SUBMIT" at bounding box center [700, 649] width 108 height 45
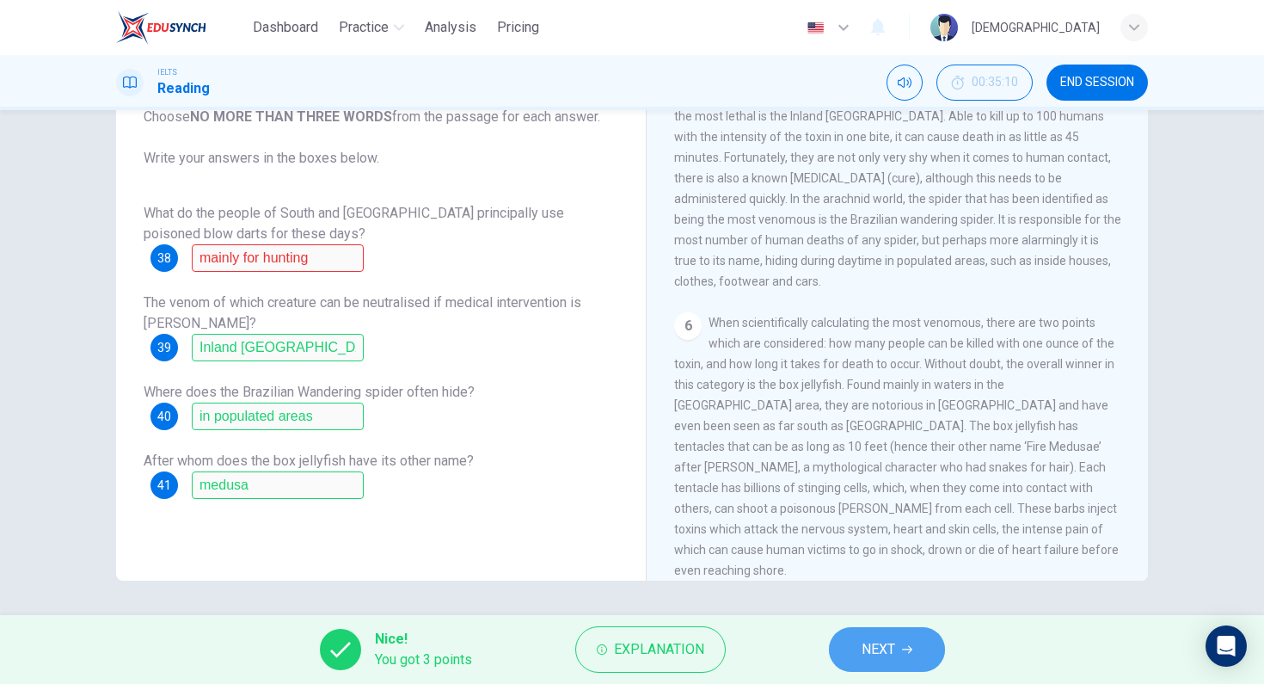
click at [857, 666] on button "NEXT" at bounding box center [887, 649] width 116 height 45
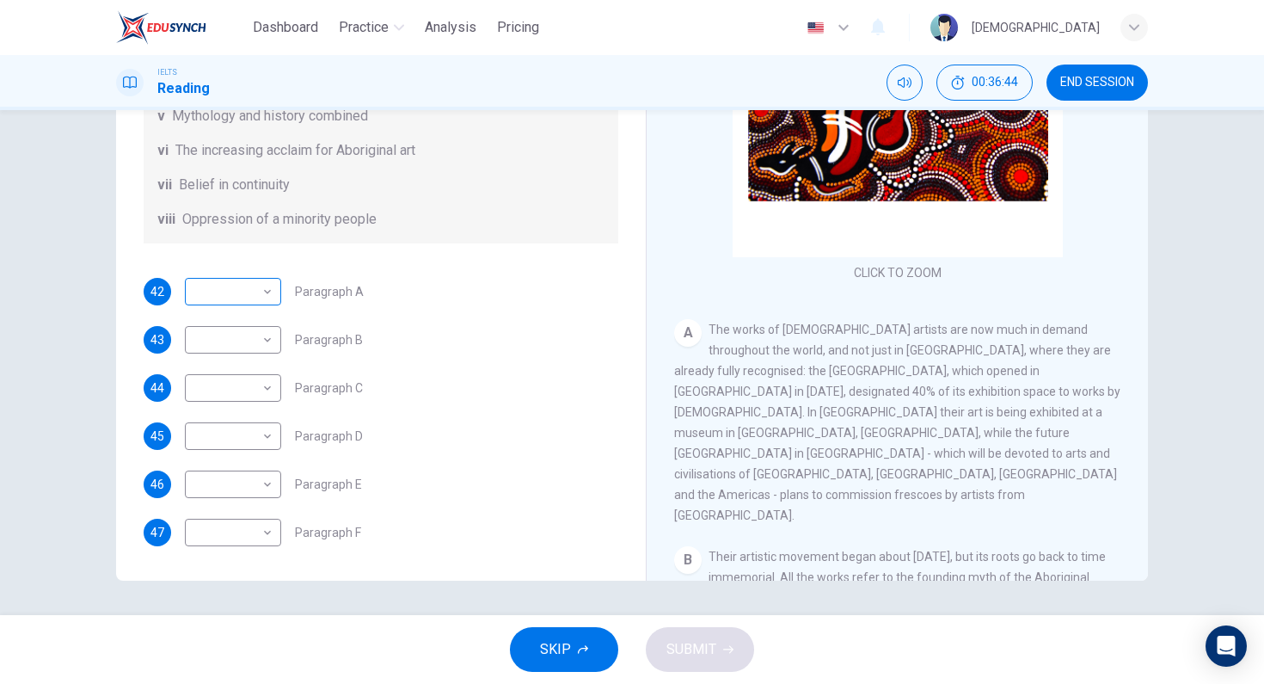
click at [260, 296] on body "Dashboard Practice Analysis Pricing English en ​ [PERSON_NAME] IELTS Reading 00…" at bounding box center [632, 342] width 1264 height 684
click at [259, 464] on li "vi" at bounding box center [229, 457] width 96 height 28
type input "vi"
drag, startPoint x: 851, startPoint y: 428, endPoint x: 1024, endPoint y: 445, distance: 173.7
click at [1004, 453] on span "The works of [DEMOGRAPHIC_DATA] artists are now much in demand throughout the w…" at bounding box center [897, 421] width 446 height 199
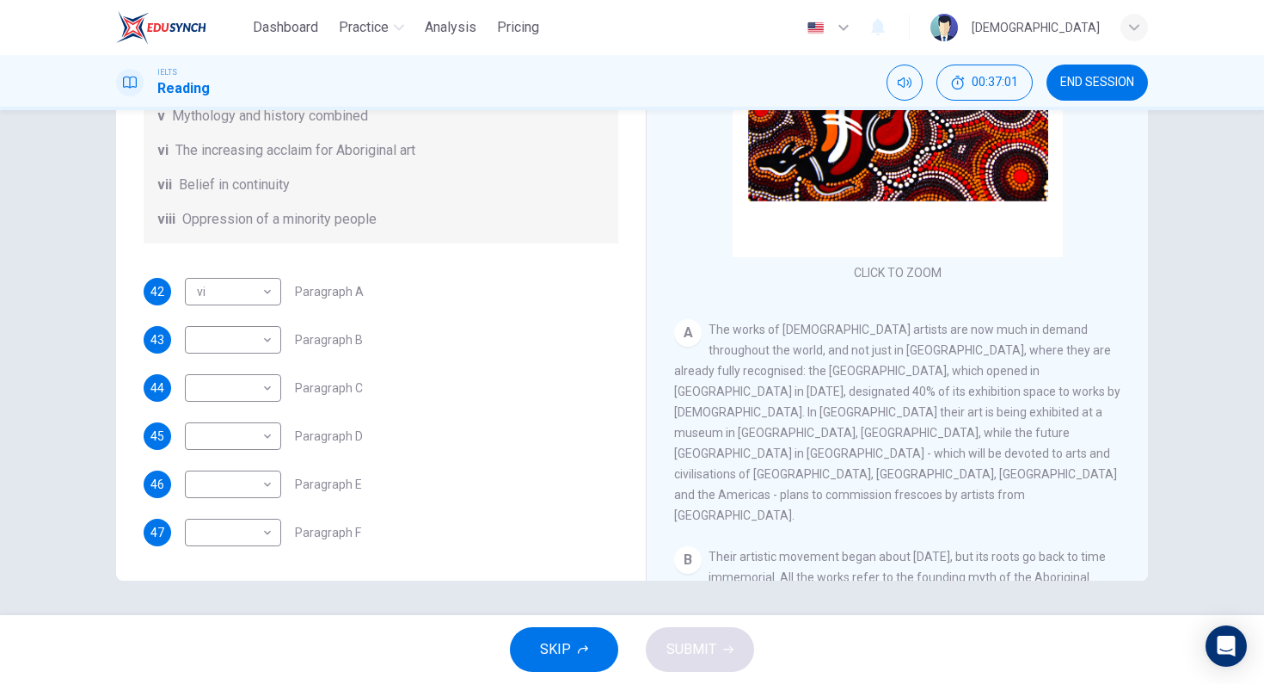
click at [1033, 437] on span "The works of [DEMOGRAPHIC_DATA] artists are now much in demand throughout the w…" at bounding box center [897, 421] width 446 height 199
click at [1034, 437] on span "The works of [DEMOGRAPHIC_DATA] artists are now much in demand throughout the w…" at bounding box center [897, 421] width 446 height 199
click at [810, 468] on div "CLICK TO ZOOM Click to Zoom A The works of [DEMOGRAPHIC_DATA] artists are now m…" at bounding box center [908, 319] width 469 height 522
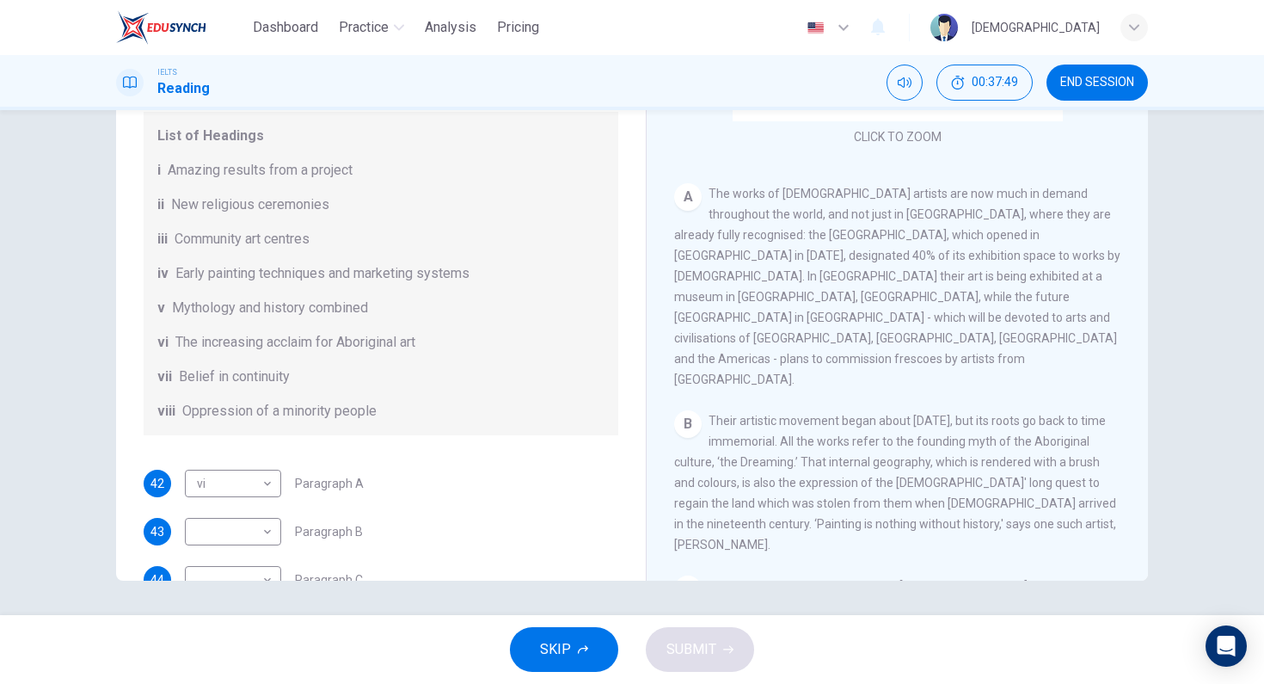
scroll to position [161, 0]
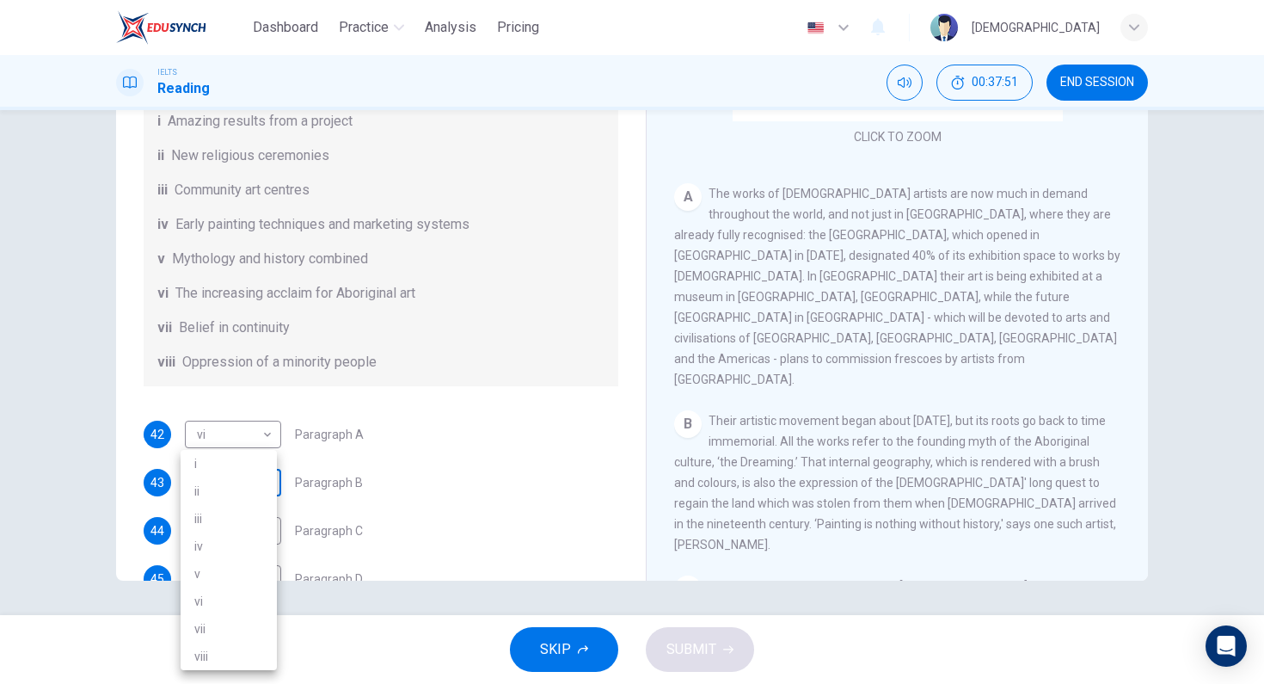
click at [251, 494] on body "Dashboard Practice Analysis Pricing English en ​ [PERSON_NAME] IELTS Reading 00…" at bounding box center [632, 342] width 1264 height 684
click at [223, 583] on li "v" at bounding box center [229, 574] width 96 height 28
type input "v"
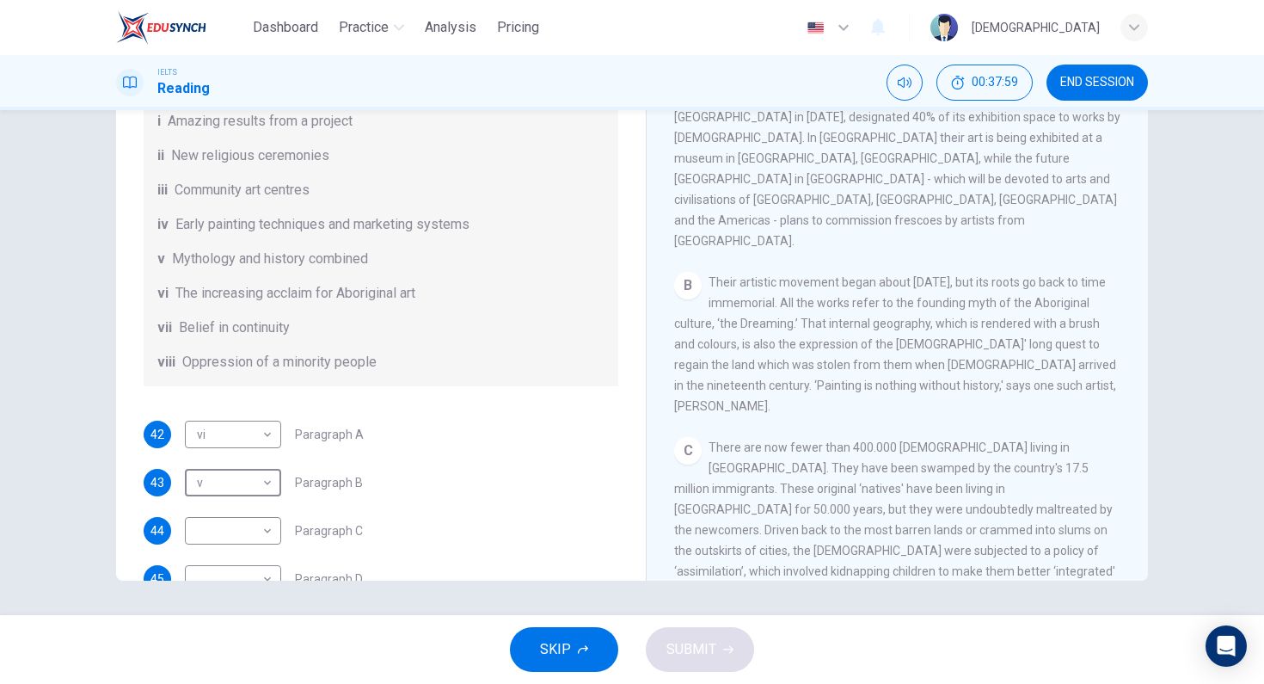
scroll to position [396, 0]
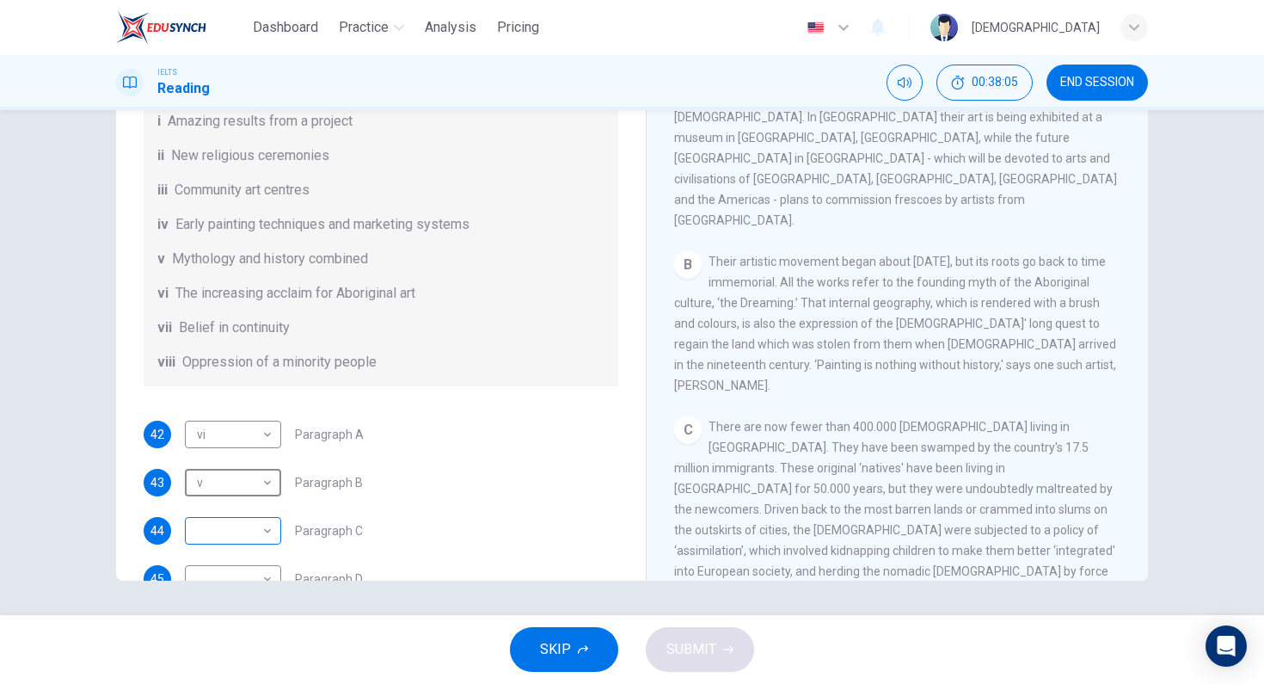
click at [247, 531] on body "Dashboard Practice Analysis Pricing English en ​ [PERSON_NAME] IELTS Reading 00…" at bounding box center [632, 342] width 1264 height 684
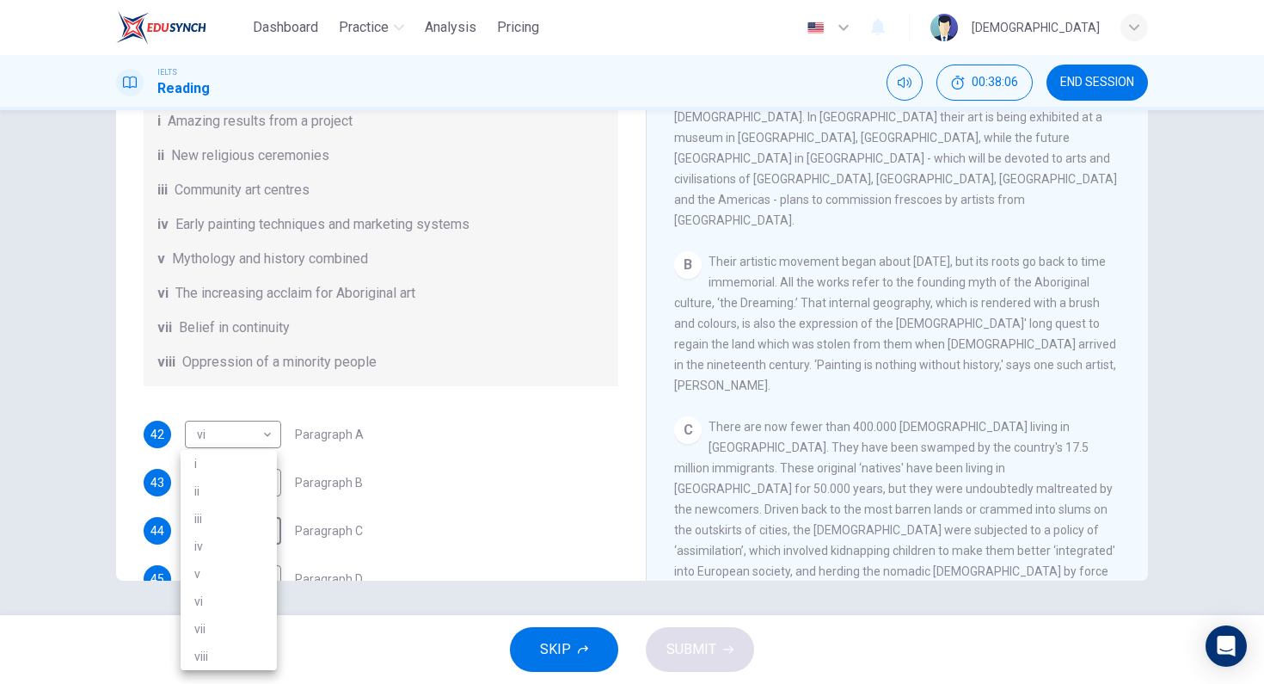
click at [241, 668] on li "viii" at bounding box center [229, 656] width 96 height 28
type input "viii"
click at [920, 416] on div "C There are now fewer than 400.000 [DEMOGRAPHIC_DATA] living in [GEOGRAPHIC_DAT…" at bounding box center [897, 509] width 447 height 186
click at [719, 426] on span "There are now fewer than 400.000 [DEMOGRAPHIC_DATA] living in [GEOGRAPHIC_DATA]…" at bounding box center [894, 509] width 441 height 179
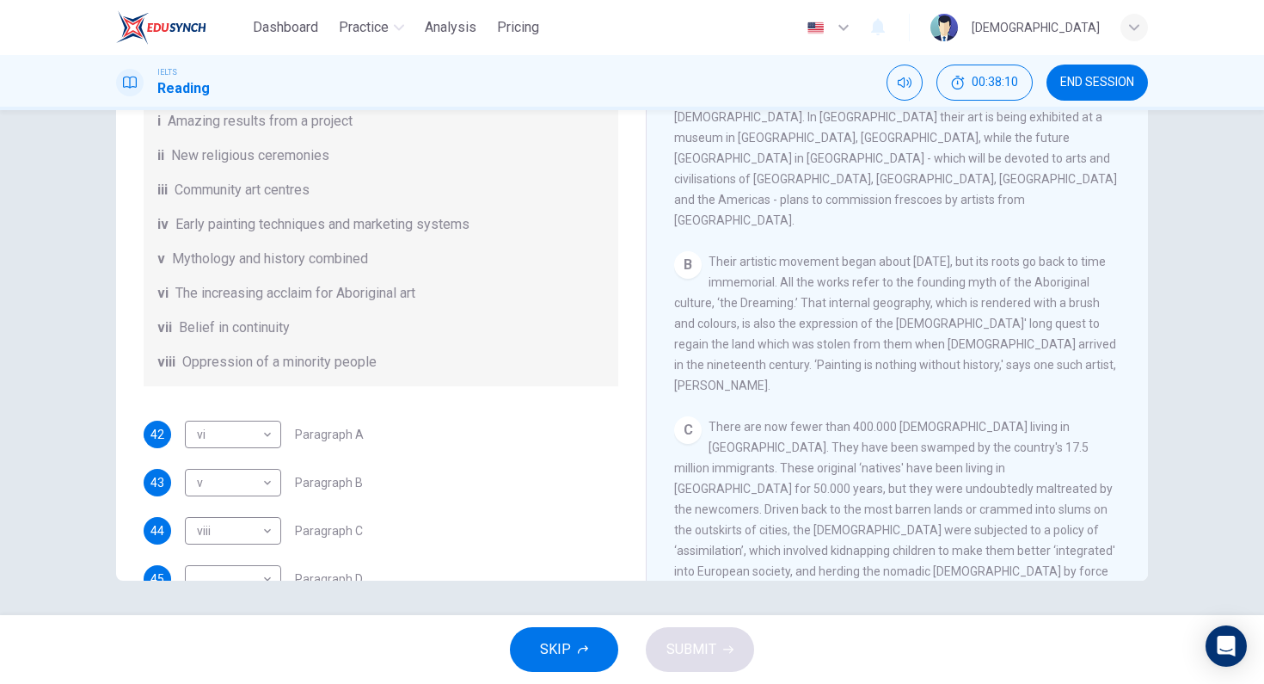
click at [718, 426] on span "There are now fewer than 400.000 [DEMOGRAPHIC_DATA] living in [GEOGRAPHIC_DATA]…" at bounding box center [894, 509] width 441 height 179
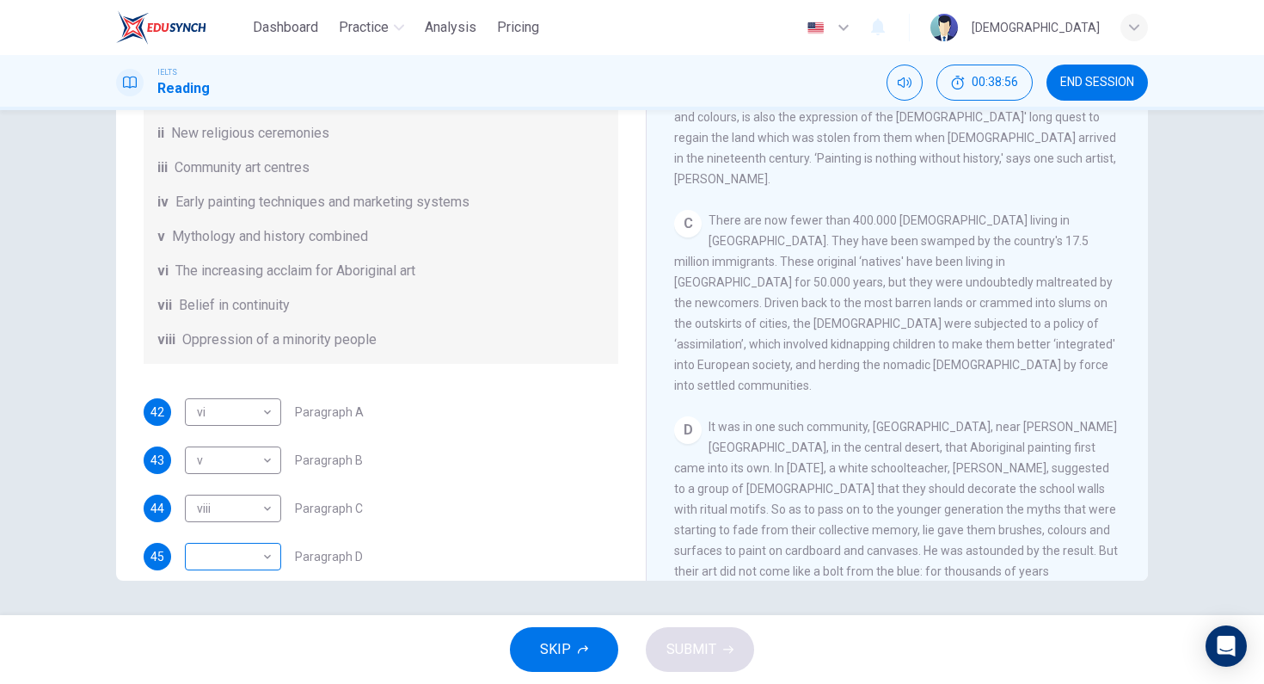
scroll to position [304, 0]
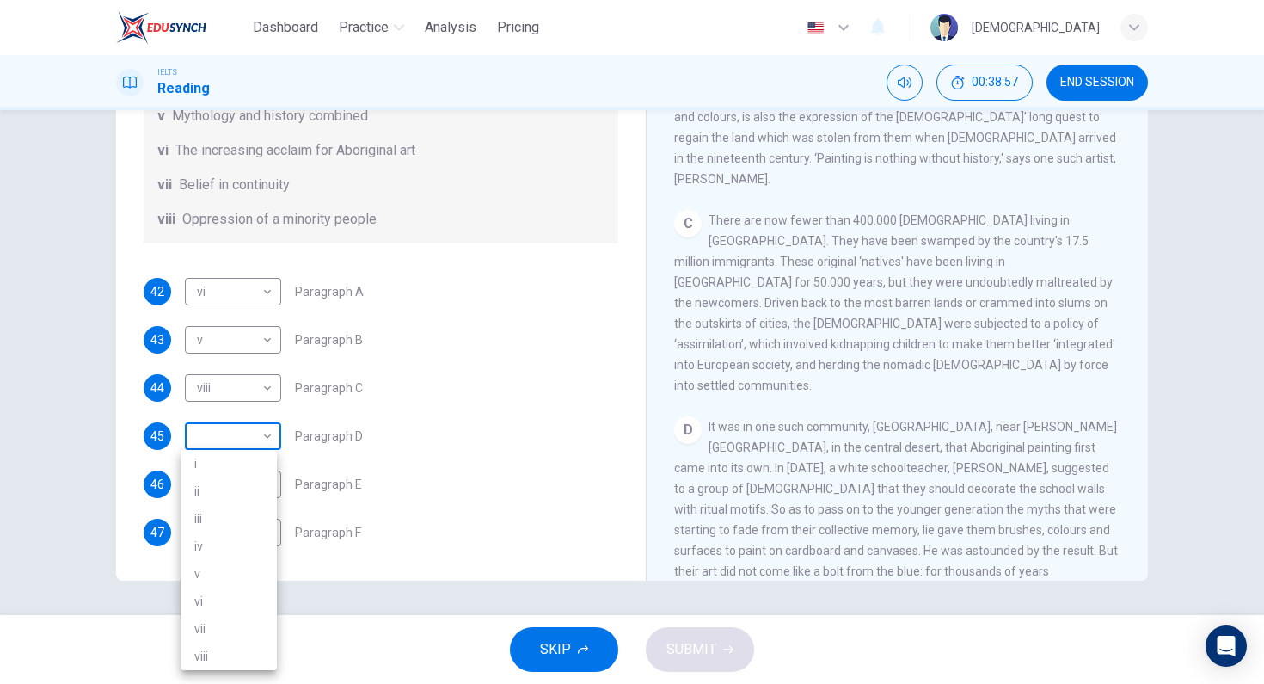
click at [247, 439] on body "Dashboard Practice Analysis Pricing English en ​ [PERSON_NAME] IELTS Reading 00…" at bounding box center [632, 342] width 1264 height 684
click at [245, 469] on li "i" at bounding box center [229, 464] width 96 height 28
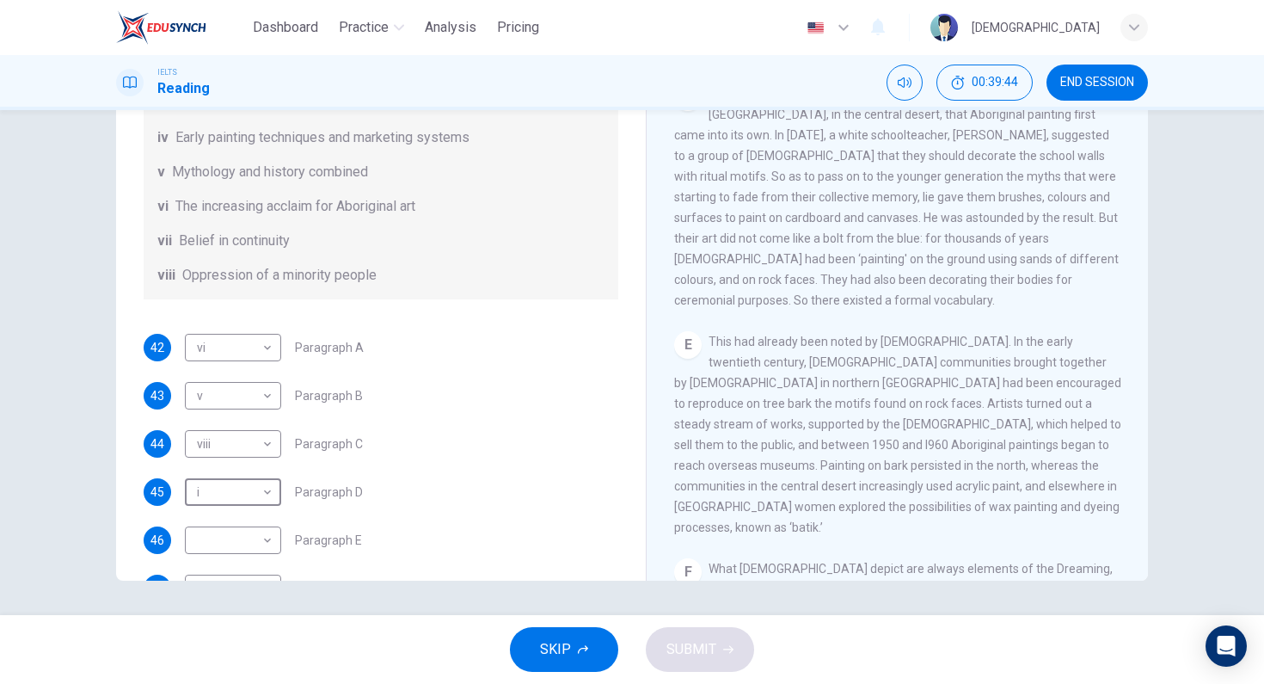
scroll to position [786, 0]
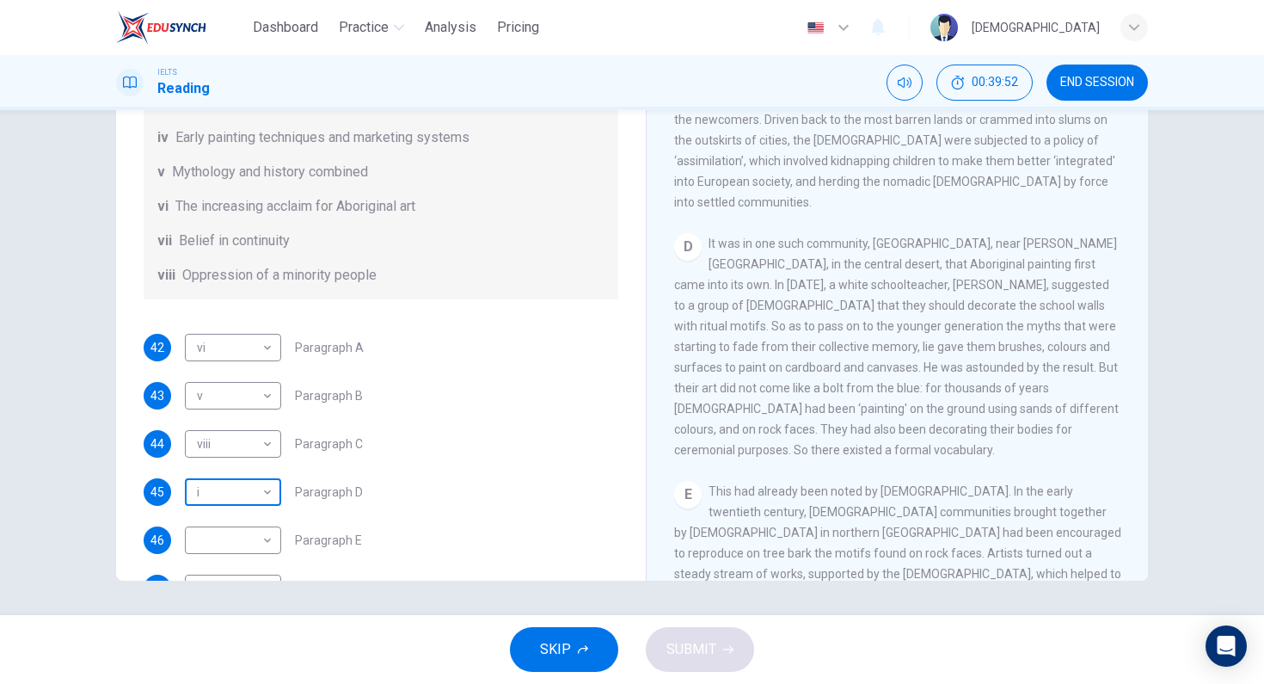
click at [251, 490] on body "Dashboard Practice Analysis Pricing English en ​ [PERSON_NAME] IELTS Reading 00…" at bounding box center [632, 342] width 1264 height 684
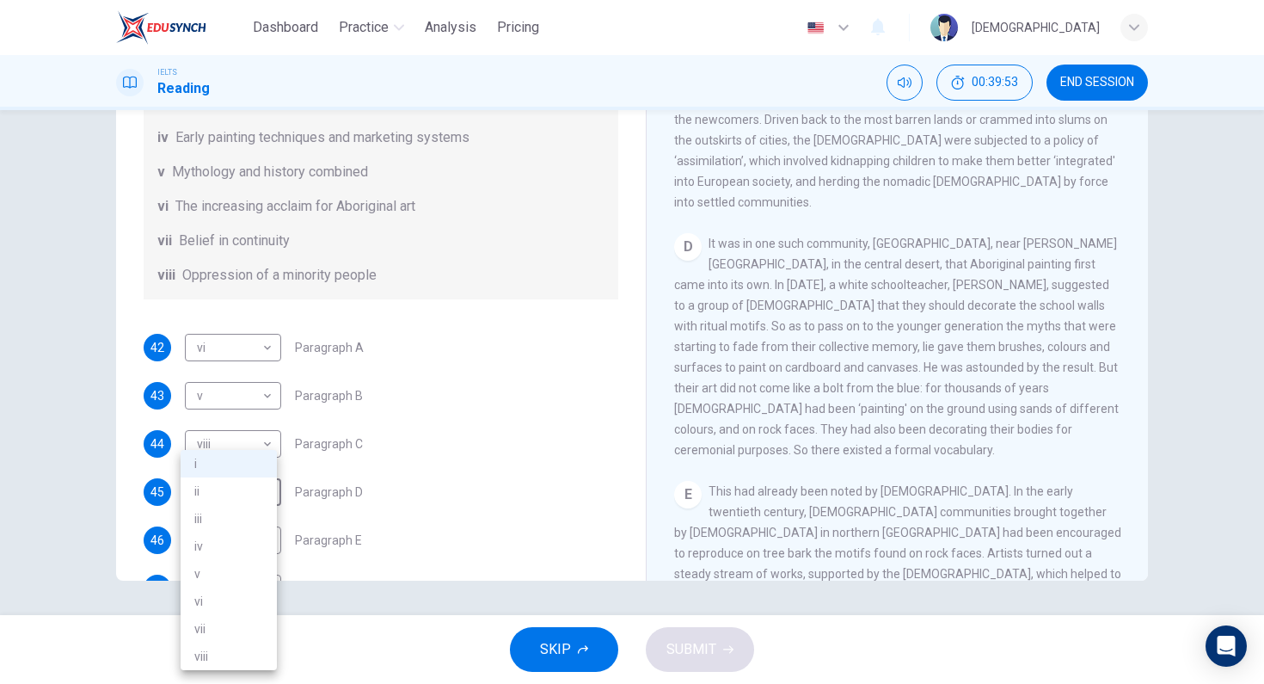
click at [220, 623] on li "vii" at bounding box center [229, 629] width 96 height 28
type input "vii"
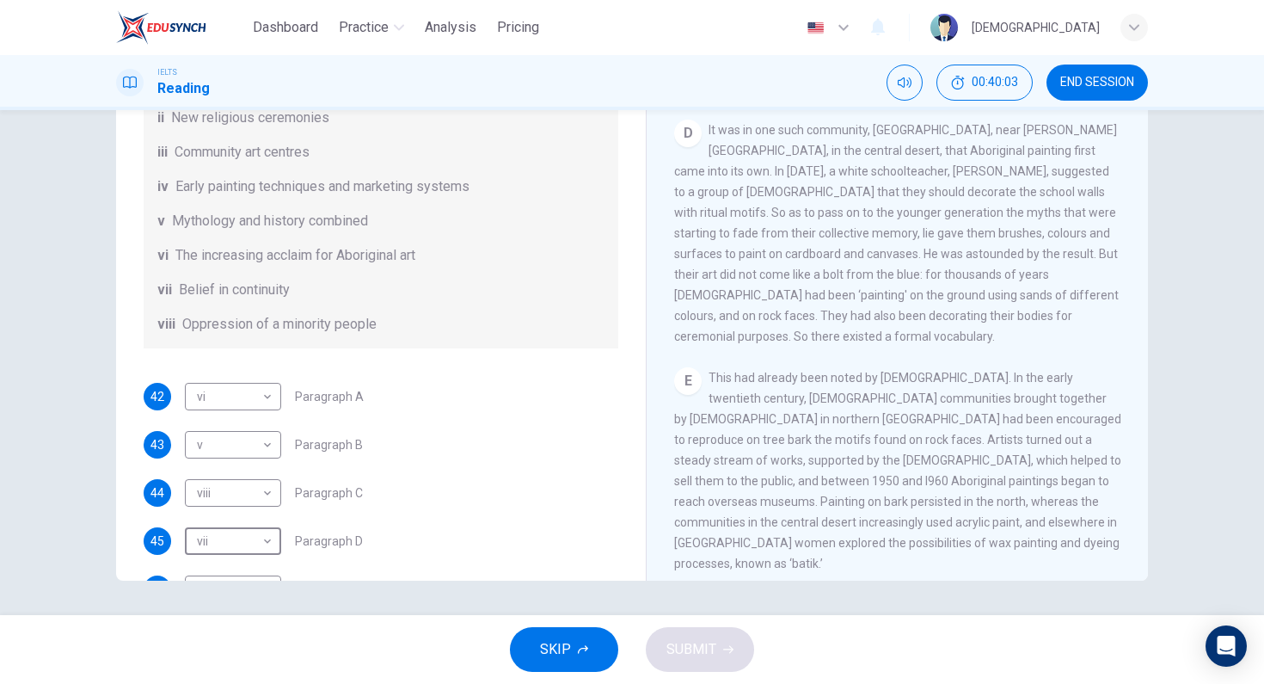
scroll to position [221, 0]
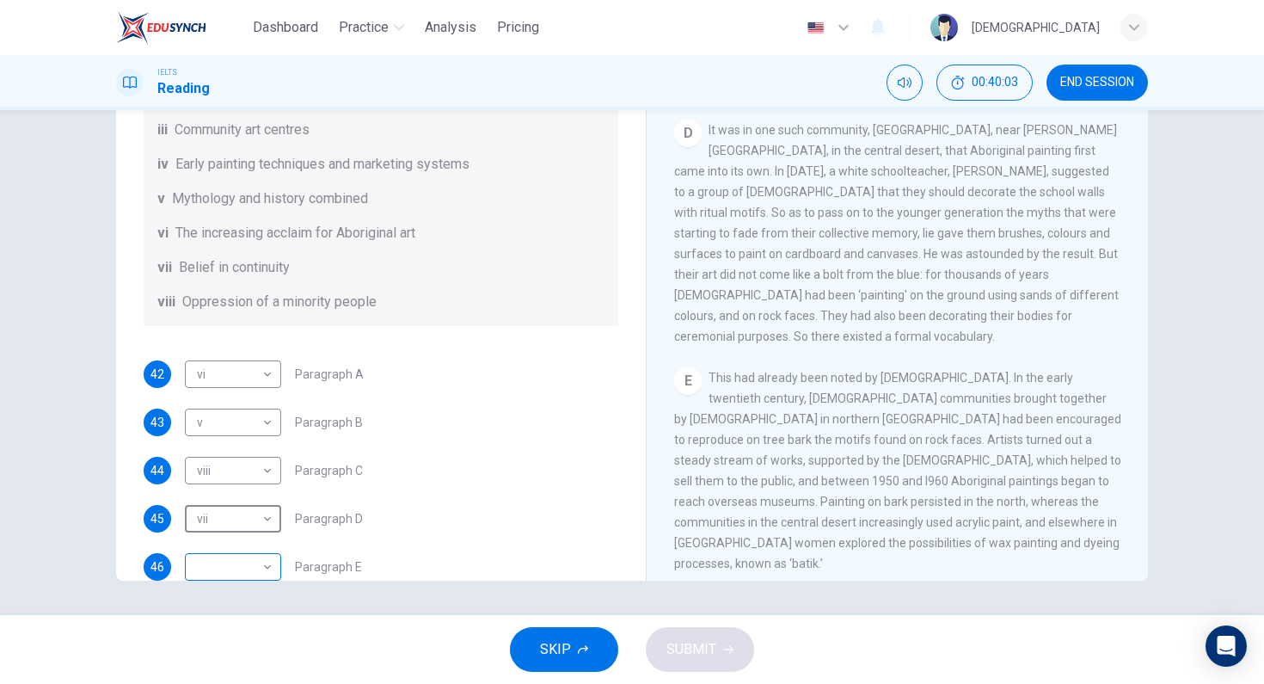
click at [257, 569] on body "Dashboard Practice Analysis Pricing English en ​ [PERSON_NAME] IELTS Reading 00…" at bounding box center [632, 342] width 1264 height 684
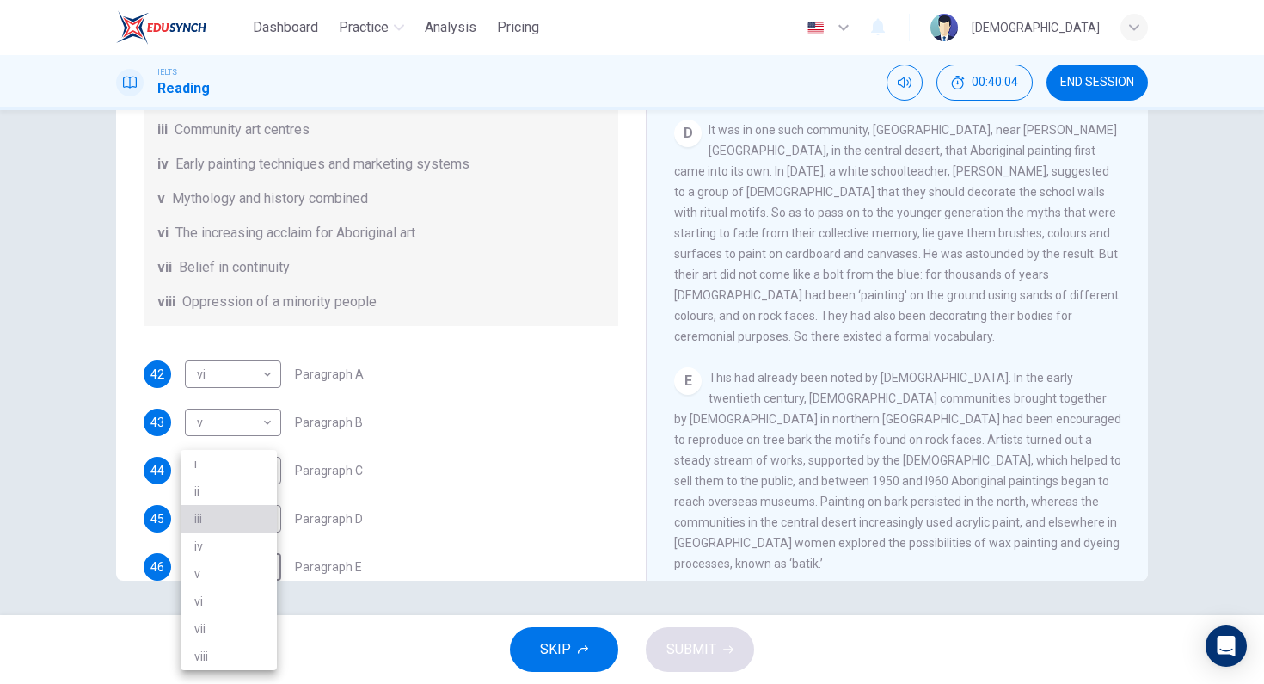
click at [236, 525] on li "iii" at bounding box center [229, 519] width 96 height 28
type input "iii"
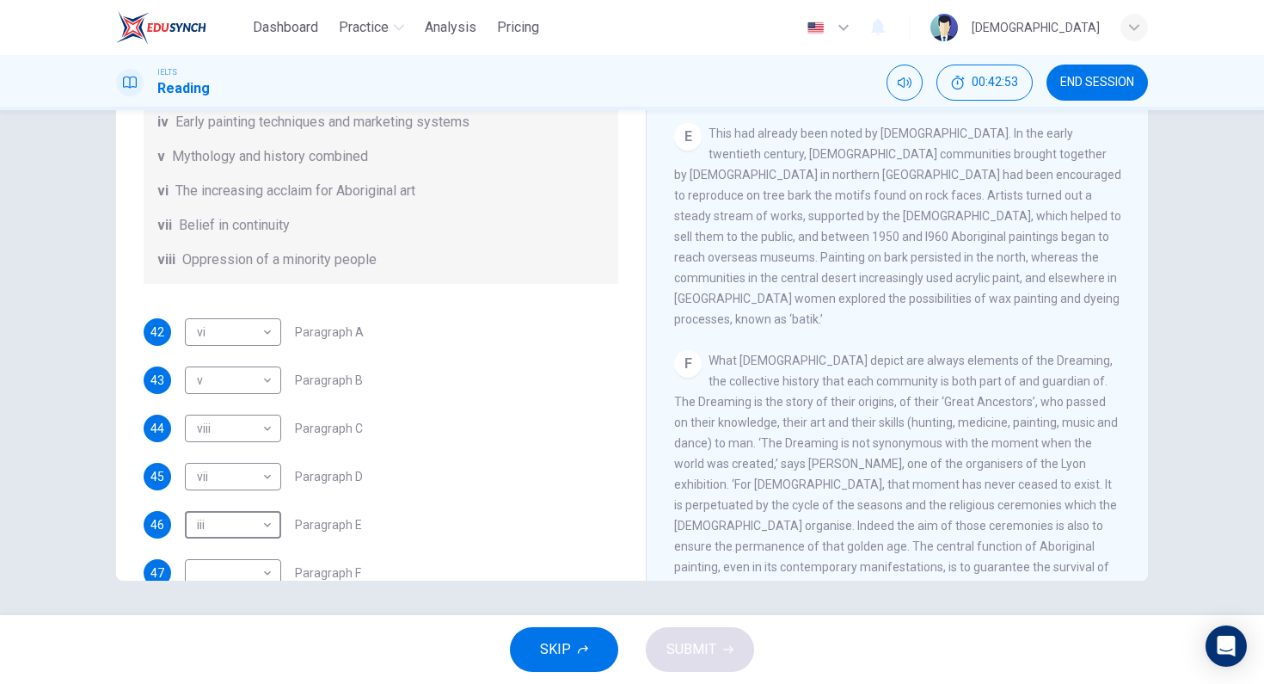
scroll to position [304, 0]
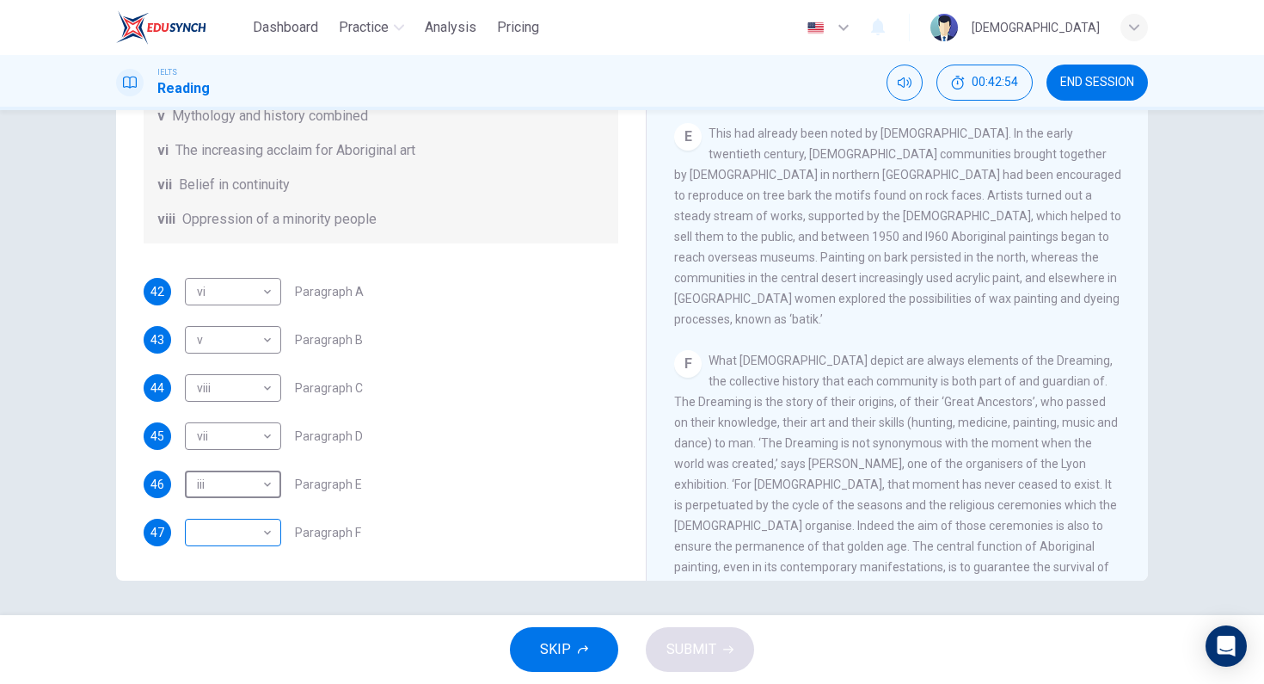
click at [250, 523] on body "Dashboard Practice Analysis Pricing English en ​ [PERSON_NAME] IELTS Reading 00…" at bounding box center [632, 342] width 1264 height 684
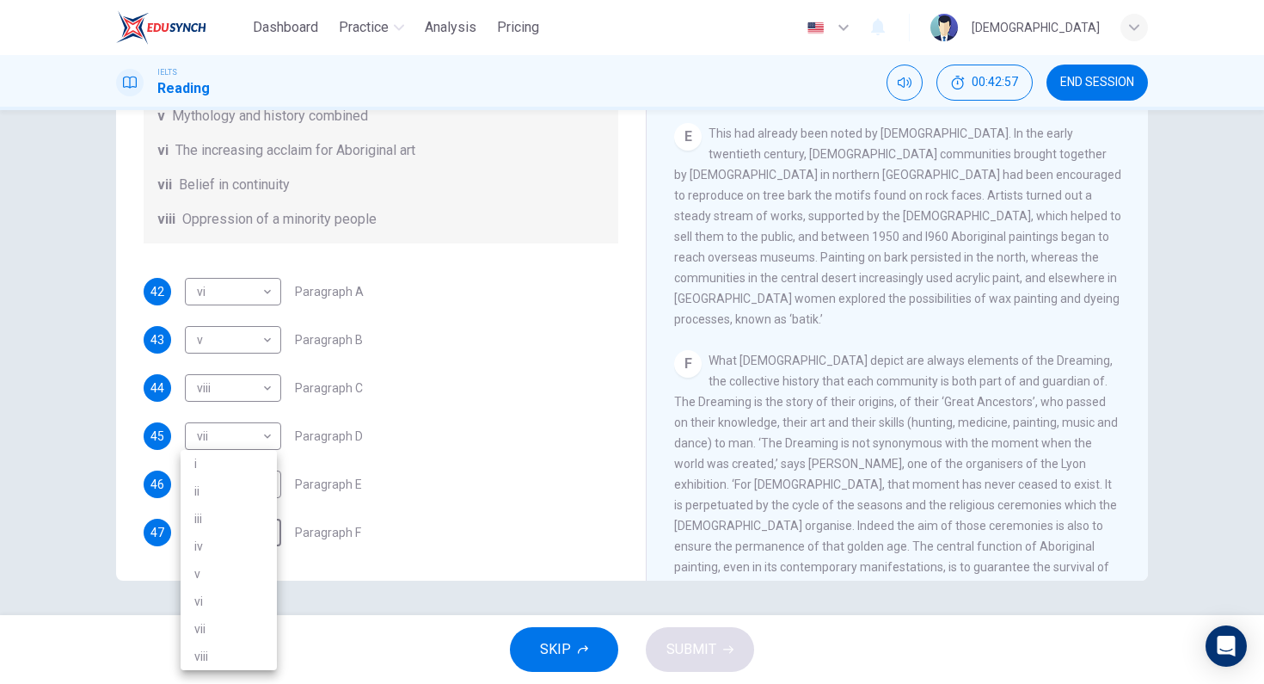
click at [228, 618] on li "vii" at bounding box center [229, 629] width 96 height 28
type input "vii"
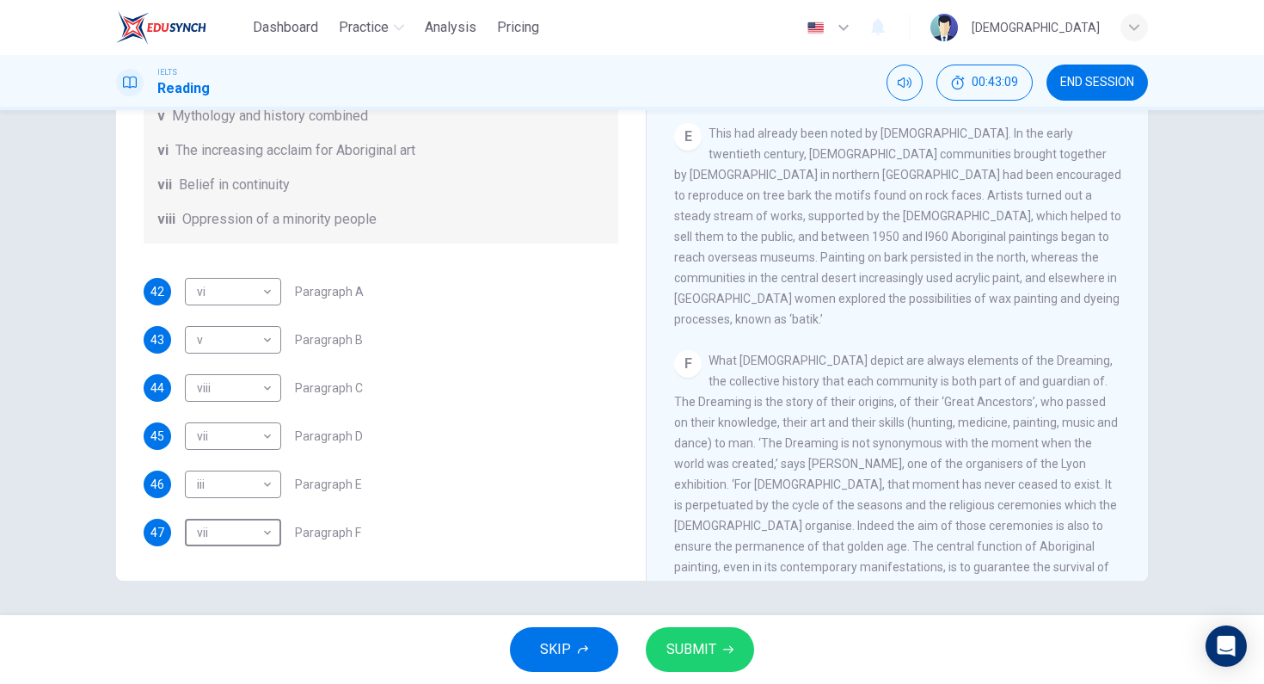
click at [367, 255] on div "Questions 42 - 47 The Reading Passage has eight paragraphs A-H . Choose the mos…" at bounding box center [381, 129] width 502 height 867
click at [705, 647] on span "SUBMIT" at bounding box center [691, 649] width 50 height 24
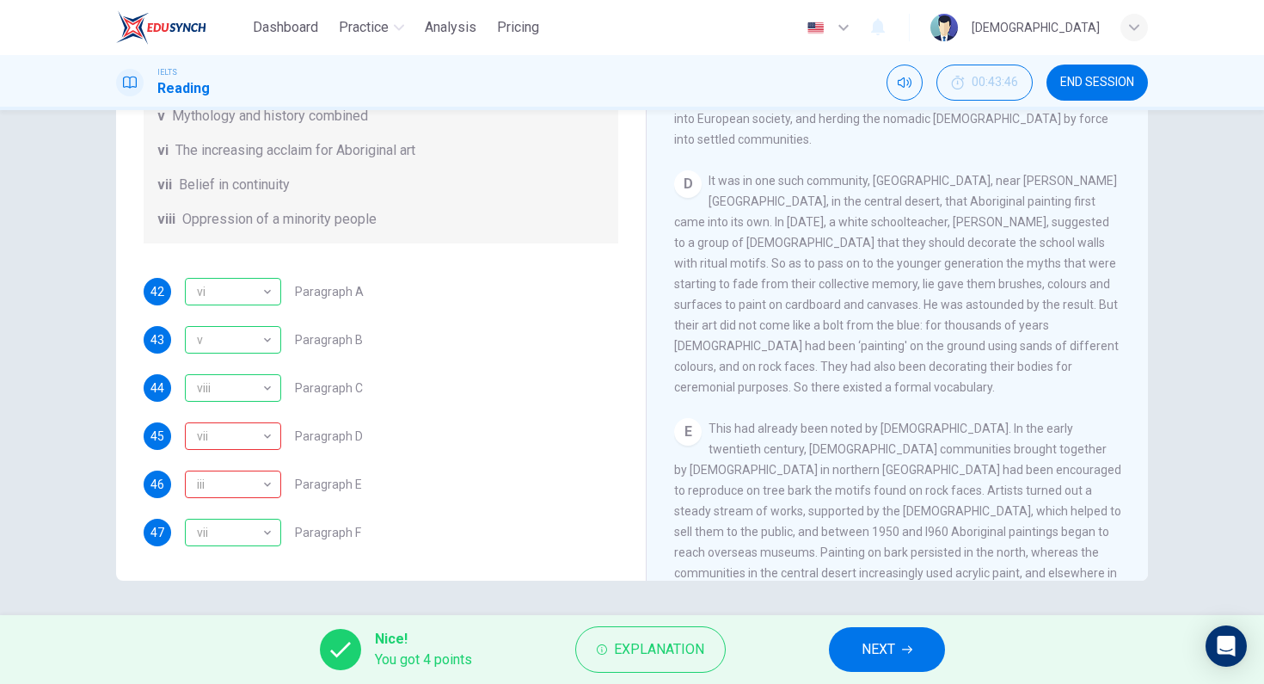
scroll to position [867, 0]
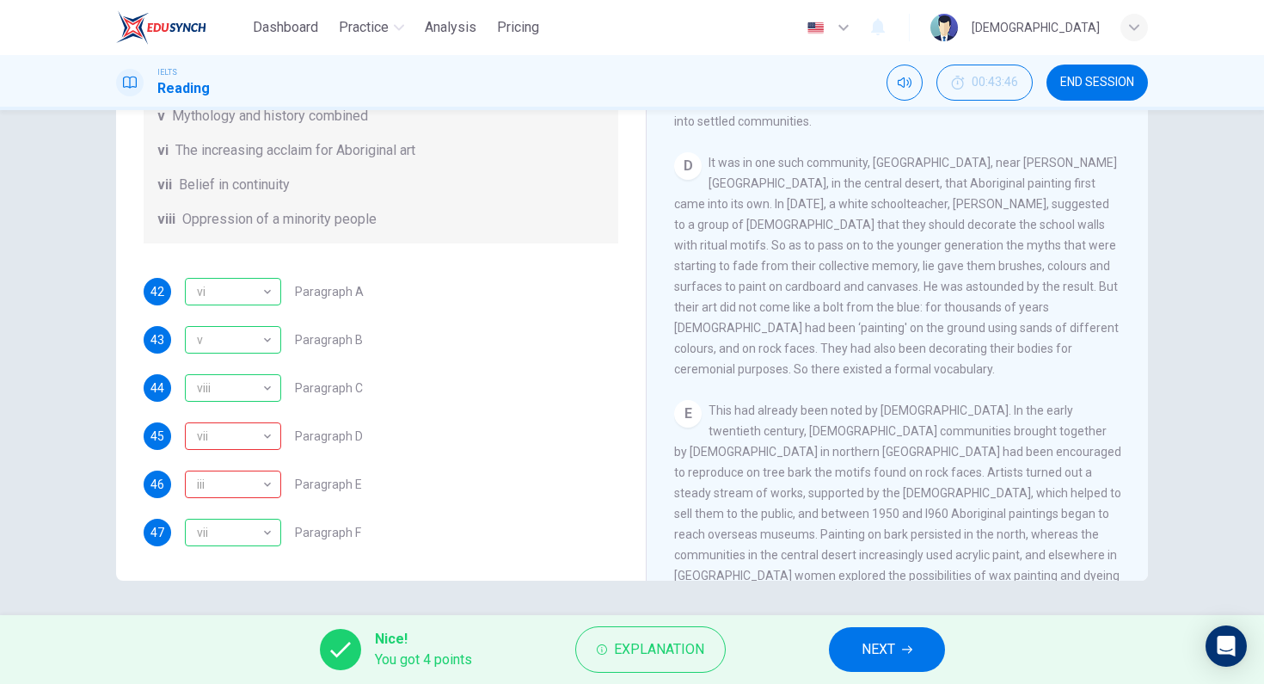
drag, startPoint x: 873, startPoint y: 627, endPoint x: 885, endPoint y: 621, distance: 13.5
click at [878, 626] on div "Nice! You got 4 points Explanation NEXT" at bounding box center [632, 649] width 1264 height 69
drag, startPoint x: 844, startPoint y: 630, endPoint x: 861, endPoint y: 629, distance: 17.2
click at [845, 629] on div "Nice! You got 4 points Explanation NEXT" at bounding box center [632, 649] width 1264 height 69
click at [883, 637] on span "NEXT" at bounding box center [879, 649] width 34 height 24
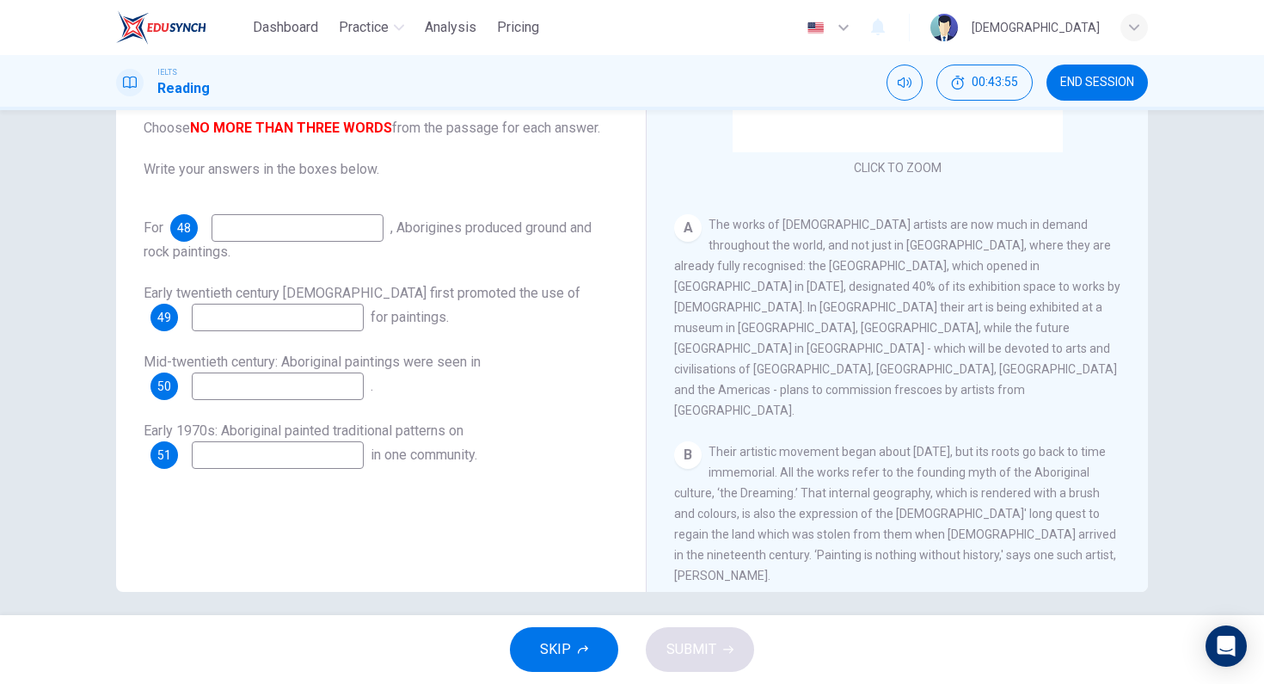
scroll to position [159, 0]
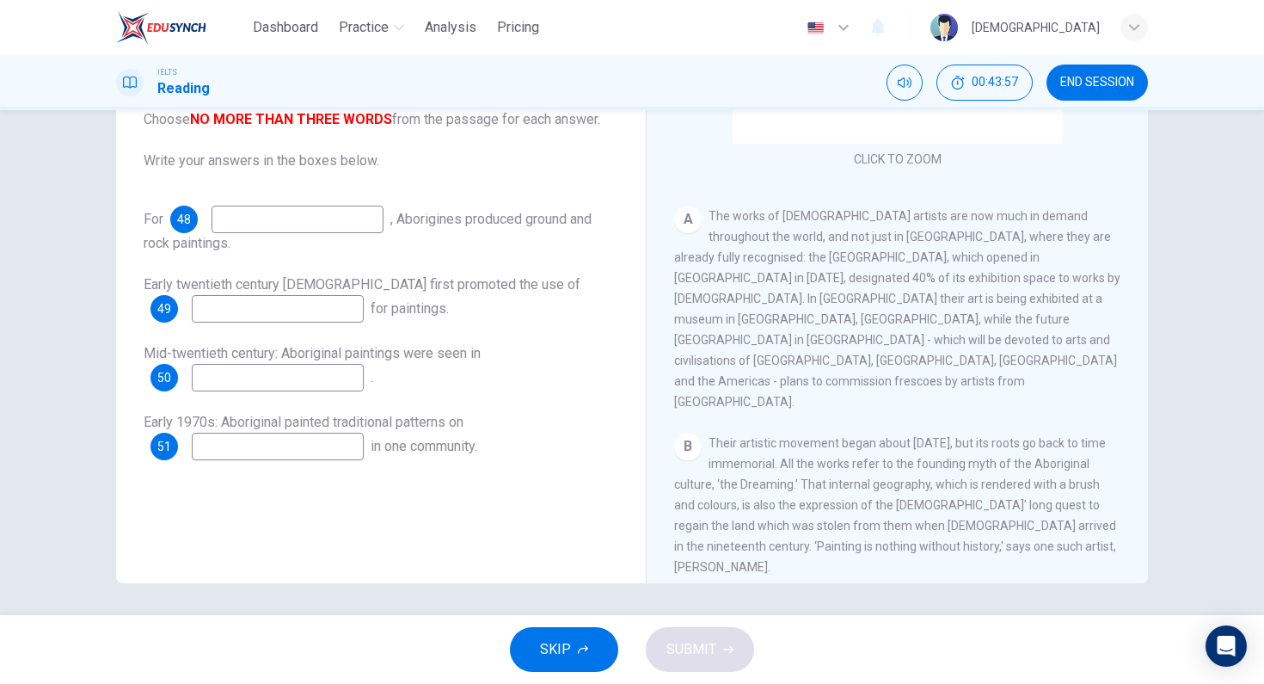
click at [254, 310] on input at bounding box center [278, 309] width 172 height 28
click at [284, 360] on span "Mid-twentieth century: Aboriginal paintings were seen in" at bounding box center [312, 353] width 337 height 16
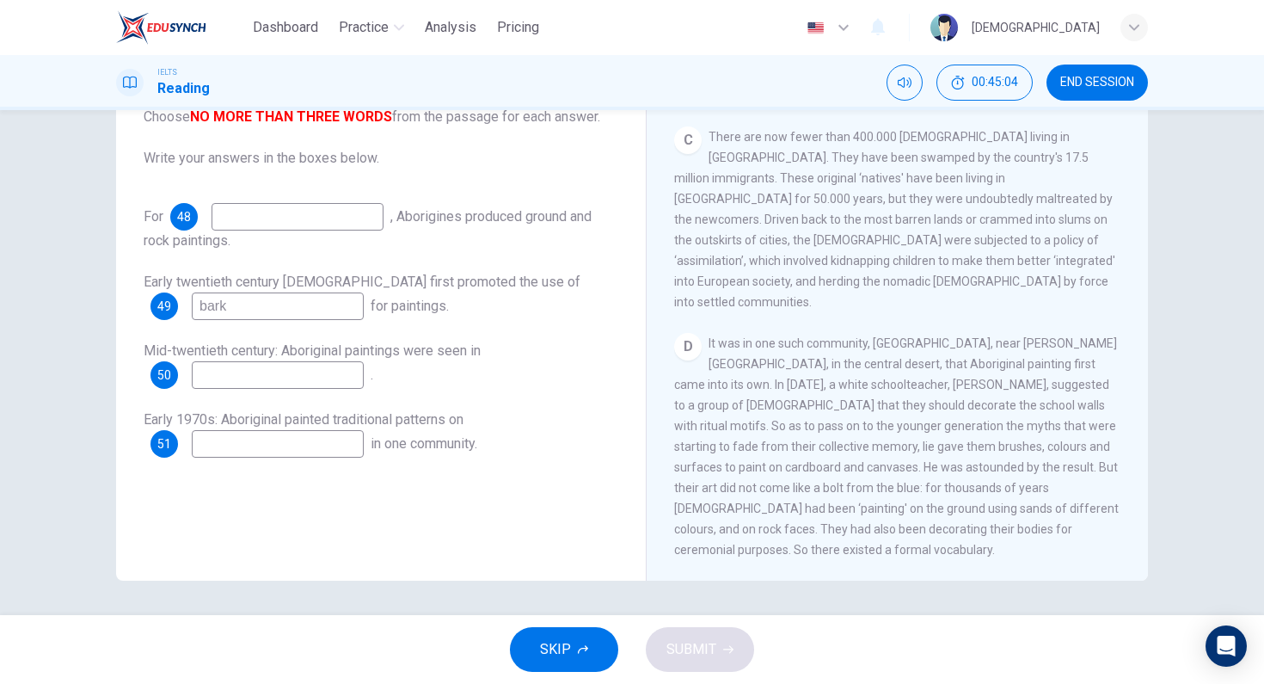
scroll to position [856, 0]
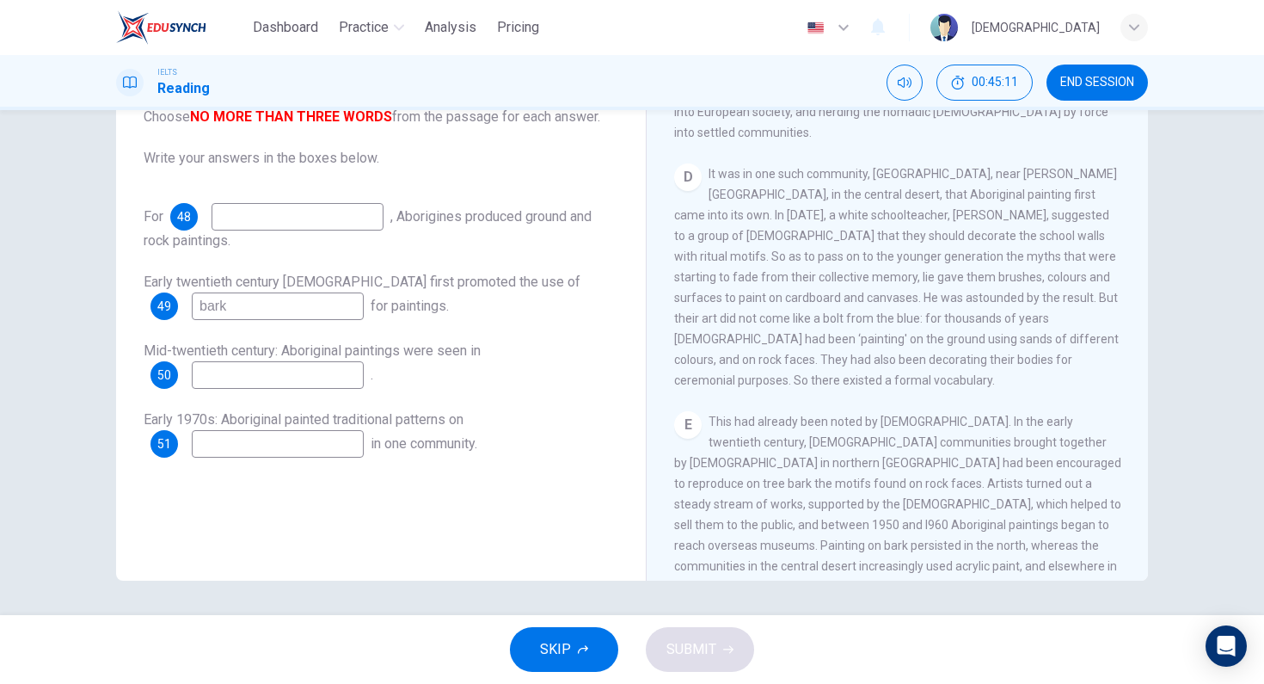
click at [343, 315] on input "bark" at bounding box center [278, 306] width 172 height 28
type input "tree bark"
click at [132, 364] on div "Questions 48 - 51 Complete the sequence below. Choose NO MORE THAN THREE WORDS …" at bounding box center [381, 237] width 502 height 475
click at [218, 367] on input at bounding box center [278, 375] width 172 height 28
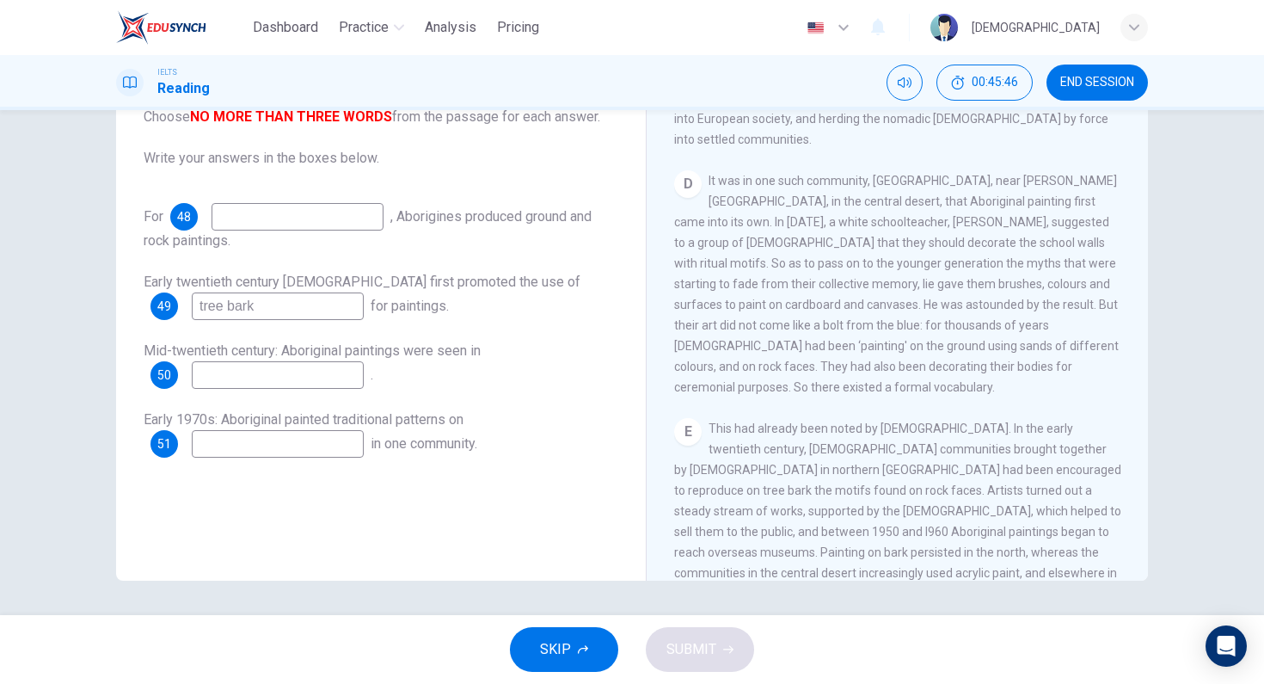
scroll to position [815, 0]
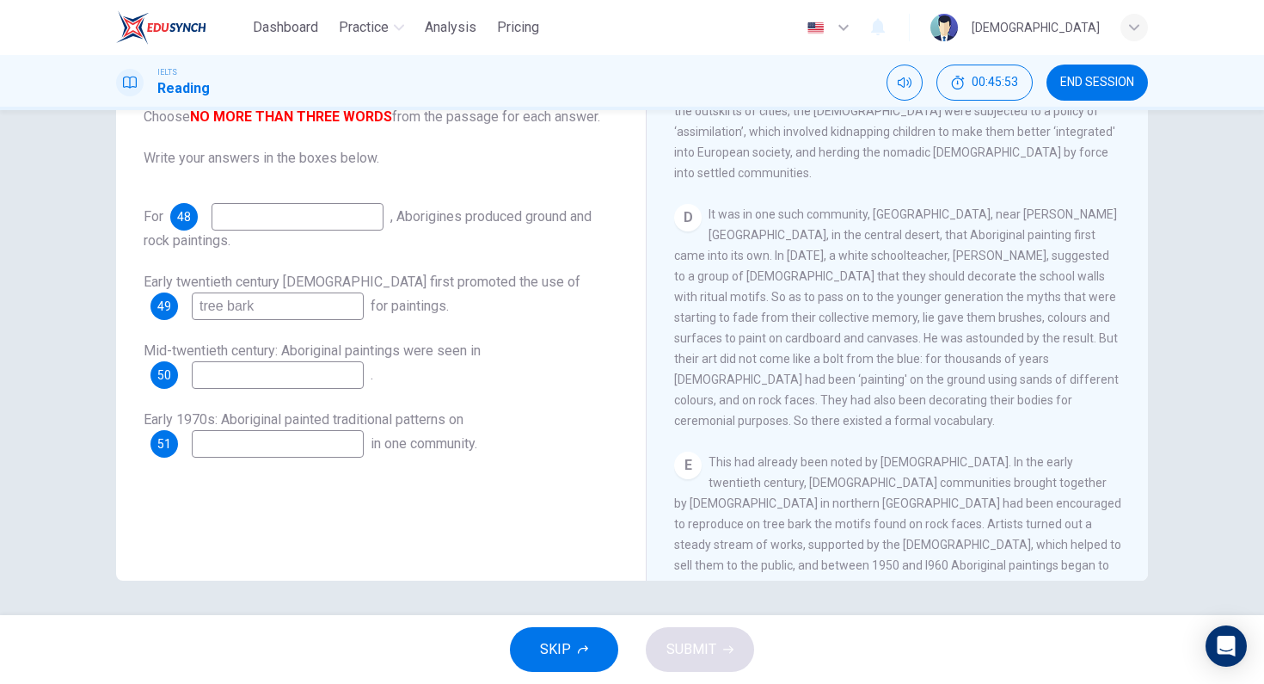
click at [315, 454] on input at bounding box center [278, 444] width 172 height 28
click at [297, 322] on div "For 48 , Aborigines produced ground and rock paintings. Early twentieth century…" at bounding box center [381, 330] width 475 height 255
click at [335, 451] on input "cardboard and canvases" at bounding box center [278, 444] width 172 height 28
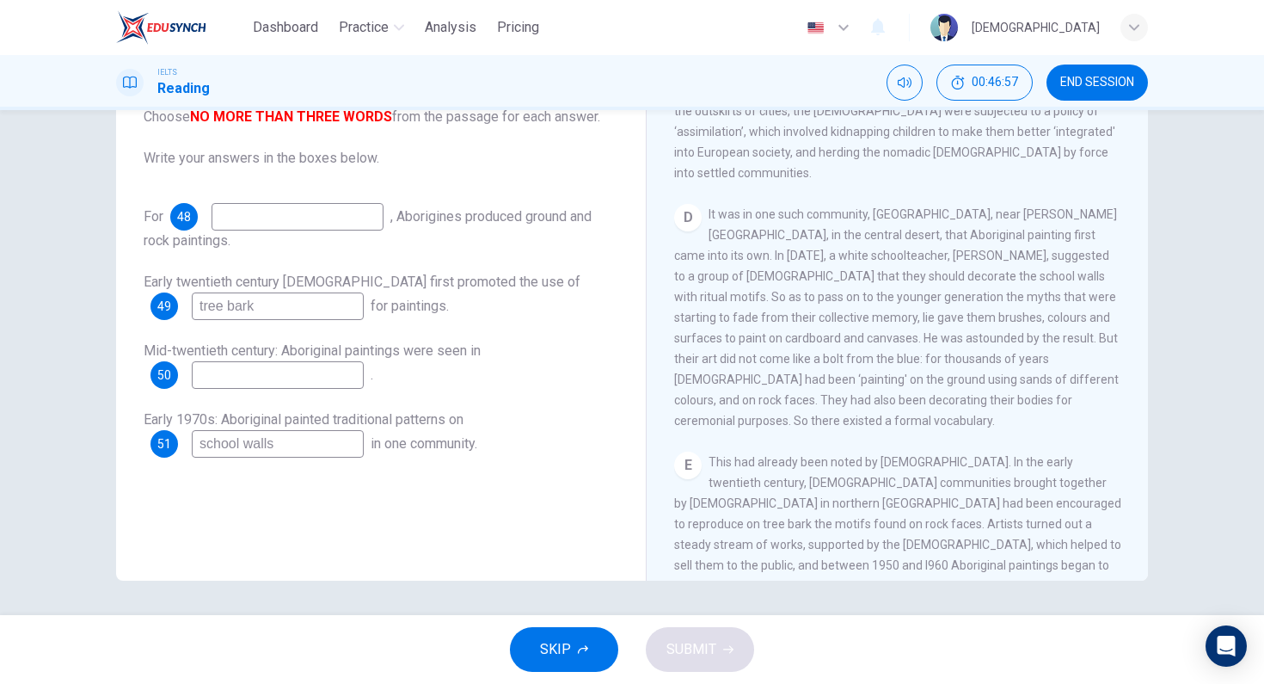
type input "school walls"
click at [336, 211] on input at bounding box center [298, 217] width 172 height 28
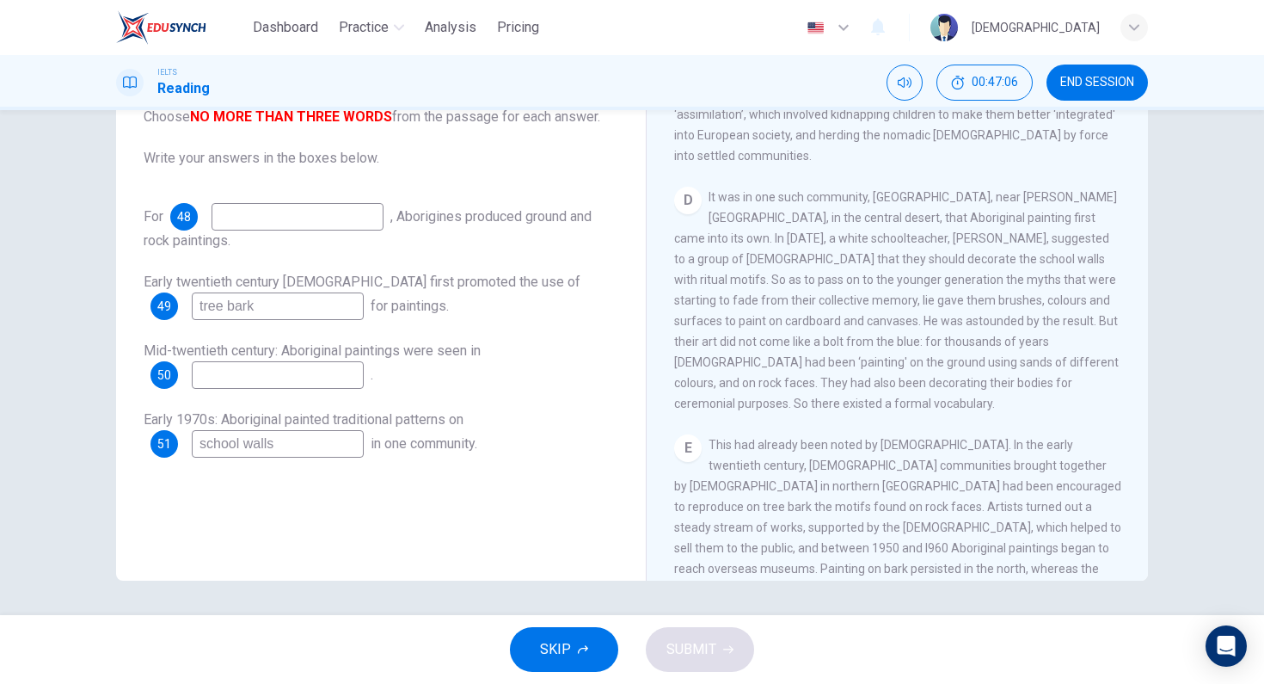
scroll to position [829, 0]
type input "thousands of years"
click at [267, 371] on input at bounding box center [278, 375] width 172 height 28
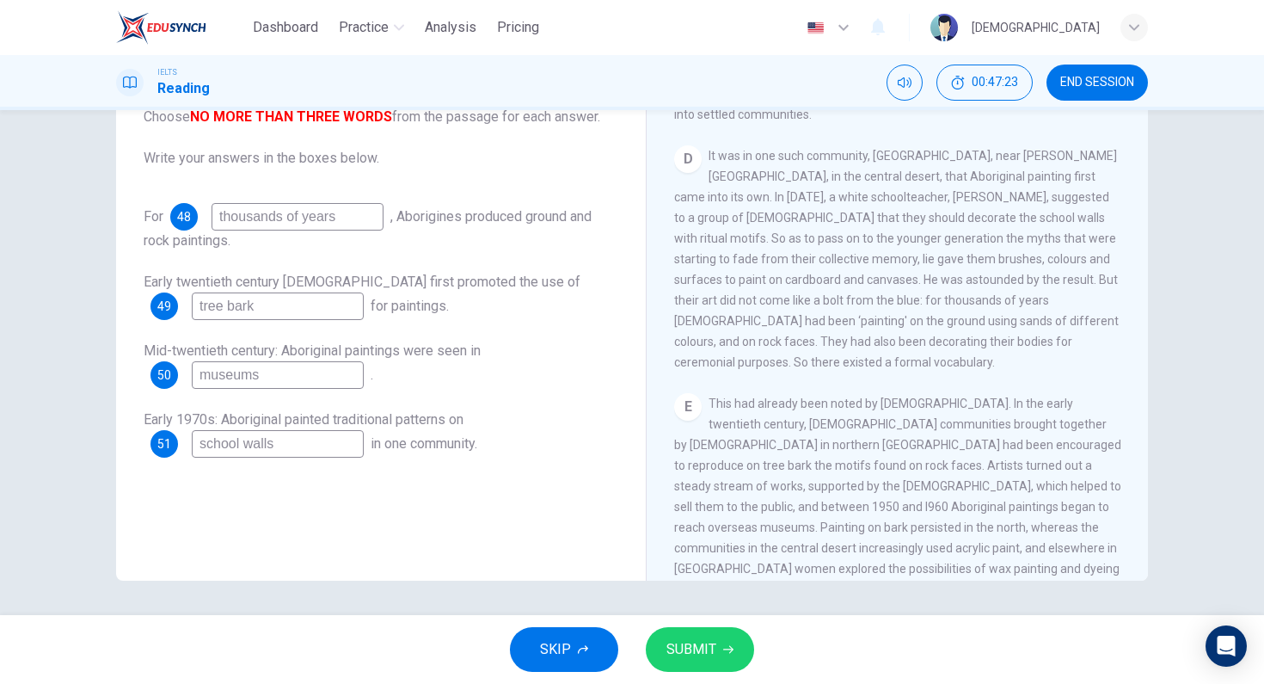
scroll to position [877, 0]
type input "museums"
click at [709, 660] on span "SUBMIT" at bounding box center [691, 649] width 50 height 24
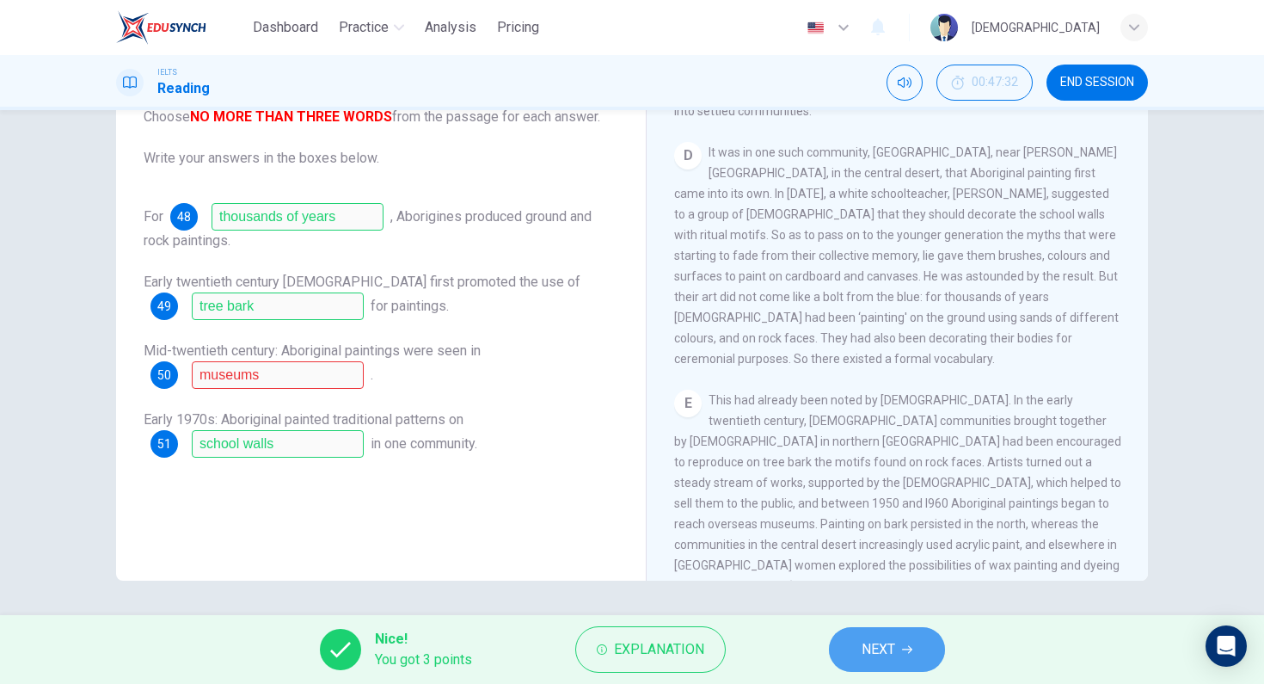
click at [868, 633] on button "NEXT" at bounding box center [887, 649] width 116 height 45
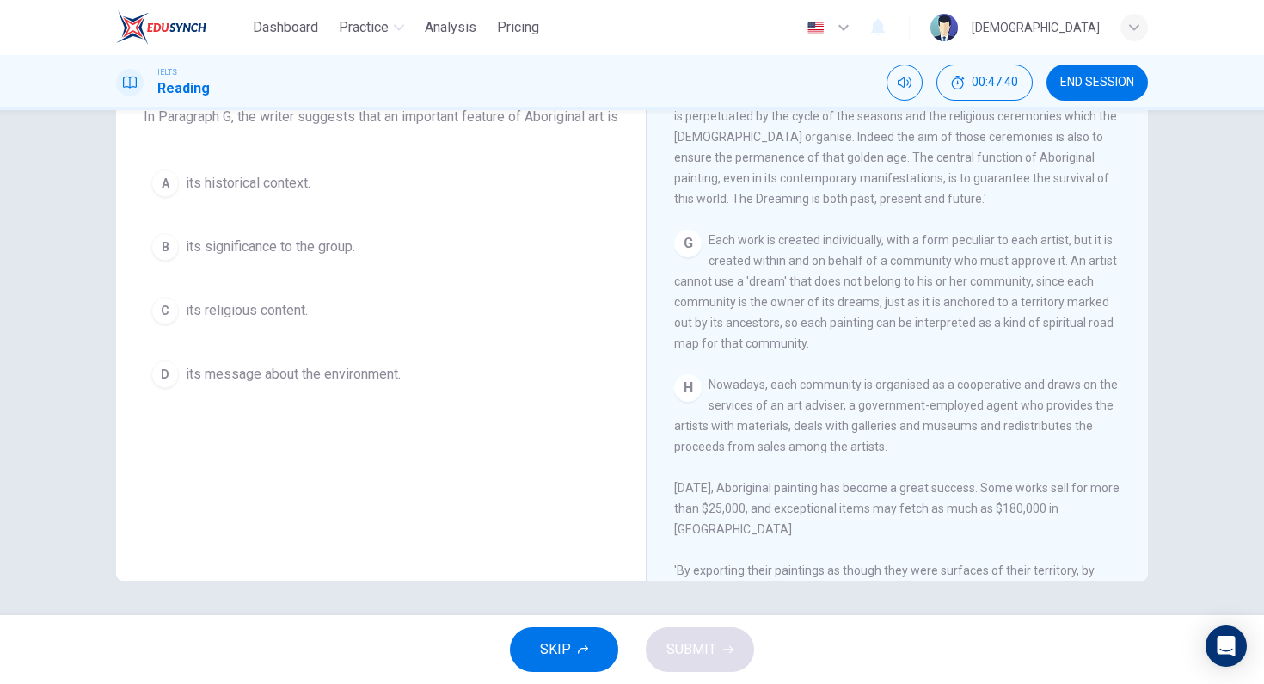
scroll to position [1409, 0]
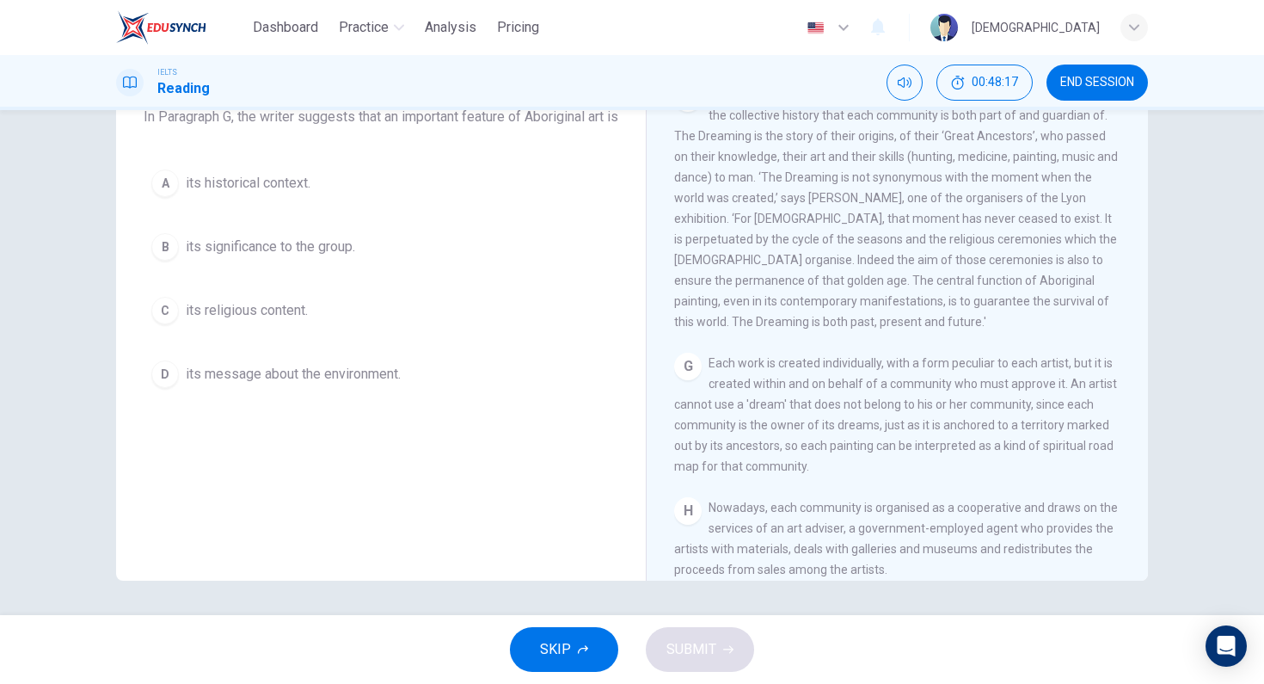
drag, startPoint x: 921, startPoint y: 255, endPoint x: 961, endPoint y: 253, distance: 40.5
click at [961, 356] on span "Each work is created individually, with a form peculiar to each artist, but it …" at bounding box center [895, 414] width 443 height 117
click at [987, 356] on span "Each work is created individually, with a form peculiar to each artist, but it …" at bounding box center [895, 414] width 443 height 117
click at [937, 356] on span "Each work is created individually, with a form peculiar to each artist, but it …" at bounding box center [895, 414] width 443 height 117
click at [328, 257] on span "its significance to the group." at bounding box center [270, 246] width 169 height 21
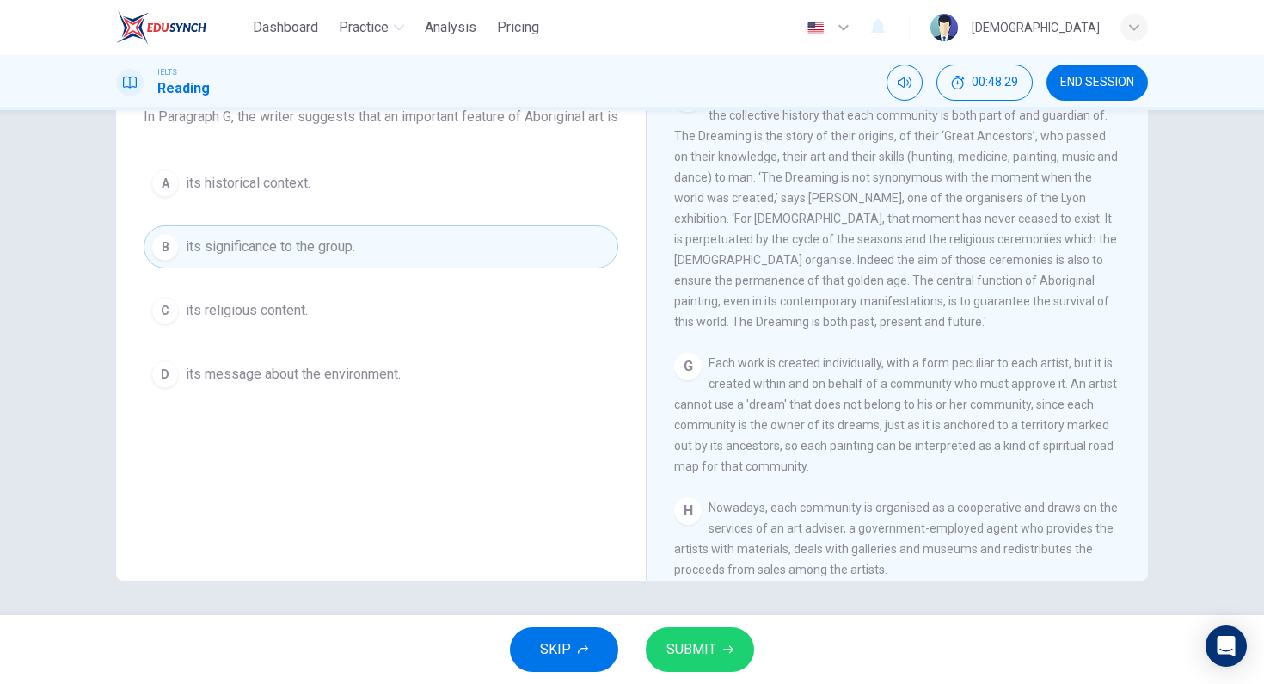
click at [1079, 356] on span "Each work is created individually, with a form peculiar to each artist, but it …" at bounding box center [895, 414] width 443 height 117
click at [727, 650] on icon "button" at bounding box center [728, 649] width 10 height 10
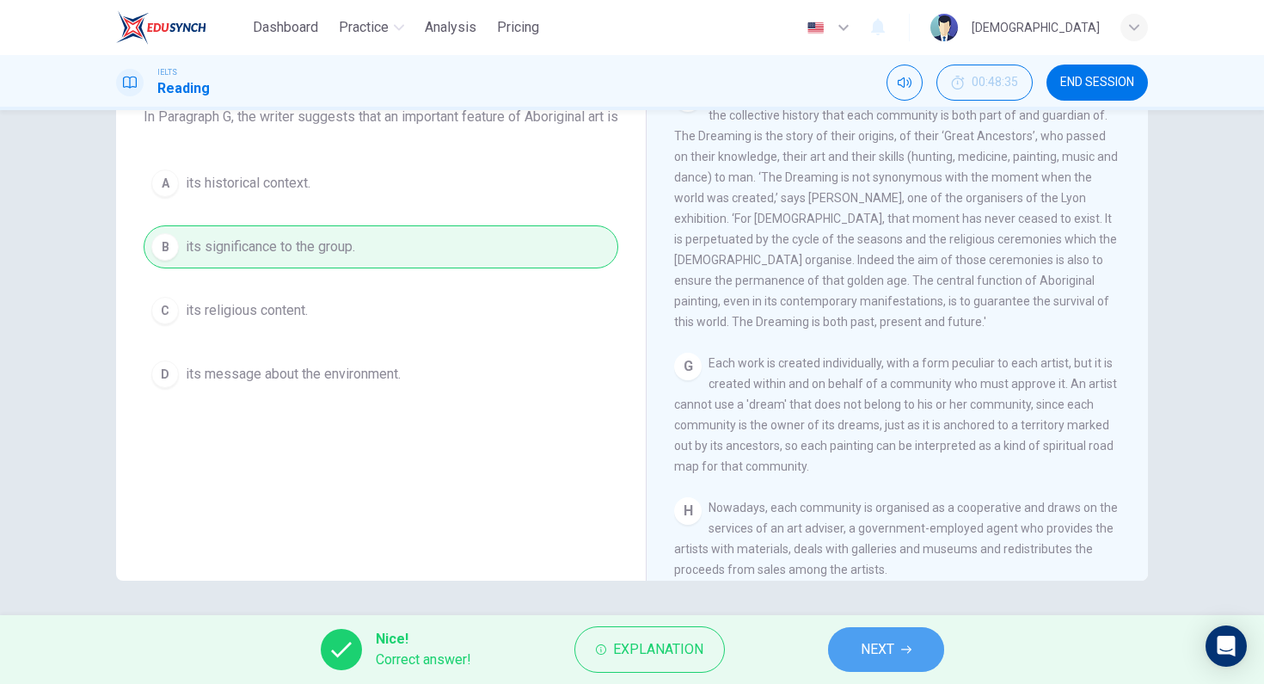
click at [882, 630] on button "NEXT" at bounding box center [886, 649] width 116 height 45
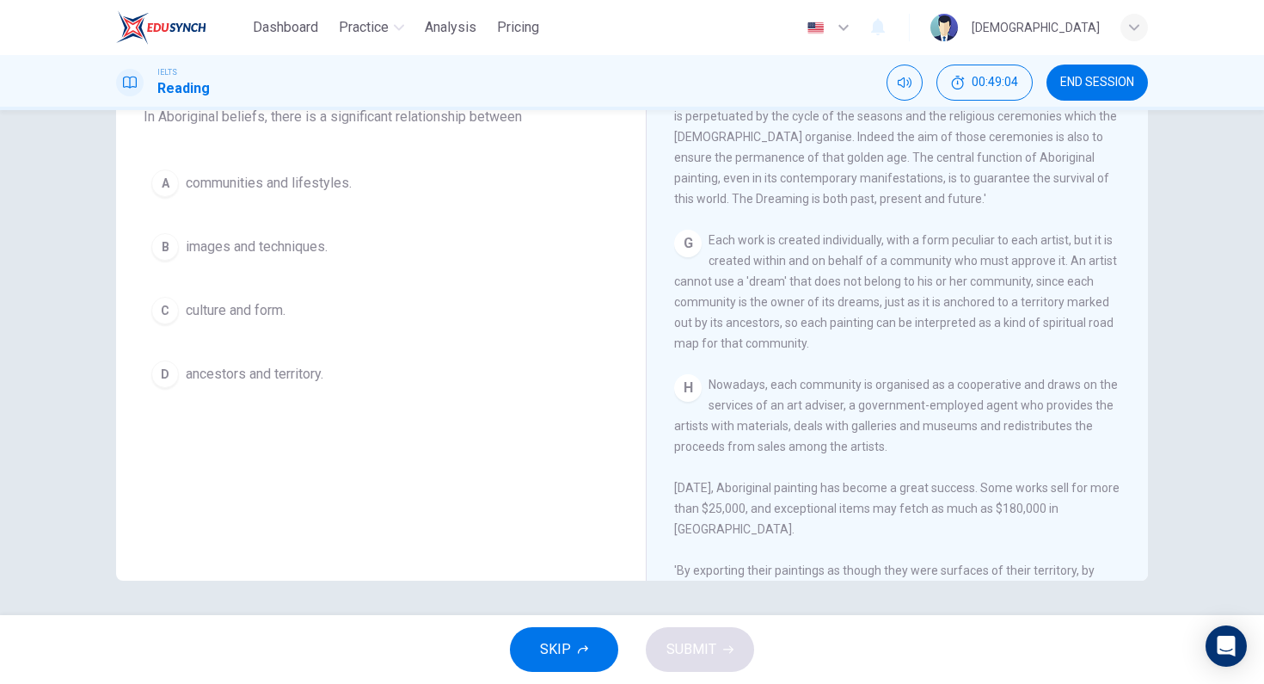
scroll to position [1507, 0]
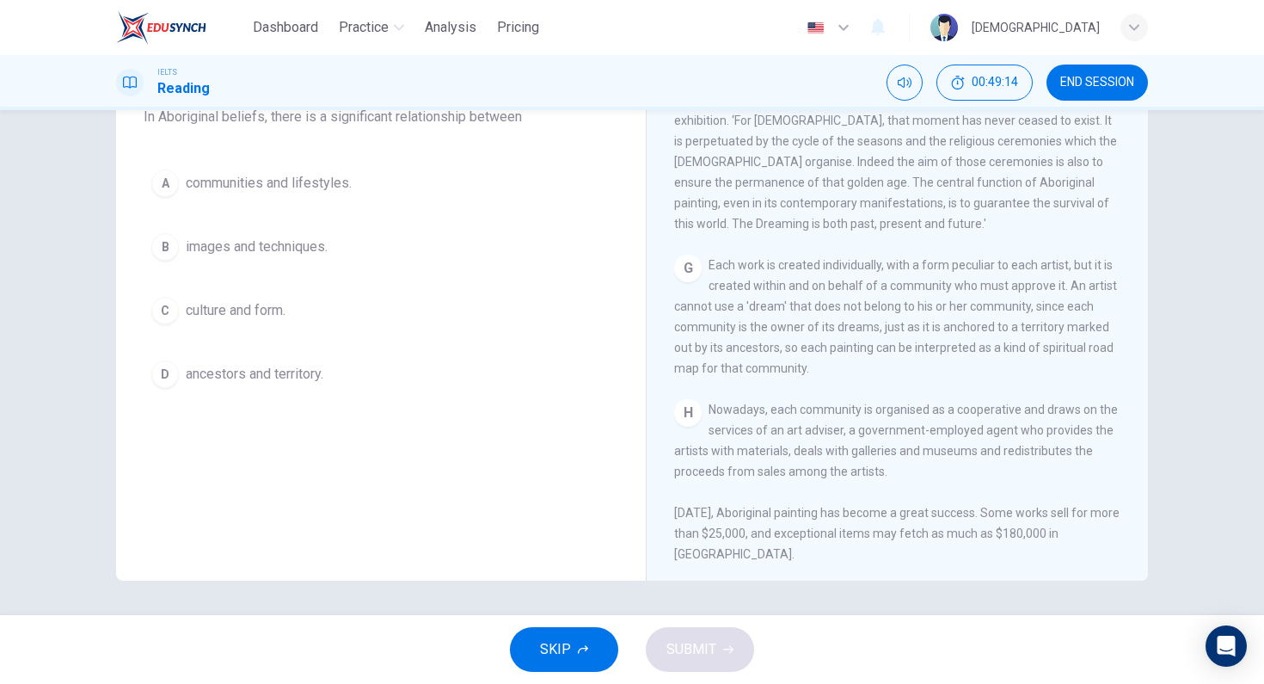
click at [329, 370] on button "D ancestors and territory." at bounding box center [381, 374] width 475 height 43
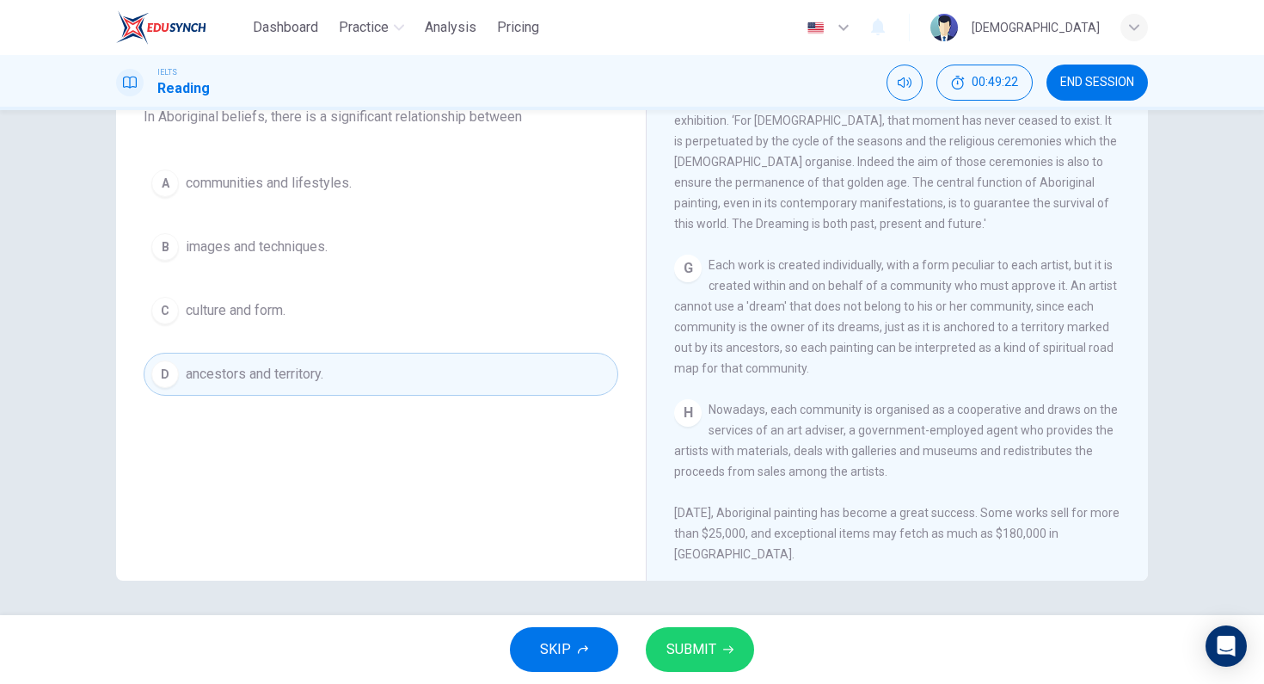
click at [729, 642] on button "SUBMIT" at bounding box center [700, 649] width 108 height 45
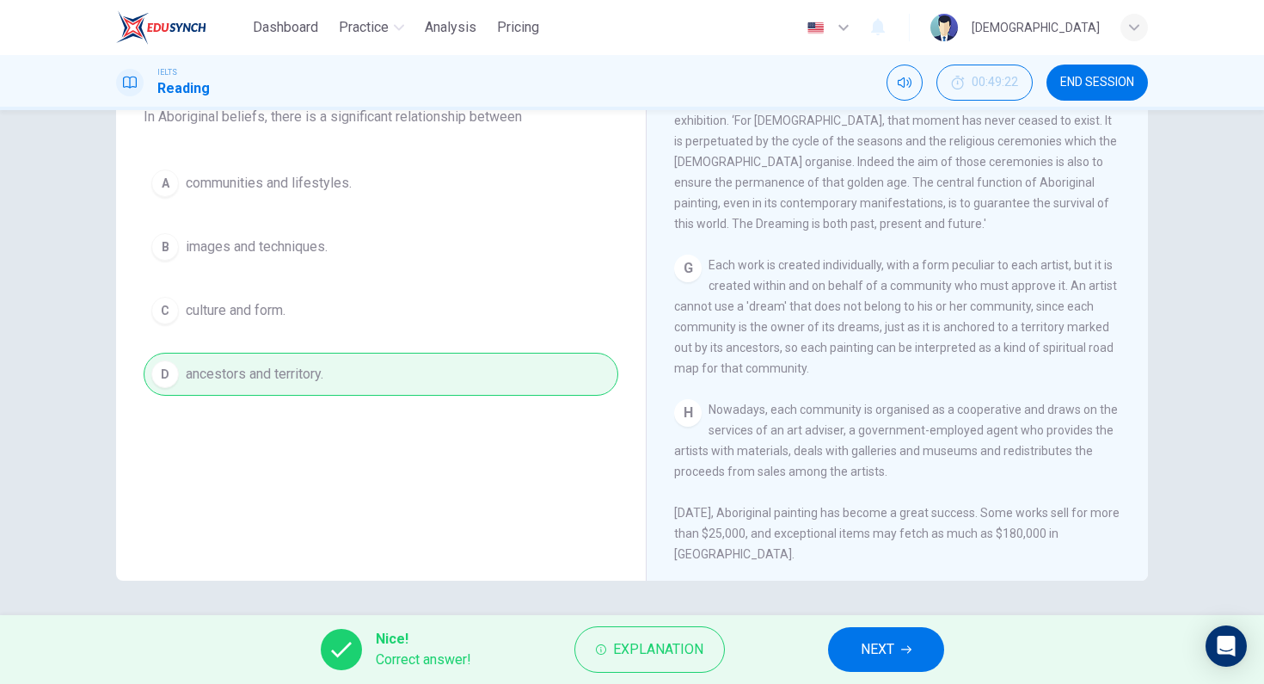
click at [863, 641] on span "NEXT" at bounding box center [878, 649] width 34 height 24
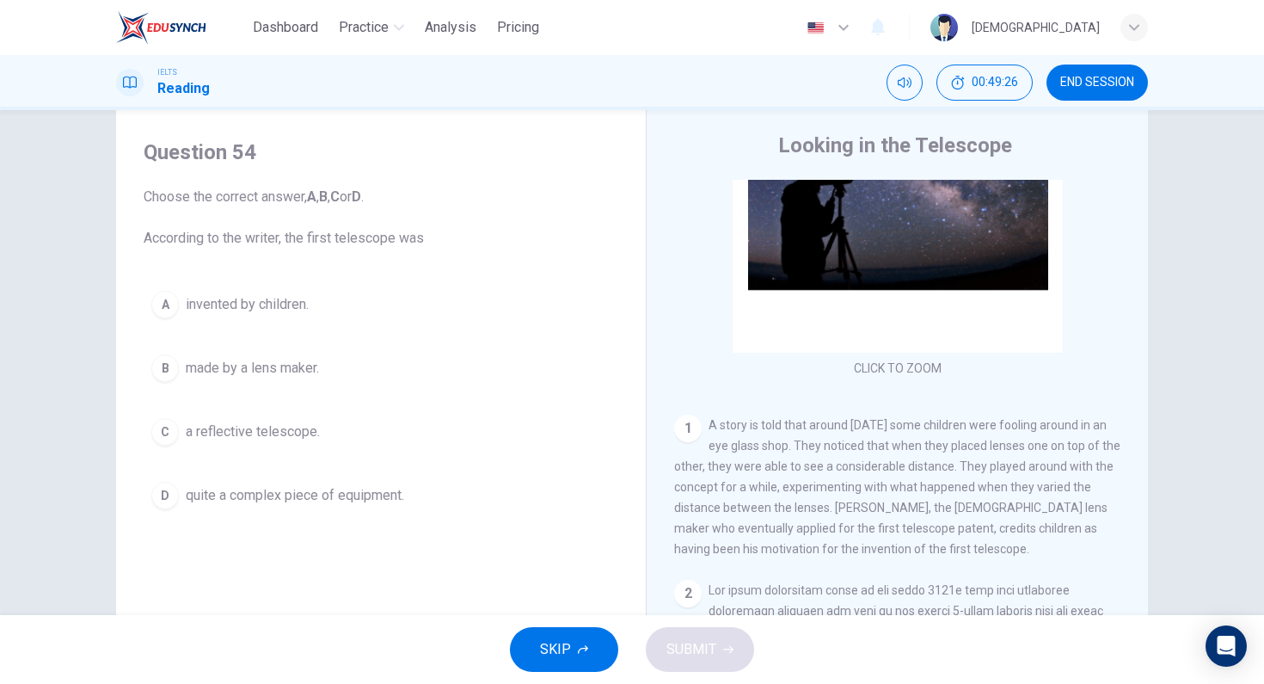
scroll to position [236, 0]
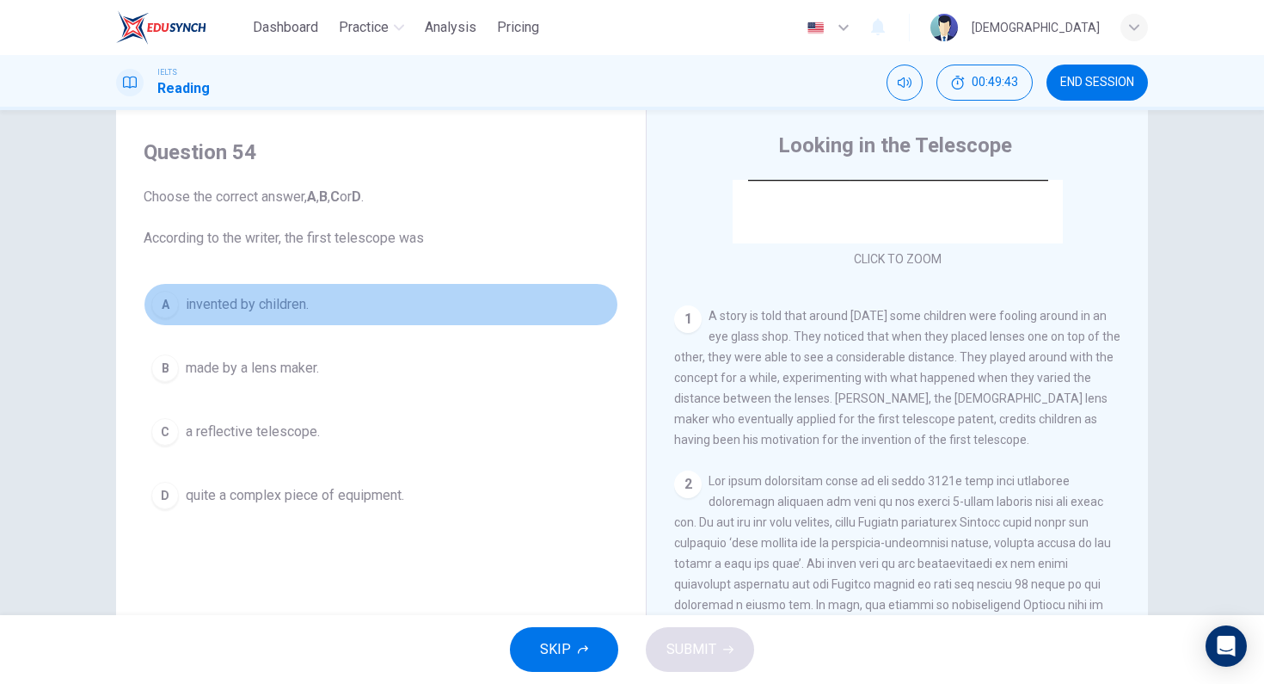
click at [267, 294] on span "invented by children." at bounding box center [247, 304] width 123 height 21
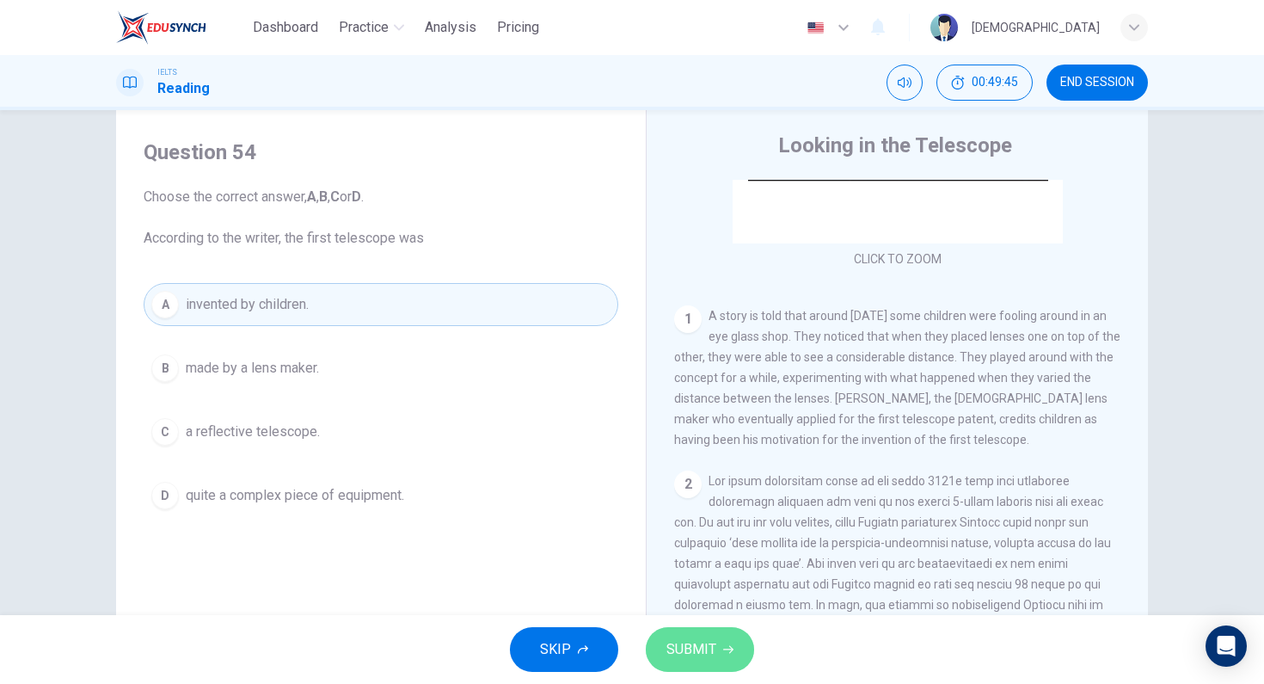
click at [703, 655] on span "SUBMIT" at bounding box center [691, 649] width 50 height 24
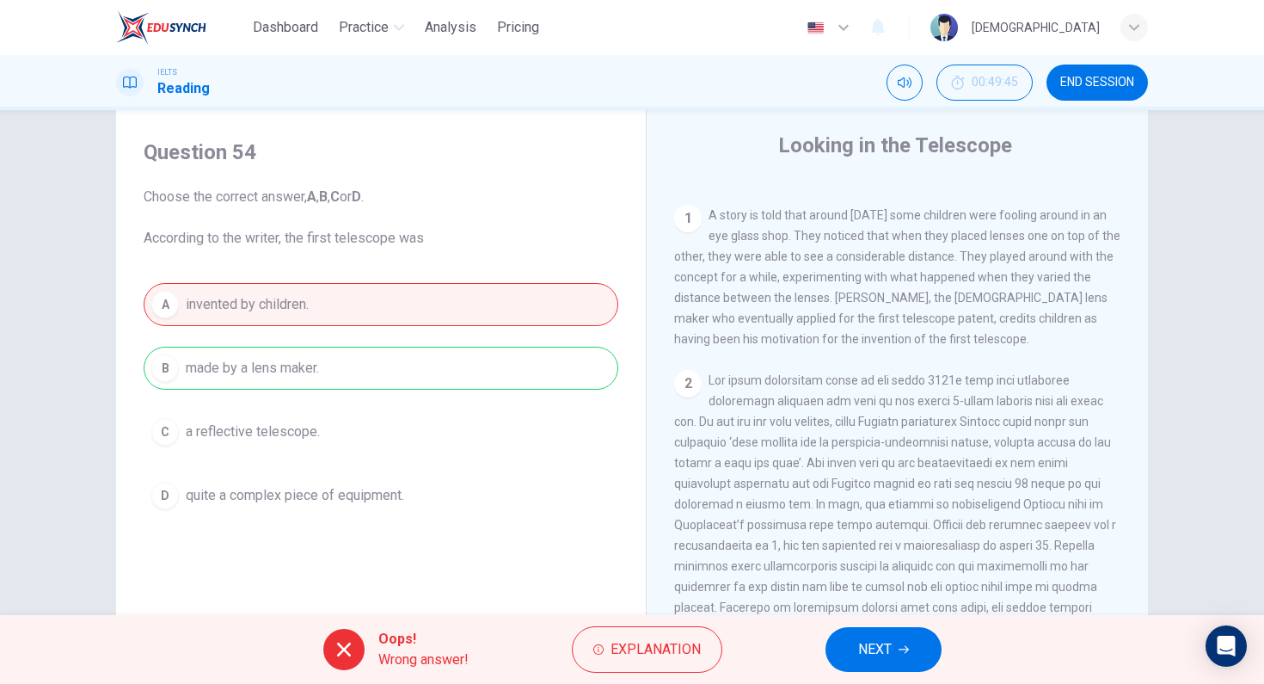
scroll to position [351, 0]
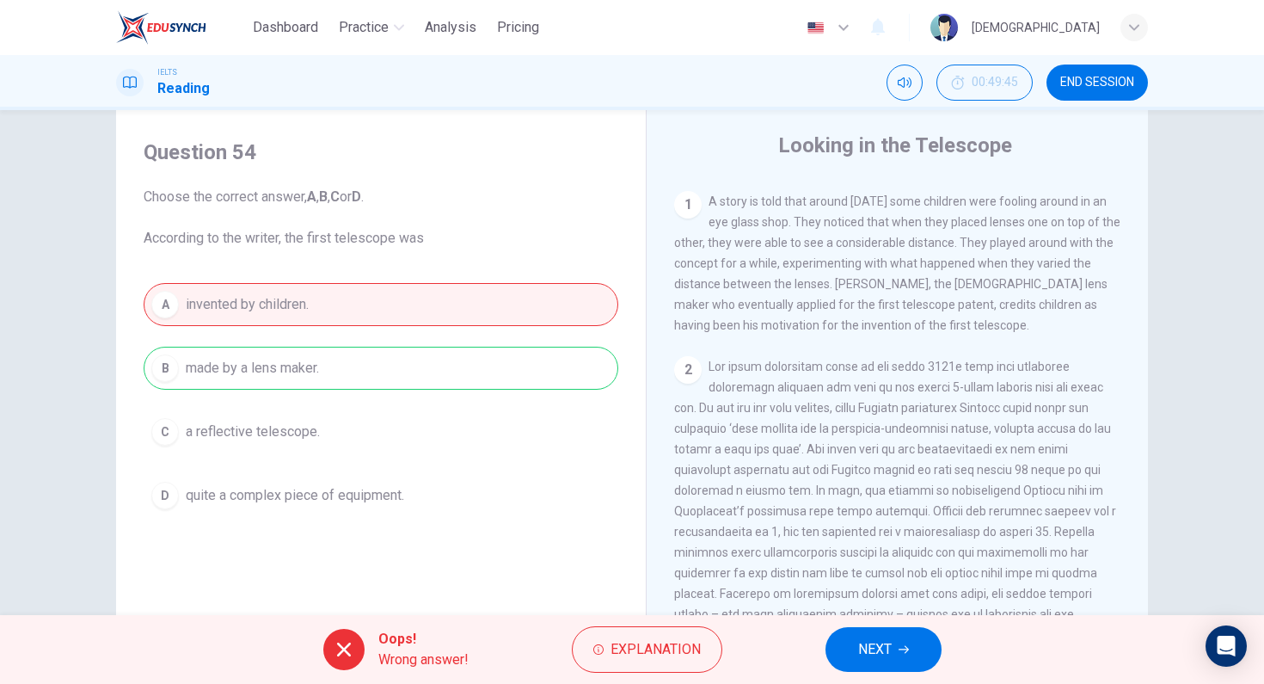
click at [898, 644] on button "NEXT" at bounding box center [883, 649] width 116 height 45
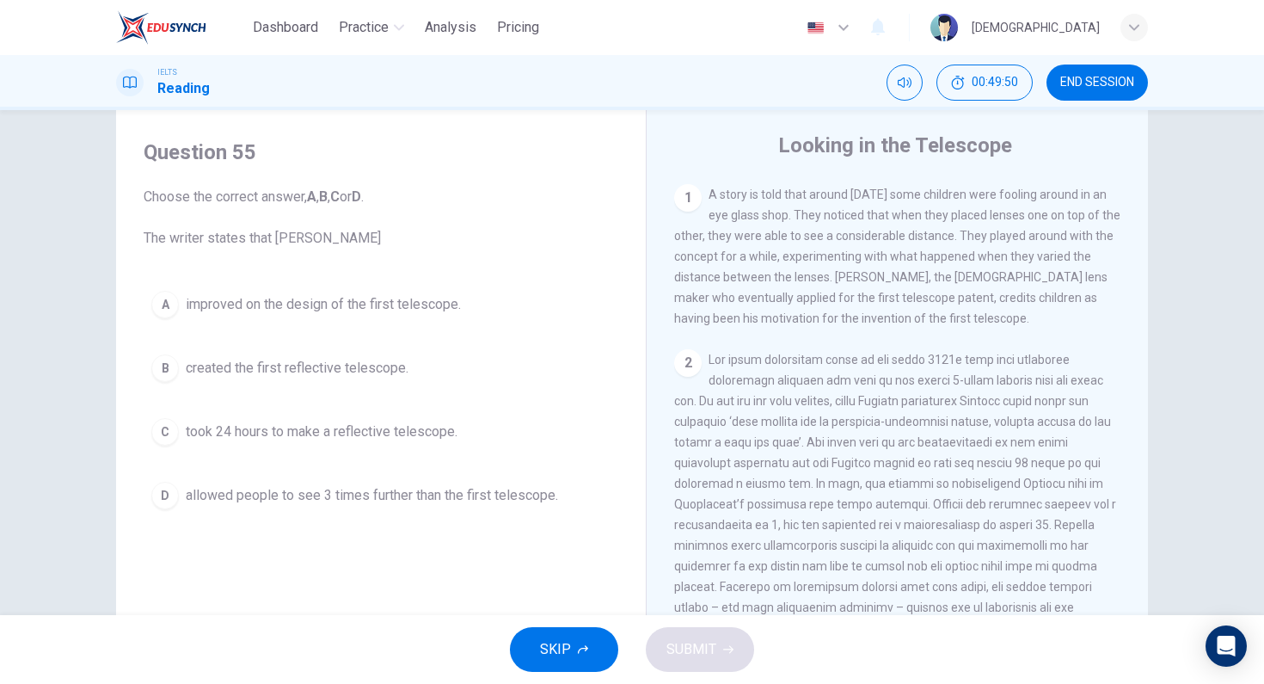
scroll to position [371, 0]
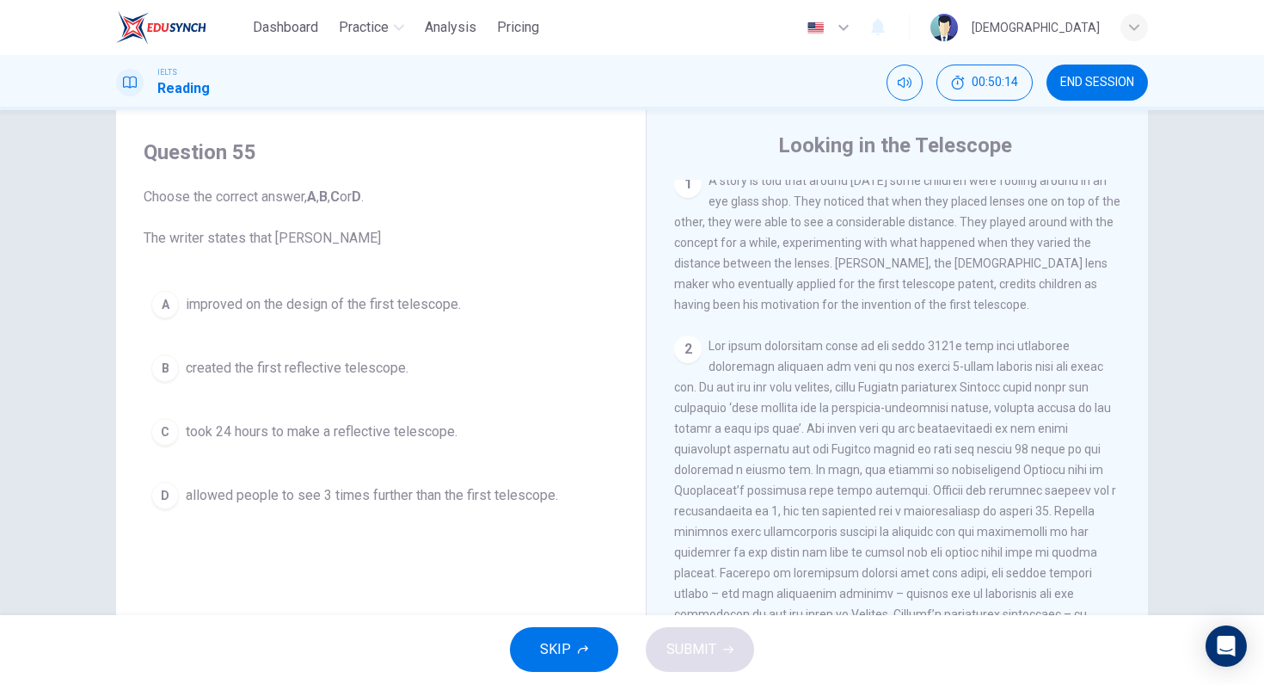
click at [454, 319] on button "A improved on the design of the first telescope." at bounding box center [381, 304] width 475 height 43
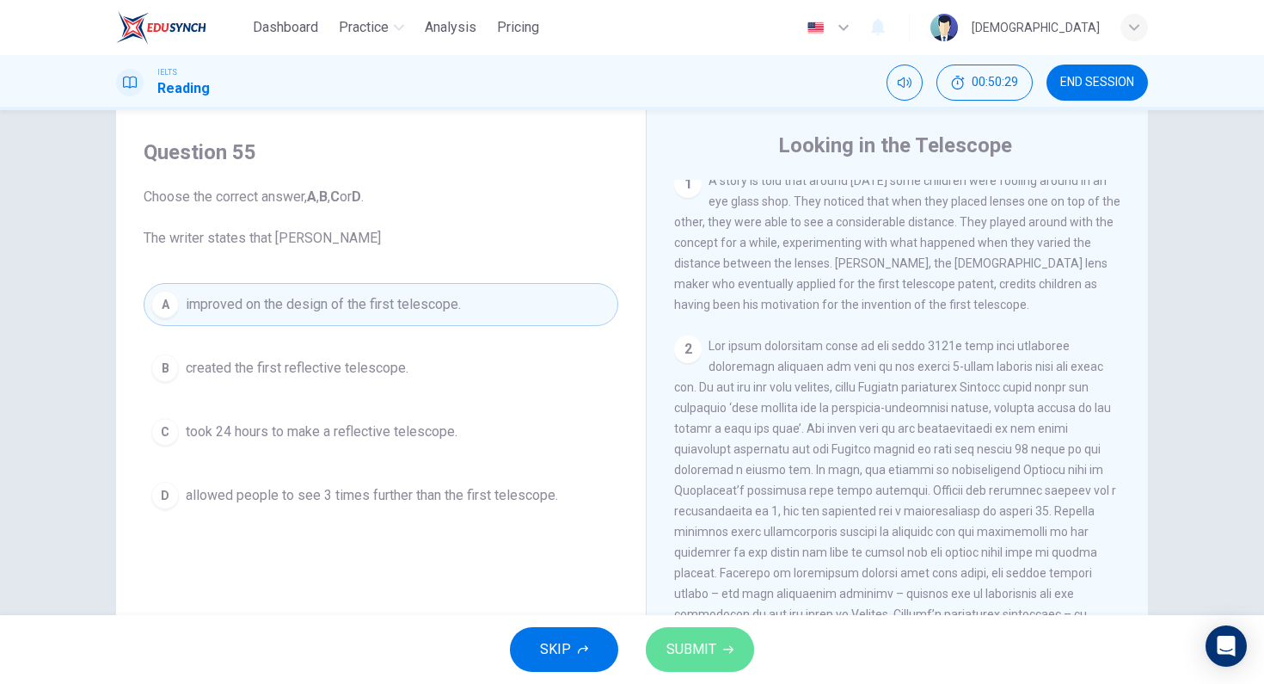
click at [708, 637] on span "SUBMIT" at bounding box center [691, 649] width 50 height 24
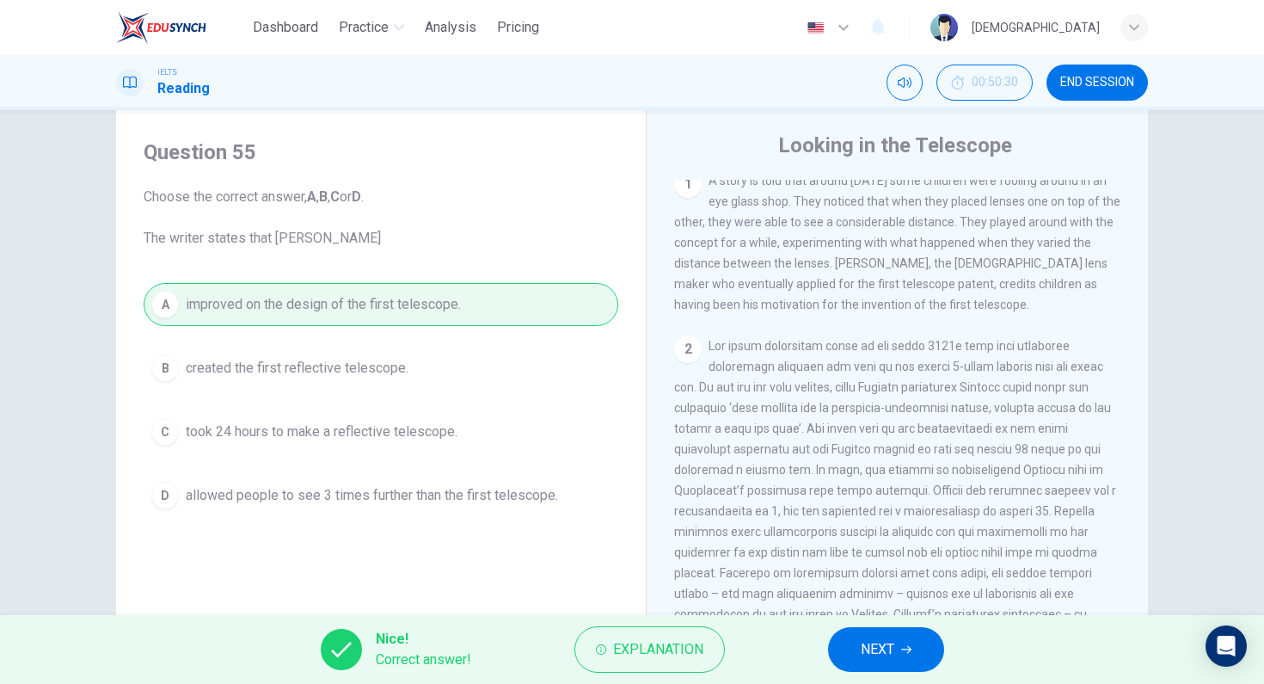
click at [819, 633] on div "Nice! Correct answer! Explanation NEXT" at bounding box center [632, 649] width 1264 height 69
click at [839, 636] on button "NEXT" at bounding box center [886, 649] width 116 height 45
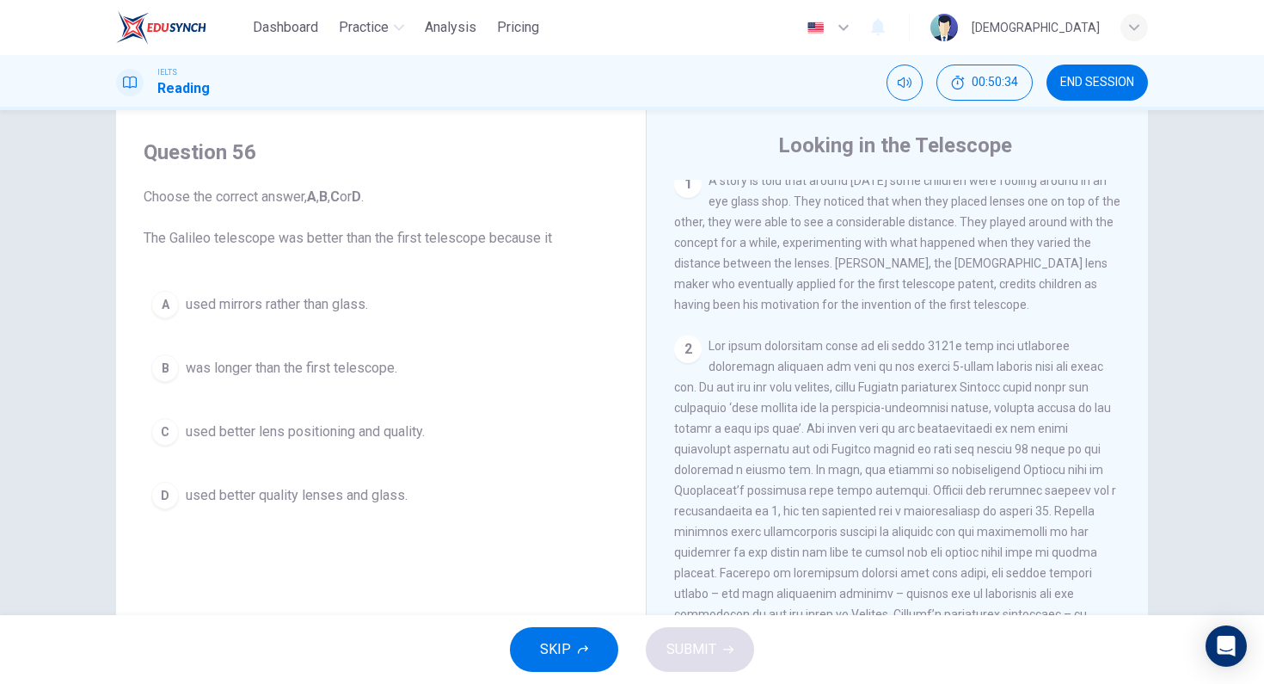
click at [368, 491] on span "used better quality lenses and glass." at bounding box center [297, 495] width 222 height 21
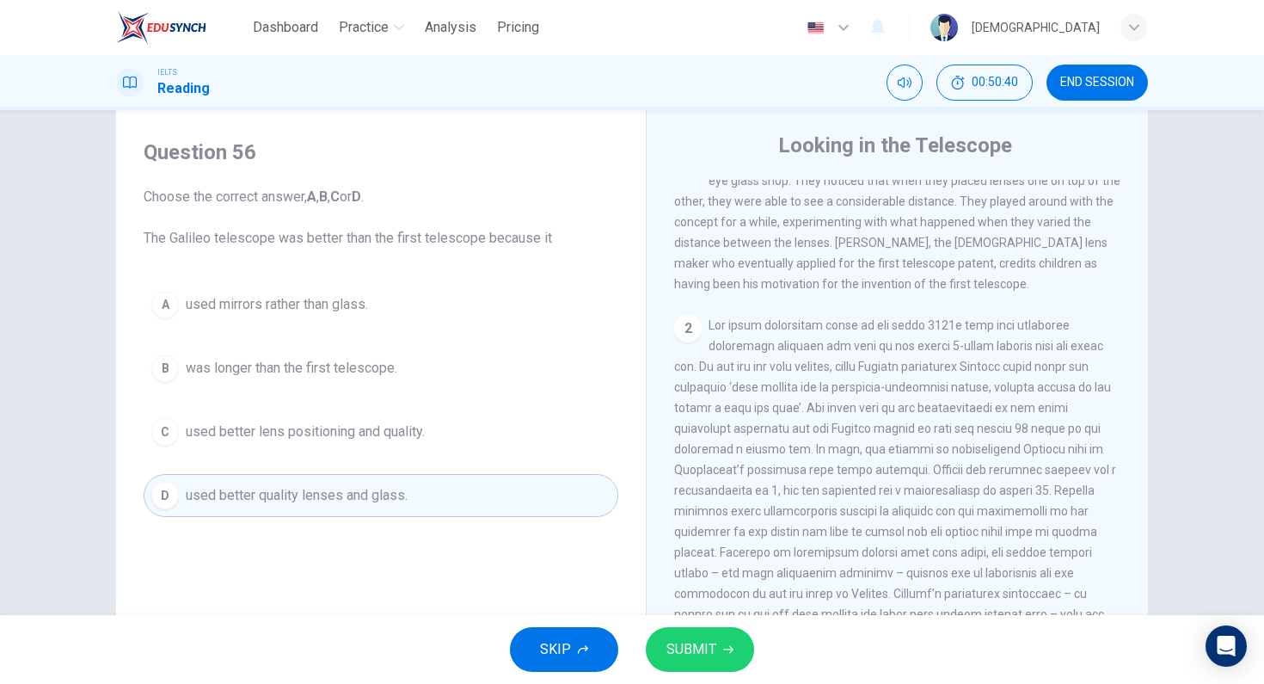
scroll to position [423, 0]
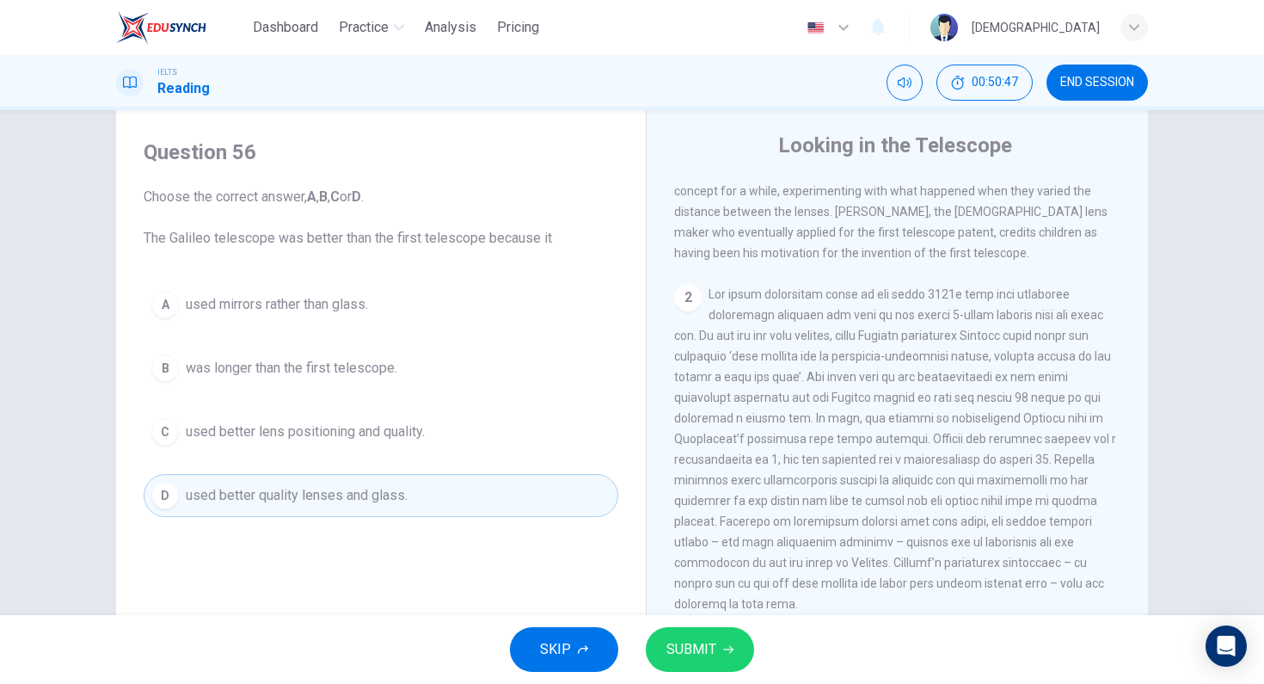
click at [342, 437] on span "used better lens positioning and quality." at bounding box center [305, 431] width 239 height 21
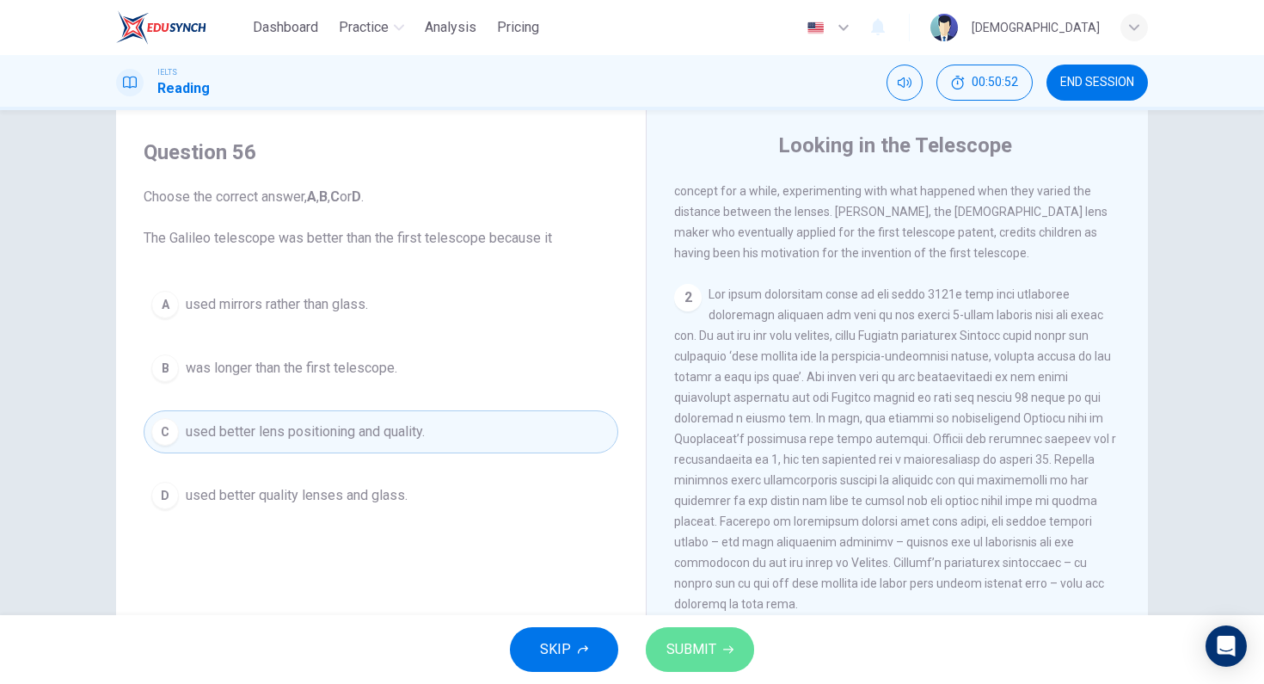
click at [692, 647] on span "SUBMIT" at bounding box center [691, 649] width 50 height 24
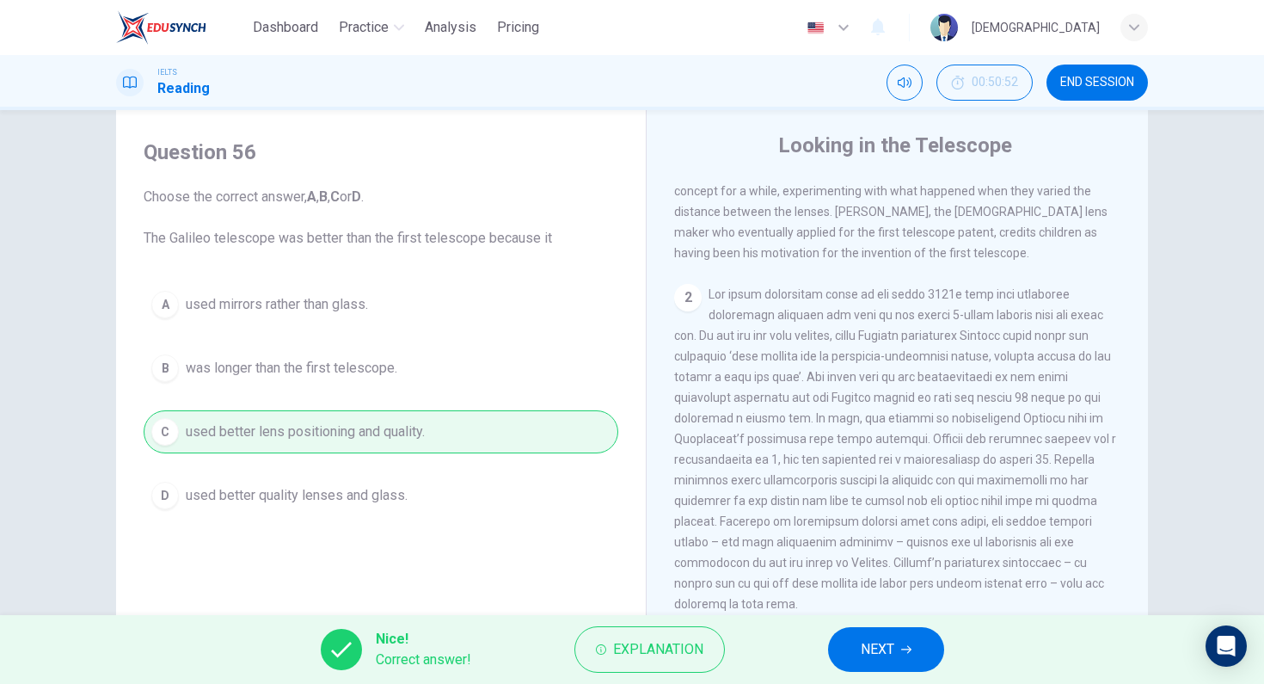
click at [893, 660] on span "NEXT" at bounding box center [878, 649] width 34 height 24
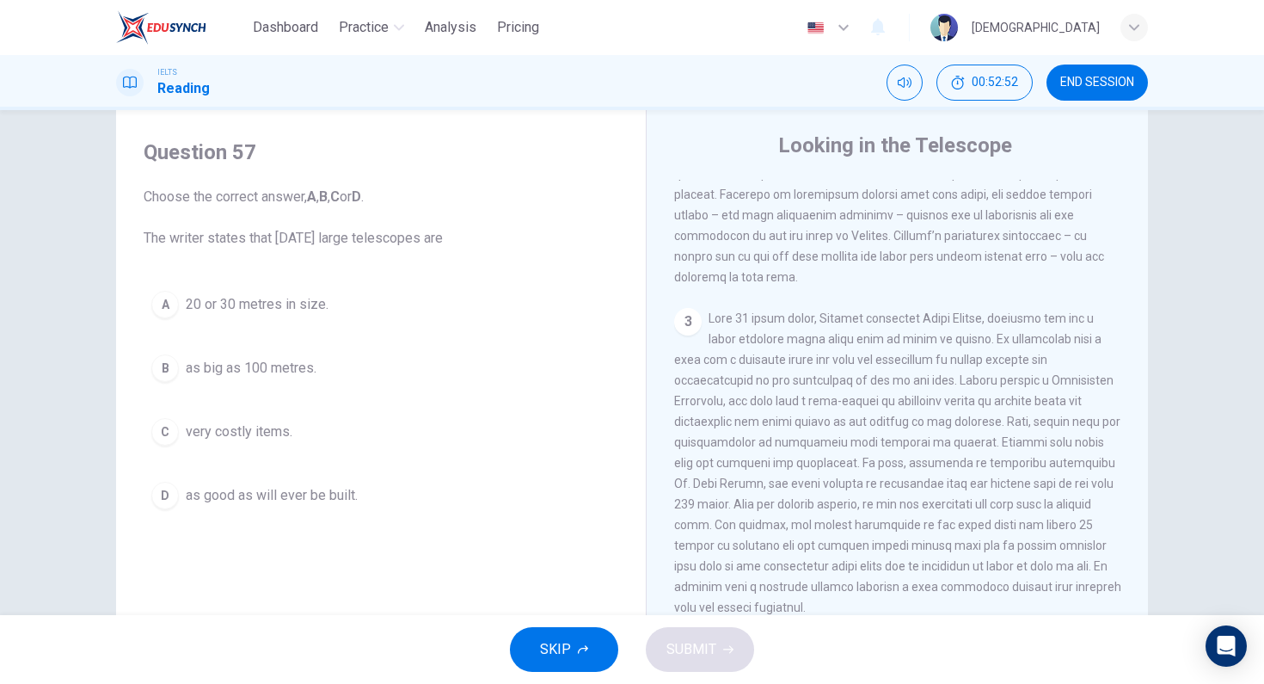
scroll to position [878, 0]
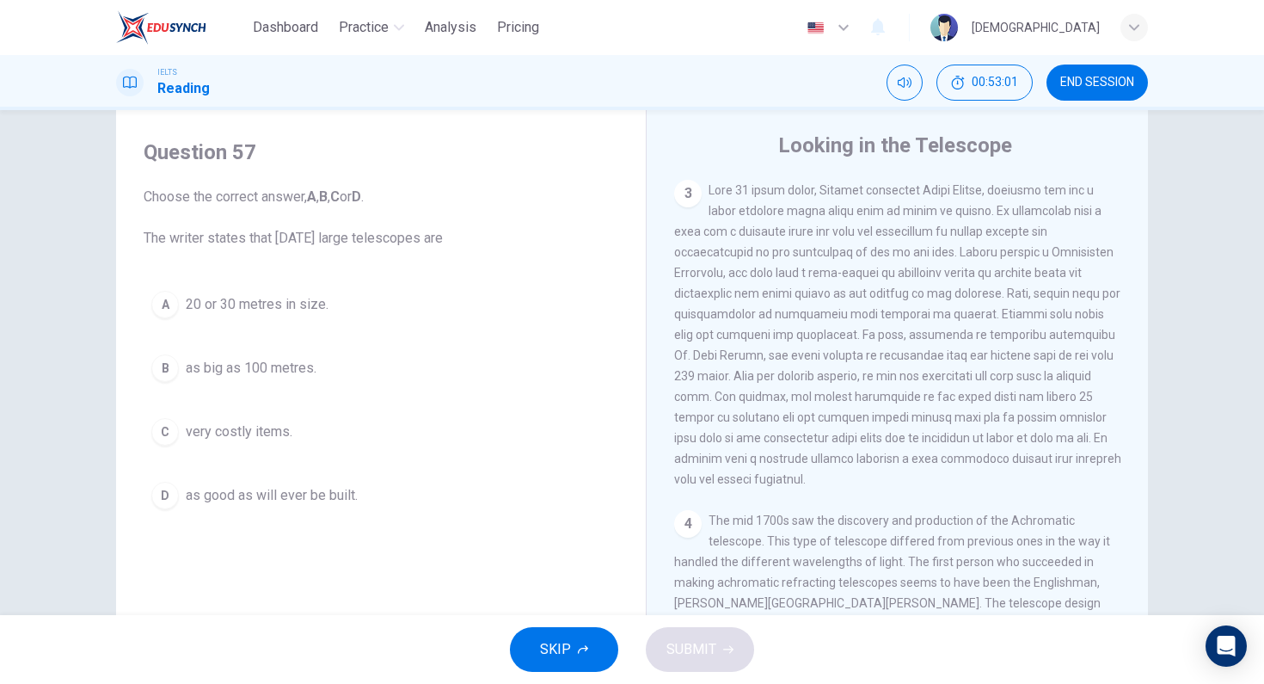
click at [353, 430] on button "C very costly items." at bounding box center [381, 431] width 475 height 43
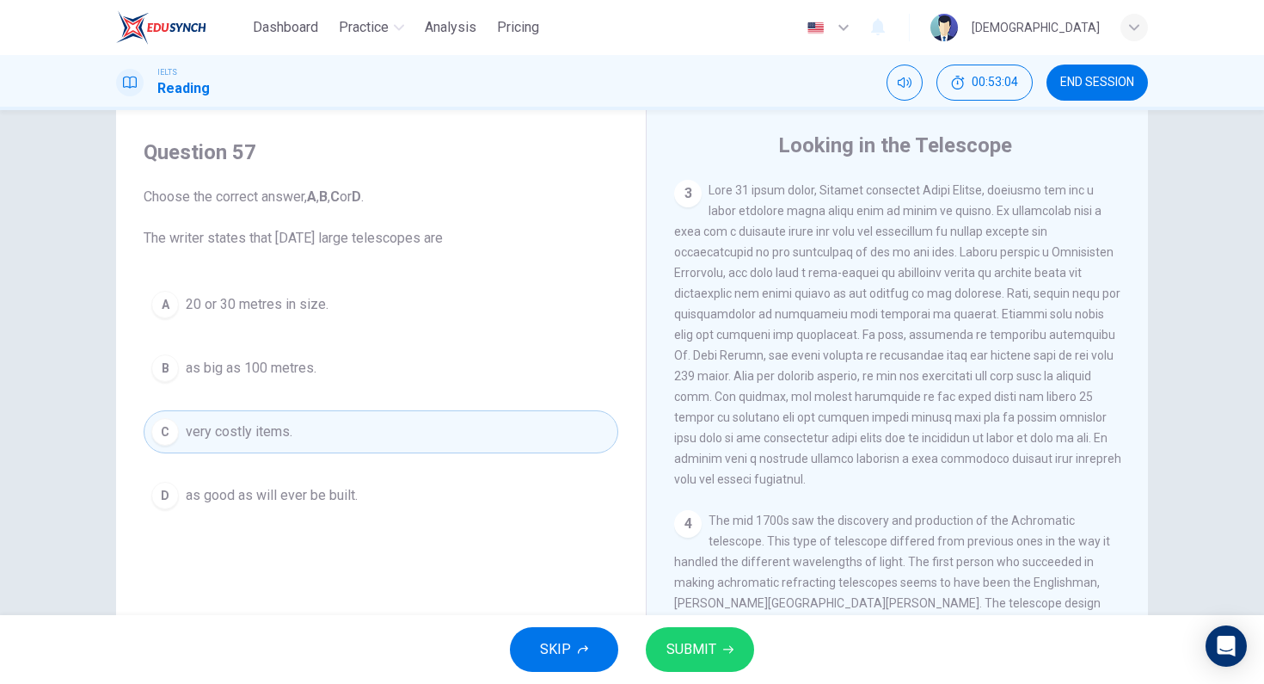
click at [722, 618] on div "SKIP SUBMIT" at bounding box center [632, 649] width 1264 height 69
click at [719, 648] on button "SUBMIT" at bounding box center [700, 649] width 108 height 45
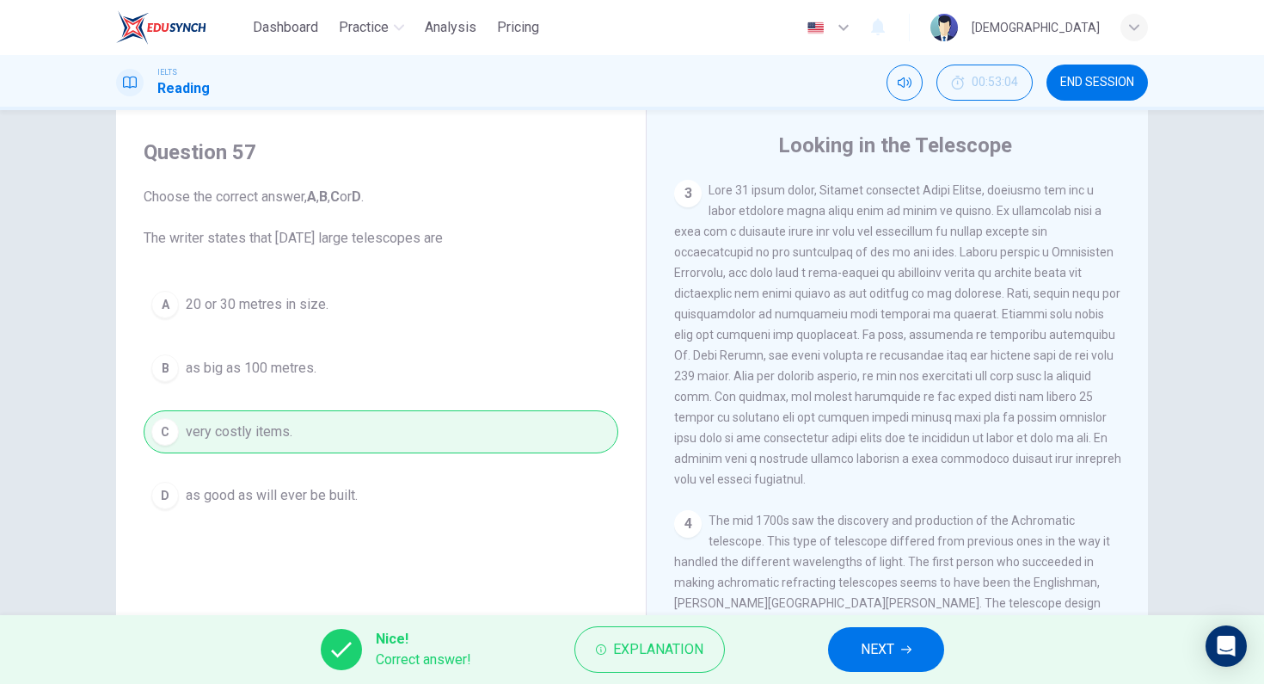
click at [853, 622] on div "Nice! Correct answer! Explanation NEXT" at bounding box center [632, 649] width 1264 height 69
click at [861, 641] on span "NEXT" at bounding box center [878, 649] width 34 height 24
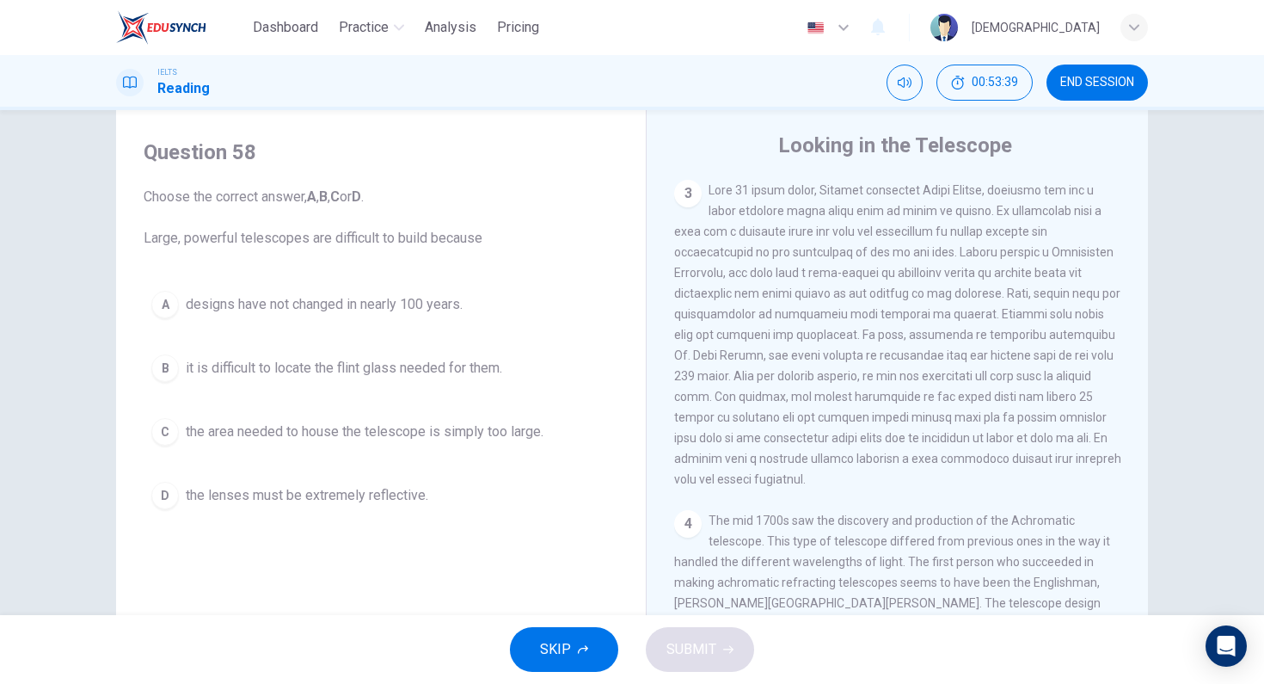
click at [372, 500] on span "the lenses must be extremely reflective." at bounding box center [307, 495] width 242 height 21
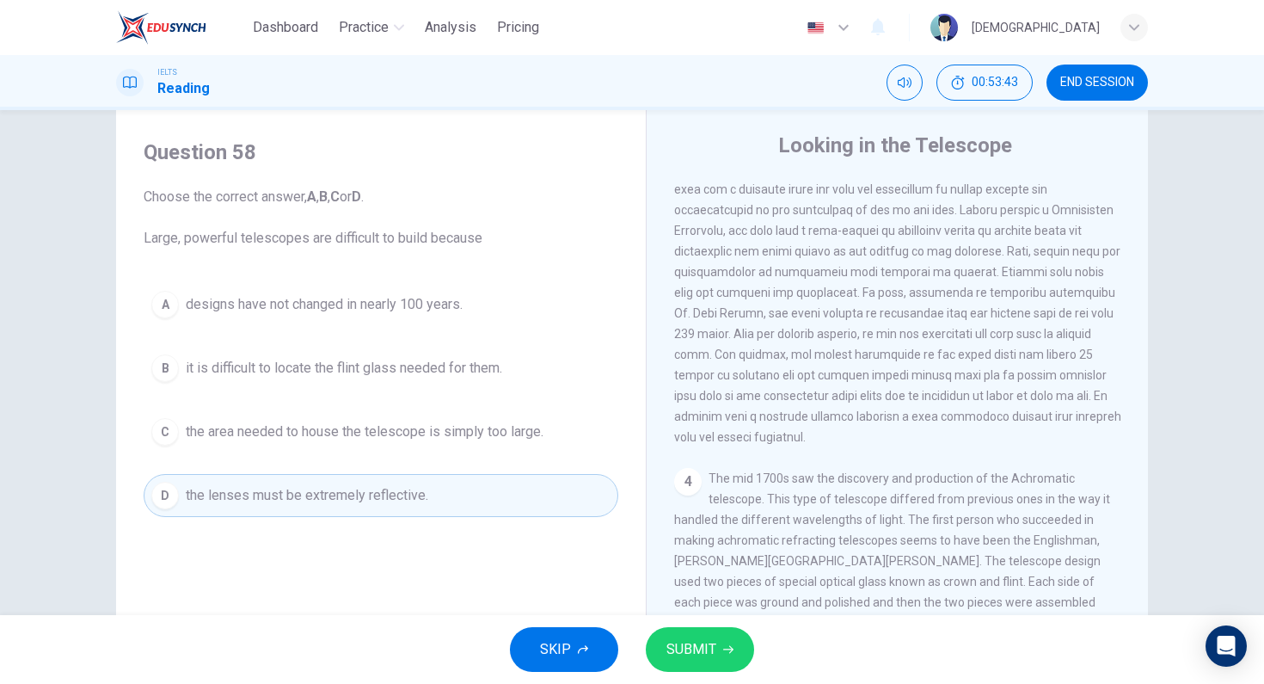
scroll to position [925, 0]
click at [861, 367] on span at bounding box center [897, 287] width 447 height 303
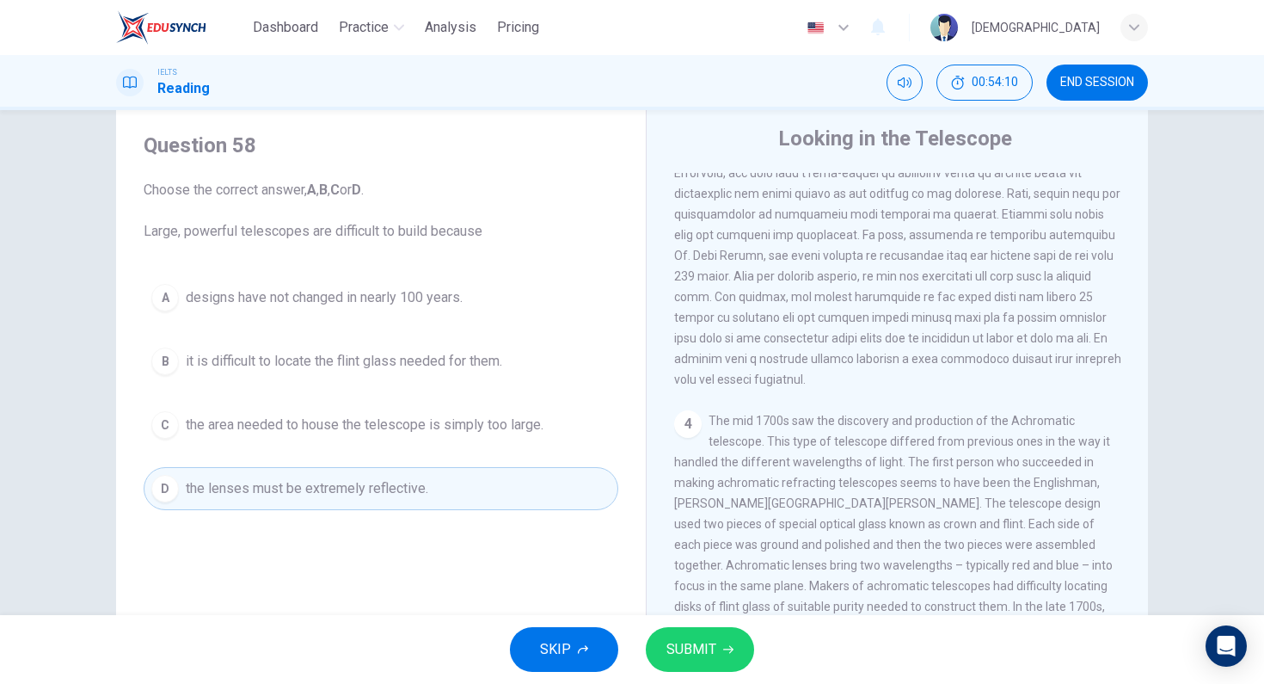
scroll to position [1045, 0]
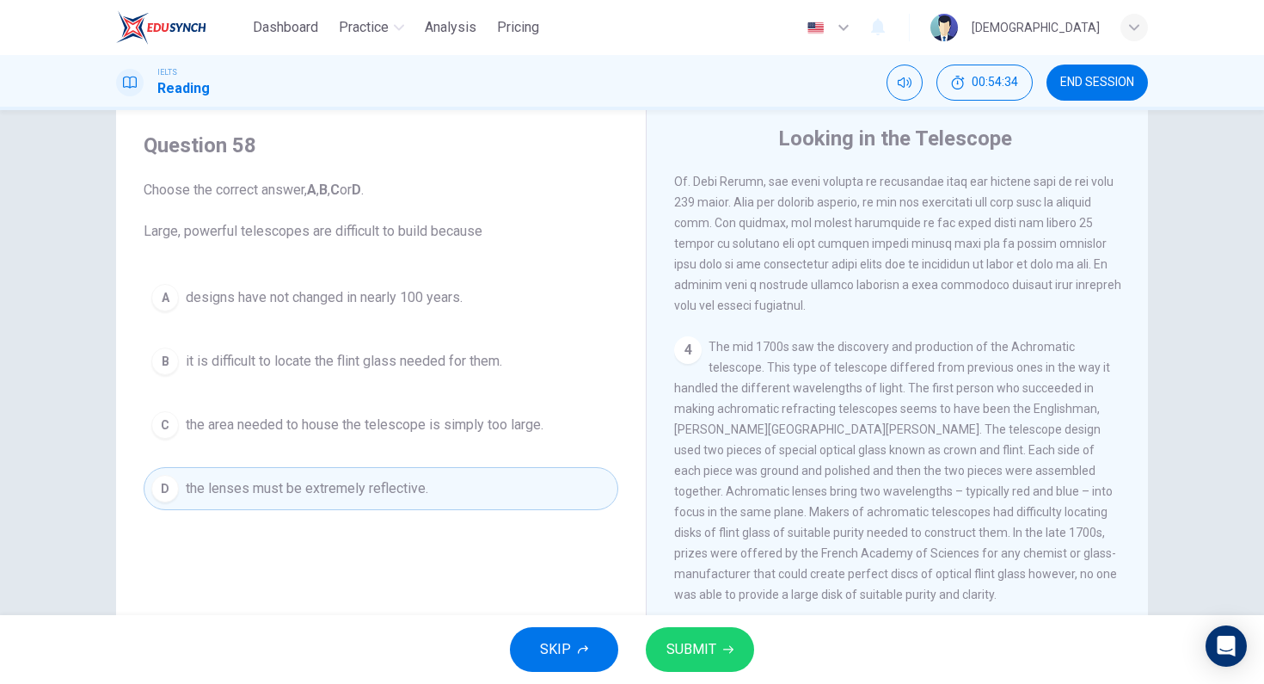
click at [729, 672] on div "SKIP SUBMIT" at bounding box center [632, 649] width 1264 height 69
click at [715, 659] on button "SUBMIT" at bounding box center [700, 649] width 108 height 45
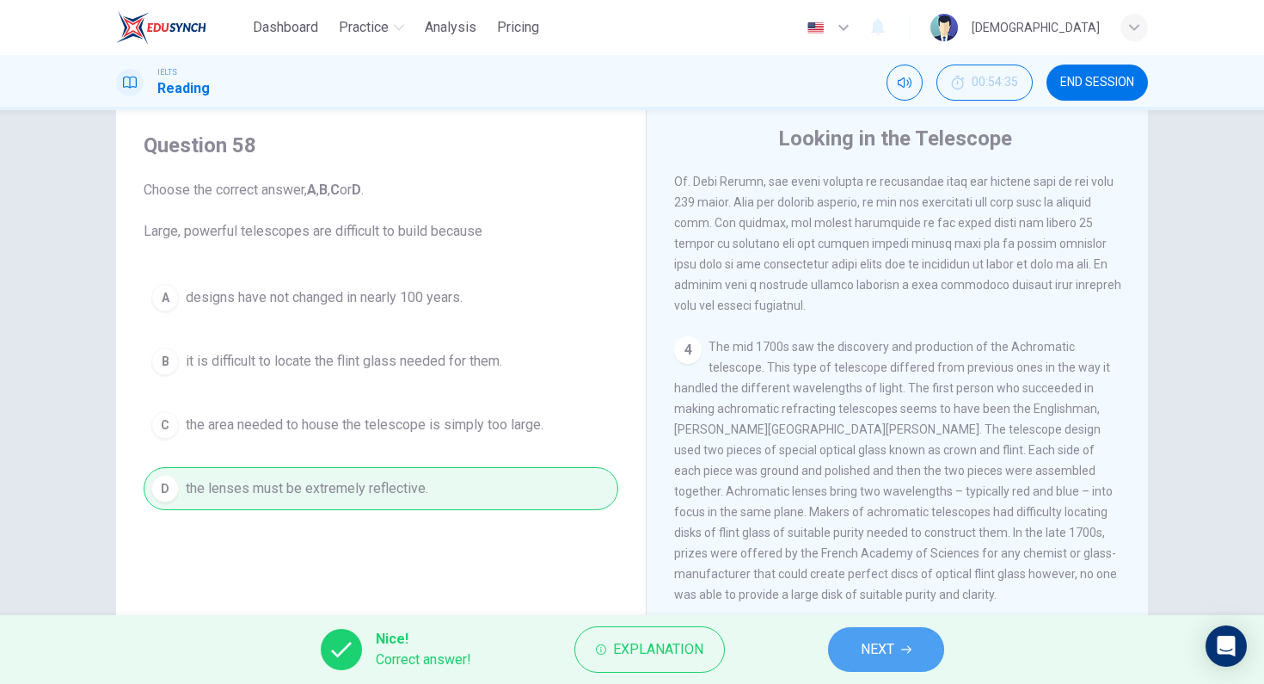
click at [898, 643] on button "NEXT" at bounding box center [886, 649] width 116 height 45
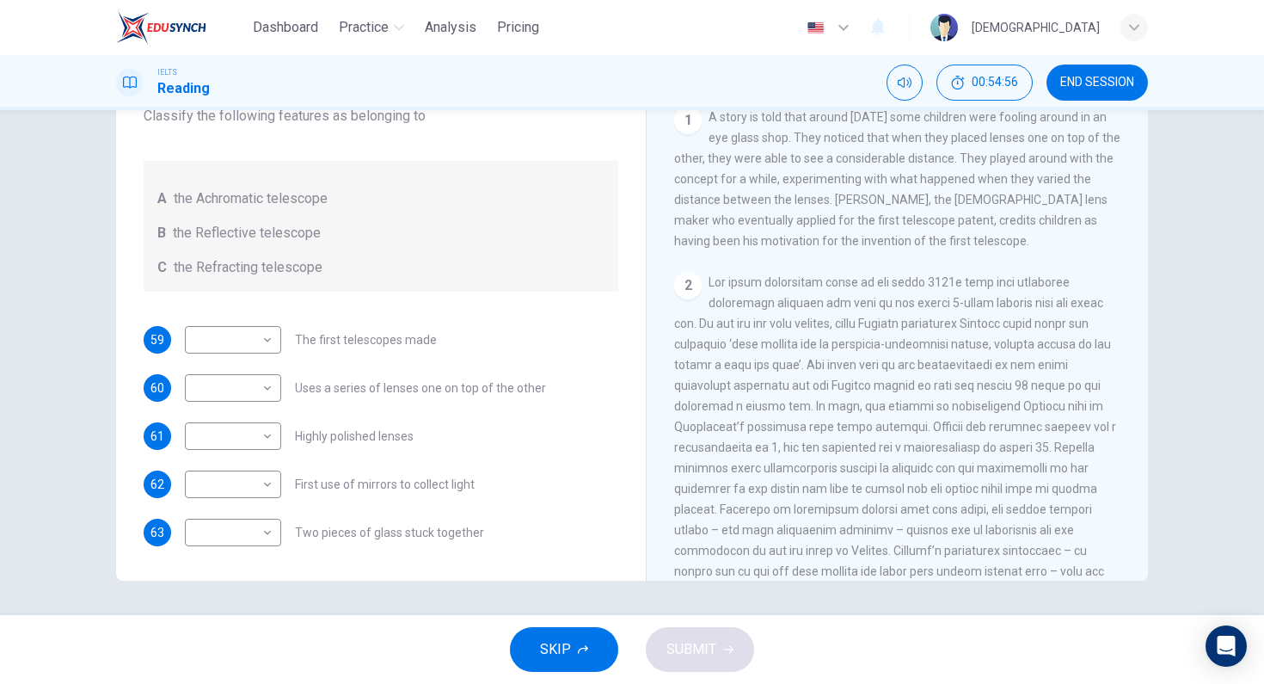
scroll to position [327, 0]
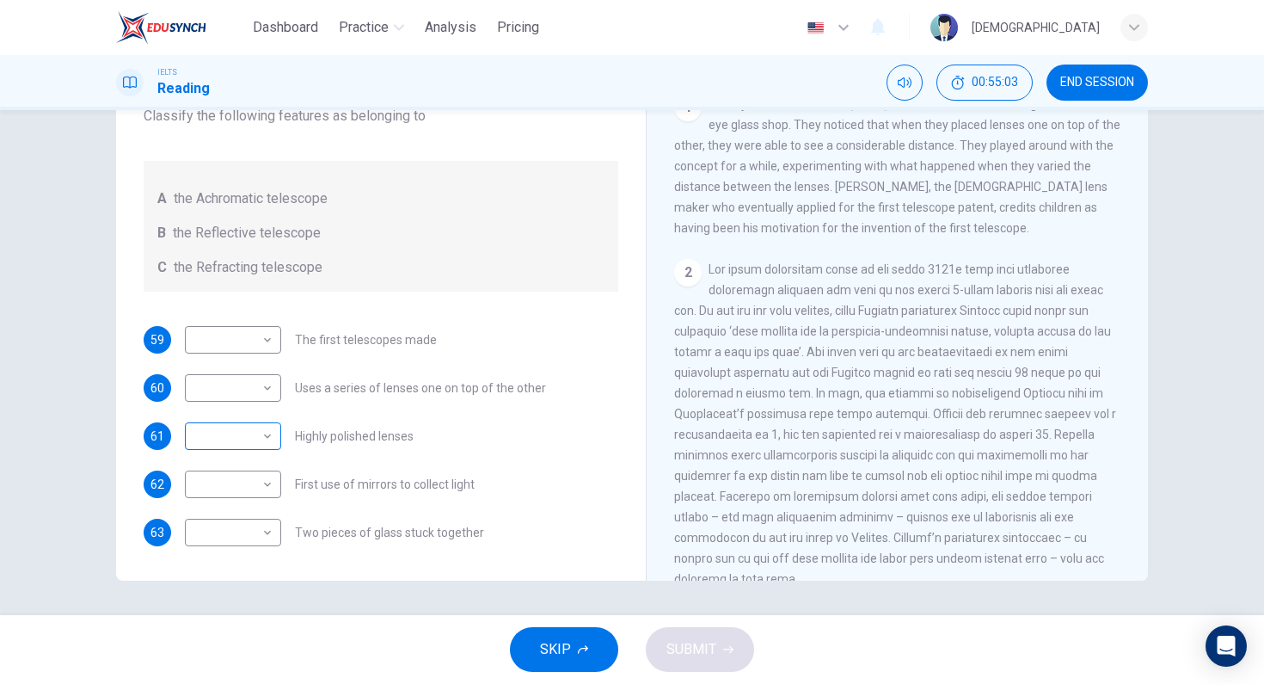
click at [259, 436] on body "Dashboard Practice Analysis Pricing English en ​ Musa IELTS Reading 00:55:03 EN…" at bounding box center [632, 342] width 1264 height 684
click at [755, 420] on div at bounding box center [632, 342] width 1264 height 684
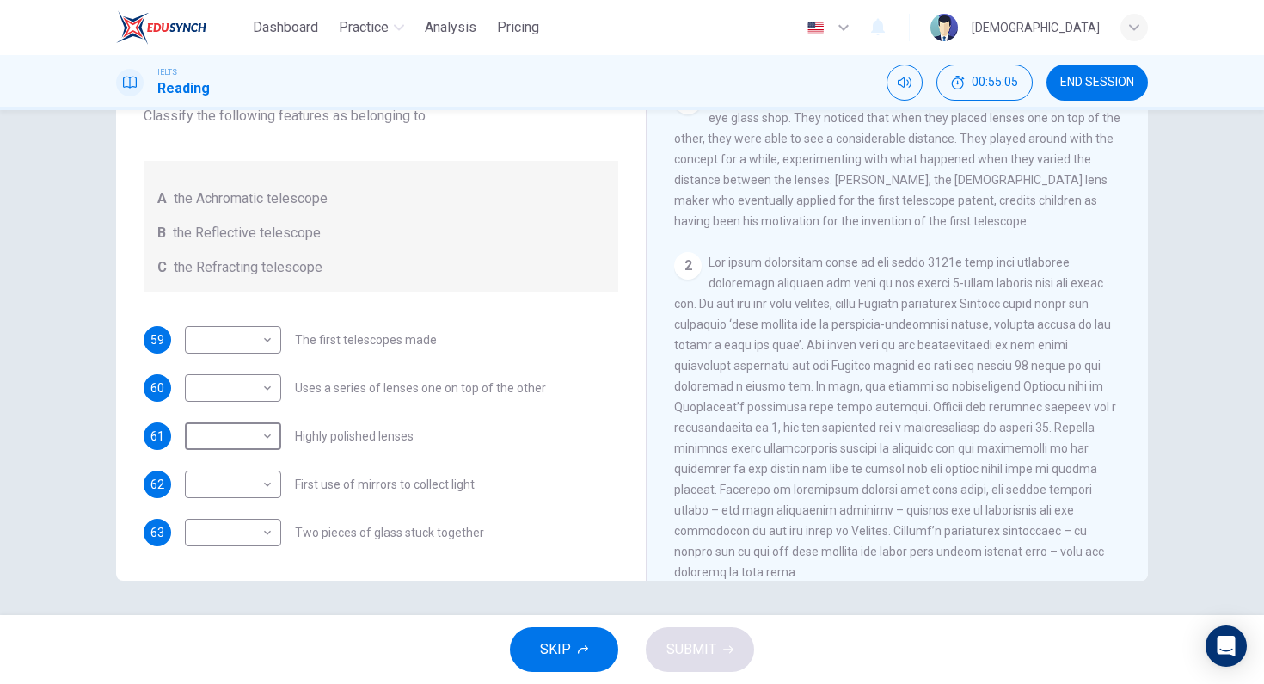
scroll to position [337, 0]
click at [936, 412] on div "2" at bounding box center [897, 414] width 447 height 330
drag, startPoint x: 936, startPoint y: 412, endPoint x: 996, endPoint y: 405, distance: 59.7
click at [945, 411] on div "2" at bounding box center [897, 414] width 447 height 330
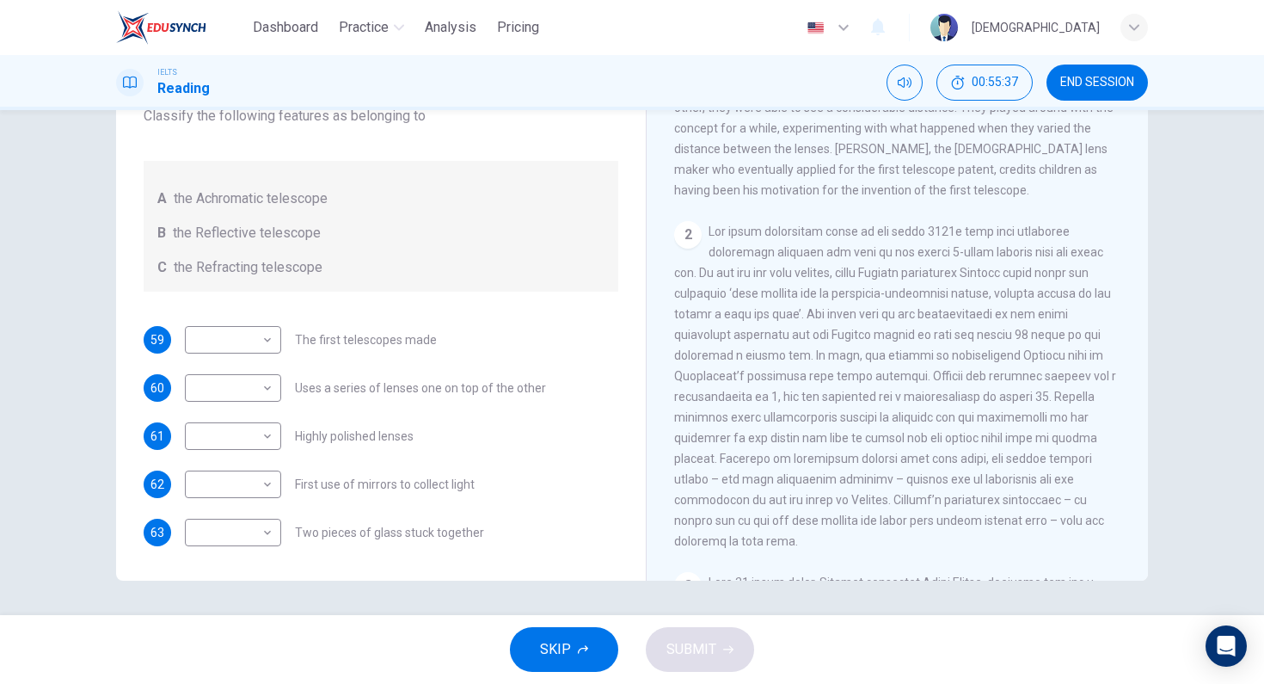
scroll to position [368, 0]
click at [238, 336] on body "Dashboard Practice Analysis Pricing English en ​ [PERSON_NAME] IELTS Reading 00…" at bounding box center [632, 342] width 1264 height 684
click at [237, 393] on li "B" at bounding box center [229, 395] width 96 height 28
click at [249, 326] on body "Dashboard Practice Analysis Pricing English en ​ Musa IELTS Reading 00:55:51 EN…" at bounding box center [632, 342] width 1264 height 684
click at [255, 418] on li "C" at bounding box center [229, 422] width 96 height 28
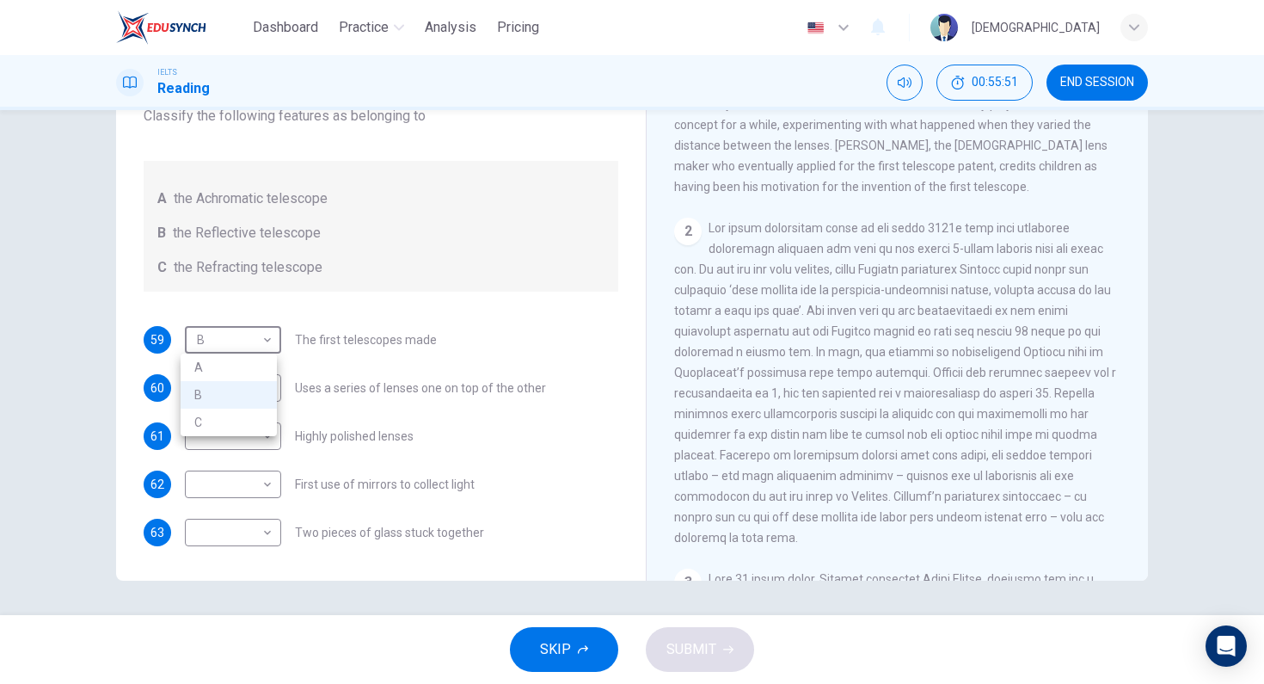
type input "C"
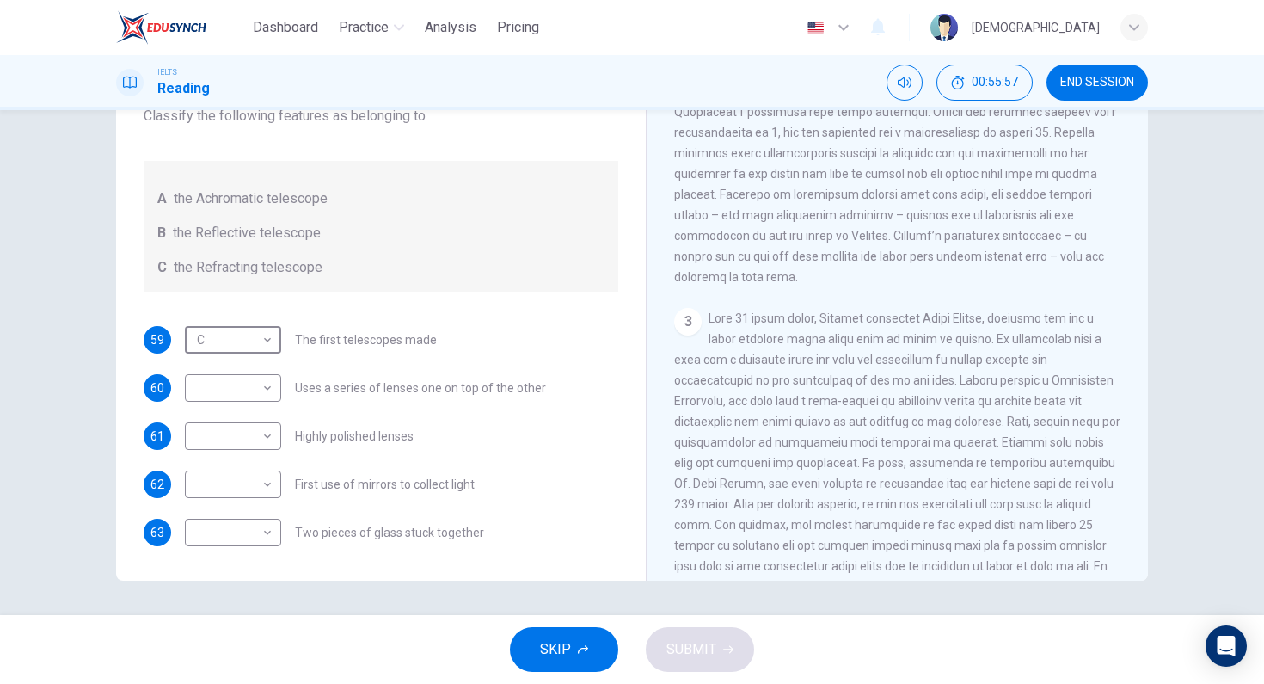
scroll to position [632, 0]
click at [257, 432] on body "Dashboard Practice Analysis Pricing English en ​ Musa IELTS Reading 00:56:01 EN…" at bounding box center [632, 342] width 1264 height 684
click at [218, 495] on li "B" at bounding box center [229, 491] width 96 height 28
type input "B"
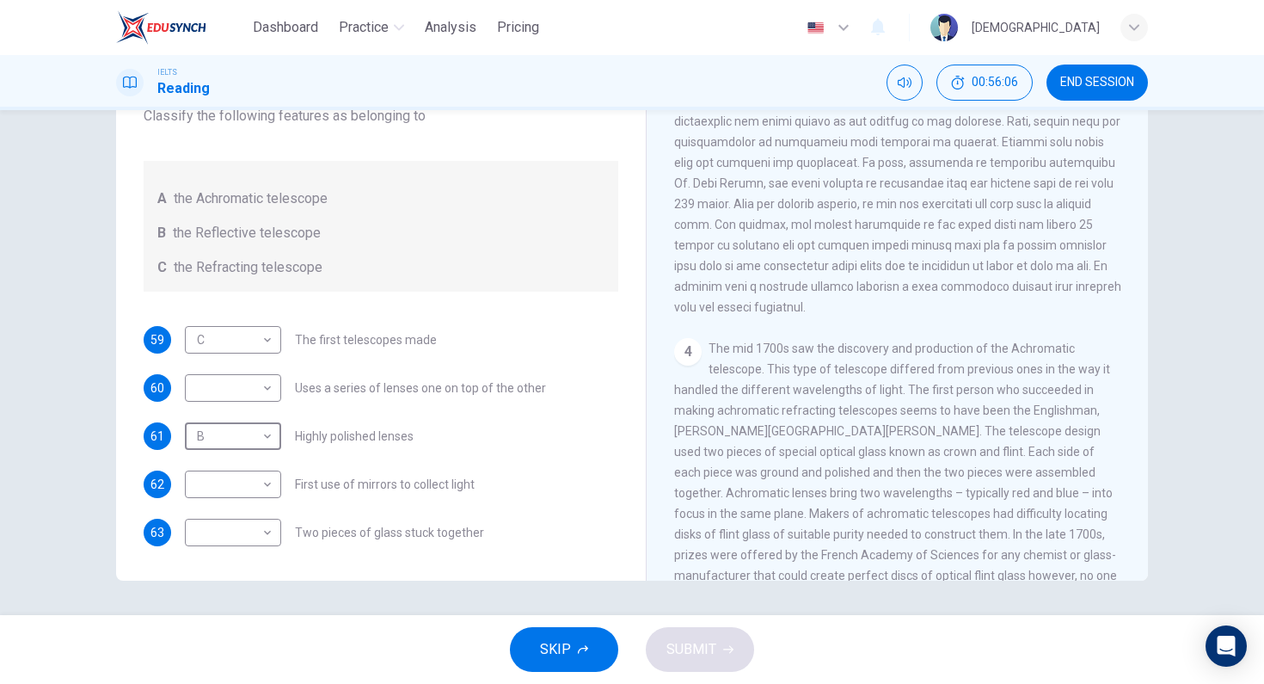
scroll to position [1012, 0]
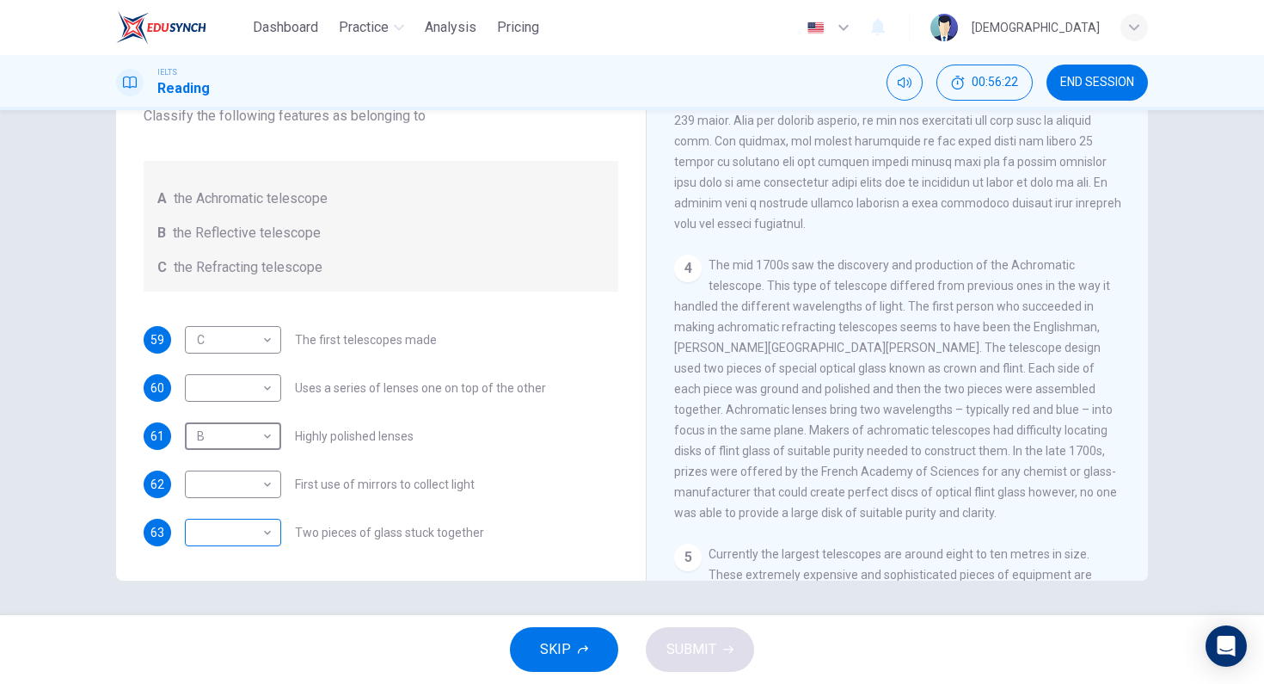
click at [266, 528] on body "Dashboard Practice Analysis Pricing English en ​ [PERSON_NAME] IELTS Reading 00…" at bounding box center [632, 342] width 1264 height 684
click at [213, 557] on li "A" at bounding box center [229, 560] width 96 height 28
type input "A"
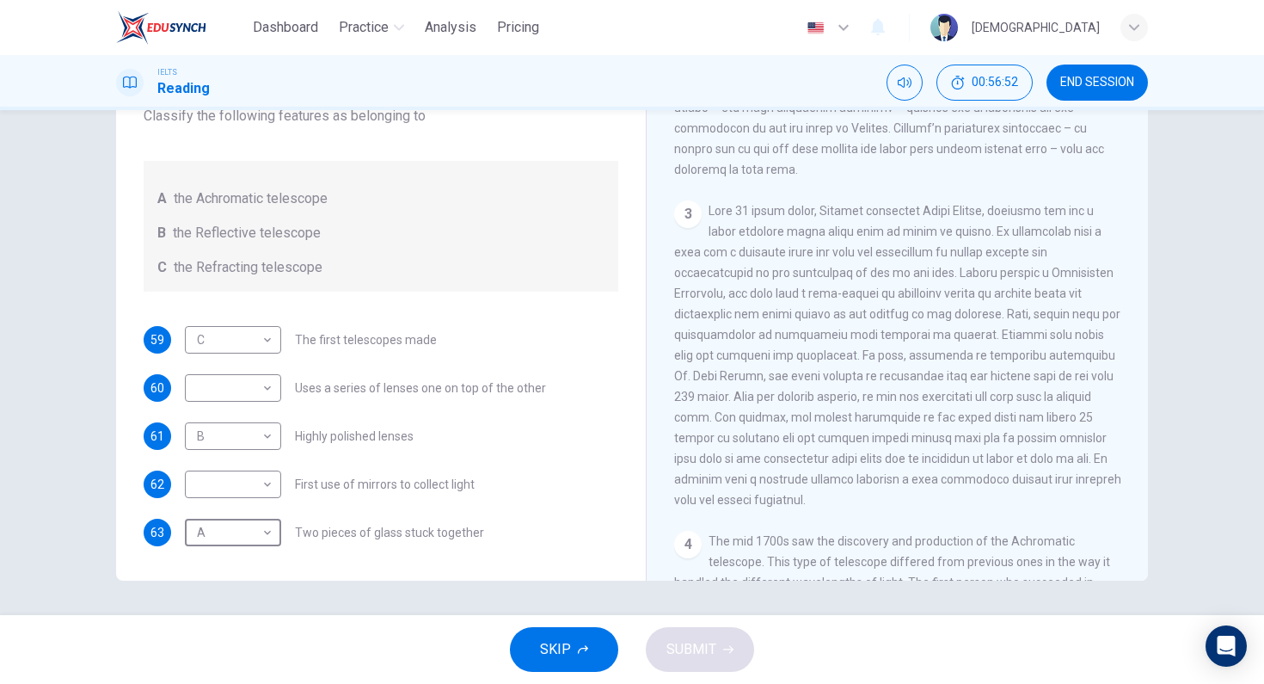
scroll to position [733, 0]
click at [231, 487] on body "Dashboard Practice Analysis Pricing English en ​ Musa IELTS Reading 00:57:02 EN…" at bounding box center [632, 342] width 1264 height 684
click at [245, 544] on li "B" at bounding box center [229, 539] width 96 height 28
type input "B"
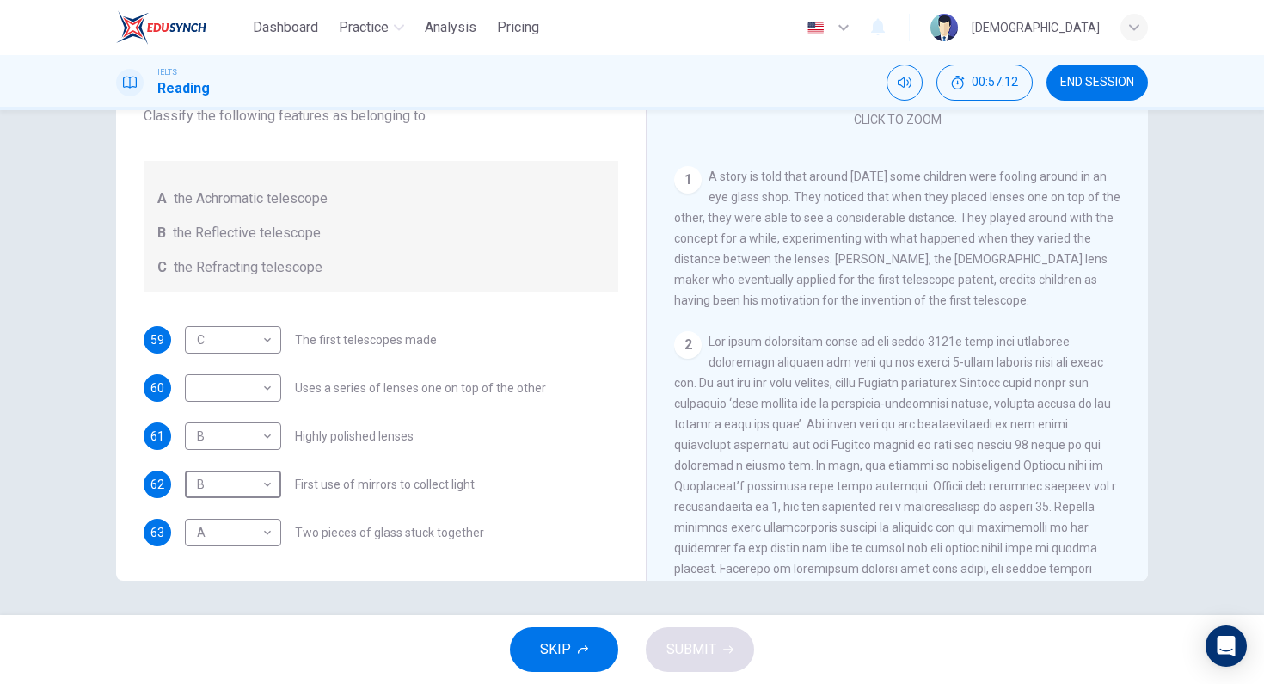
scroll to position [258, 0]
click at [246, 389] on body "Dashboard Practice Analysis Pricing English en ​ [PERSON_NAME] IELTS Reading 00…" at bounding box center [632, 342] width 1264 height 684
click at [259, 468] on li "C" at bounding box center [229, 471] width 96 height 28
type input "C"
click at [714, 653] on span "SUBMIT" at bounding box center [691, 649] width 50 height 24
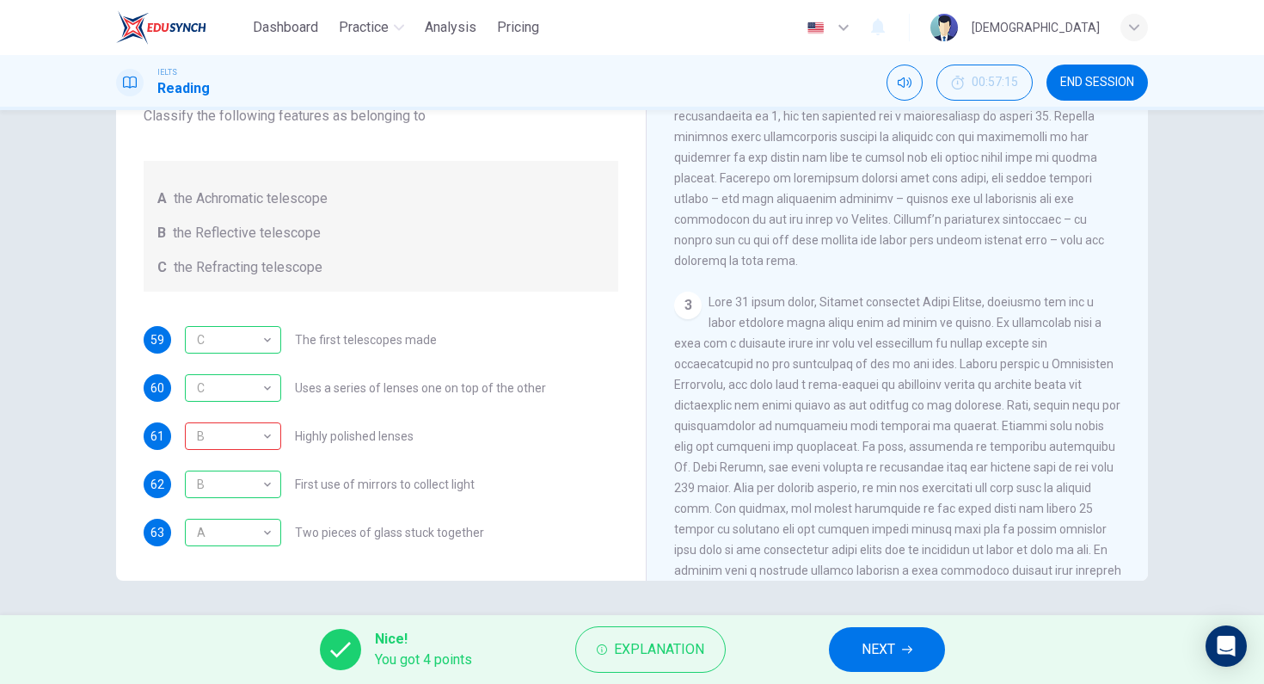
scroll to position [689, 0]
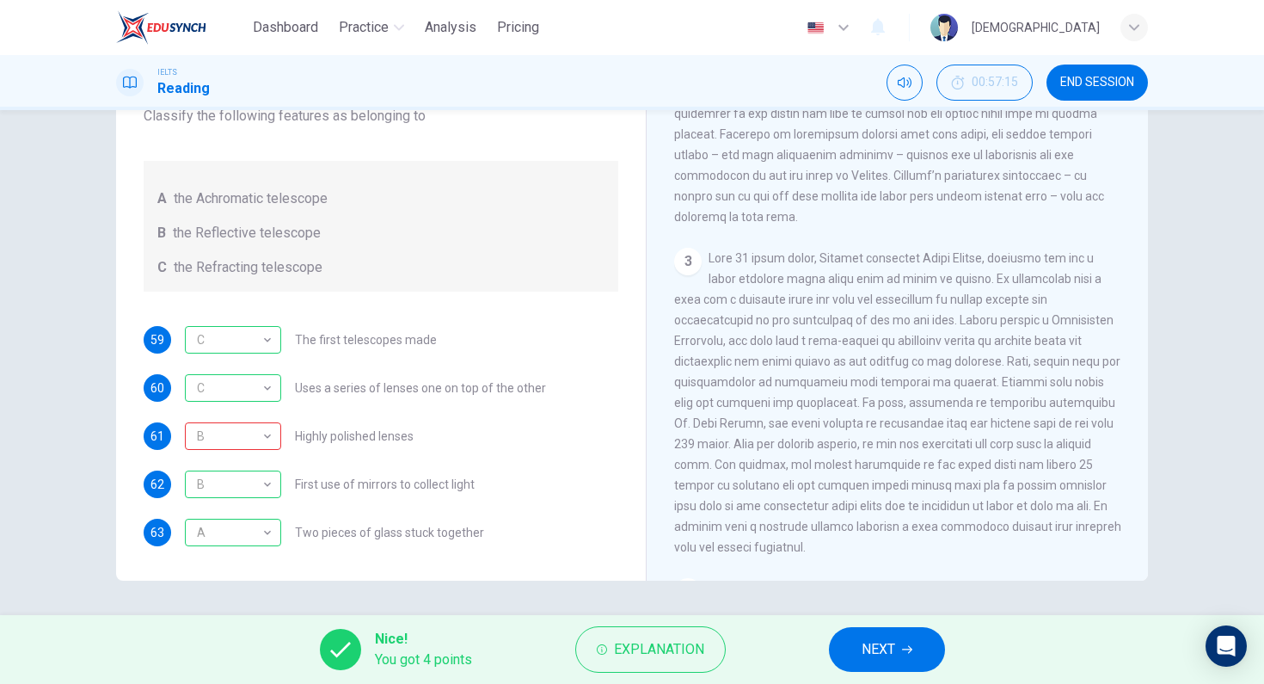
click at [869, 653] on span "NEXT" at bounding box center [879, 649] width 34 height 24
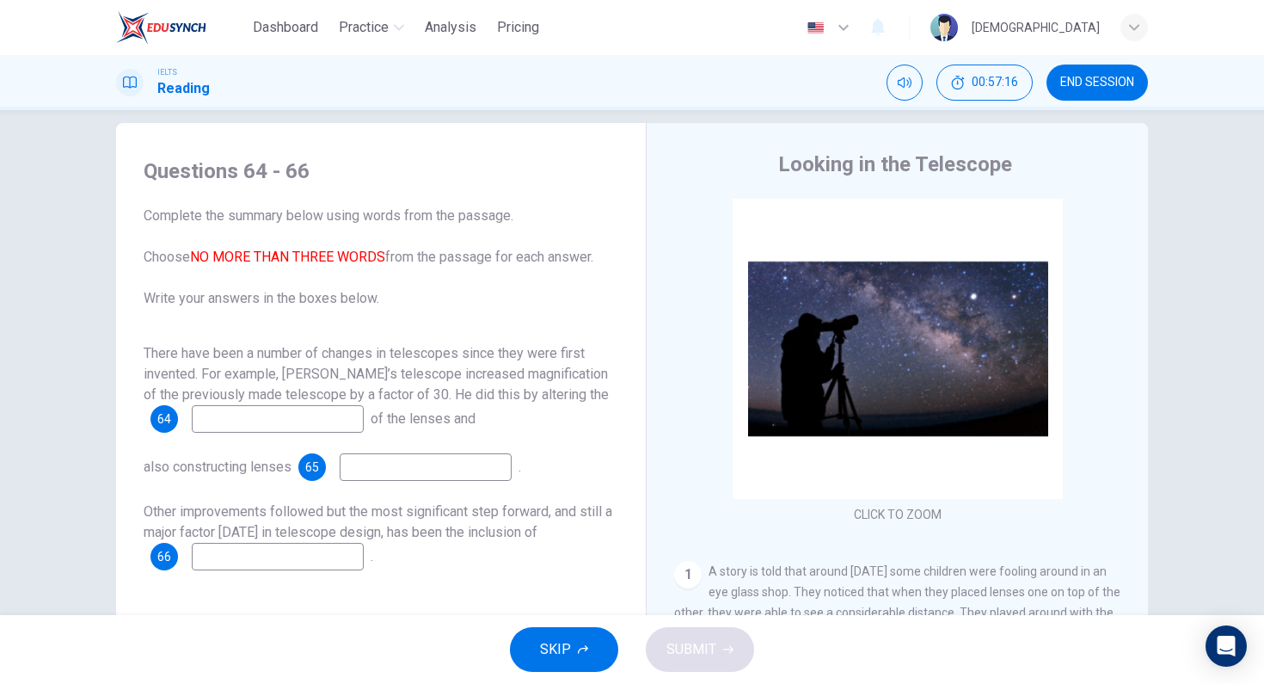
scroll to position [26, 0]
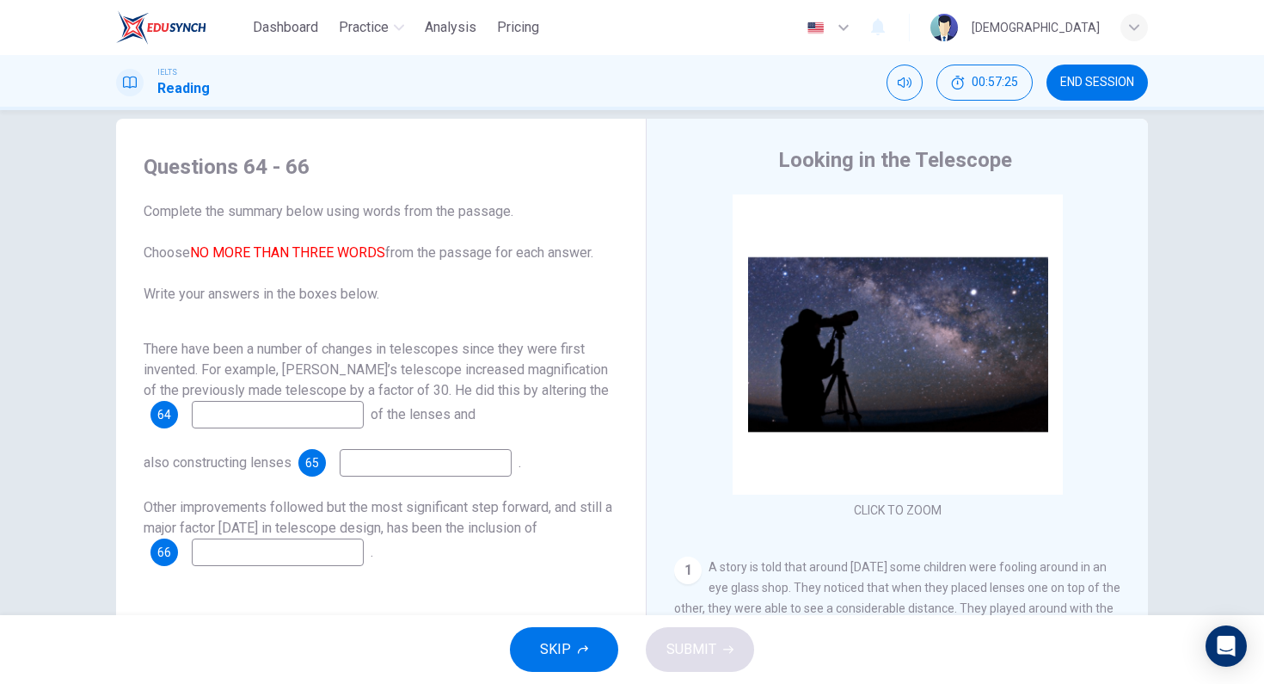
click at [322, 413] on input at bounding box center [278, 415] width 172 height 28
click at [423, 471] on input at bounding box center [426, 463] width 172 height 28
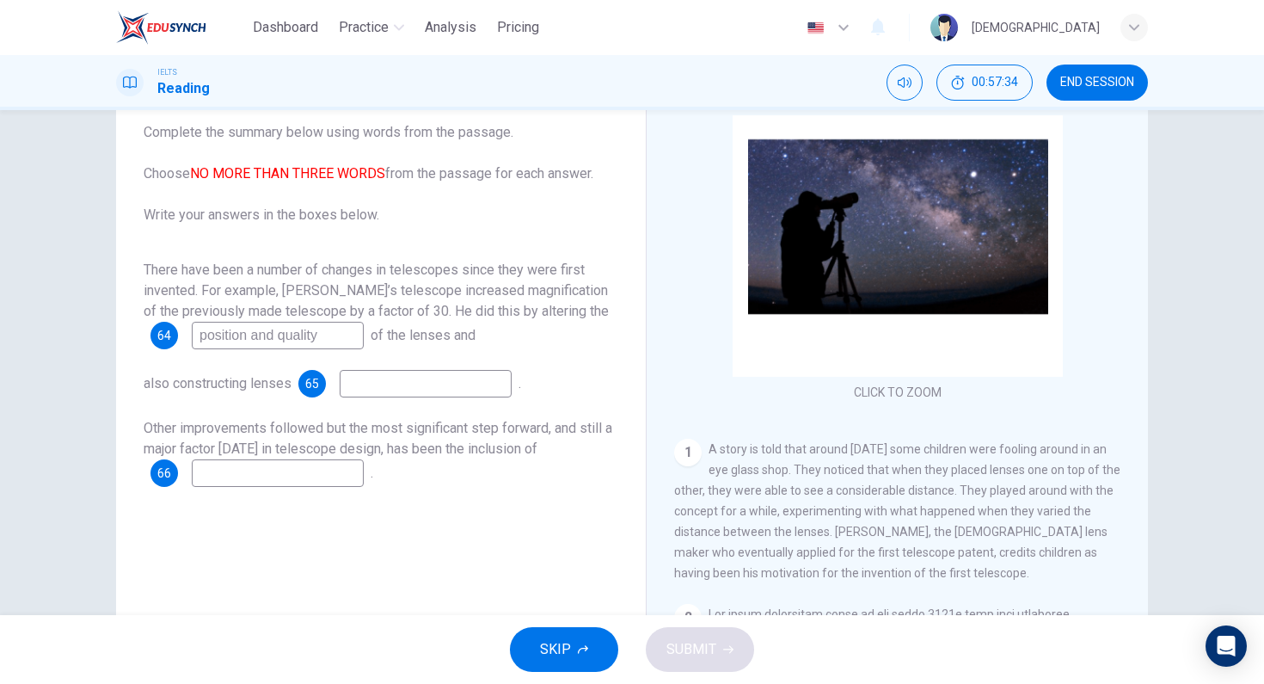
scroll to position [108, 0]
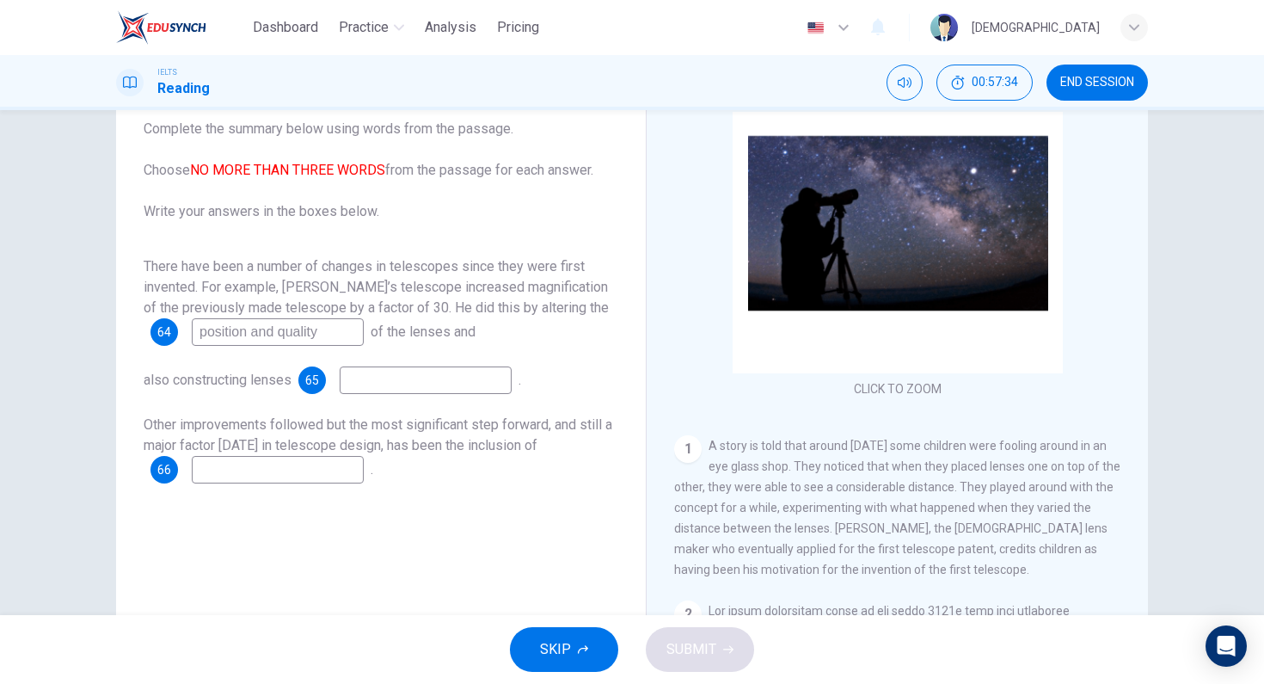
click at [334, 325] on input "position and quality" at bounding box center [278, 332] width 172 height 28
type input "position"
click at [451, 386] on input at bounding box center [426, 380] width 172 height 28
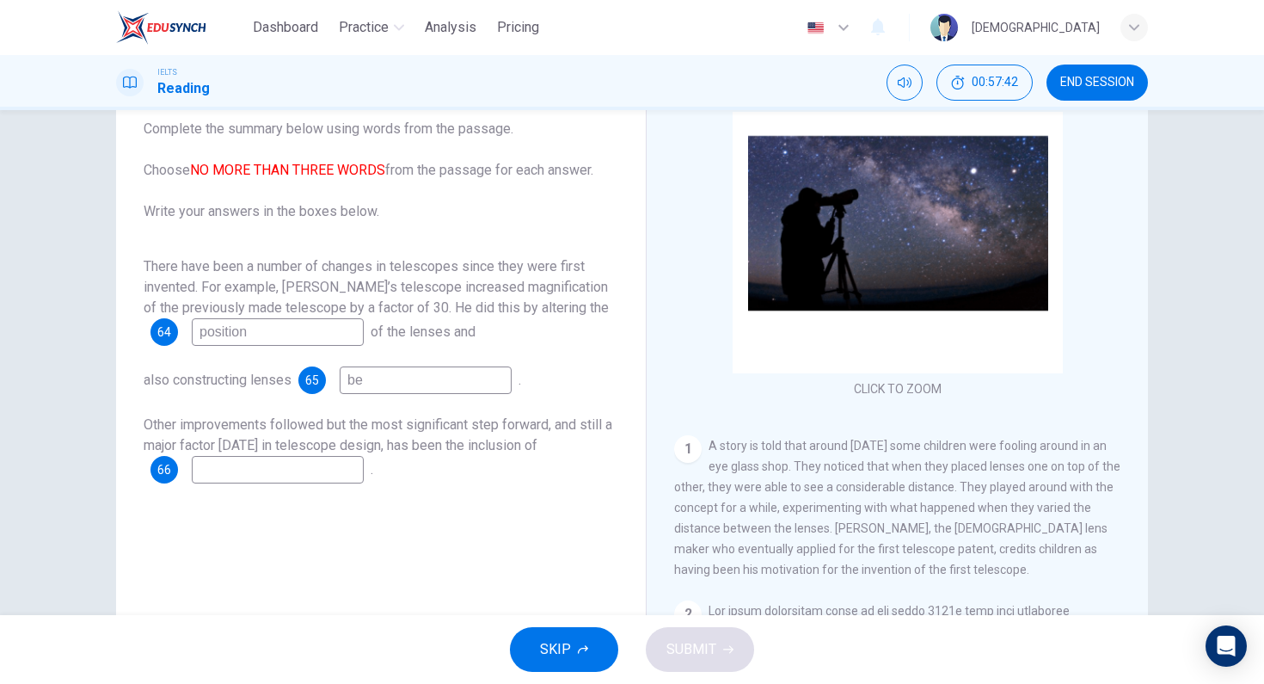
type input "b"
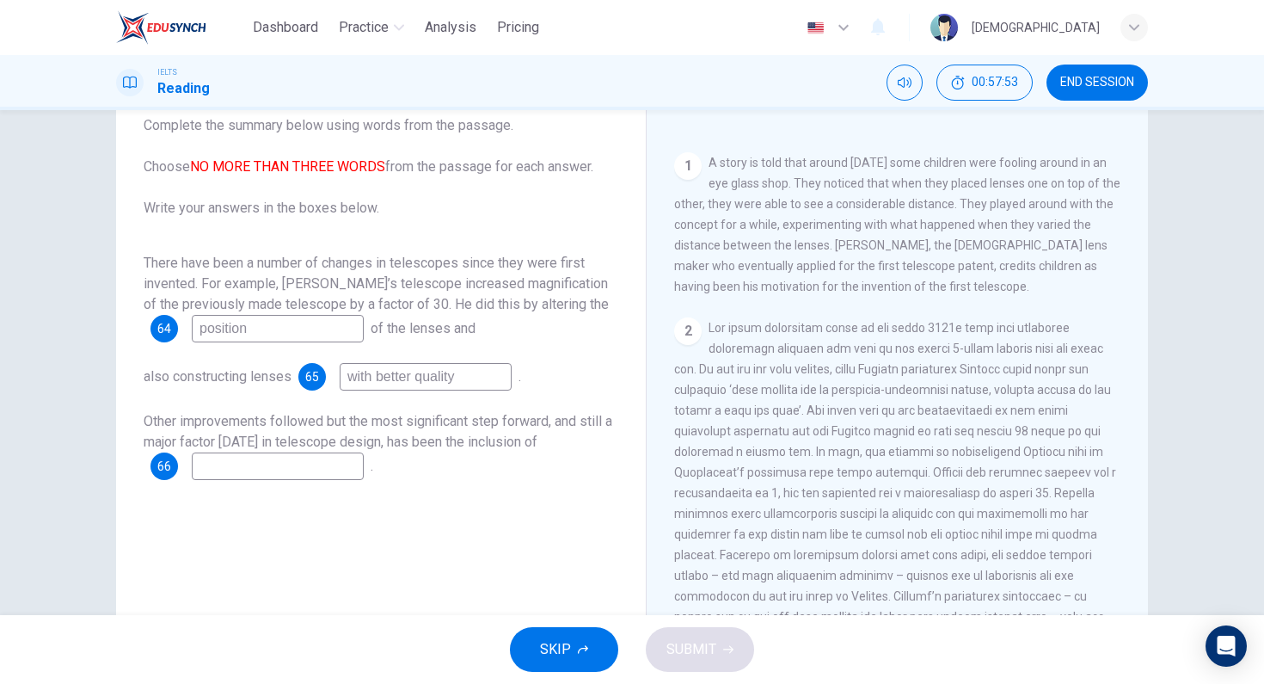
scroll to position [115, 0]
type input "with better quality"
click at [339, 468] on input at bounding box center [278, 463] width 172 height 28
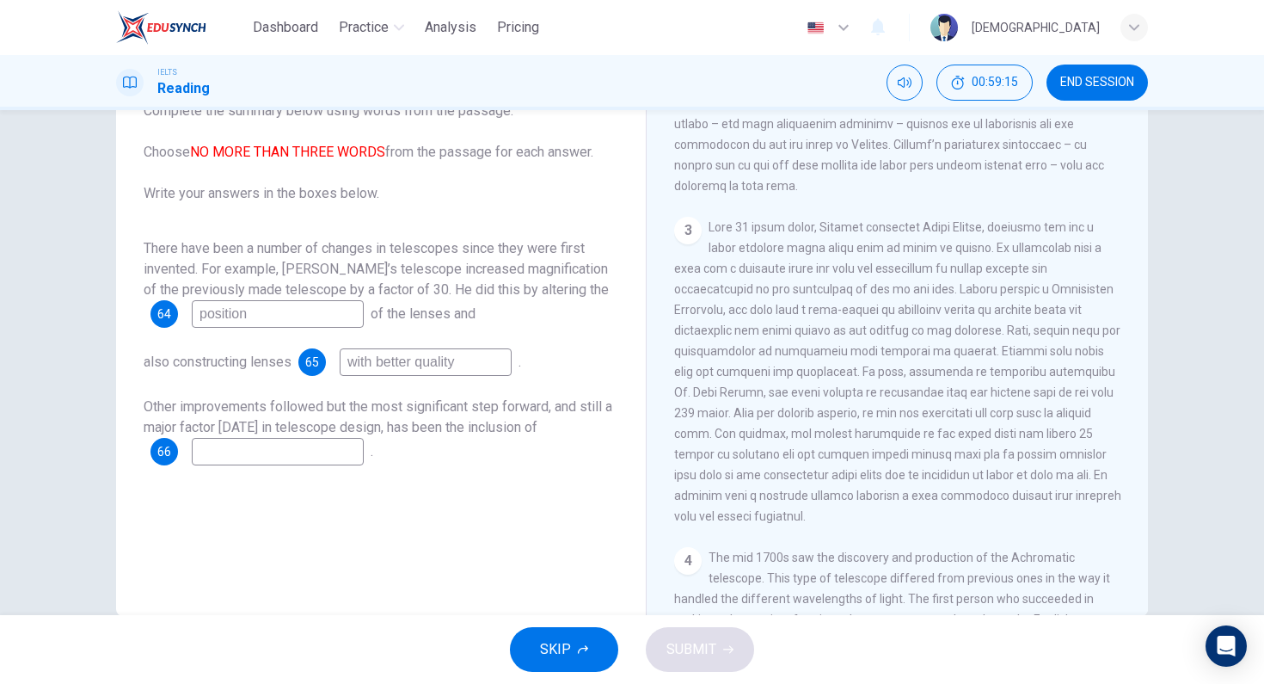
scroll to position [774, 0]
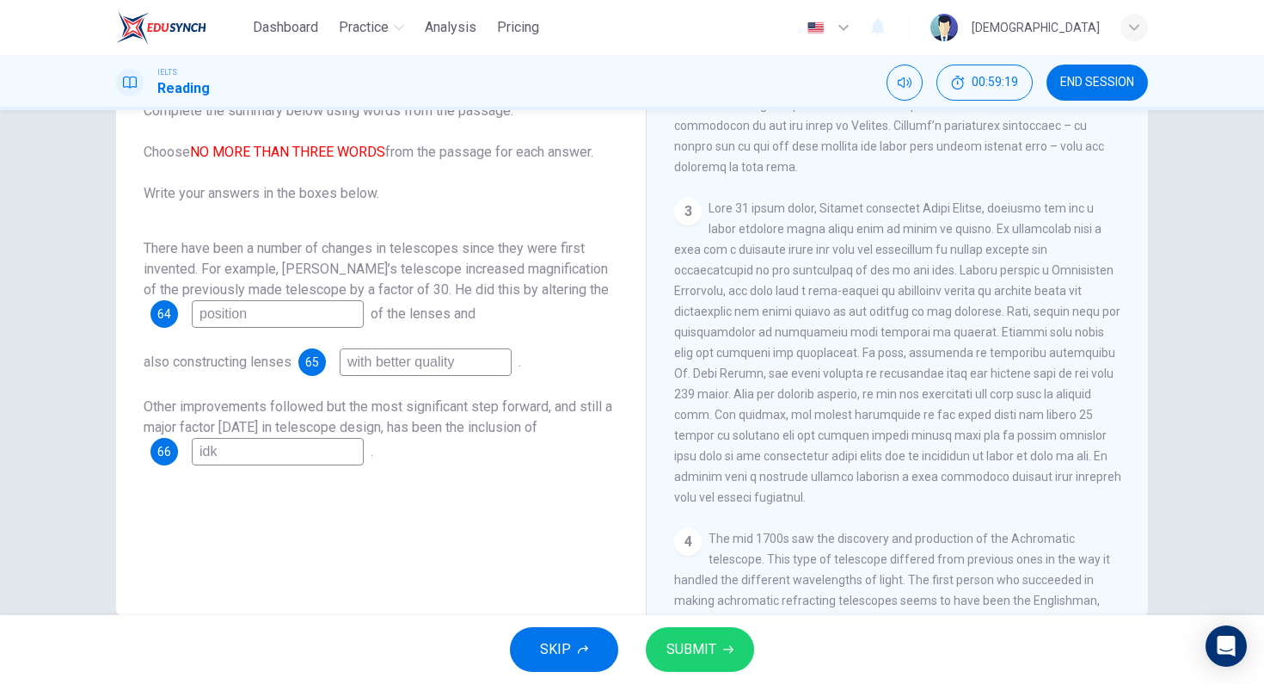
type input "idk"
click at [713, 650] on span "SUBMIT" at bounding box center [691, 649] width 50 height 24
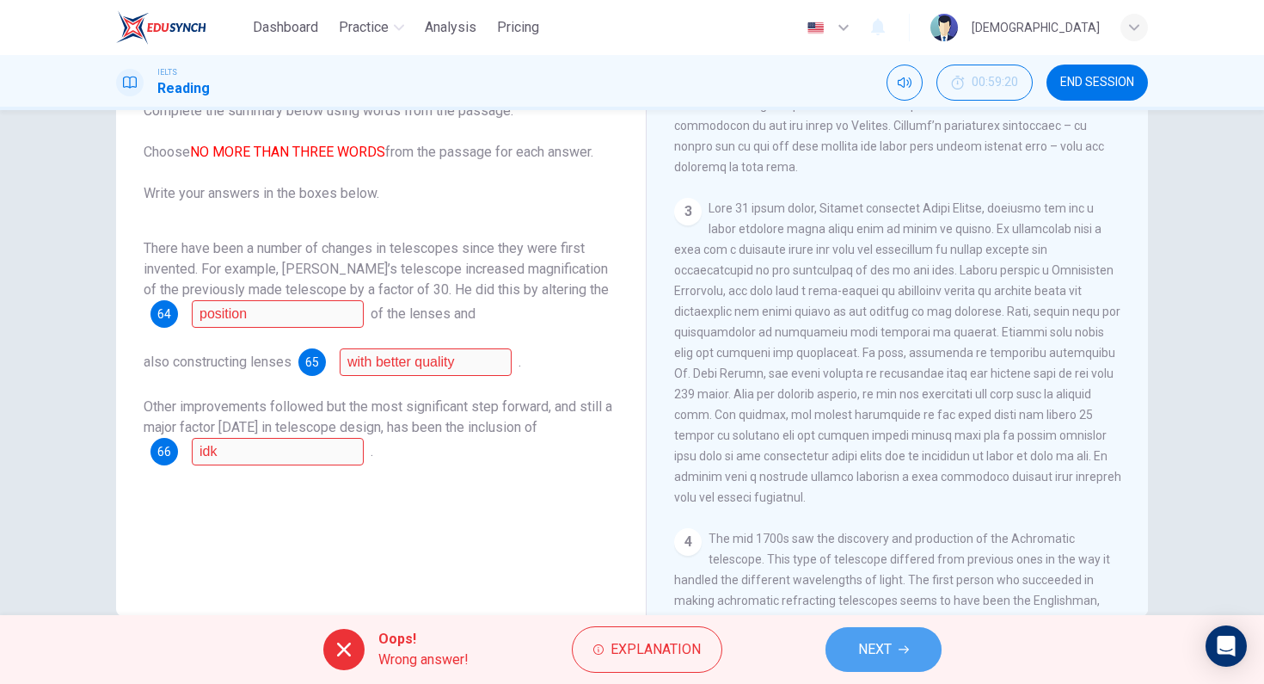
click at [901, 647] on icon "button" at bounding box center [904, 649] width 10 height 10
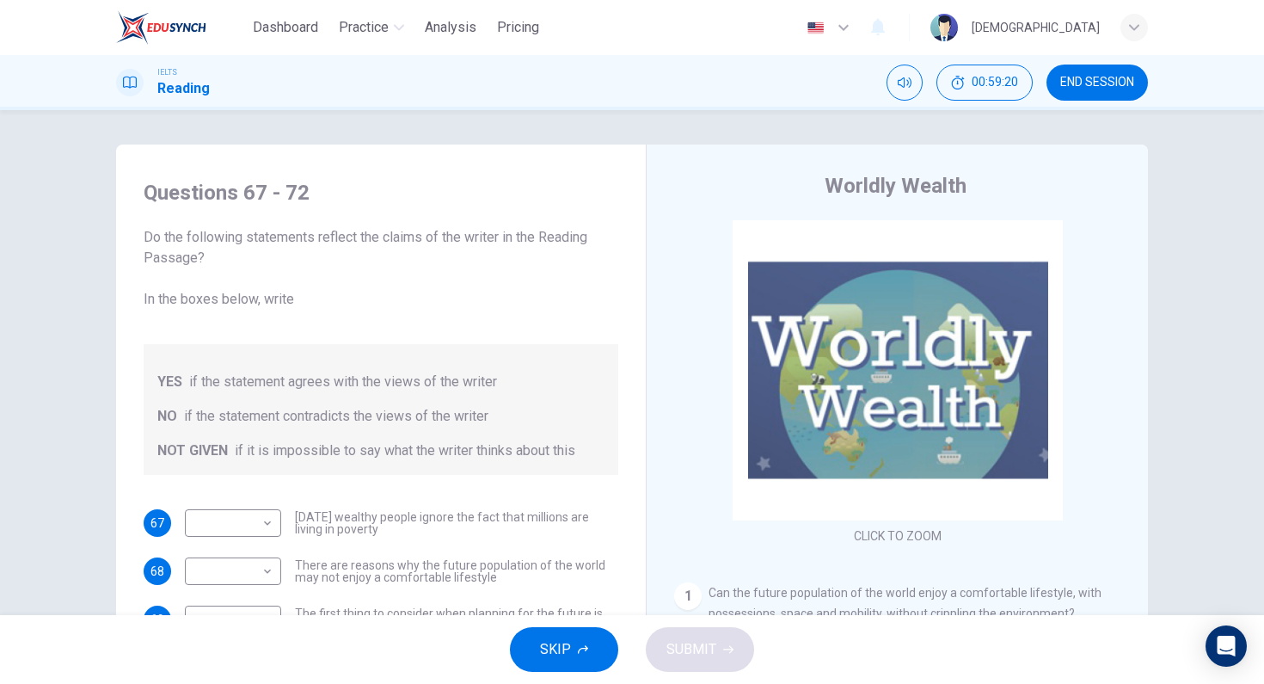
click at [1103, 86] on span "END SESSION" at bounding box center [1097, 83] width 74 height 14
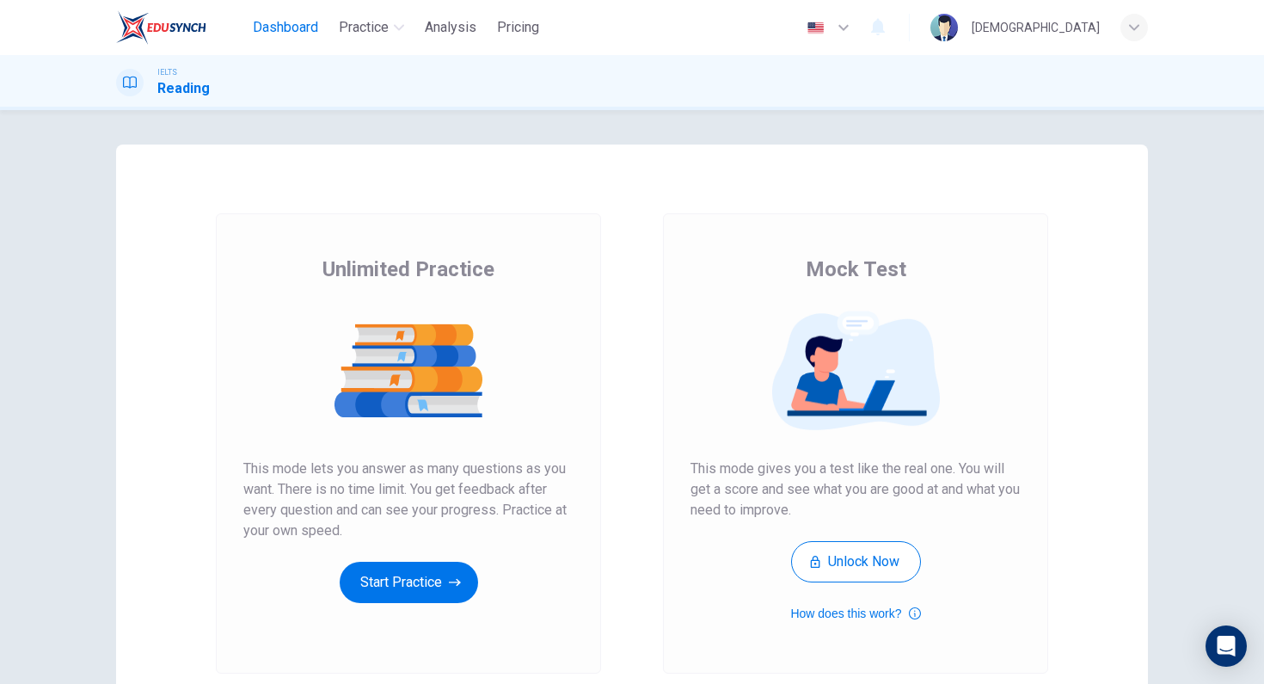
click at [307, 34] on span "Dashboard" at bounding box center [285, 27] width 65 height 21
